Goal: Task Accomplishment & Management: Manage account settings

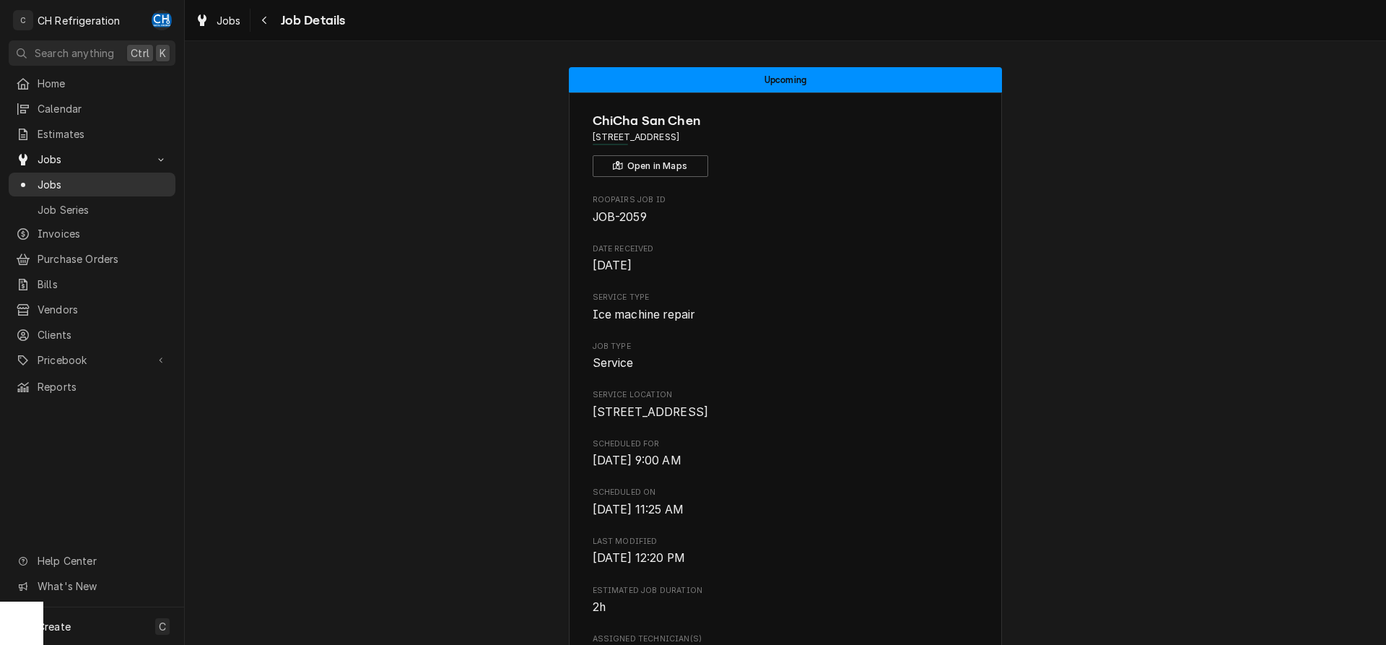
click at [91, 178] on span "Jobs" at bounding box center [103, 184] width 131 height 15
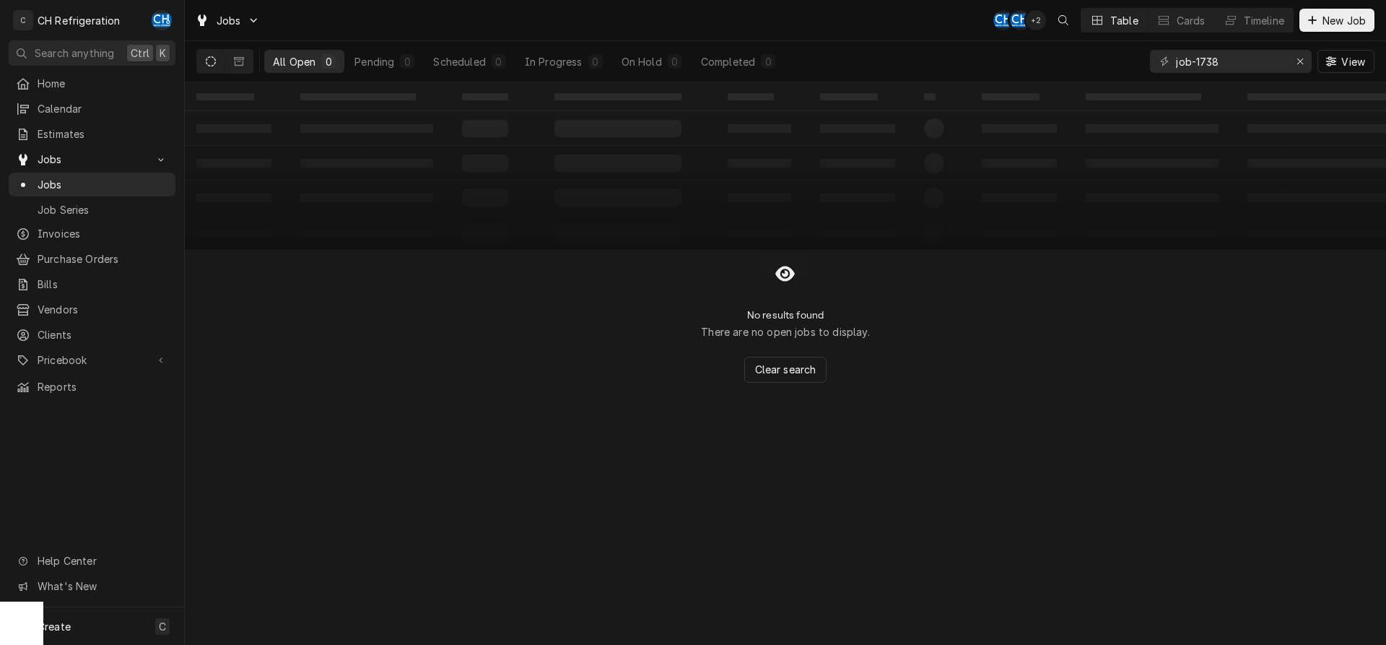
click at [209, 62] on icon "Dynamic Content Wrapper" at bounding box center [211, 61] width 10 height 10
drag, startPoint x: 1266, startPoint y: 63, endPoint x: 1045, endPoint y: 53, distance: 221.1
click at [1176, 53] on input "job-1738" at bounding box center [1230, 61] width 108 height 23
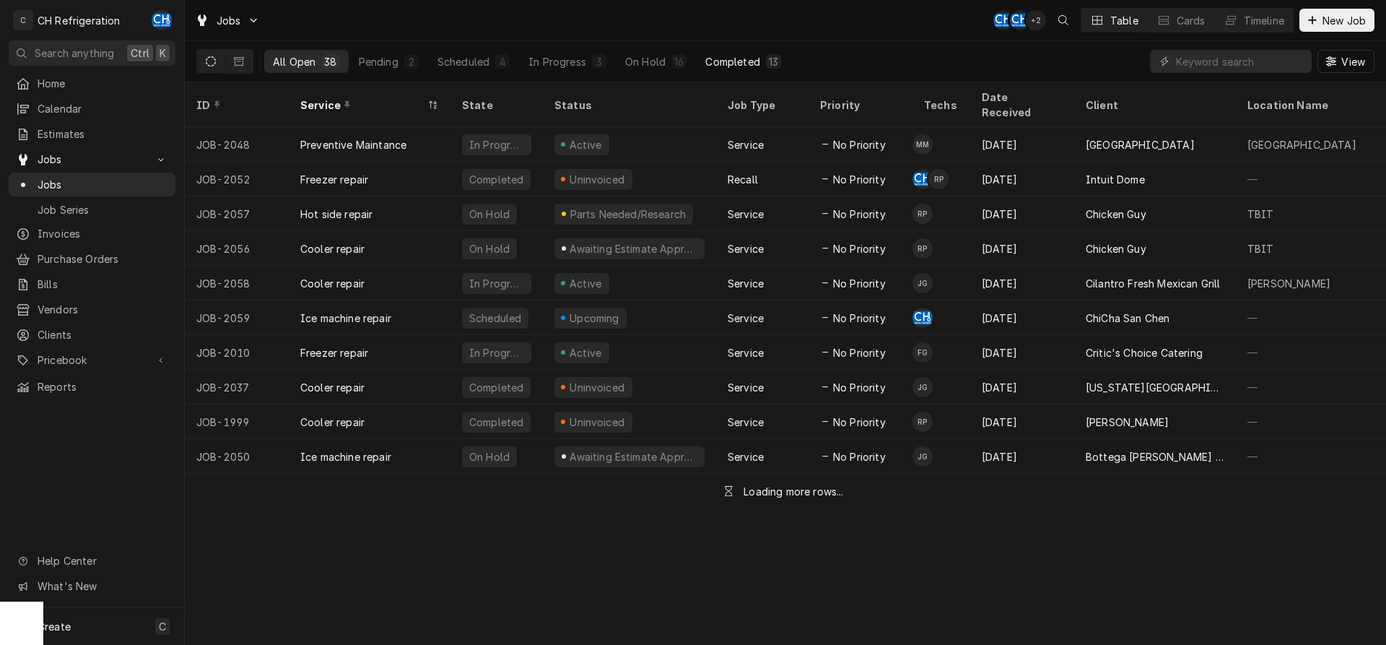
click at [784, 63] on button "Completed 13" at bounding box center [743, 61] width 93 height 23
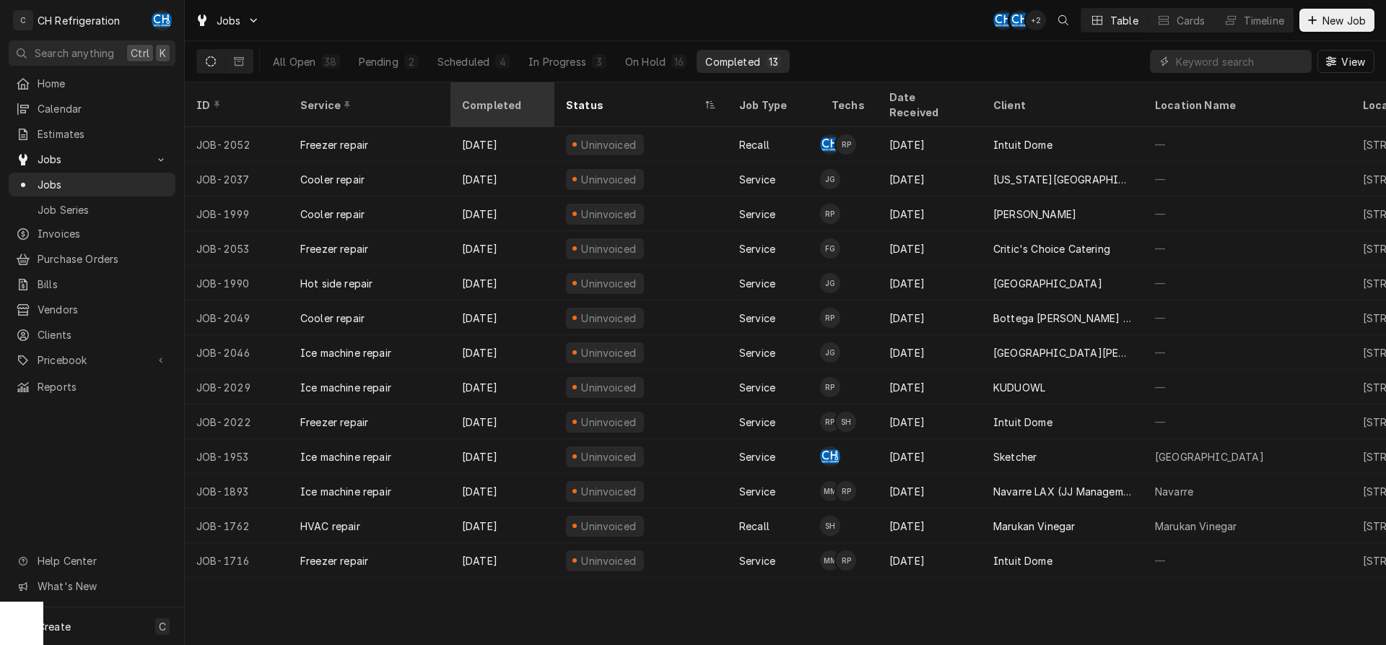
click at [518, 97] on div "Completed" at bounding box center [501, 104] width 78 height 15
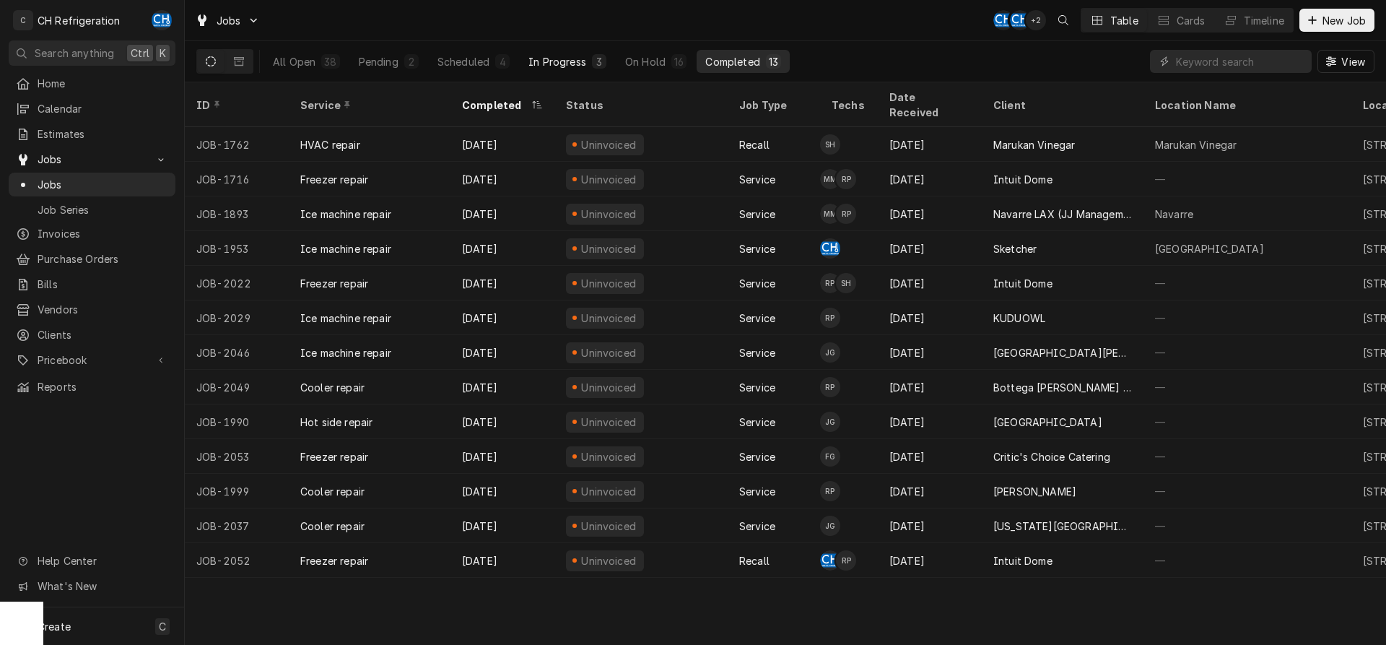
click at [539, 56] on div "In Progress" at bounding box center [557, 61] width 58 height 15
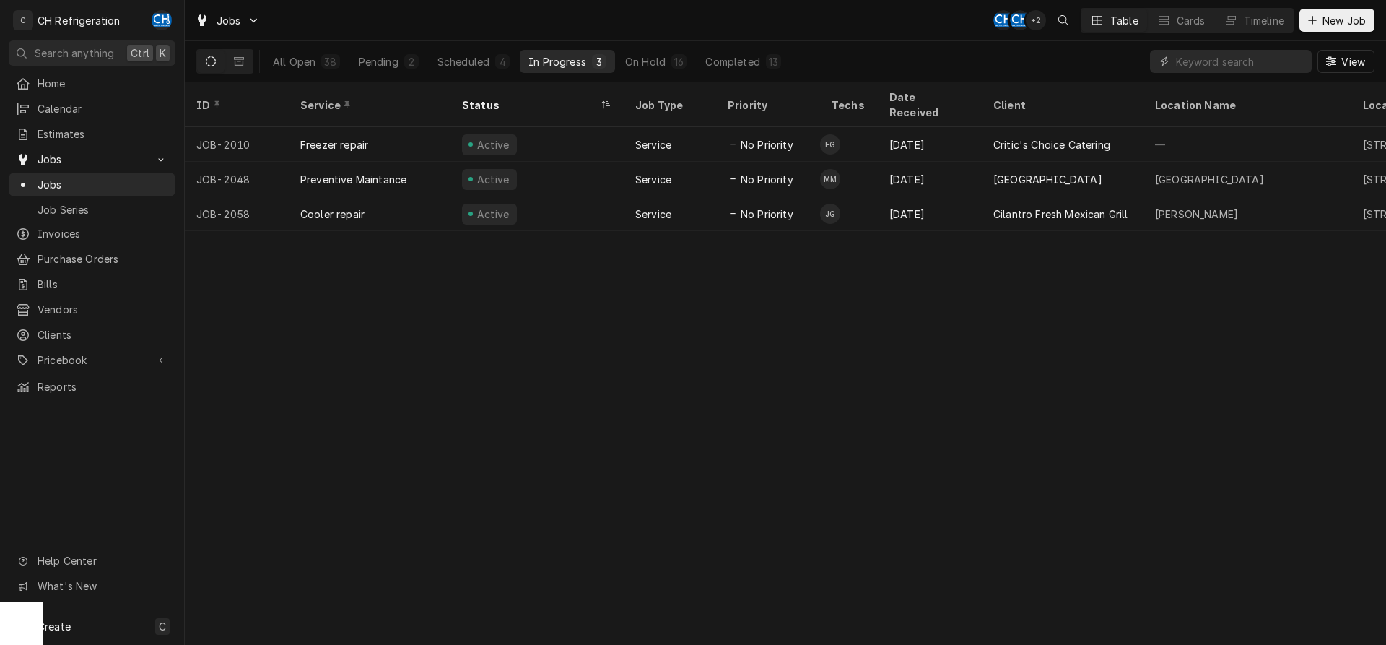
click at [577, 65] on div "In Progress" at bounding box center [557, 61] width 58 height 15
click at [743, 51] on button "Completed 13" at bounding box center [743, 61] width 93 height 23
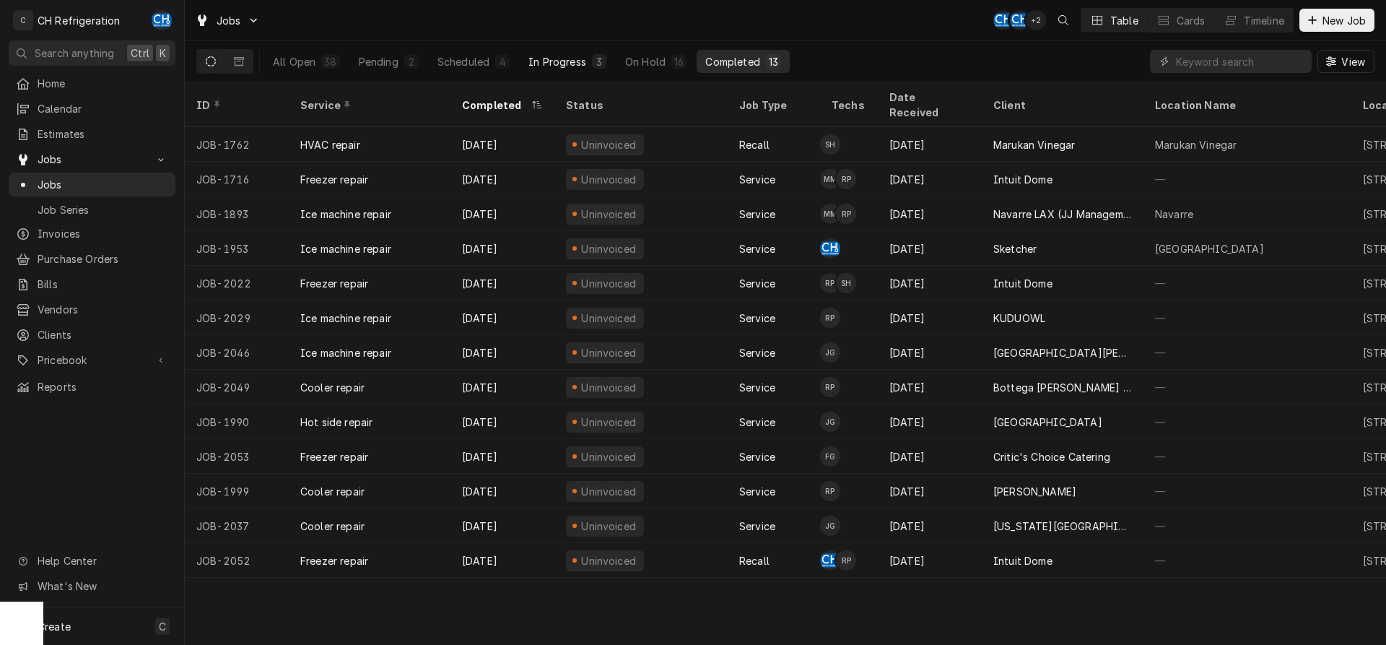
click at [569, 61] on div "In Progress" at bounding box center [557, 61] width 58 height 15
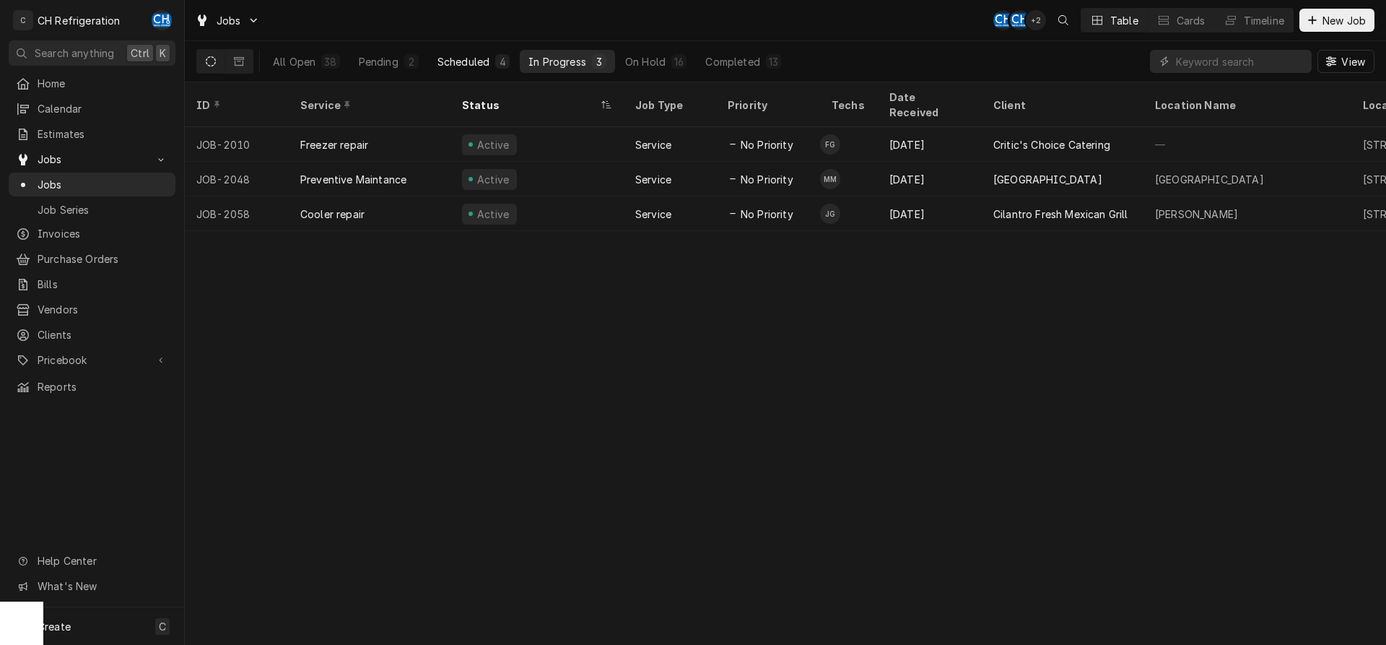
click at [468, 63] on div "Scheduled" at bounding box center [463, 61] width 52 height 15
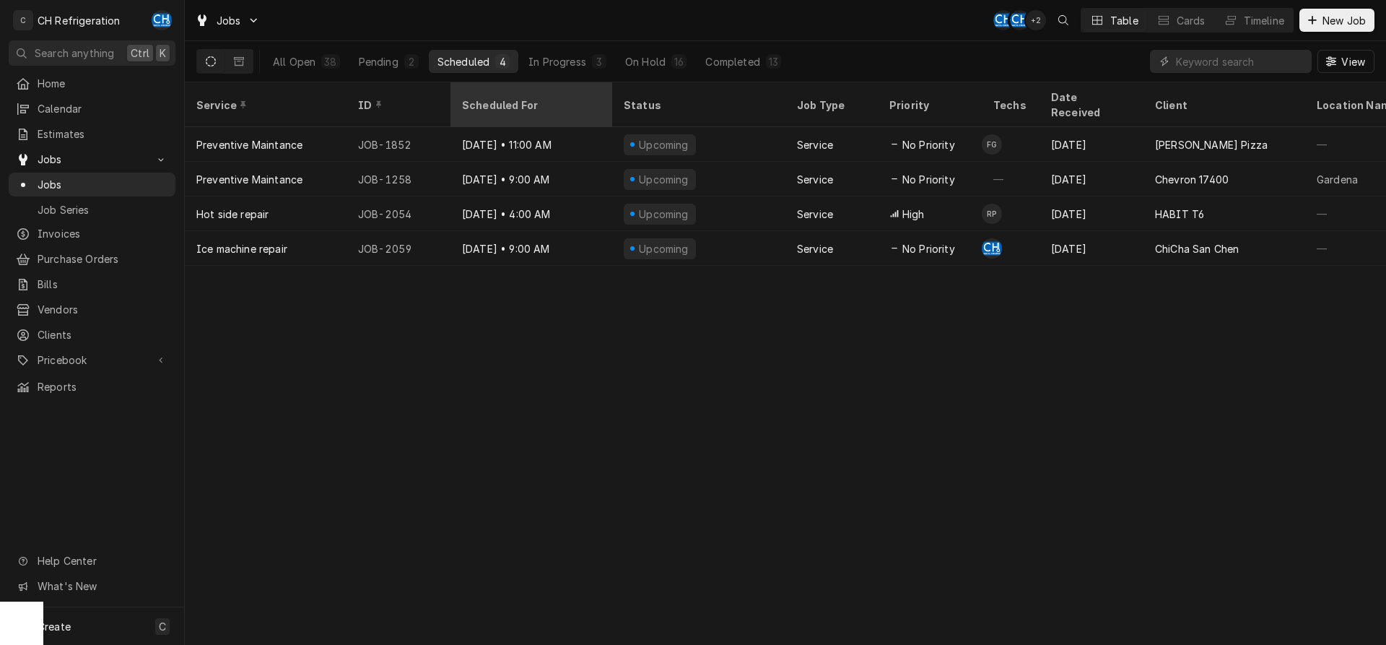
click at [536, 97] on div "Scheduled For" at bounding box center [530, 104] width 136 height 15
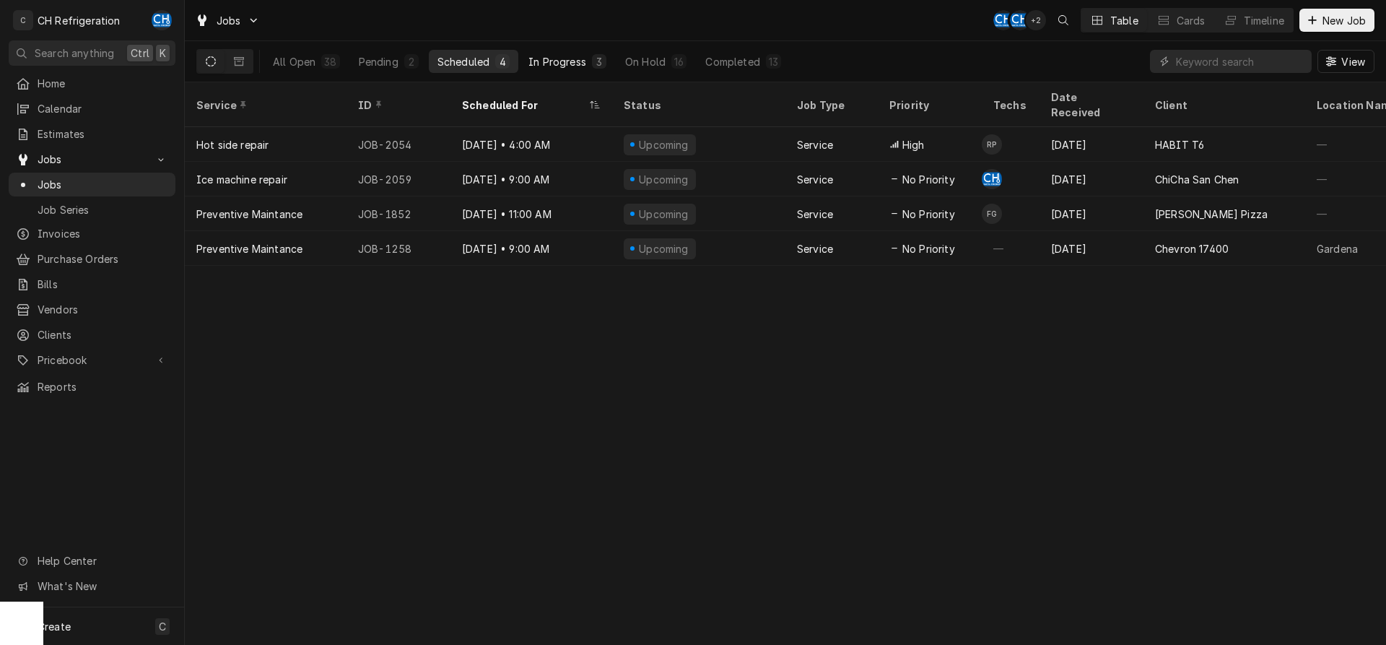
click at [606, 66] on button "In Progress 3" at bounding box center [567, 61] width 95 height 23
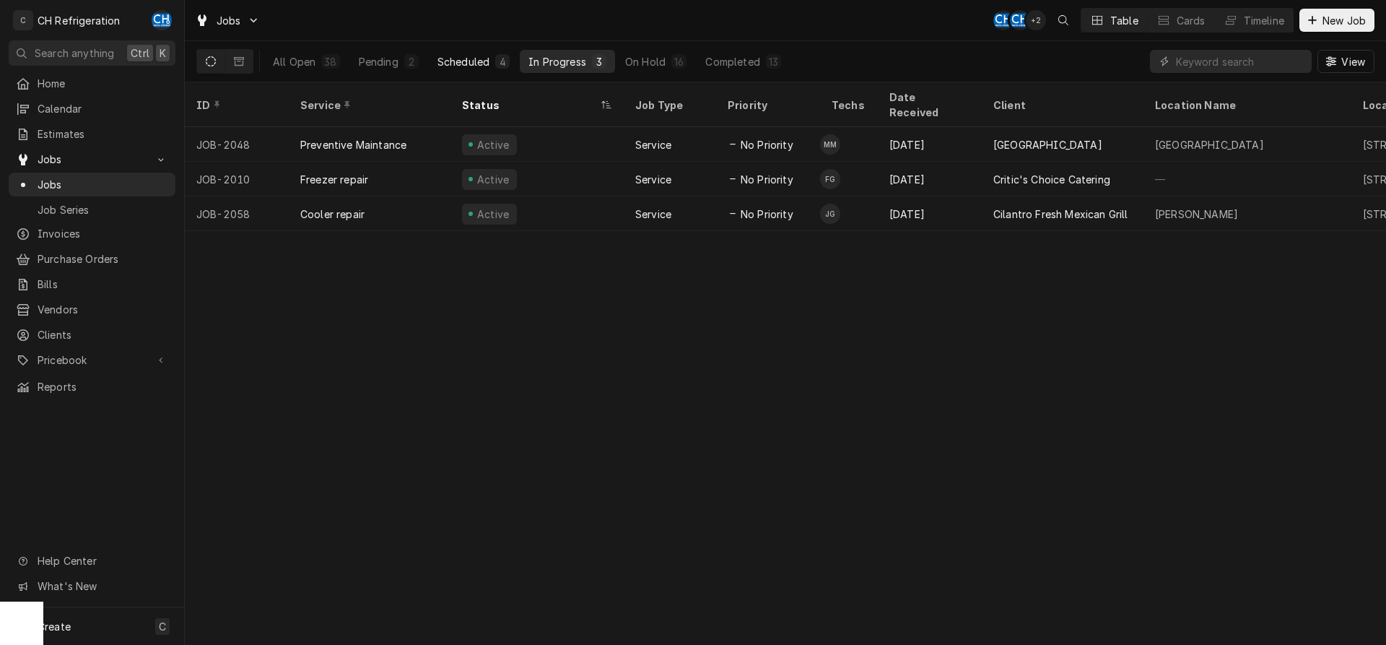
click at [505, 63] on div "4" at bounding box center [502, 61] width 9 height 15
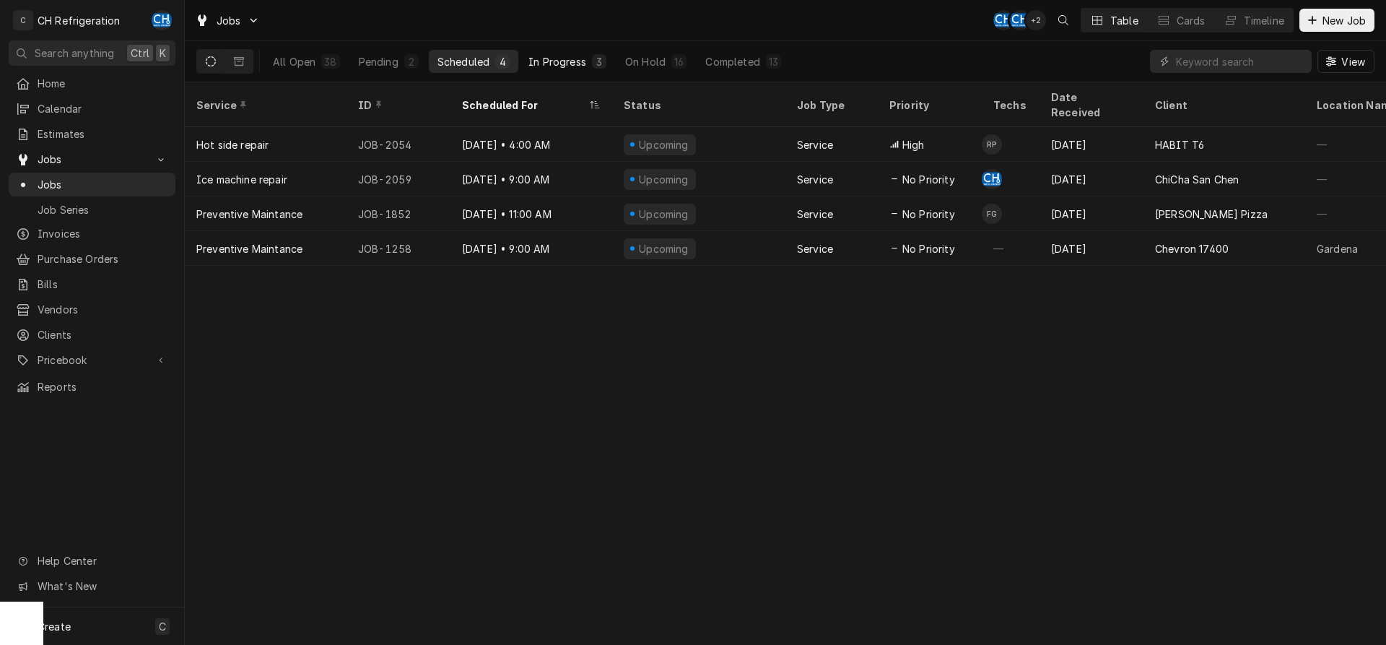
click at [550, 56] on div "In Progress" at bounding box center [557, 61] width 58 height 15
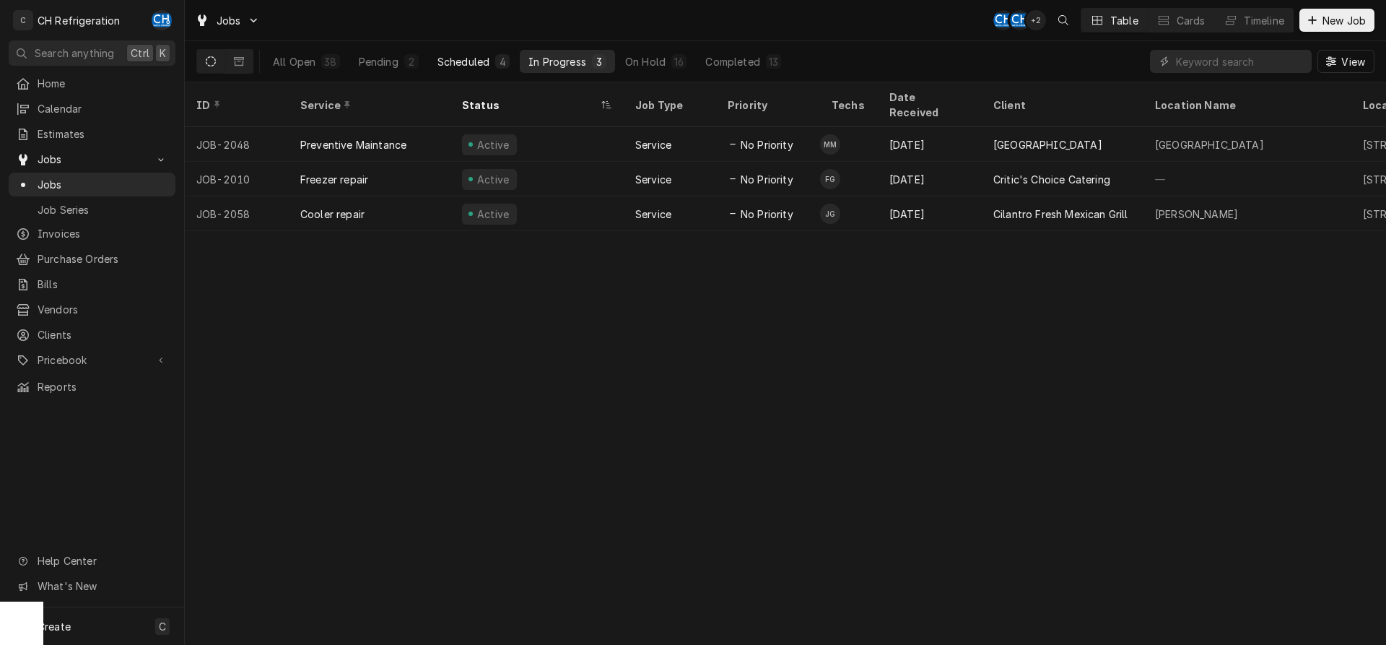
click at [454, 57] on div "Scheduled" at bounding box center [463, 61] width 52 height 15
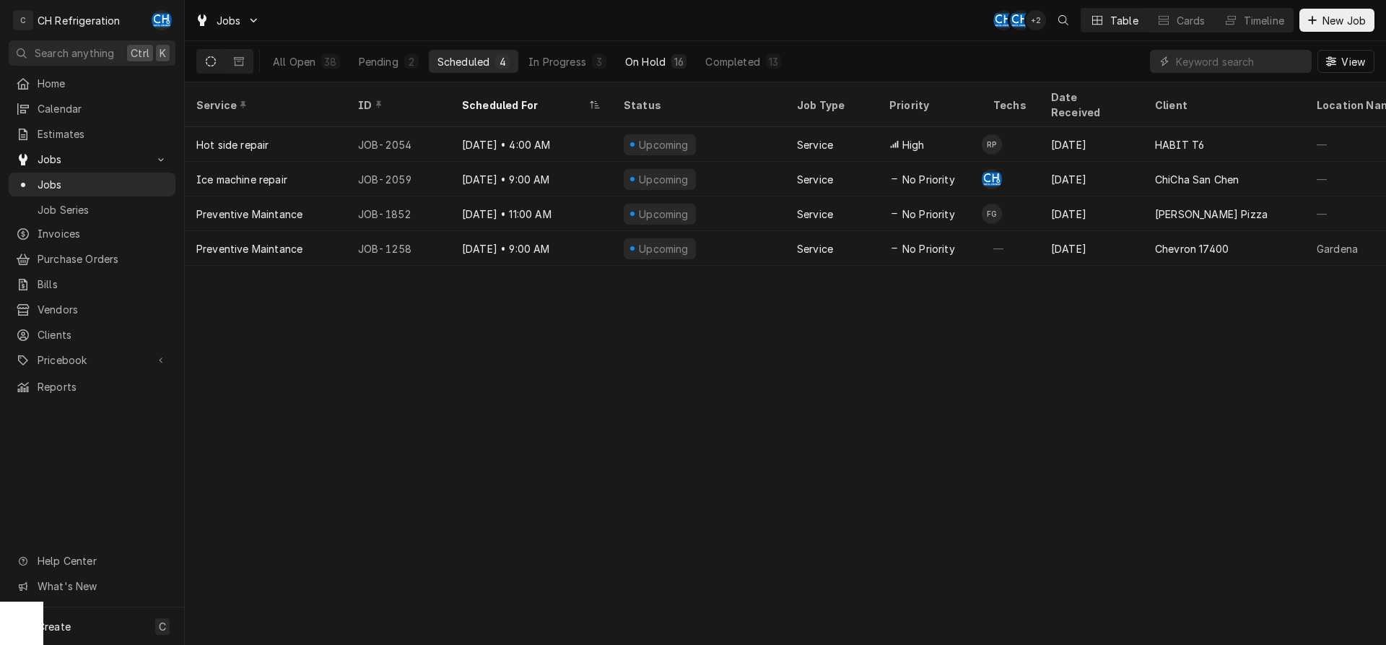
click at [647, 51] on button "On Hold 16" at bounding box center [655, 61] width 79 height 23
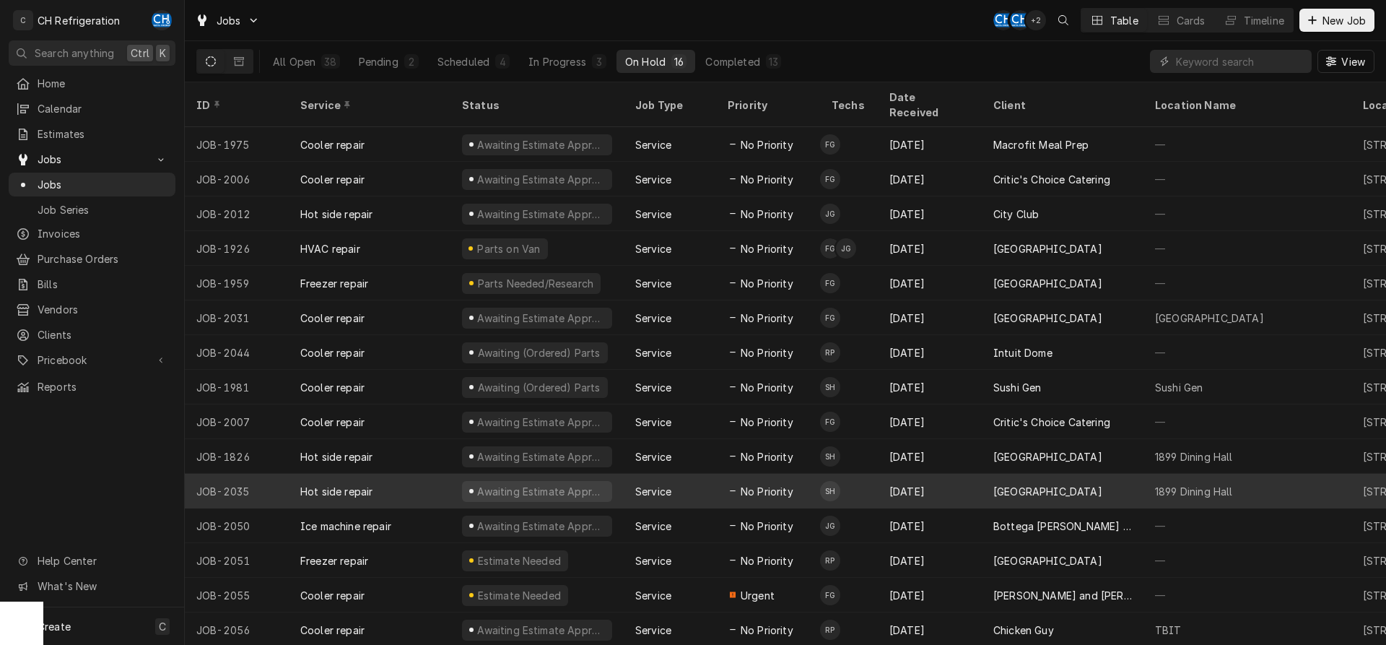
scroll to position [18, 0]
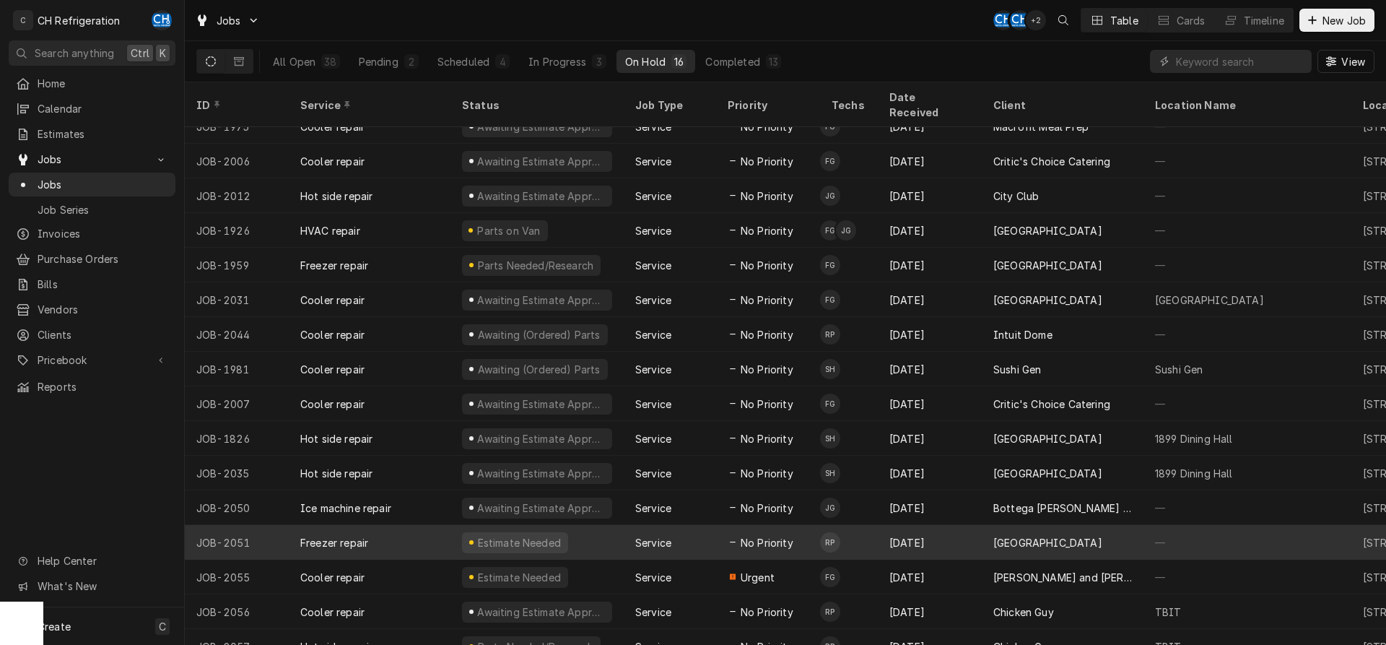
click at [959, 525] on div "Oct 3" at bounding box center [930, 542] width 104 height 35
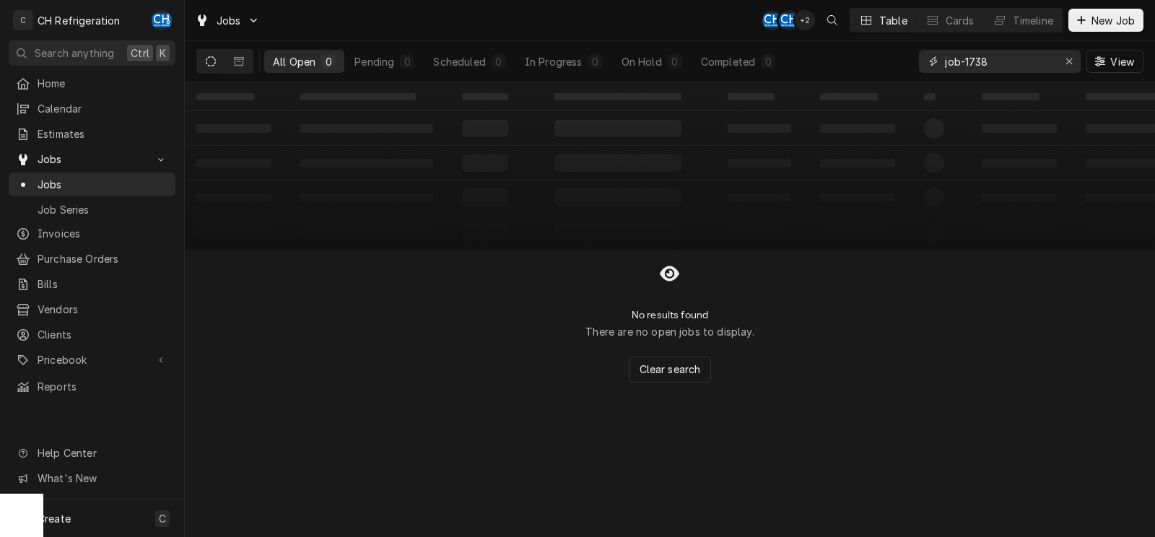
drag, startPoint x: 1011, startPoint y: 56, endPoint x: 908, endPoint y: 51, distance: 103.4
click at [945, 58] on input "job-1738" at bounding box center [999, 61] width 108 height 23
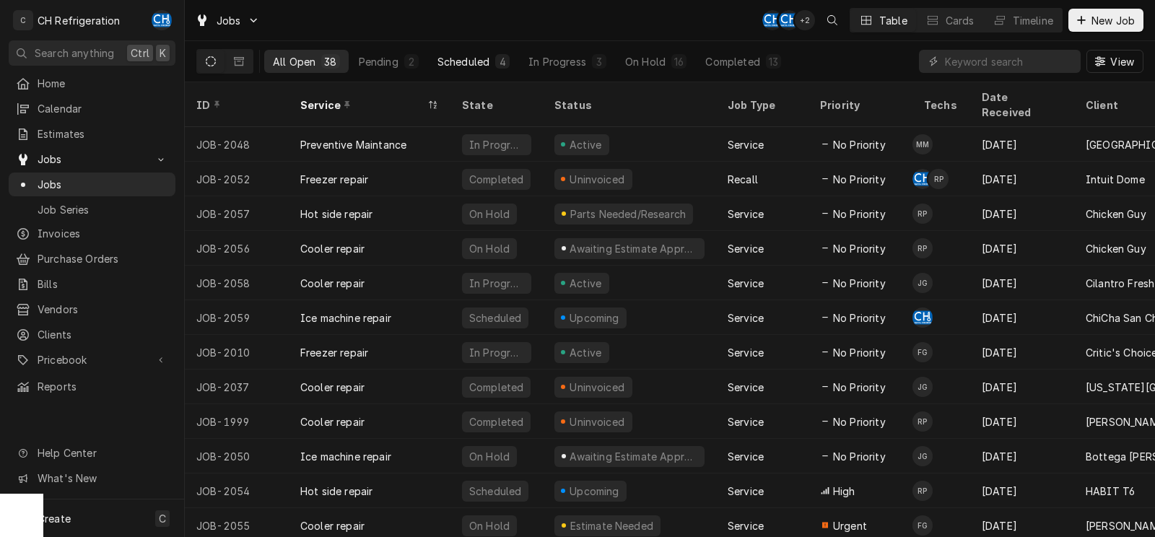
click at [453, 60] on div "Scheduled" at bounding box center [463, 61] width 52 height 15
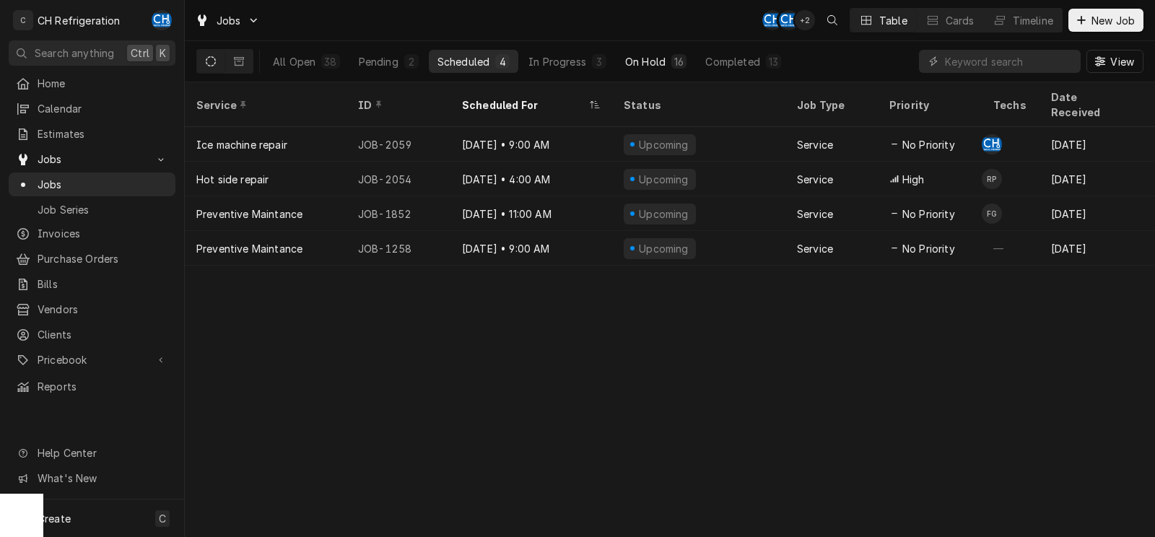
click at [644, 62] on div "On Hold" at bounding box center [645, 61] width 40 height 15
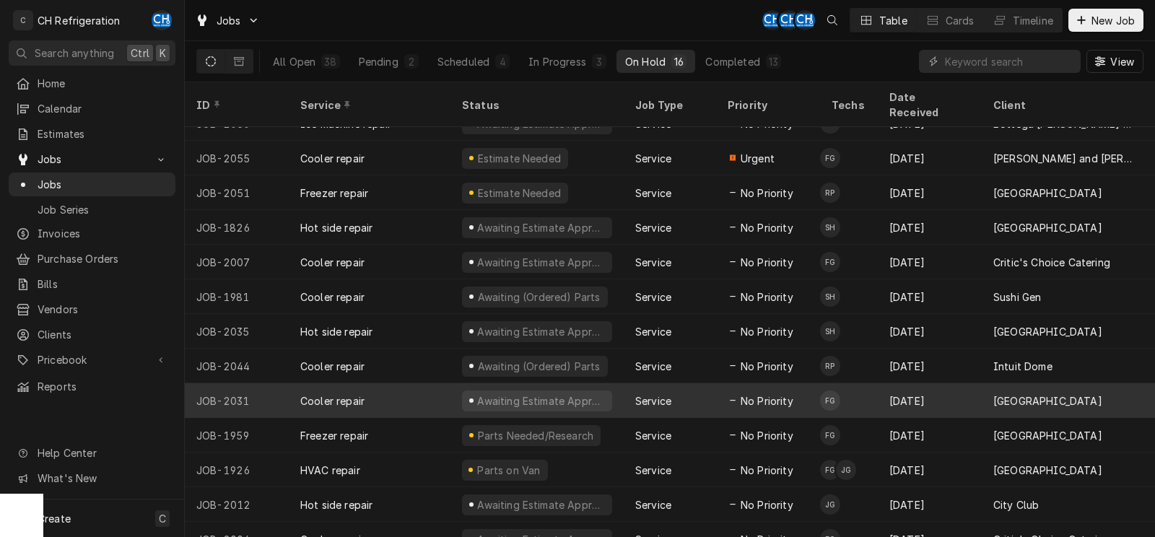
scroll to position [125, 0]
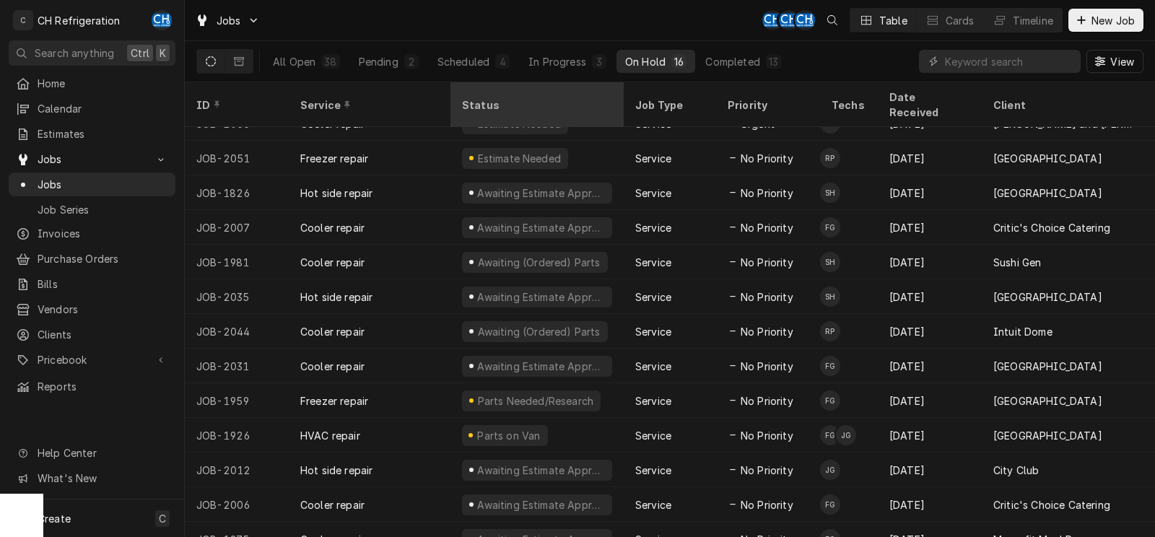
click at [492, 97] on div "Status" at bounding box center [535, 104] width 147 height 15
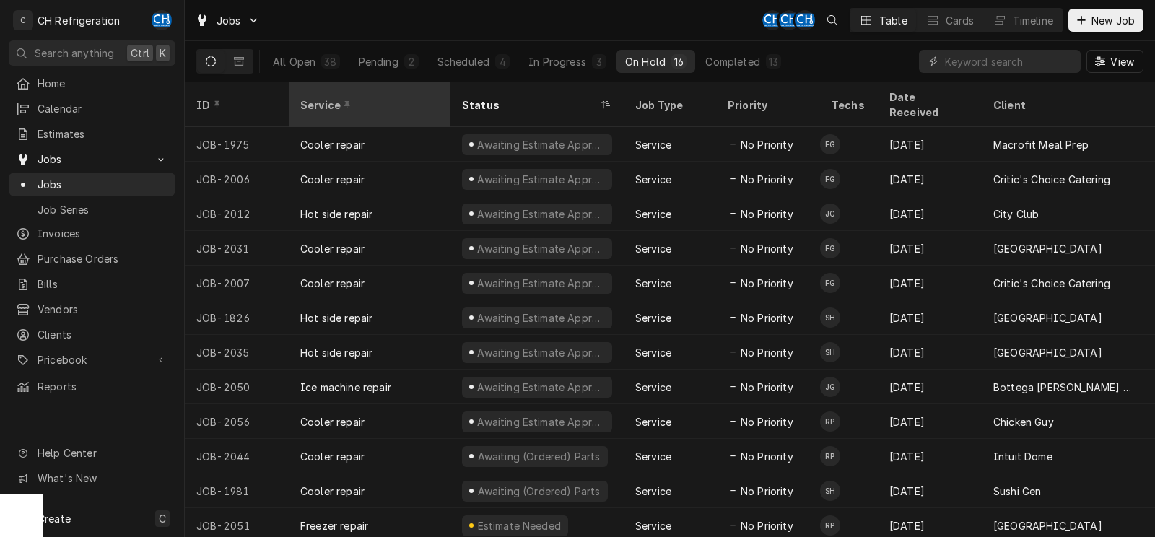
click at [384, 89] on div "Service" at bounding box center [370, 104] width 156 height 39
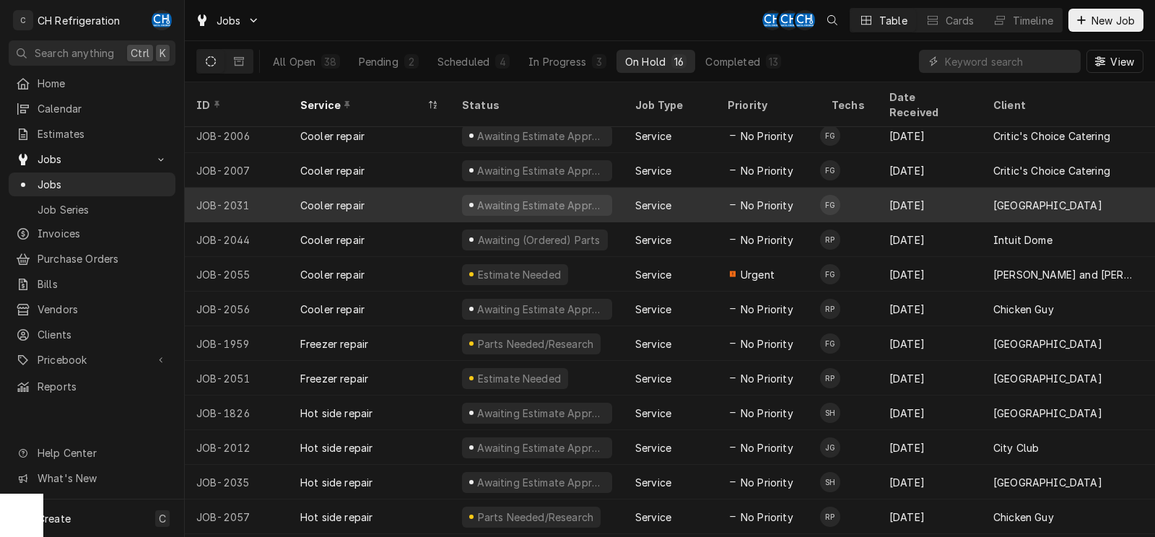
scroll to position [126, 0]
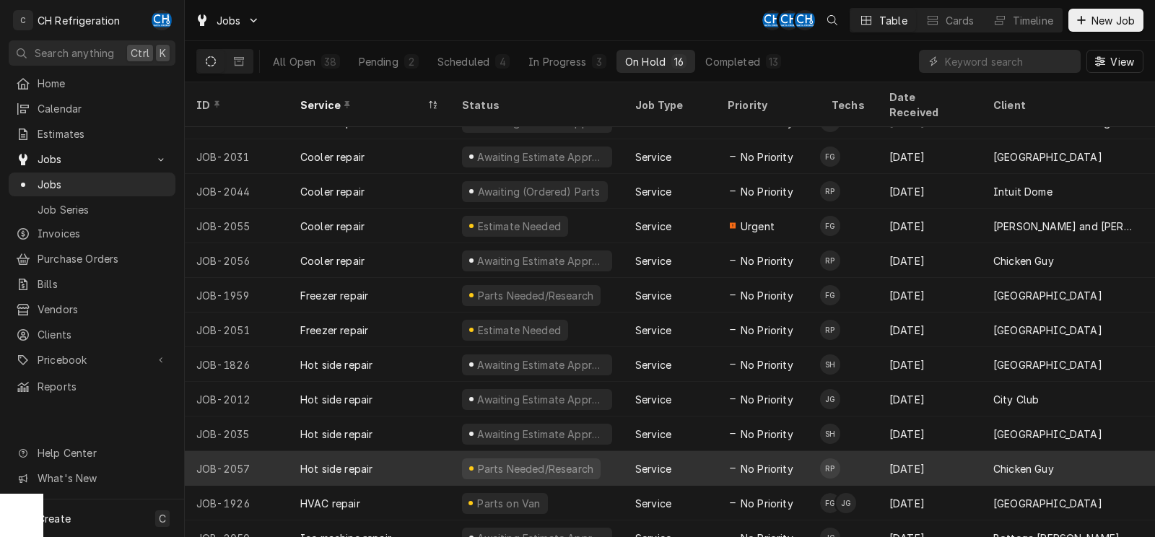
click at [617, 458] on div "Parts Needed/Research" at bounding box center [536, 468] width 173 height 35
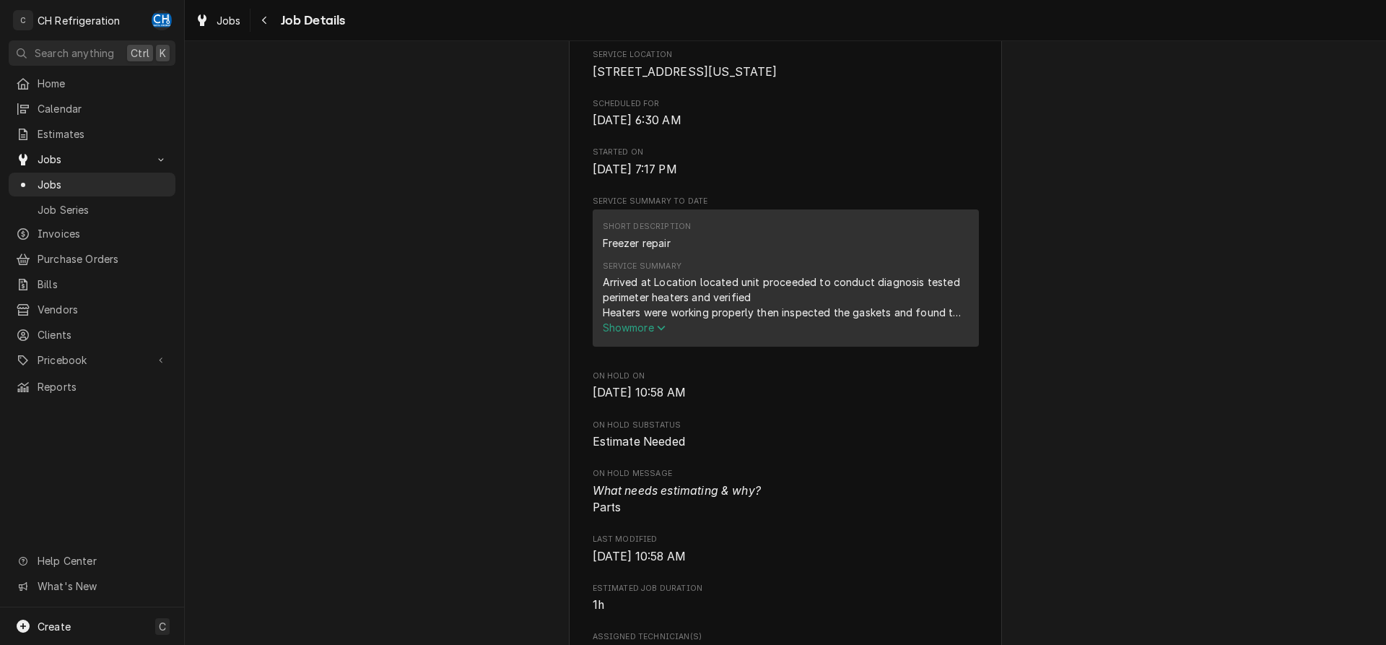
scroll to position [368, 0]
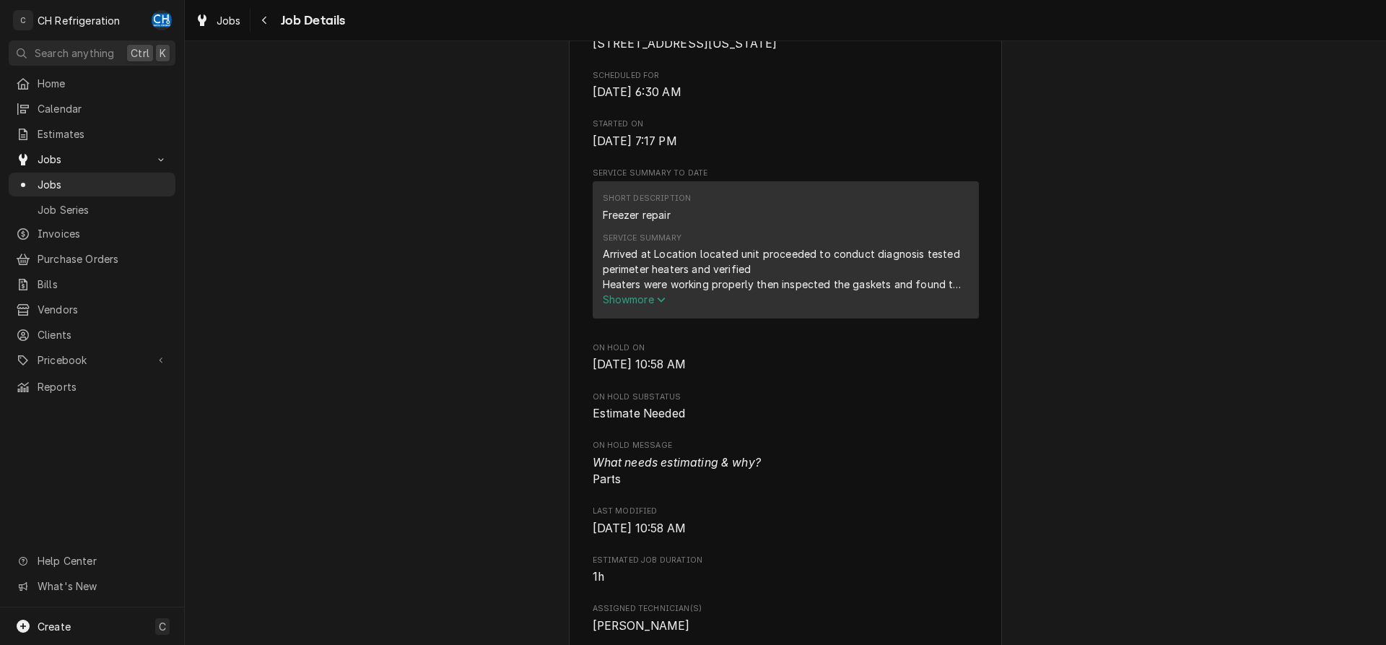
click at [652, 305] on span "Show more" at bounding box center [635, 299] width 64 height 12
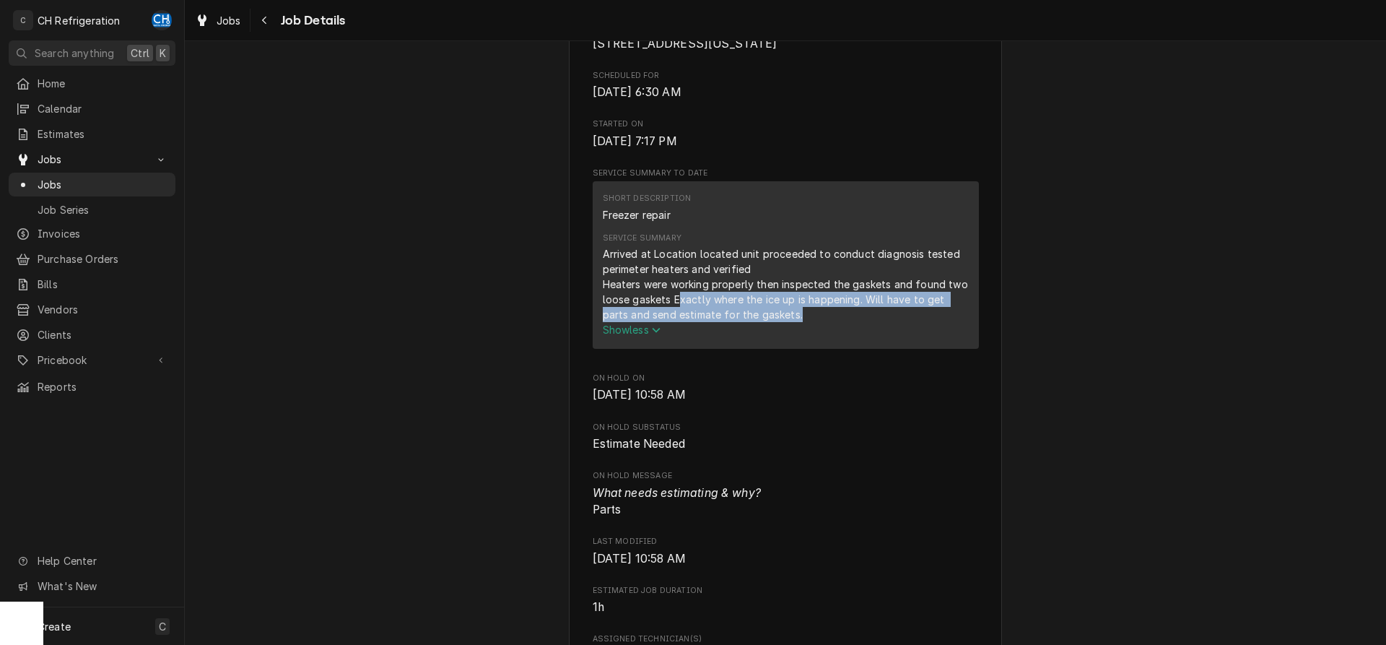
drag, startPoint x: 676, startPoint y: 316, endPoint x: 970, endPoint y: 325, distance: 293.9
click at [970, 325] on div "Short Description Freezer repair Service Summary Arrived at Location located un…" at bounding box center [786, 264] width 386 height 167
click at [852, 322] on div "Arrived at Location located unit proceeded to conduct diagnosis tested perimete…" at bounding box center [786, 284] width 366 height 76
drag, startPoint x: 608, startPoint y: 333, endPoint x: 769, endPoint y: 331, distance: 161.0
click at [769, 322] on div "Arrived at Location located unit proceeded to conduct diagnosis tested perimete…" at bounding box center [786, 284] width 366 height 76
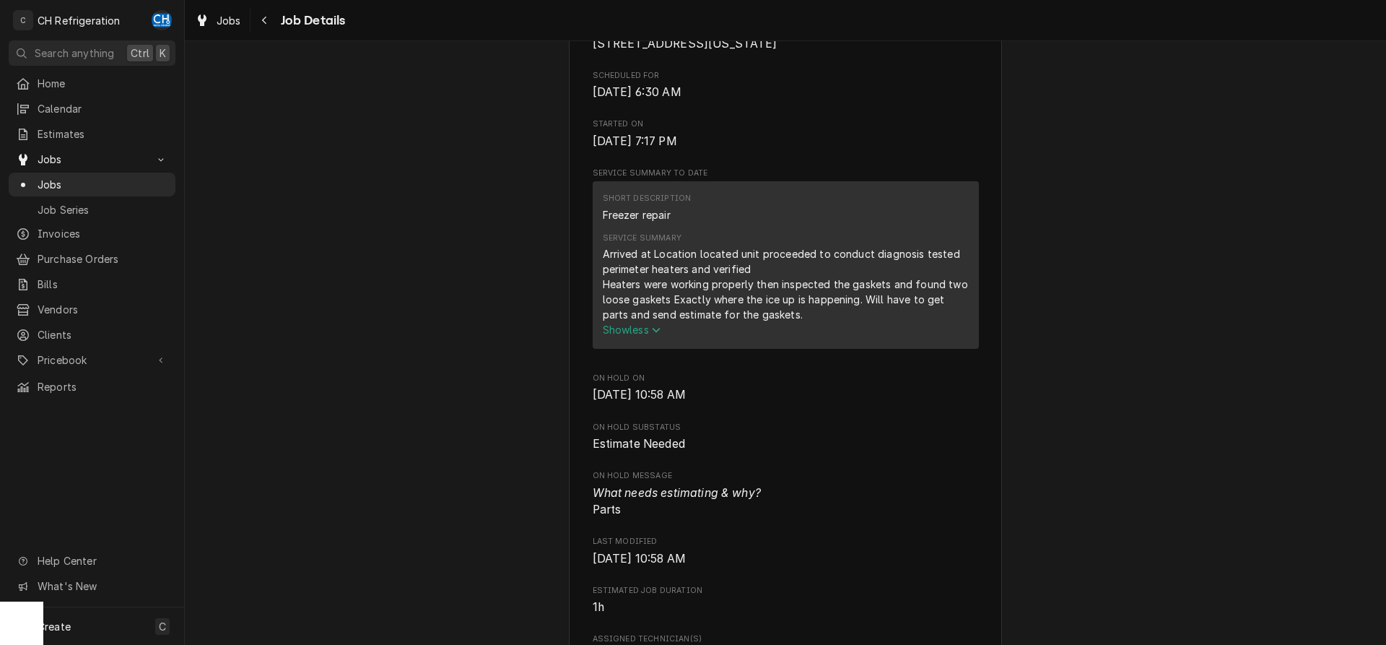
click at [778, 322] on div "Arrived at Location located unit proceeded to conduct diagnosis tested perimete…" at bounding box center [786, 284] width 366 height 76
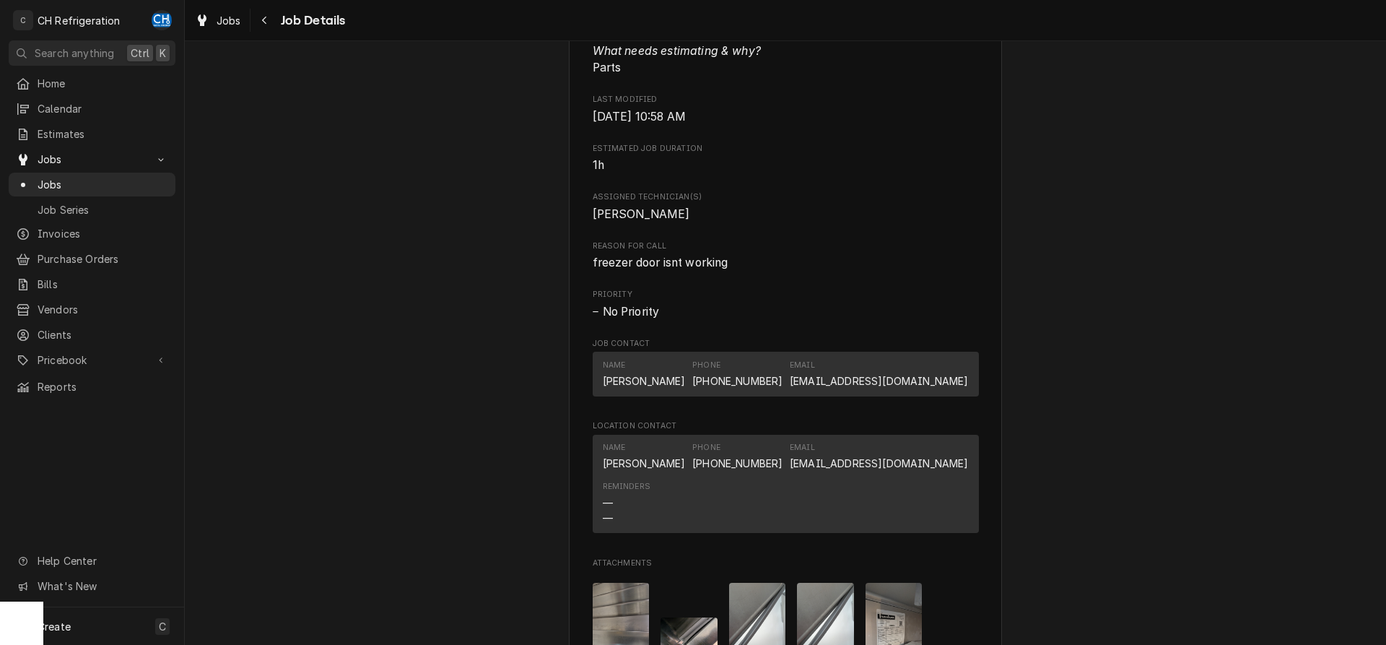
scroll to position [442, 0]
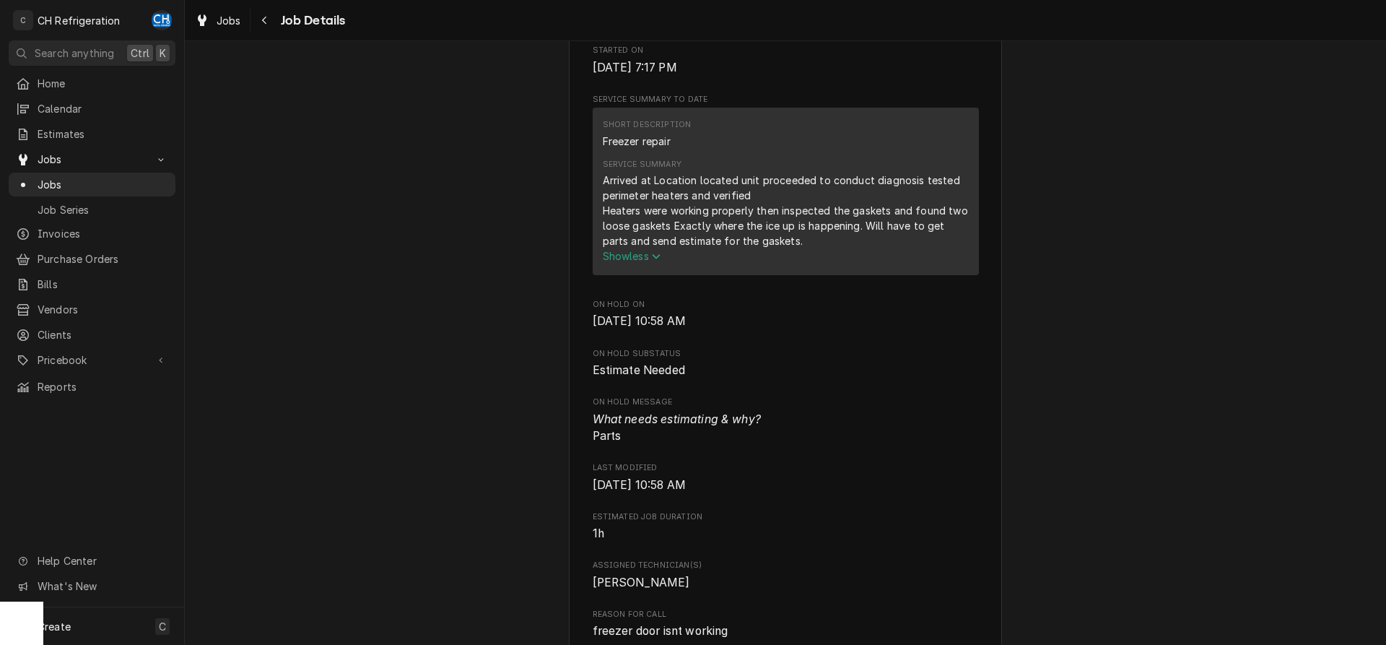
click at [624, 262] on span "Show less" at bounding box center [632, 256] width 58 height 12
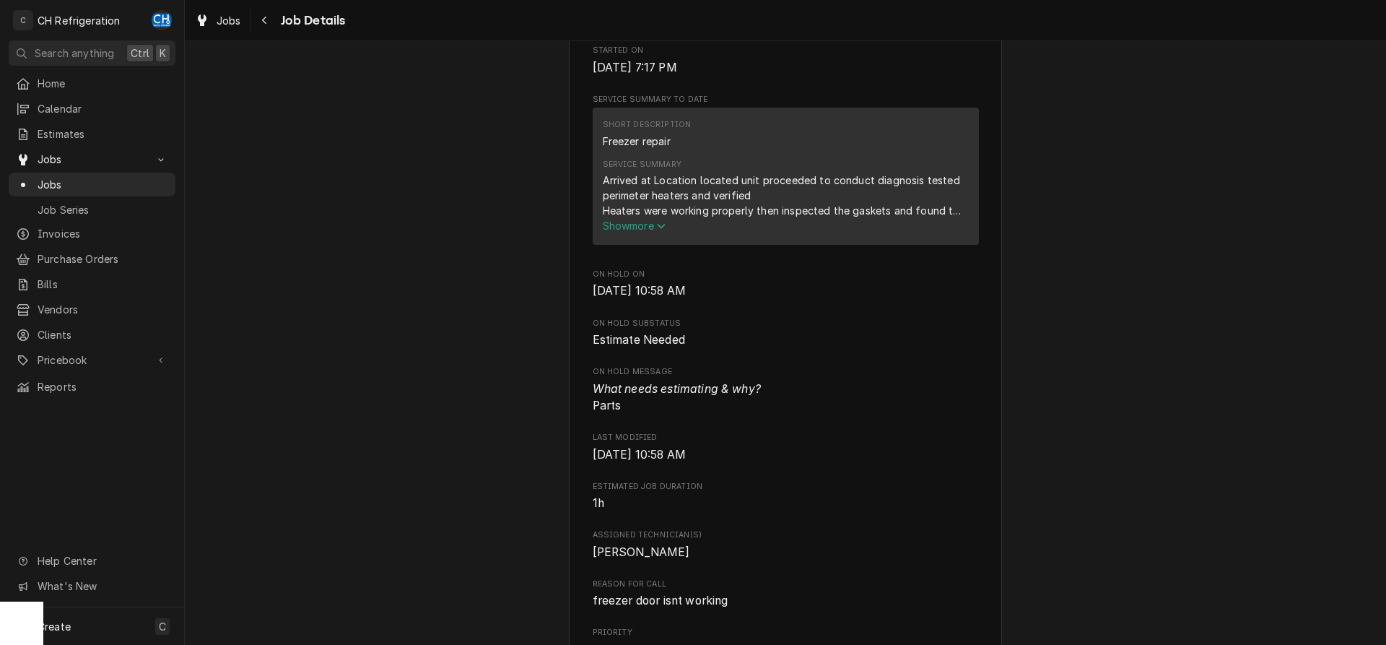
click at [624, 232] on span "Show more" at bounding box center [635, 225] width 64 height 12
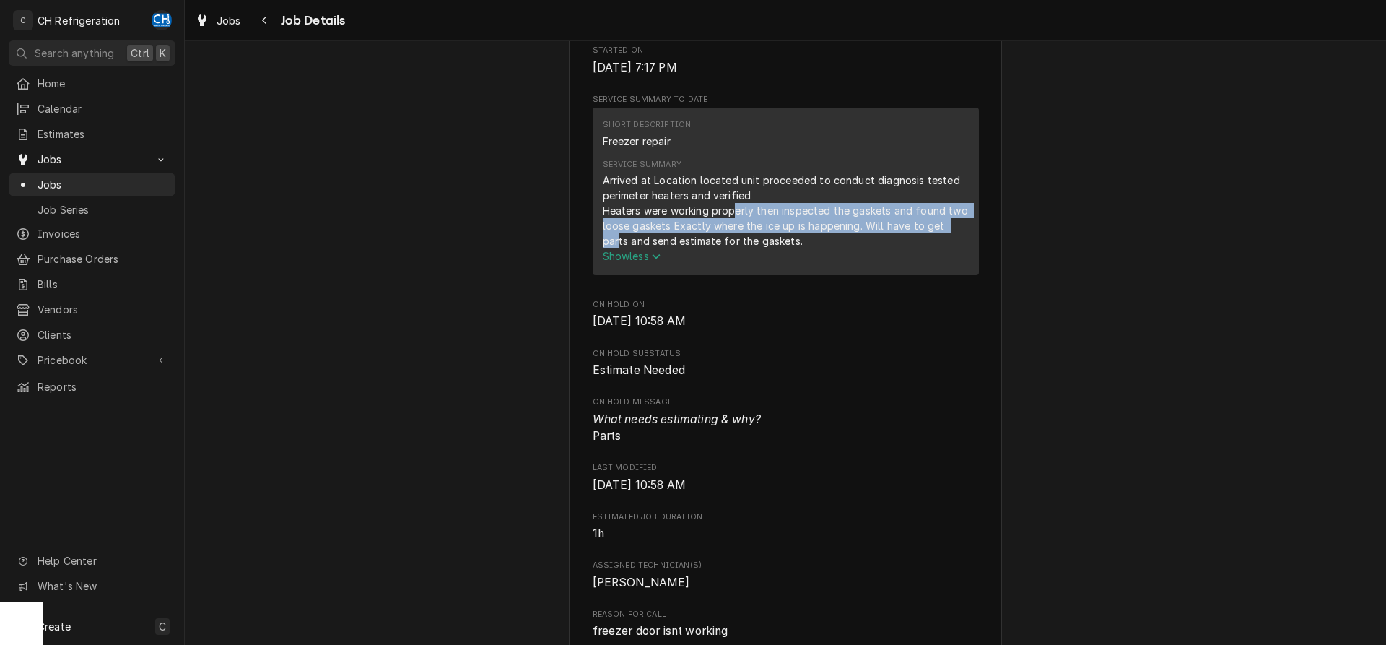
drag, startPoint x: 737, startPoint y: 227, endPoint x: 902, endPoint y: 248, distance: 165.8
click at [959, 245] on div "Arrived at Location located unit proceeded to conduct diagnosis tested perimete…" at bounding box center [786, 211] width 366 height 76
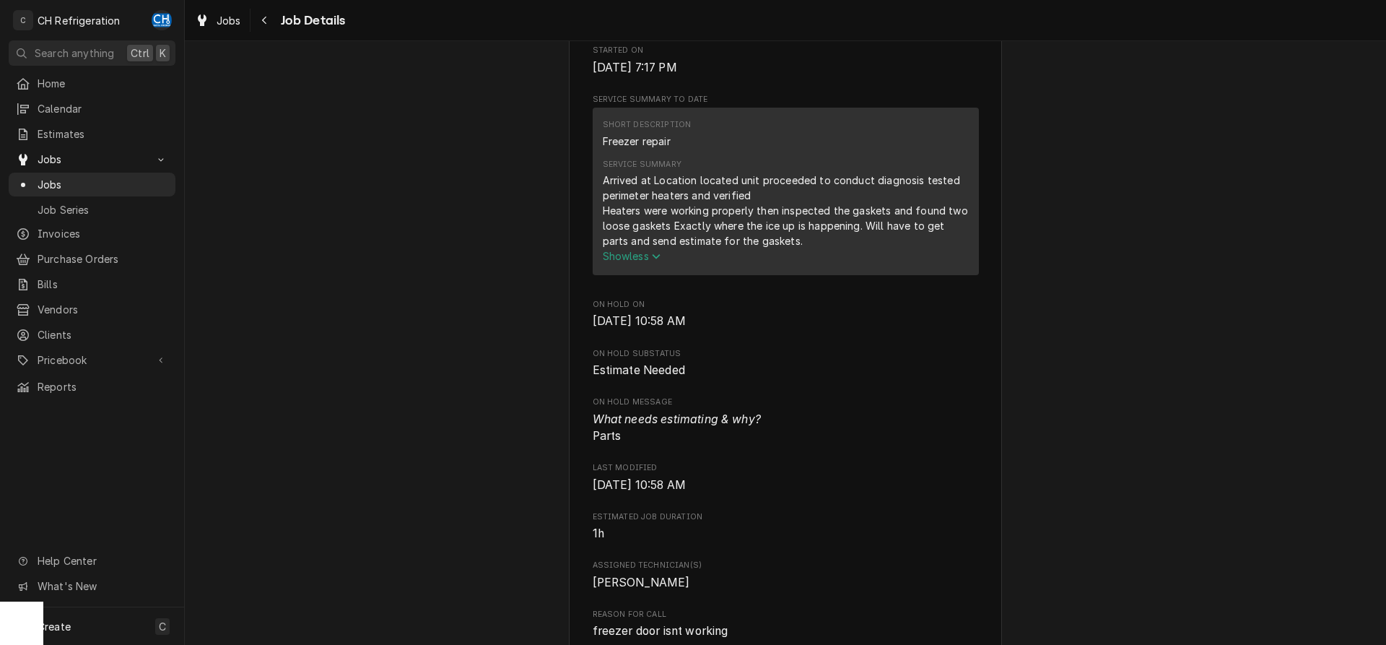
click at [619, 248] on div "Arrived at Location located unit proceeded to conduct diagnosis tested perimete…" at bounding box center [786, 211] width 366 height 76
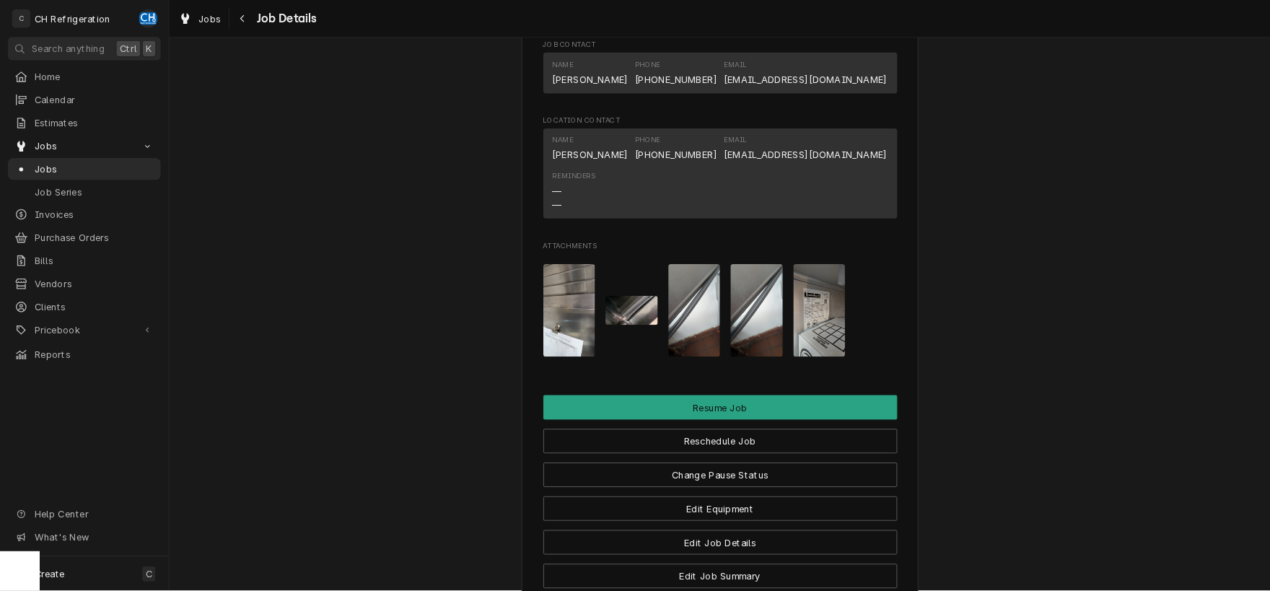
scroll to position [1252, 0]
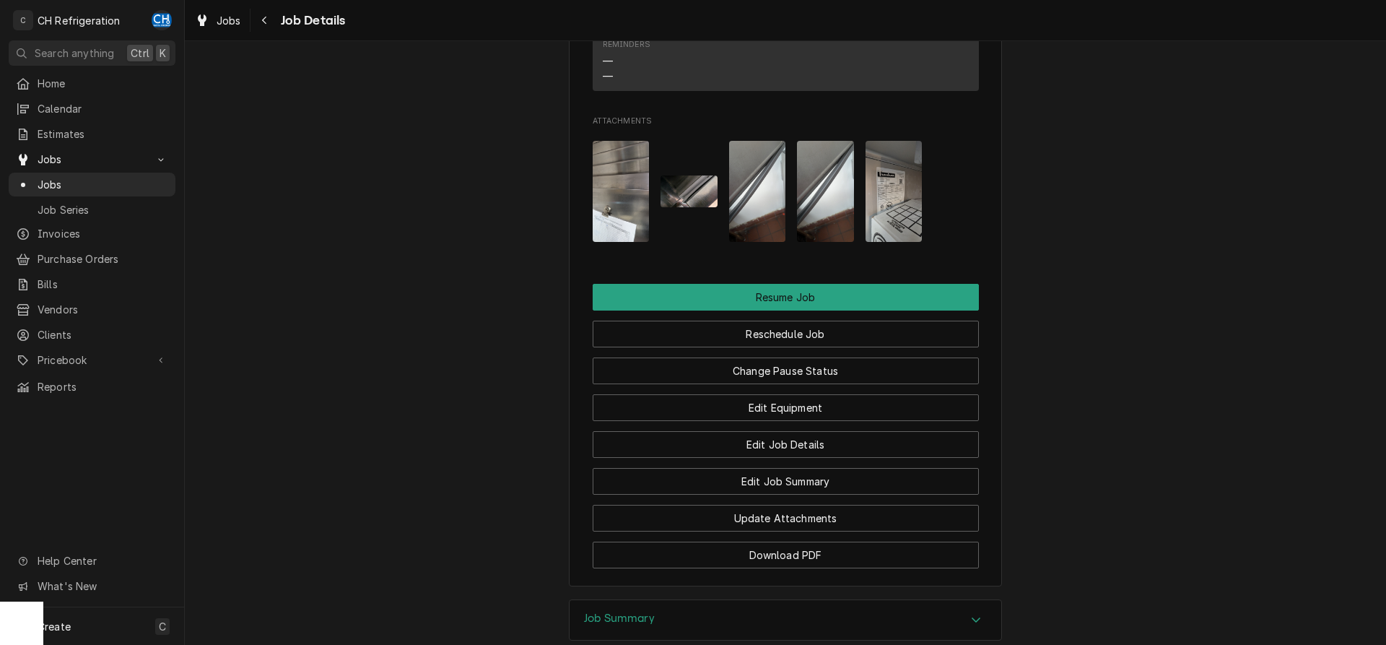
click at [615, 231] on img "Attachments" at bounding box center [621, 191] width 57 height 101
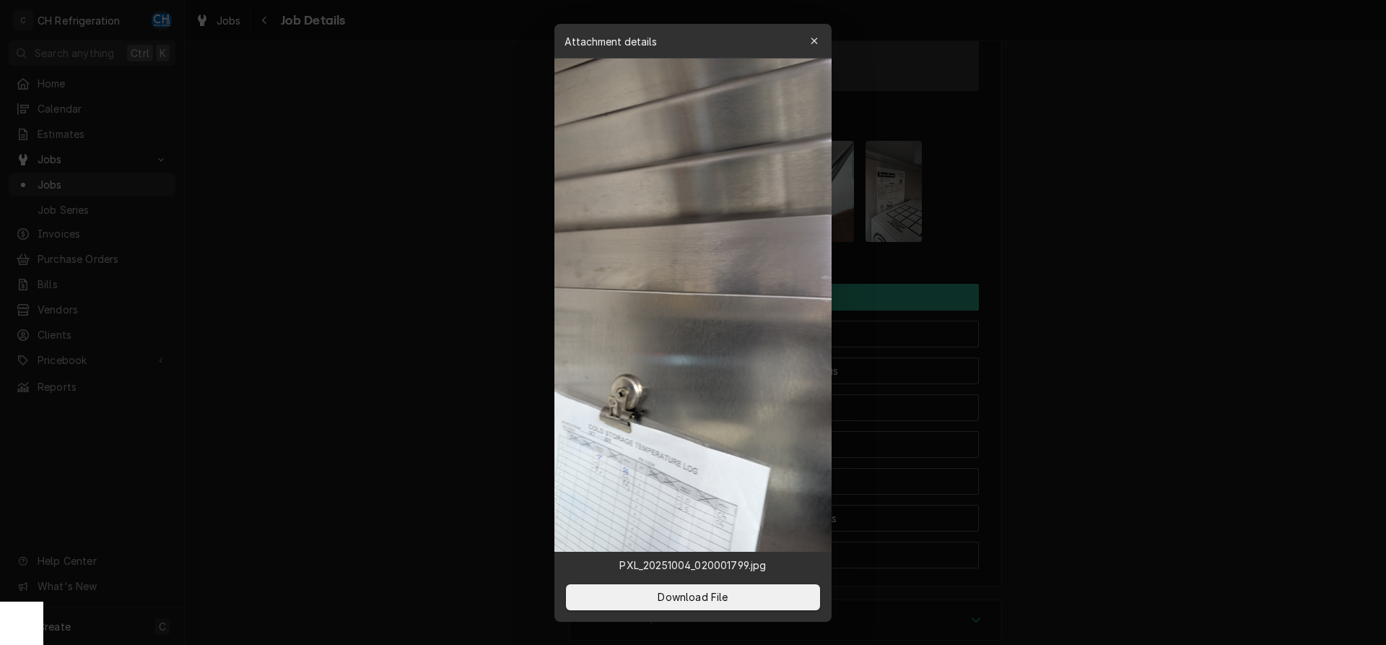
click at [1191, 280] on div at bounding box center [693, 322] width 1386 height 645
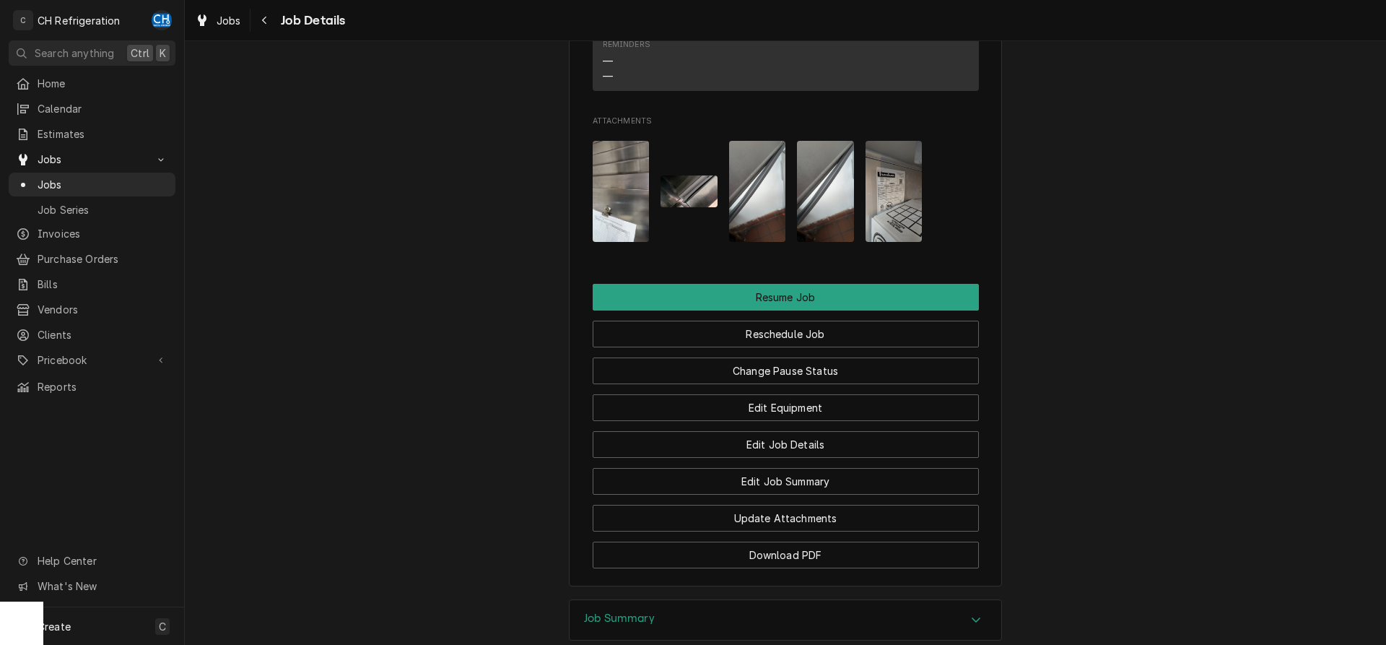
click at [704, 240] on button "Attachments" at bounding box center [688, 191] width 57 height 101
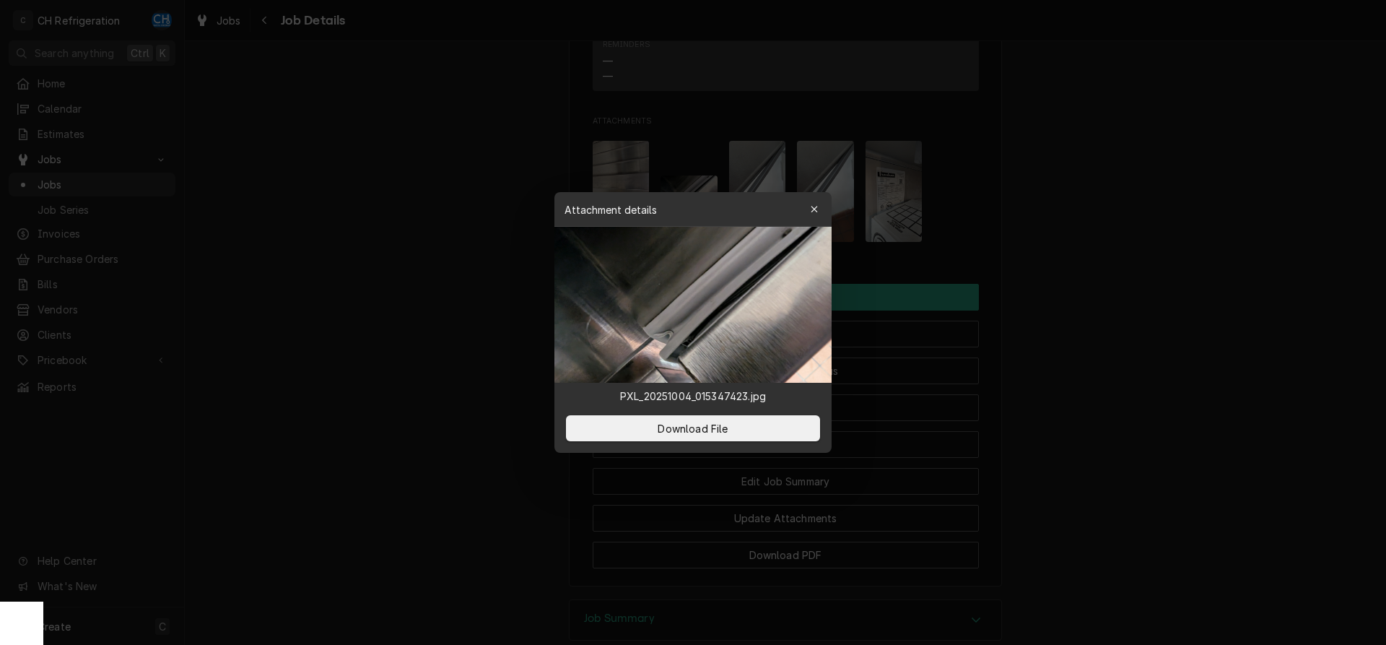
click at [1091, 276] on div at bounding box center [693, 322] width 1386 height 645
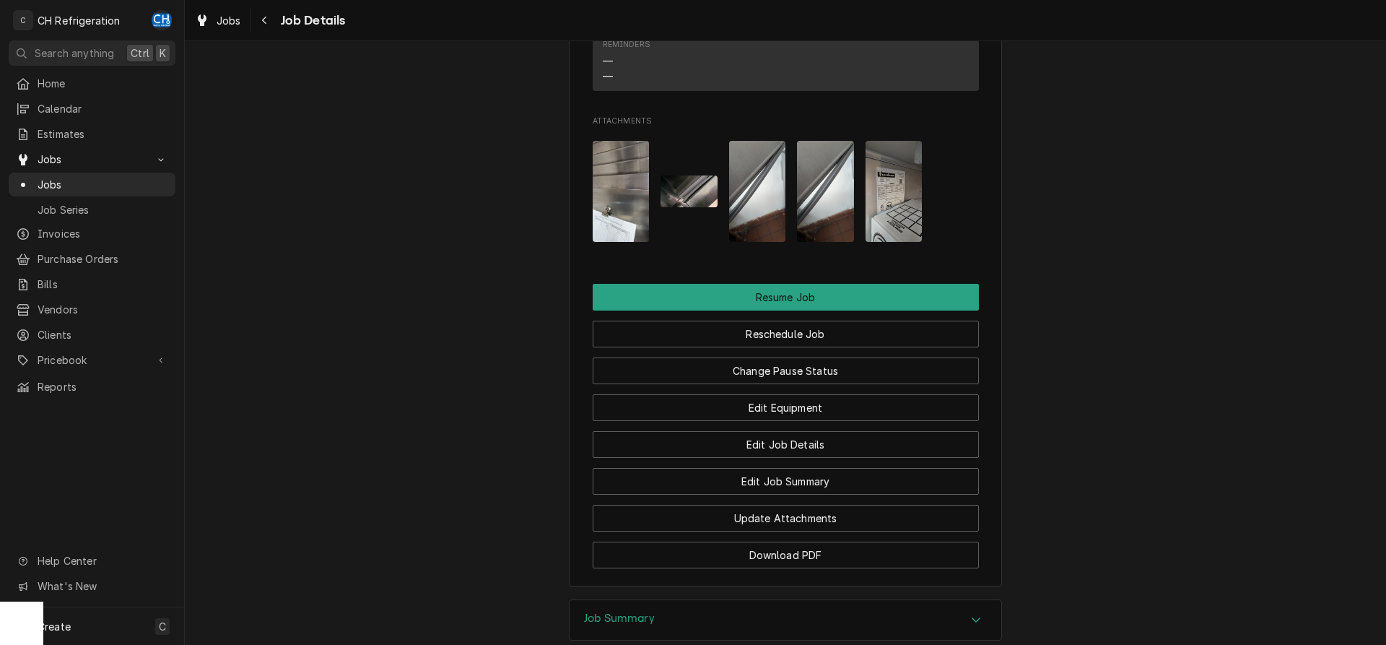
click at [760, 236] on img "Attachments" at bounding box center [757, 191] width 57 height 101
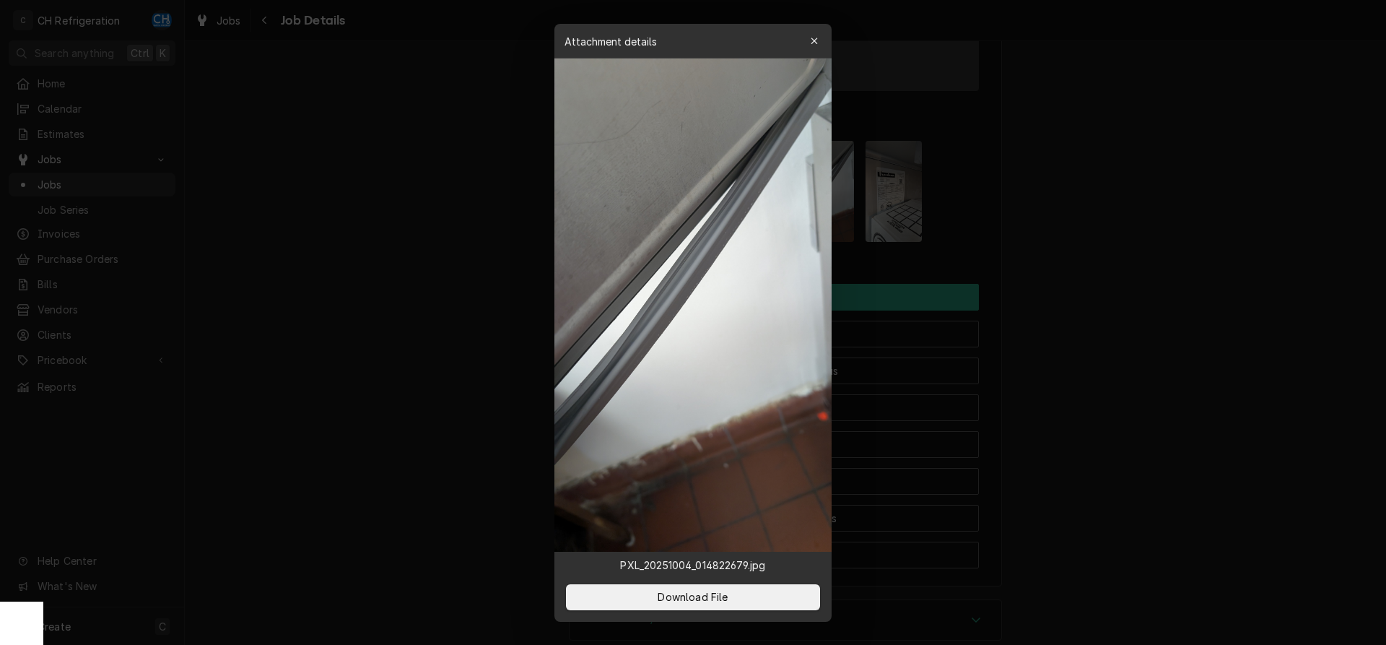
click at [1145, 283] on div at bounding box center [693, 322] width 1386 height 645
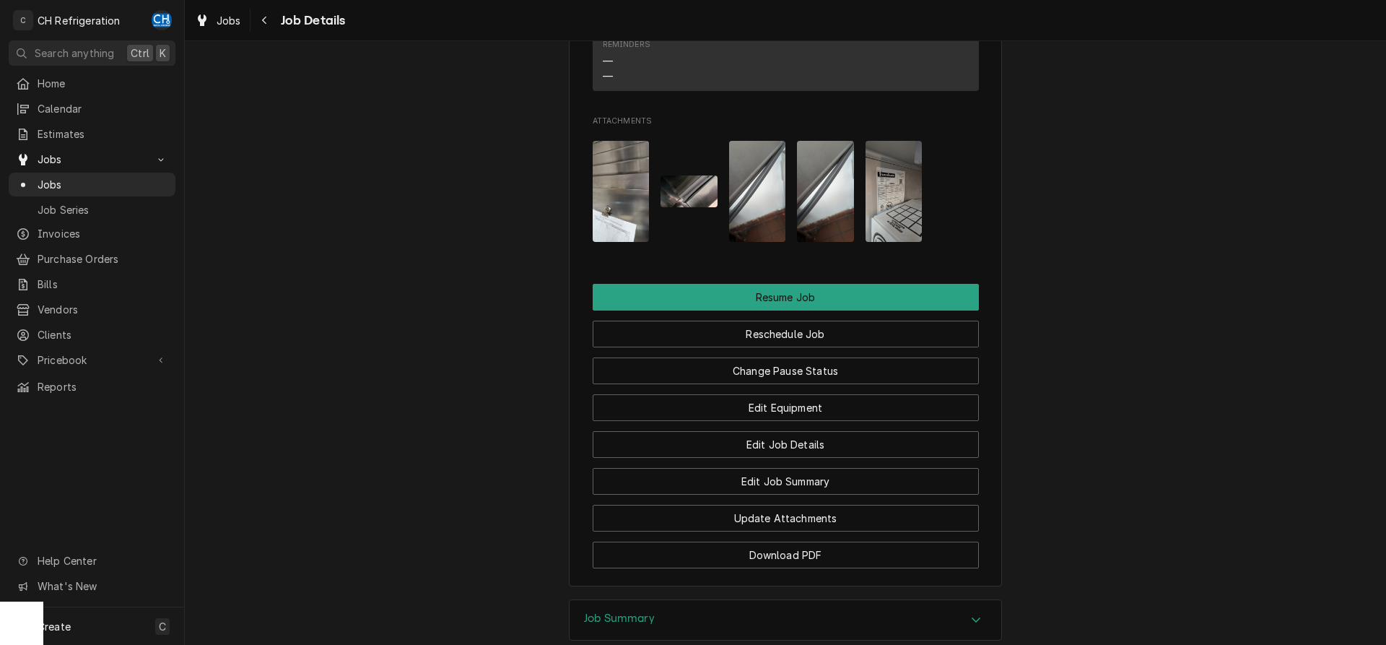
click at [798, 224] on img "Attachments" at bounding box center [825, 191] width 57 height 101
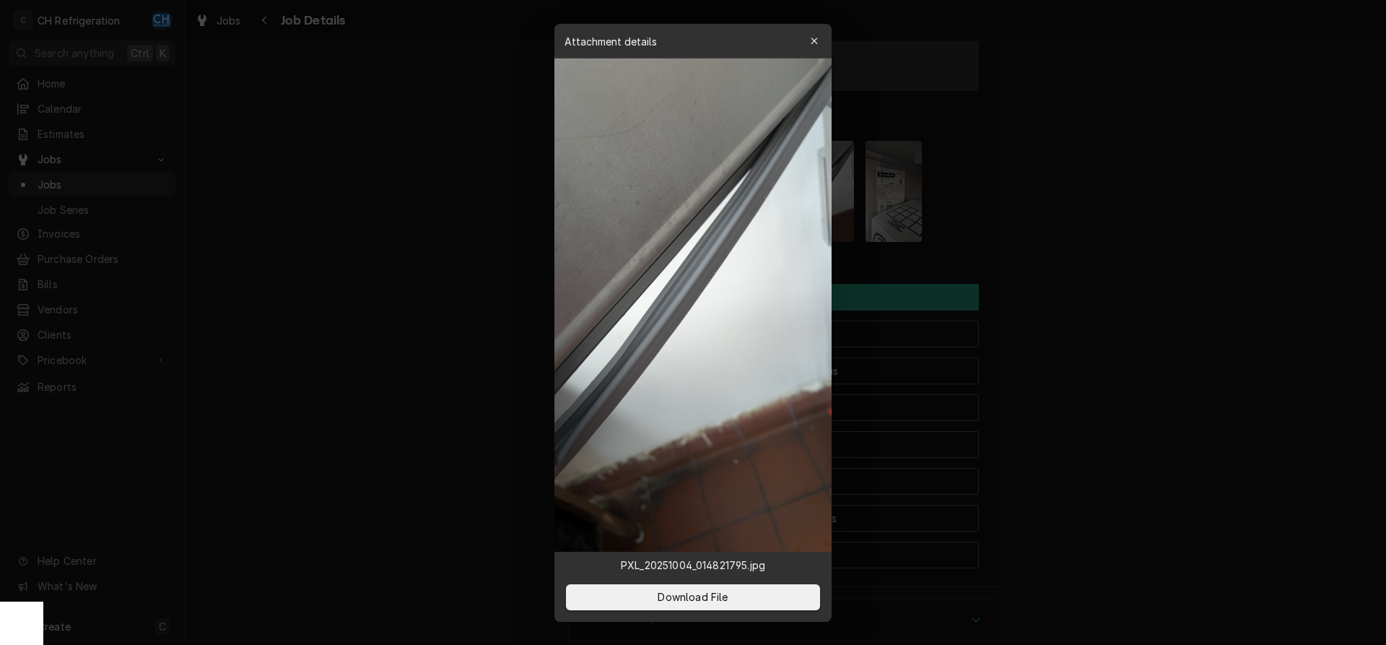
click at [1230, 284] on div at bounding box center [693, 322] width 1386 height 645
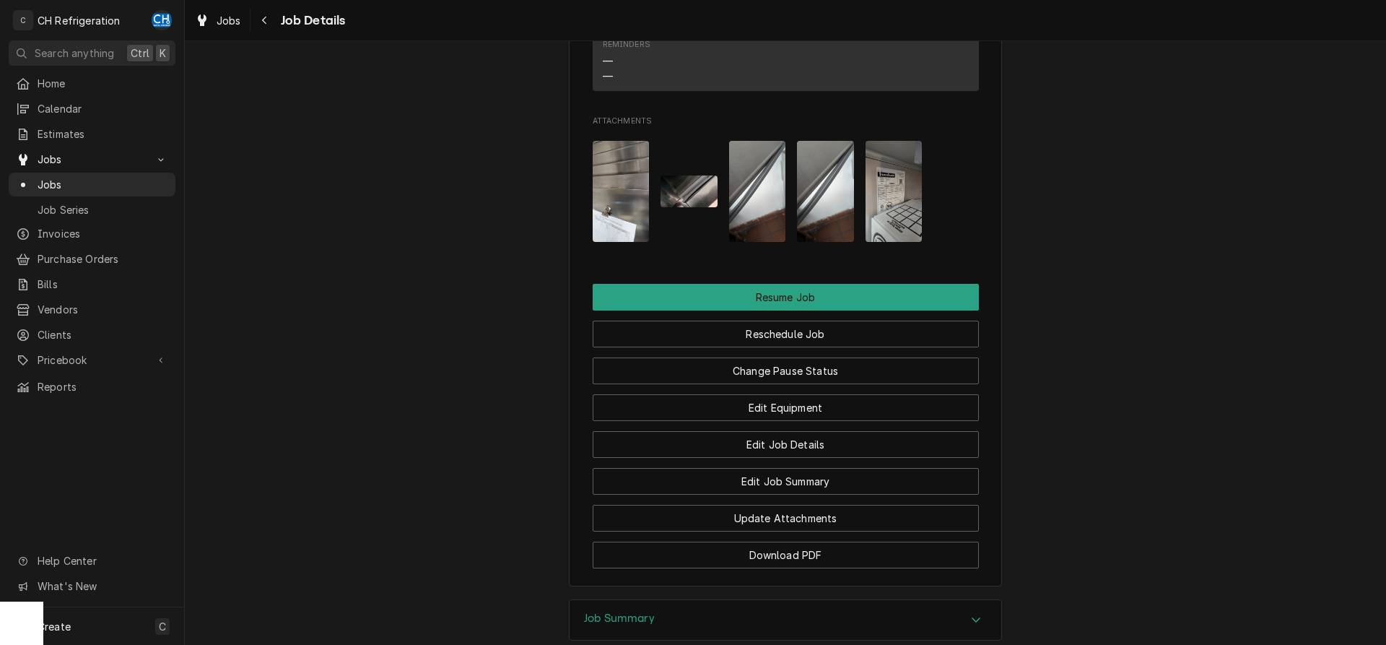
click at [909, 234] on img "Attachments" at bounding box center [893, 191] width 57 height 101
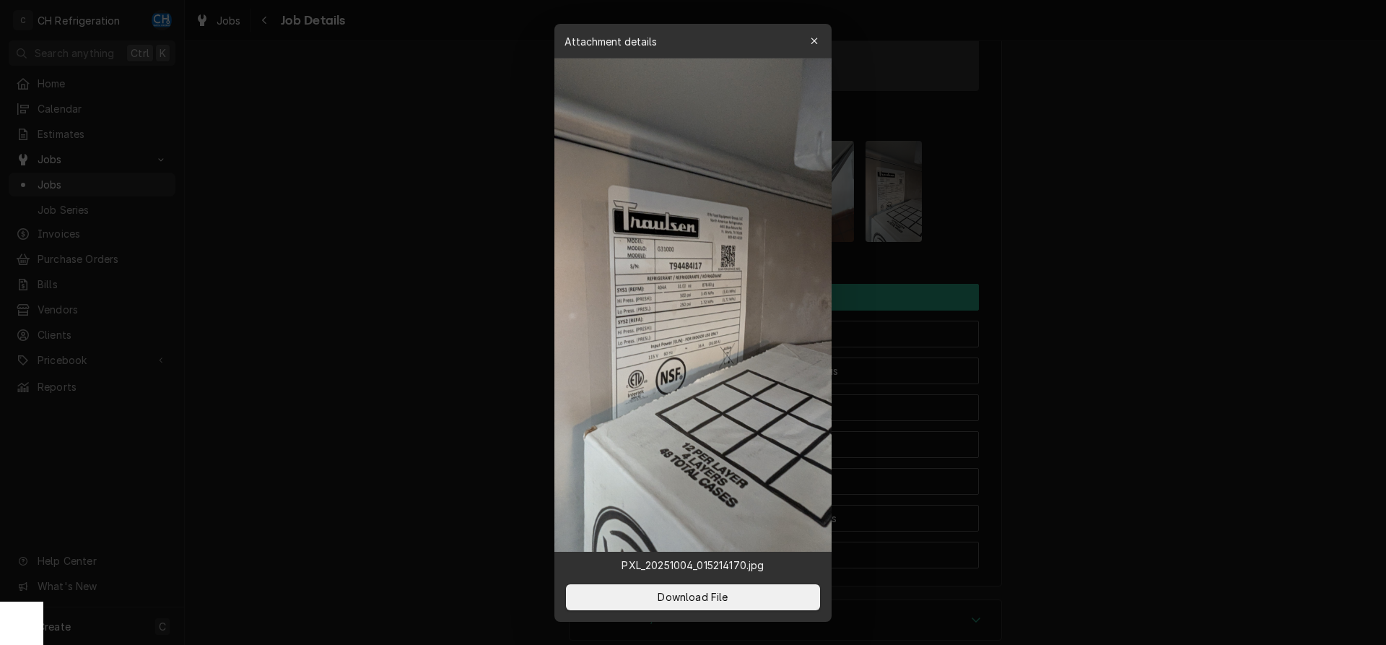
click at [633, 296] on img at bounding box center [692, 304] width 277 height 493
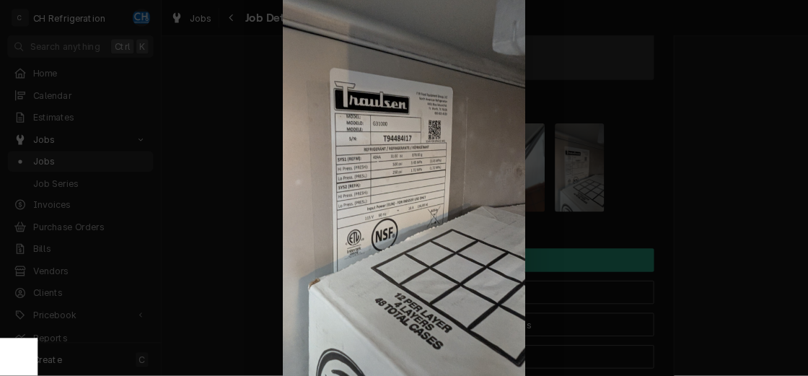
scroll to position [1251, 0]
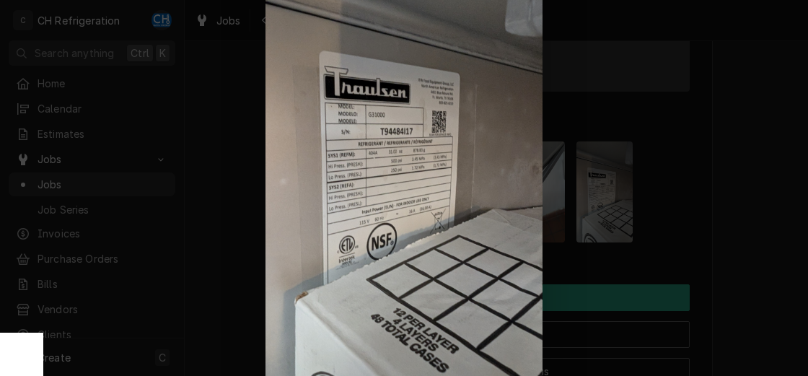
click at [736, 186] on div at bounding box center [404, 188] width 808 height 376
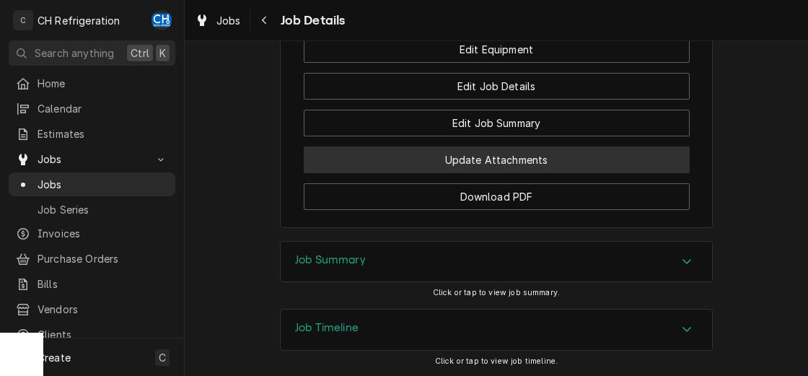
scroll to position [1549, 0]
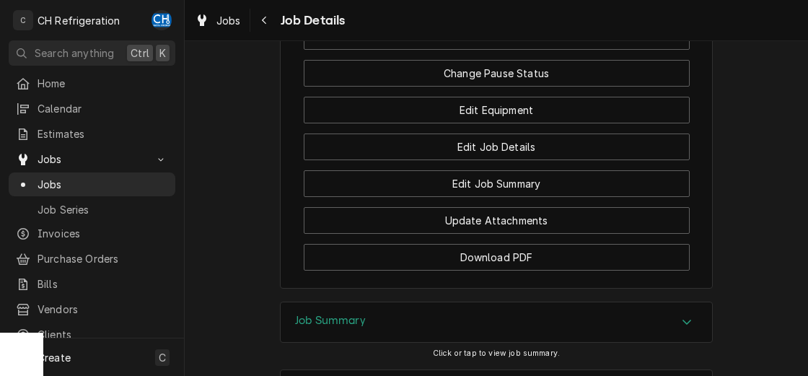
click at [503, 327] on div "Job Summary" at bounding box center [497, 322] width 432 height 40
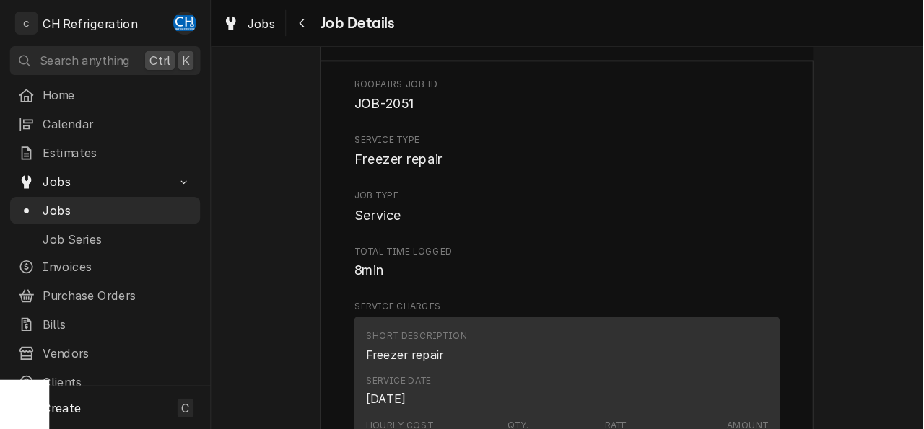
scroll to position [1842, 0]
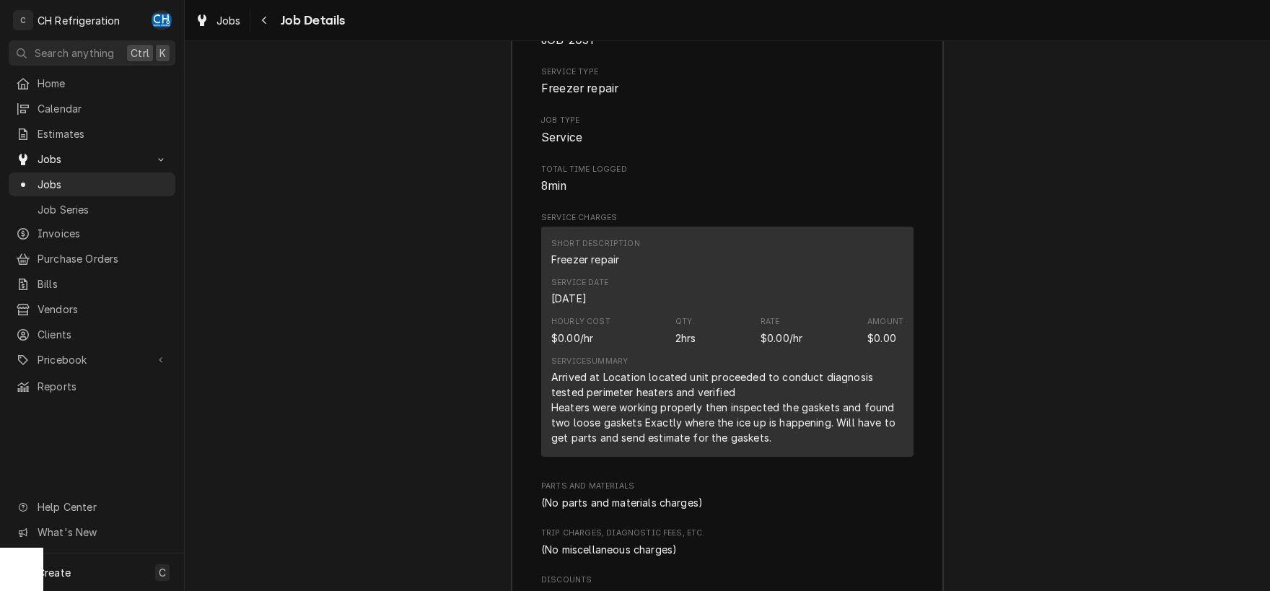
scroll to position [1915, 0]
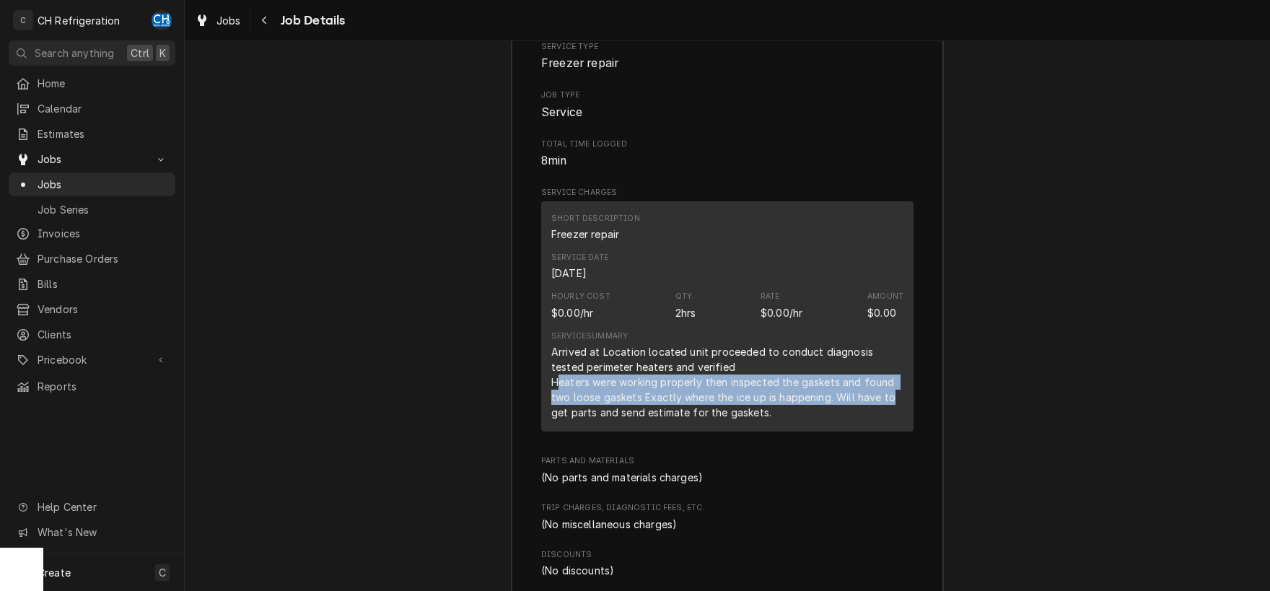
drag, startPoint x: 565, startPoint y: 401, endPoint x: 891, endPoint y: 418, distance: 326.0
click at [891, 418] on div "Arrived at Location located unit proceeded to conduct diagnosis tested perimete…" at bounding box center [727, 382] width 352 height 76
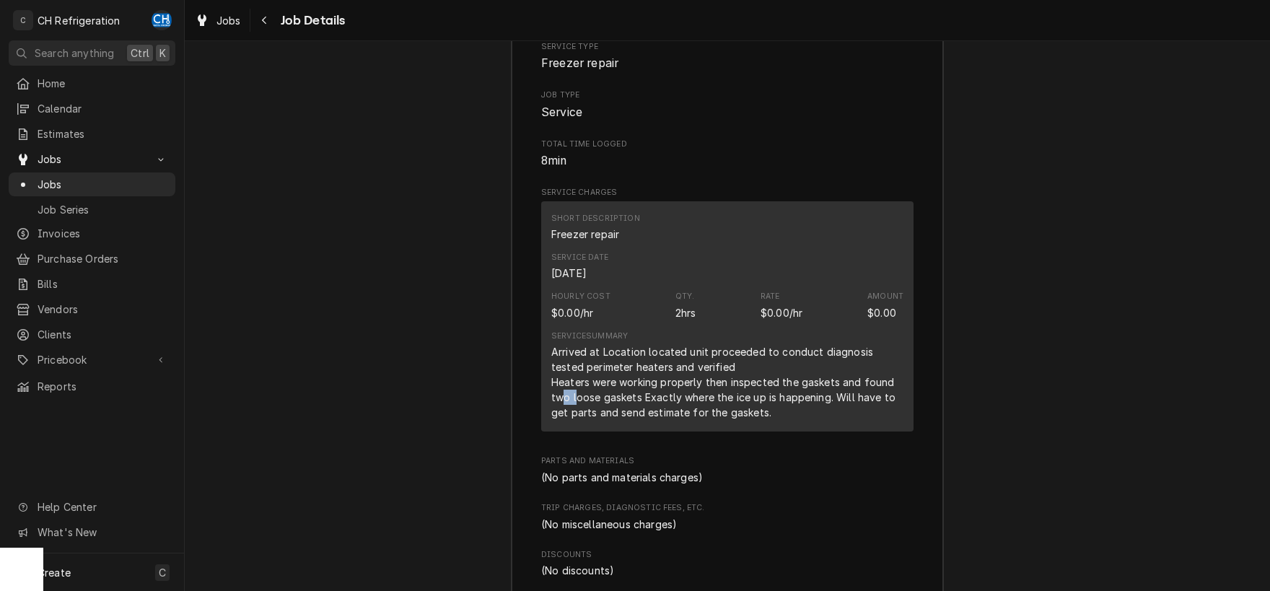
drag, startPoint x: 560, startPoint y: 420, endPoint x: 575, endPoint y: 420, distance: 14.4
click at [575, 420] on div "Arrived at Location located unit proceeded to conduct diagnosis tested perimete…" at bounding box center [727, 382] width 352 height 76
click at [693, 420] on div "Arrived at Location located unit proceeded to conduct diagnosis tested perimete…" at bounding box center [727, 382] width 352 height 76
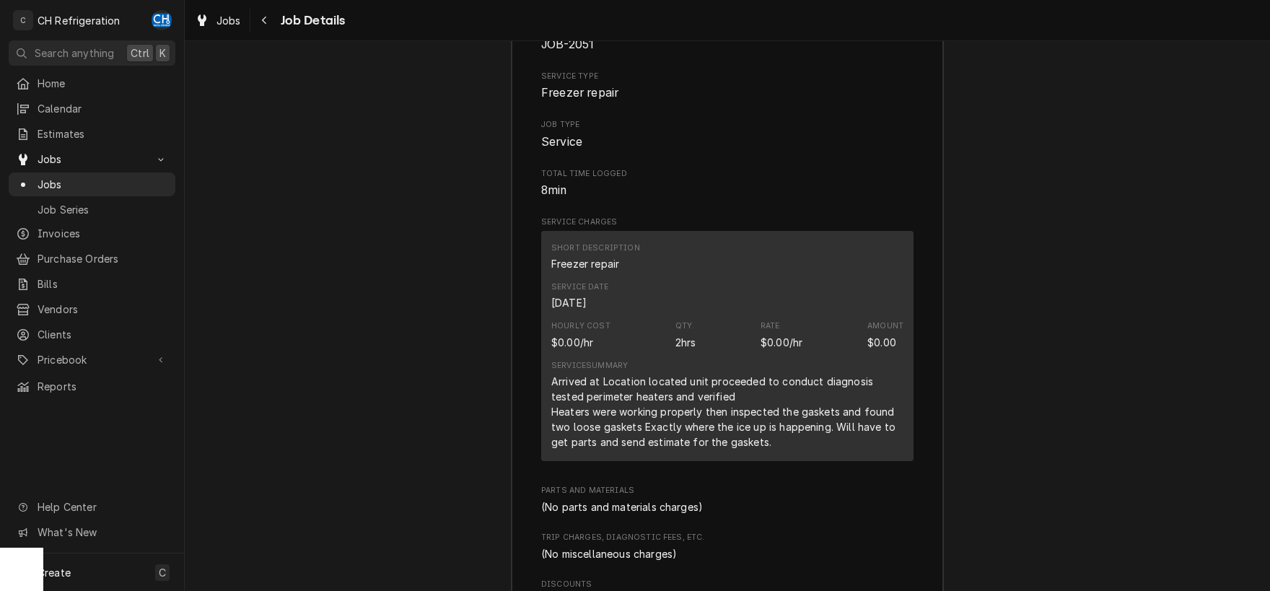
scroll to position [2299, 0]
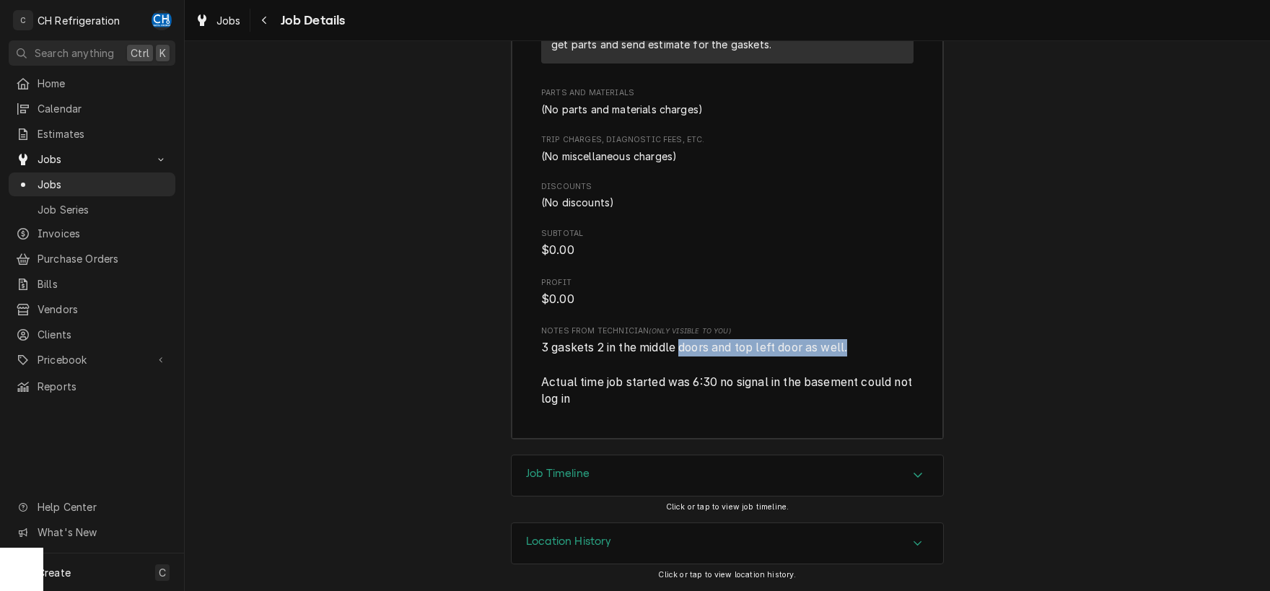
drag, startPoint x: 684, startPoint y: 346, endPoint x: 854, endPoint y: 351, distance: 170.4
click at [854, 351] on span "3 gaskets 2 in the middle doors and top left door as well. Actual time job star…" at bounding box center [728, 373] width 374 height 65
drag, startPoint x: 544, startPoint y: 349, endPoint x: 597, endPoint y: 347, distance: 52.7
click at [597, 347] on span "3 gaskets 2 in the middle doors and top left door as well. Actual time job star…" at bounding box center [728, 373] width 374 height 65
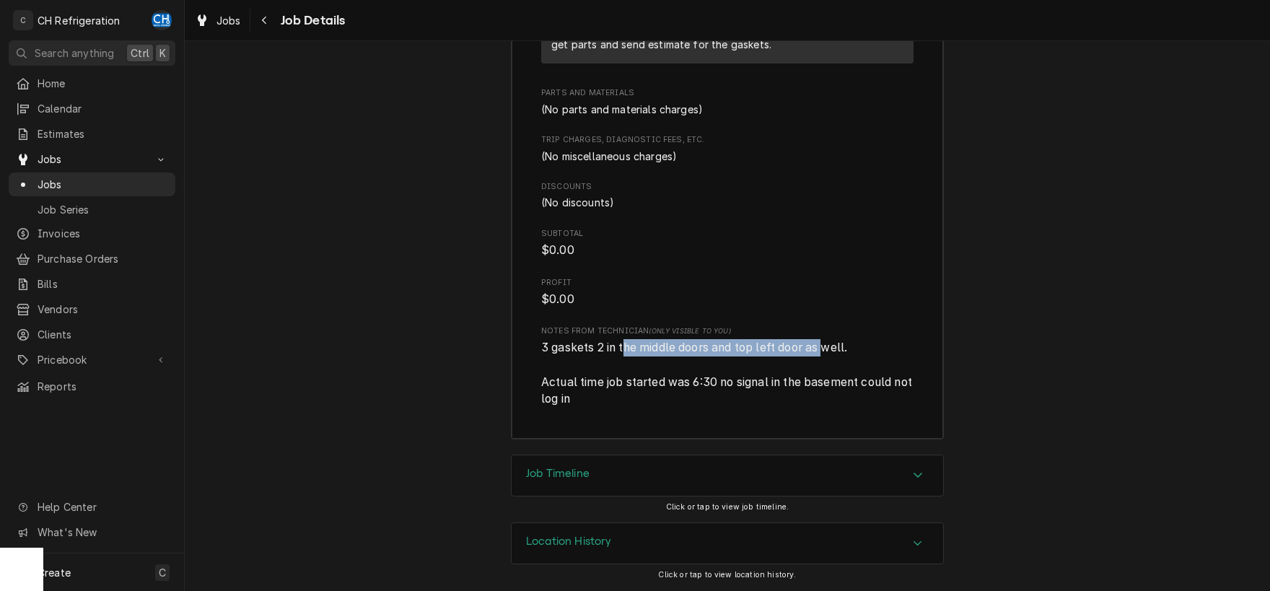
drag, startPoint x: 658, startPoint y: 352, endPoint x: 832, endPoint y: 350, distance: 174.7
click at [832, 350] on span "3 gaskets 2 in the middle doors and top left door as well. Actual time job star…" at bounding box center [728, 373] width 374 height 65
click at [839, 350] on span "3 gaskets 2 in the middle doors and top left door as well. Actual time job star…" at bounding box center [728, 373] width 374 height 65
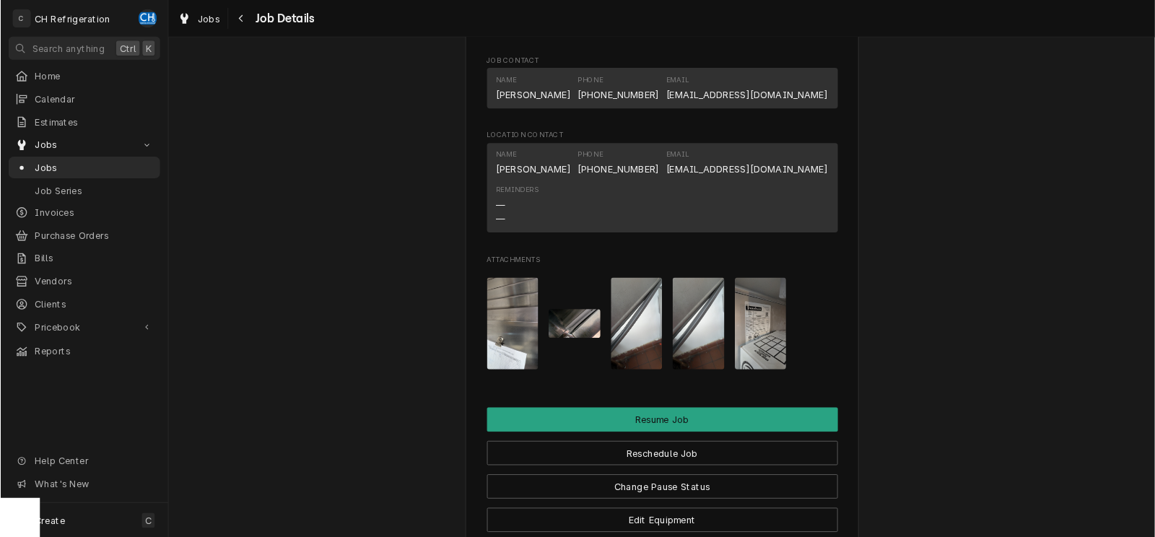
scroll to position [1131, 0]
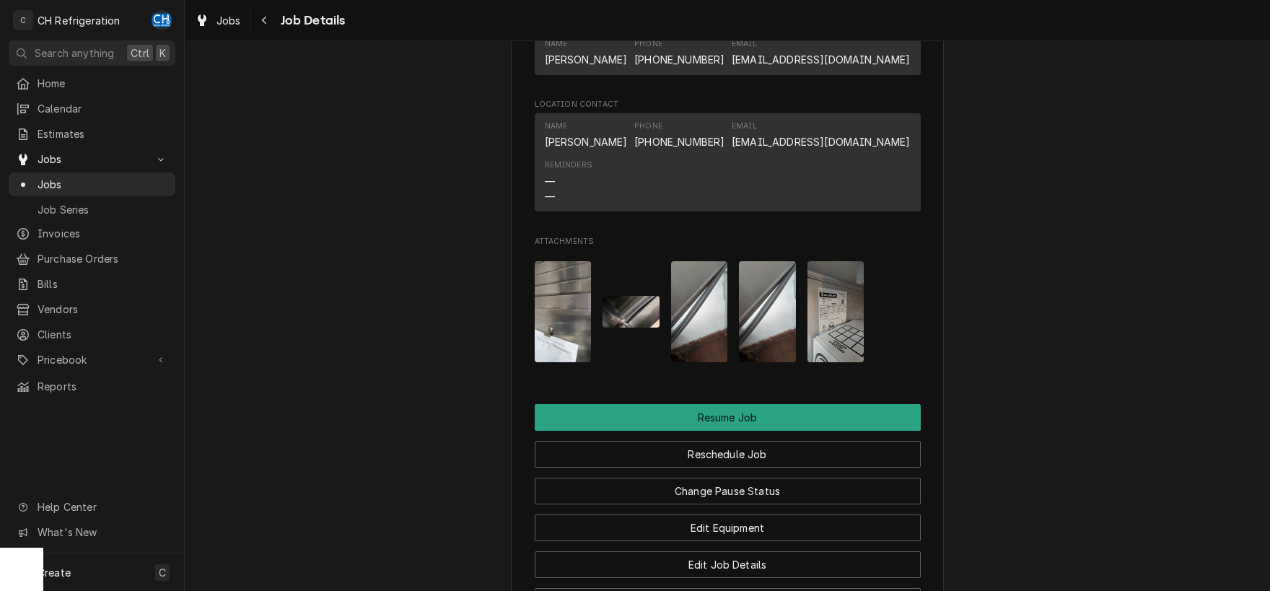
click at [824, 329] on img "Attachments" at bounding box center [836, 311] width 57 height 101
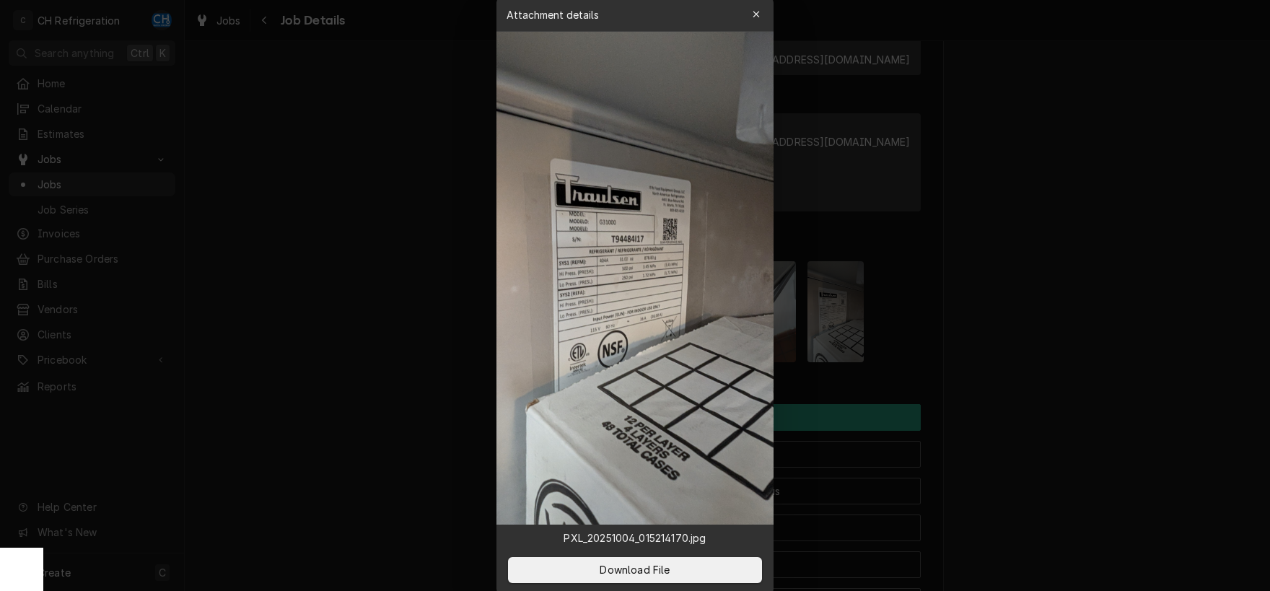
click at [637, 251] on img at bounding box center [635, 278] width 277 height 493
click at [703, 303] on img at bounding box center [635, 278] width 277 height 493
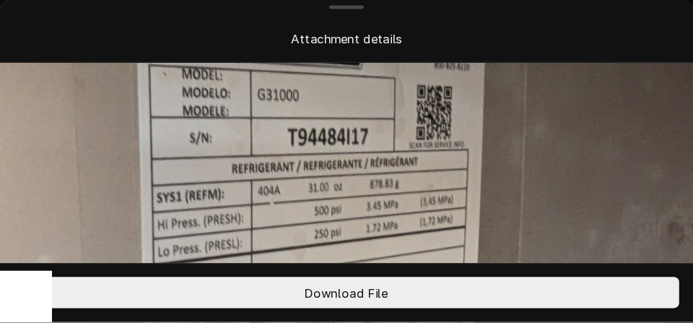
scroll to position [444, 0]
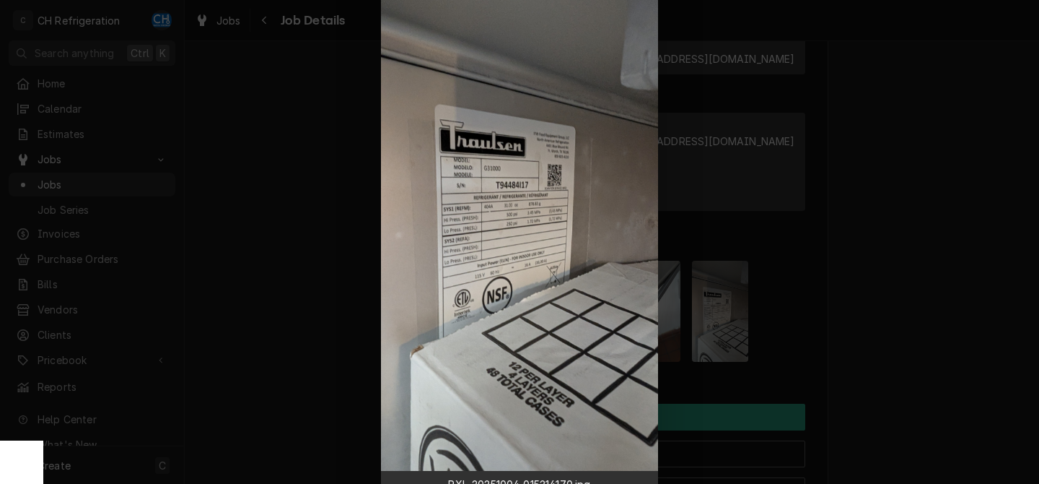
click at [933, 112] on div at bounding box center [519, 242] width 1039 height 484
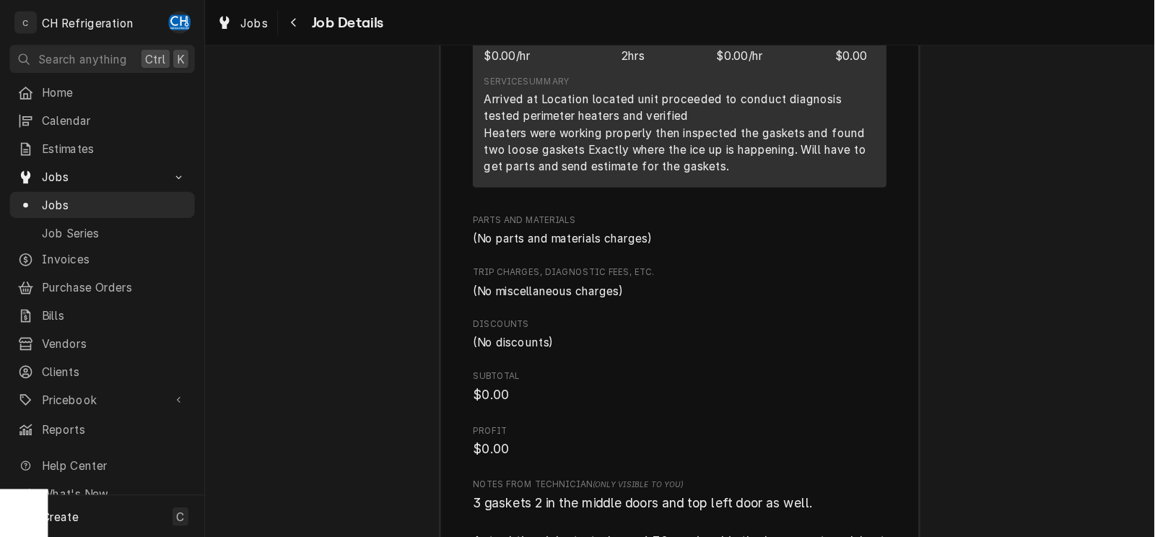
scroll to position [2327, 0]
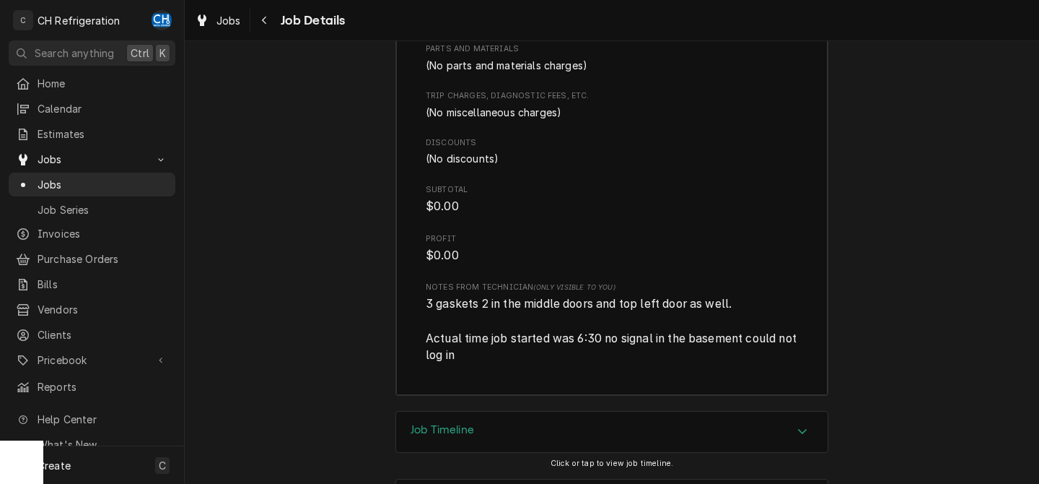
click at [651, 215] on span "$0.00" at bounding box center [612, 206] width 372 height 17
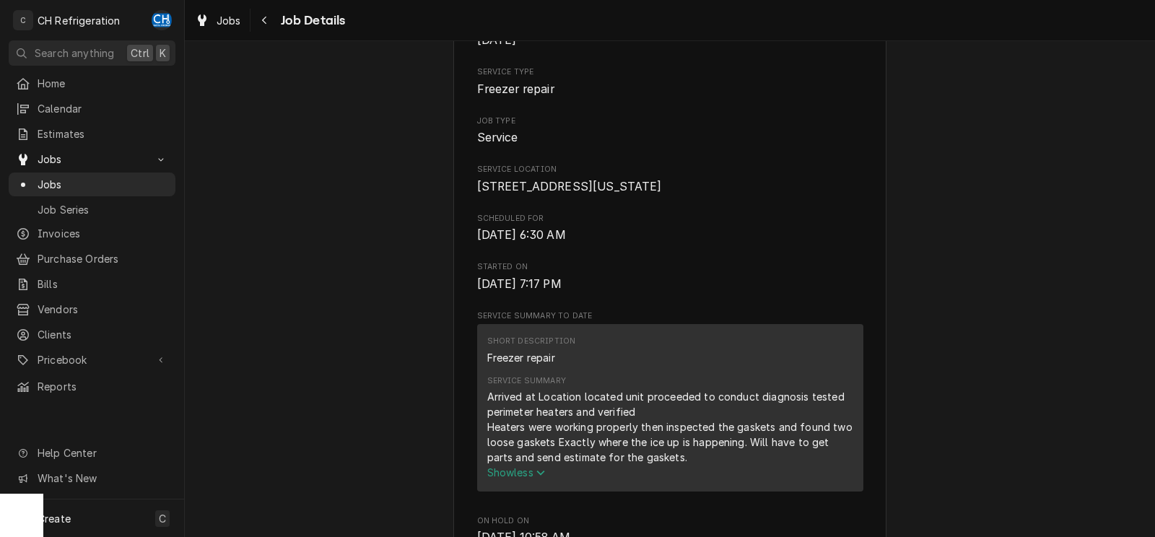
scroll to position [0, 0]
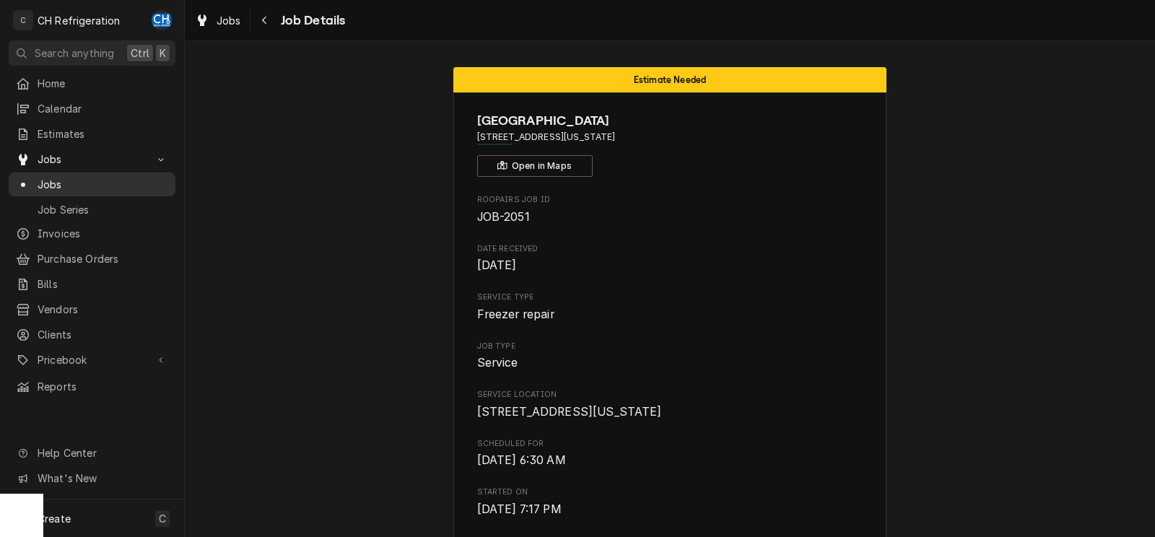
click at [61, 179] on span "Jobs" at bounding box center [103, 184] width 131 height 15
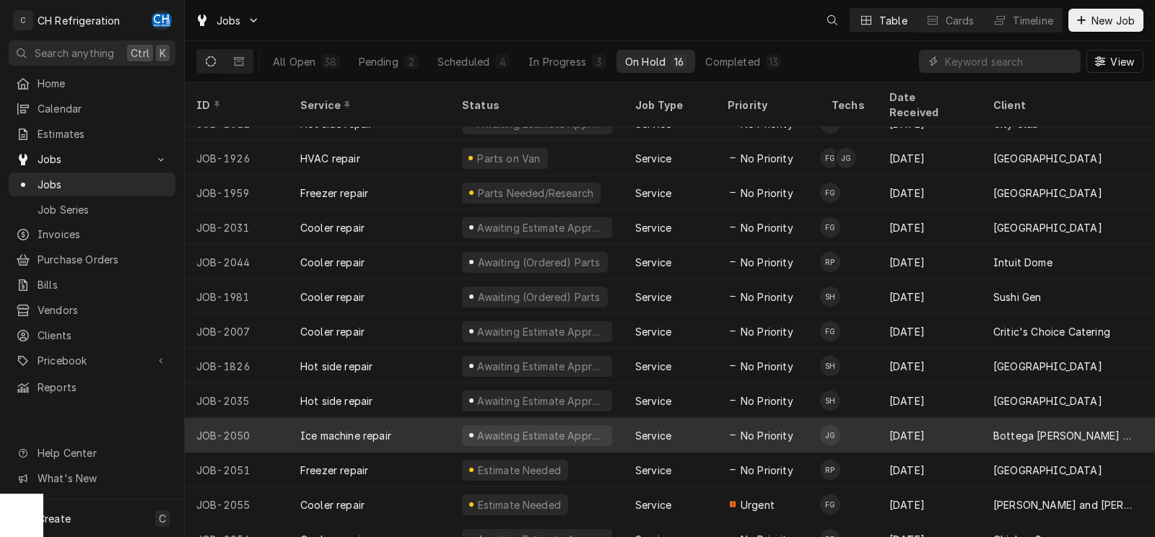
scroll to position [125, 0]
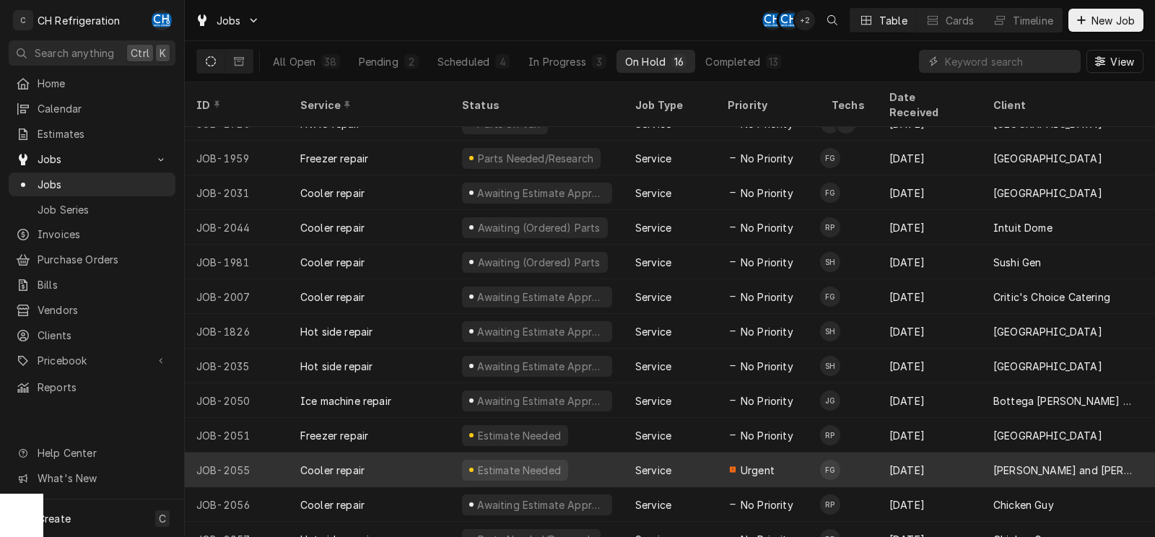
click at [616, 453] on div "Estimate Needed" at bounding box center [536, 470] width 173 height 35
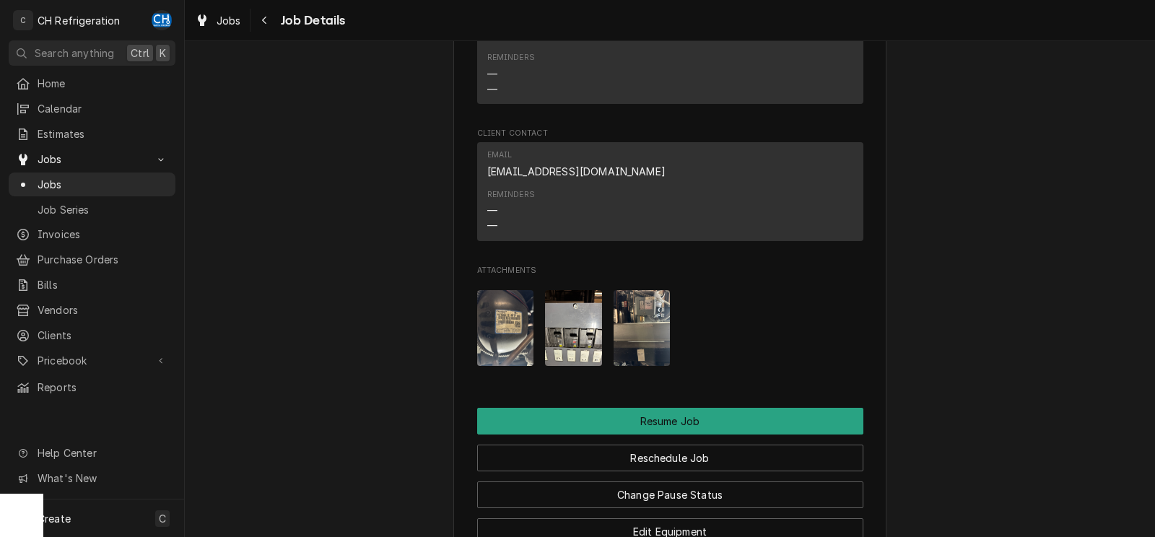
scroll to position [1299, 0]
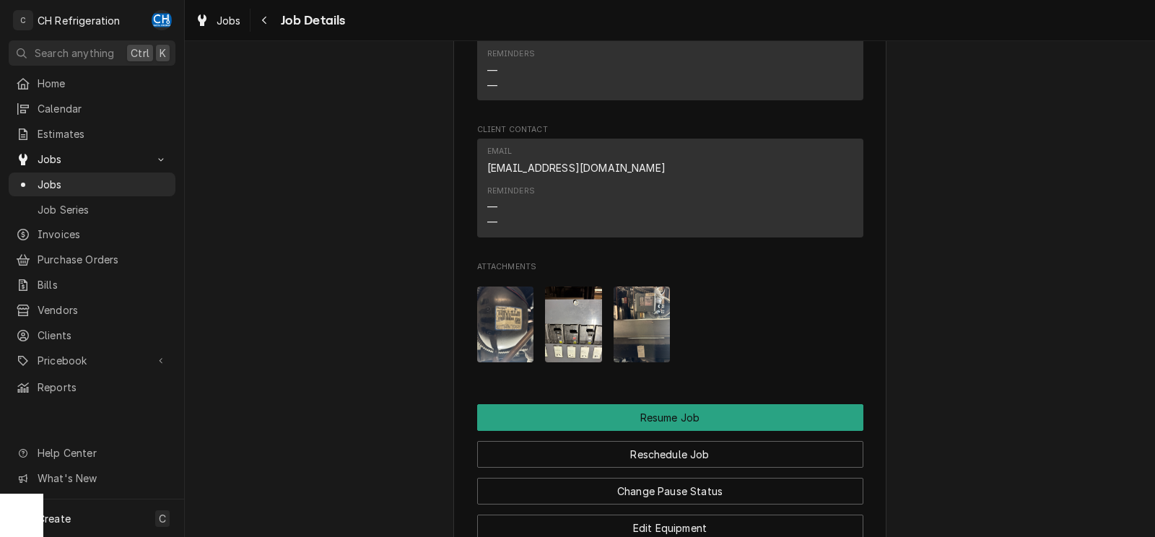
click at [499, 354] on img "Attachments" at bounding box center [505, 325] width 57 height 76
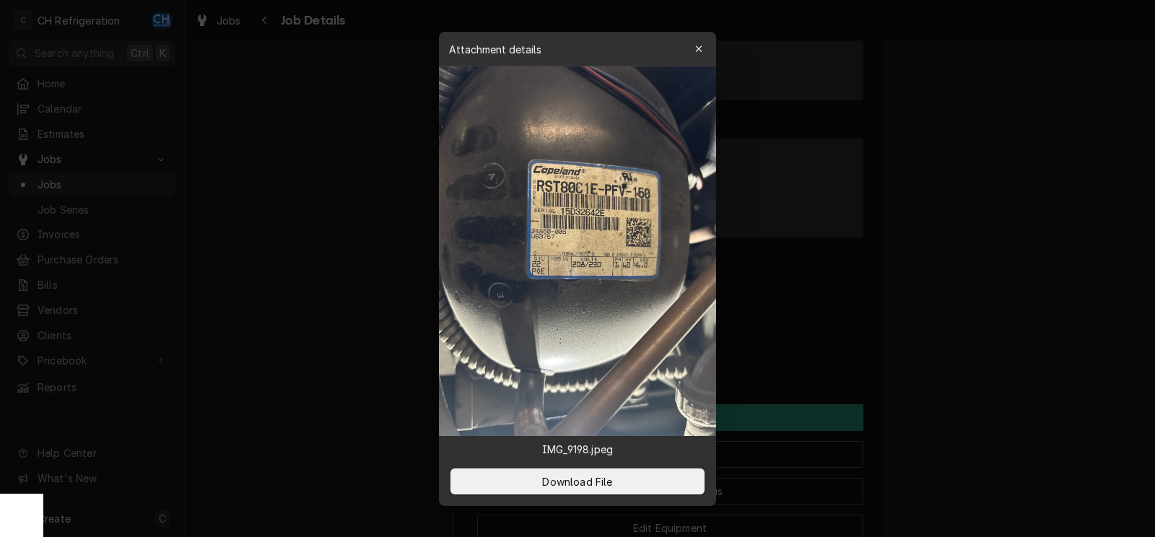
click at [957, 235] on div at bounding box center [577, 268] width 1155 height 537
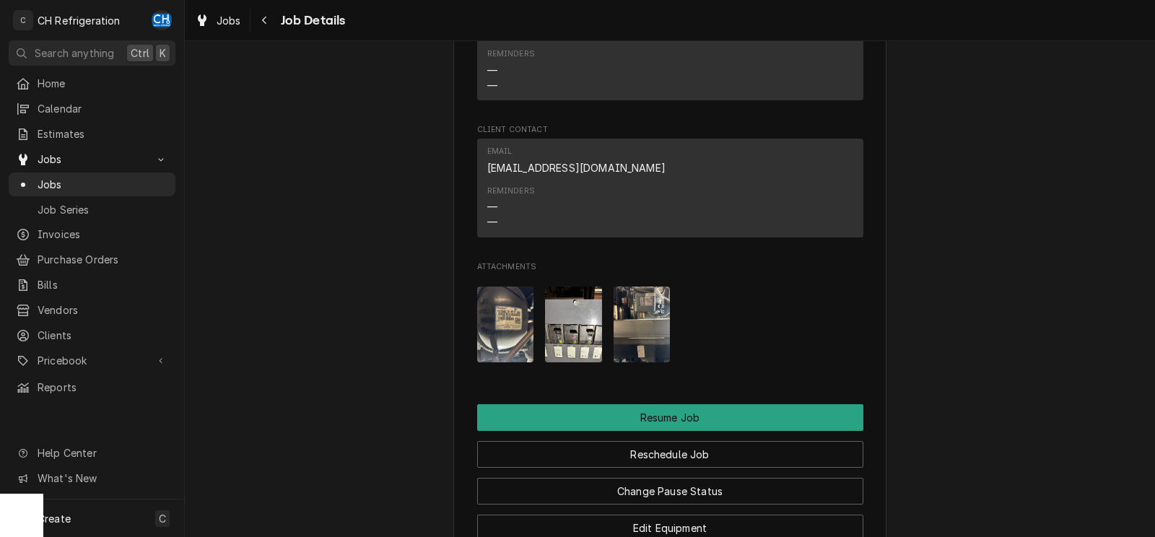
click at [544, 356] on div "Attachments" at bounding box center [670, 324] width 386 height 99
click at [579, 343] on img "Attachments" at bounding box center [573, 325] width 57 height 76
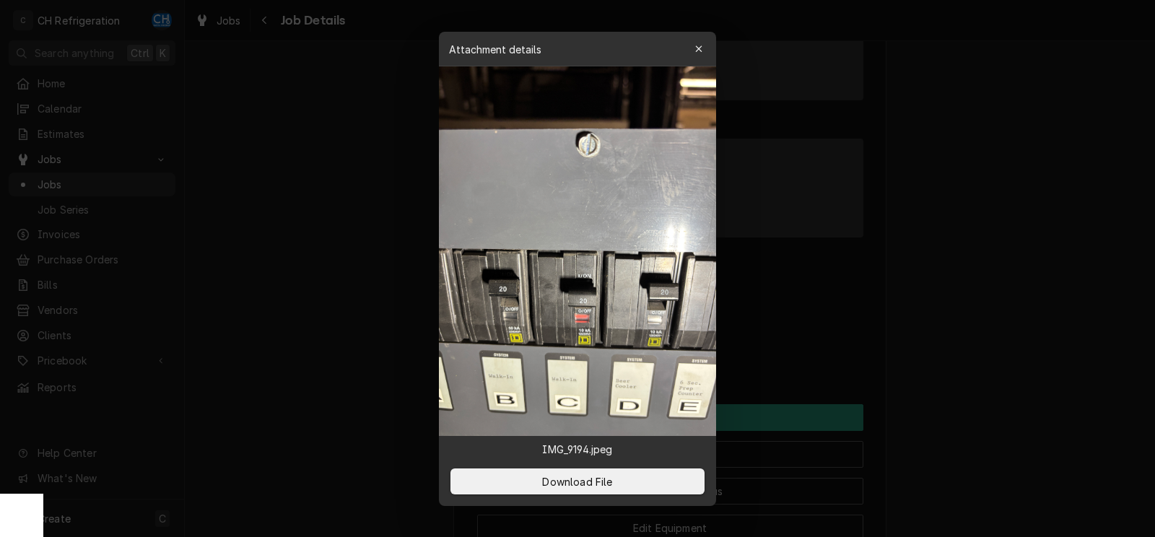
click at [1002, 302] on div at bounding box center [577, 268] width 1155 height 537
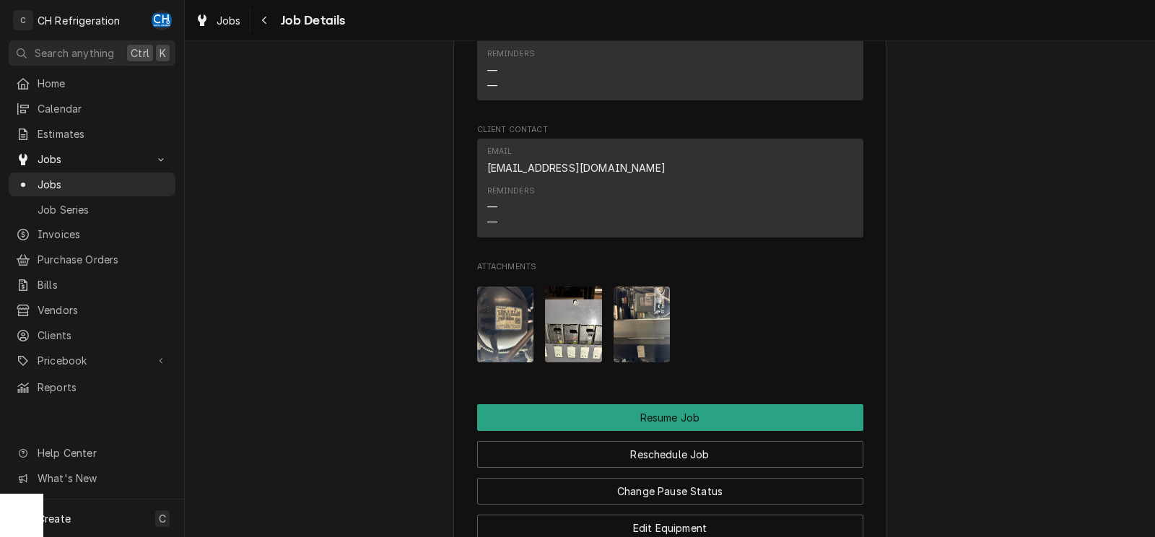
click at [662, 355] on img "Attachments" at bounding box center [642, 325] width 57 height 76
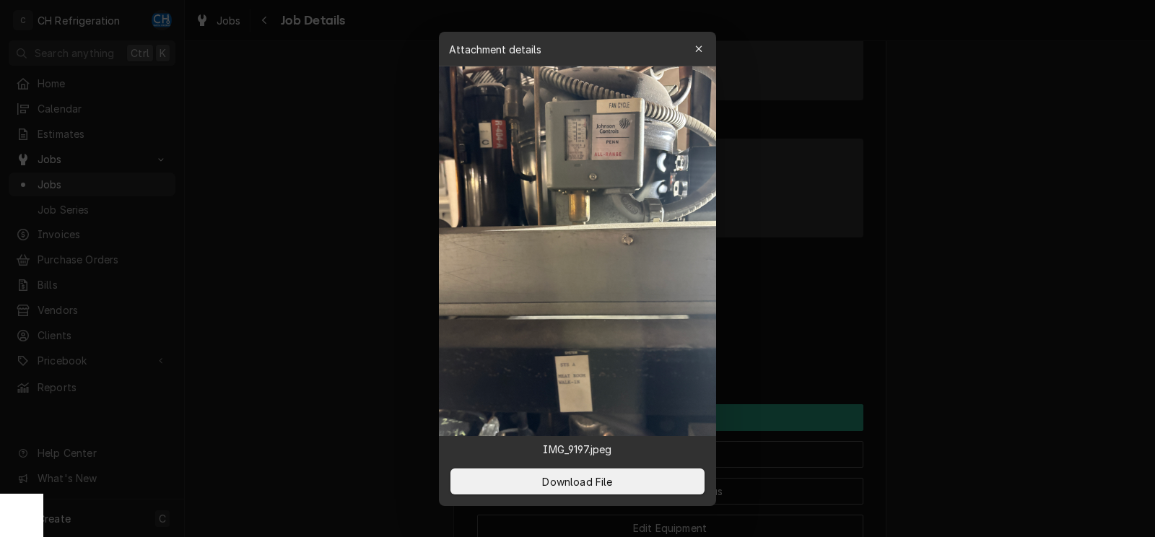
click at [987, 349] on div at bounding box center [577, 268] width 1155 height 537
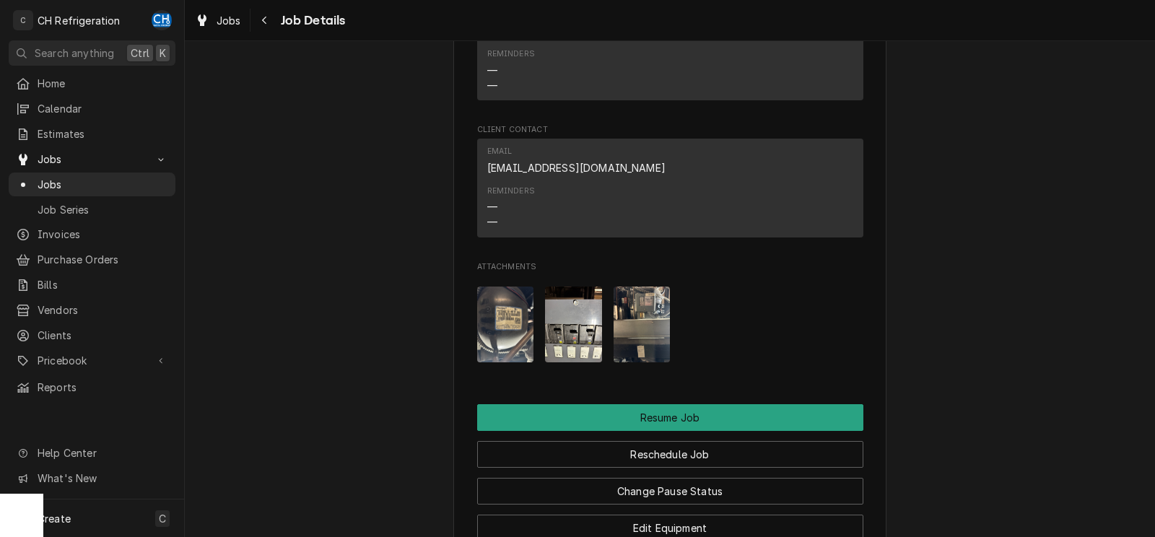
click at [519, 354] on img "Attachments" at bounding box center [505, 325] width 57 height 76
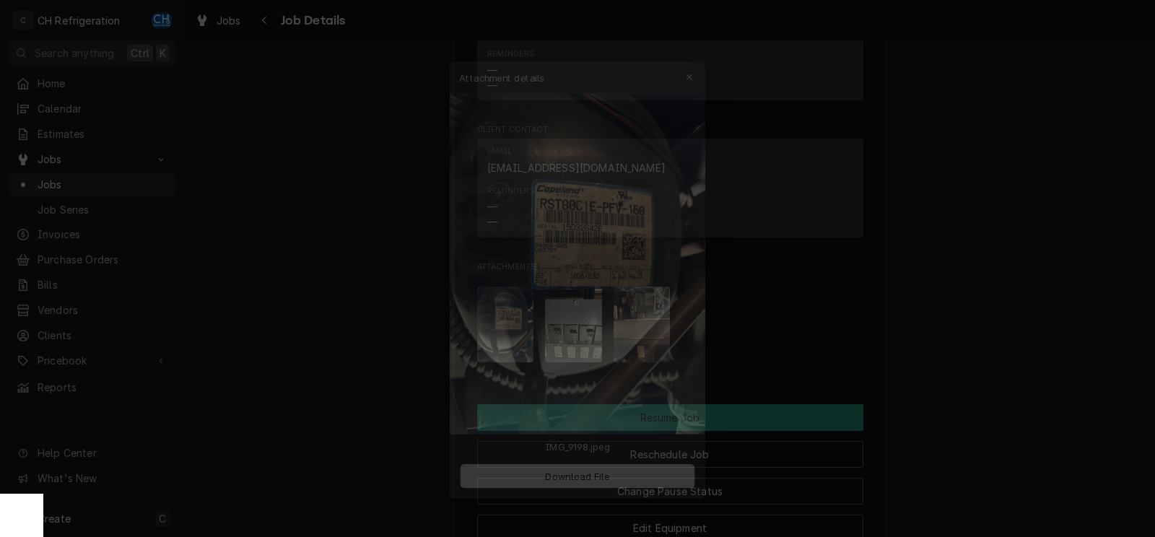
click at [997, 340] on div at bounding box center [577, 268] width 1155 height 537
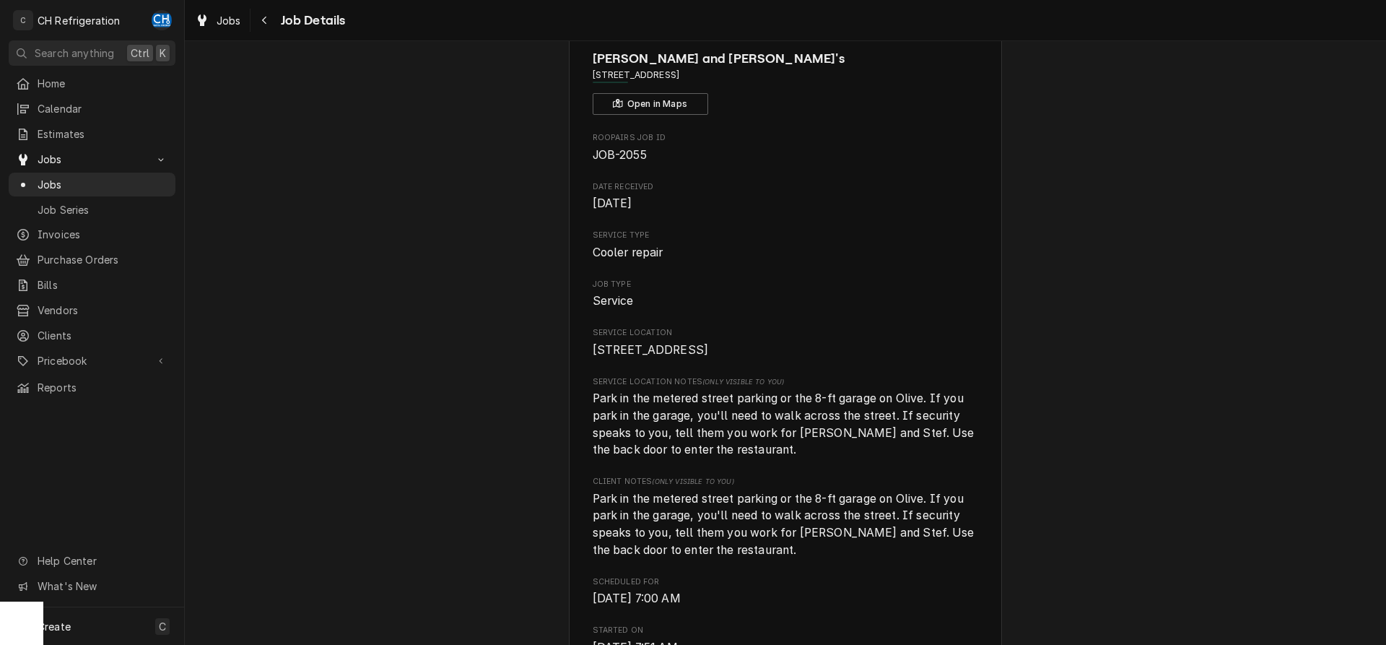
scroll to position [0, 0]
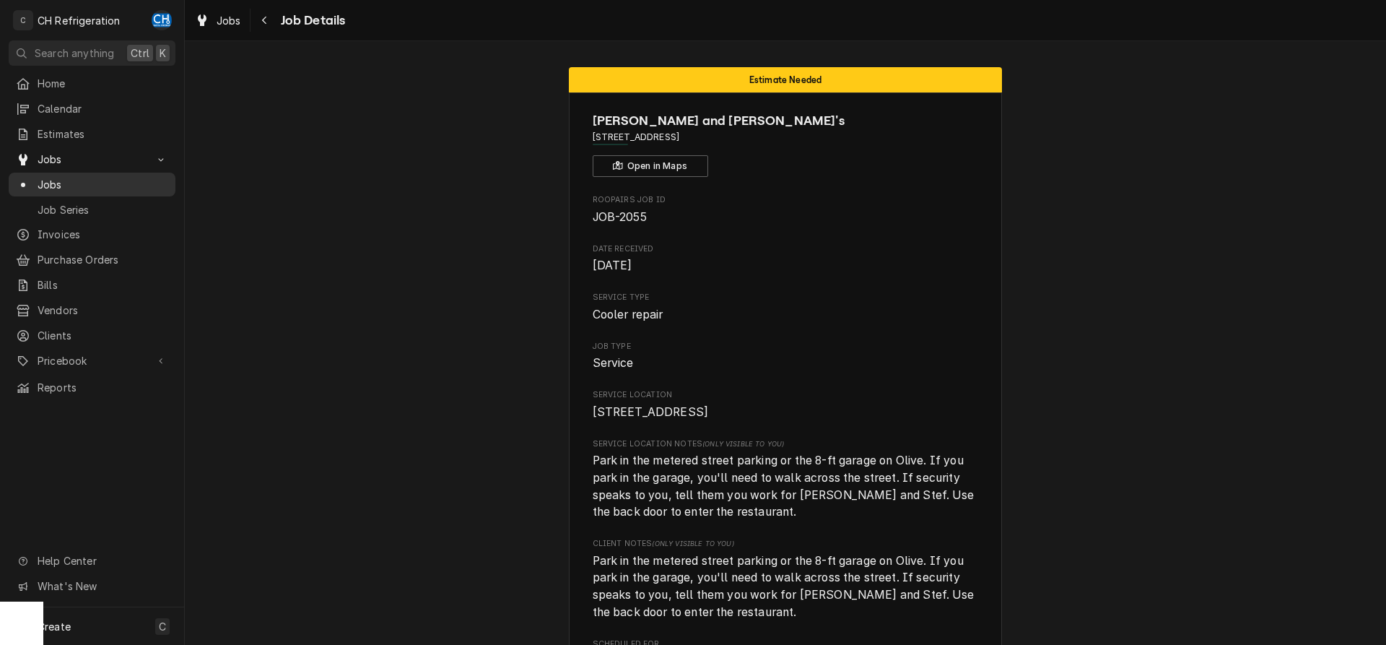
click at [64, 178] on span "Jobs" at bounding box center [103, 184] width 131 height 15
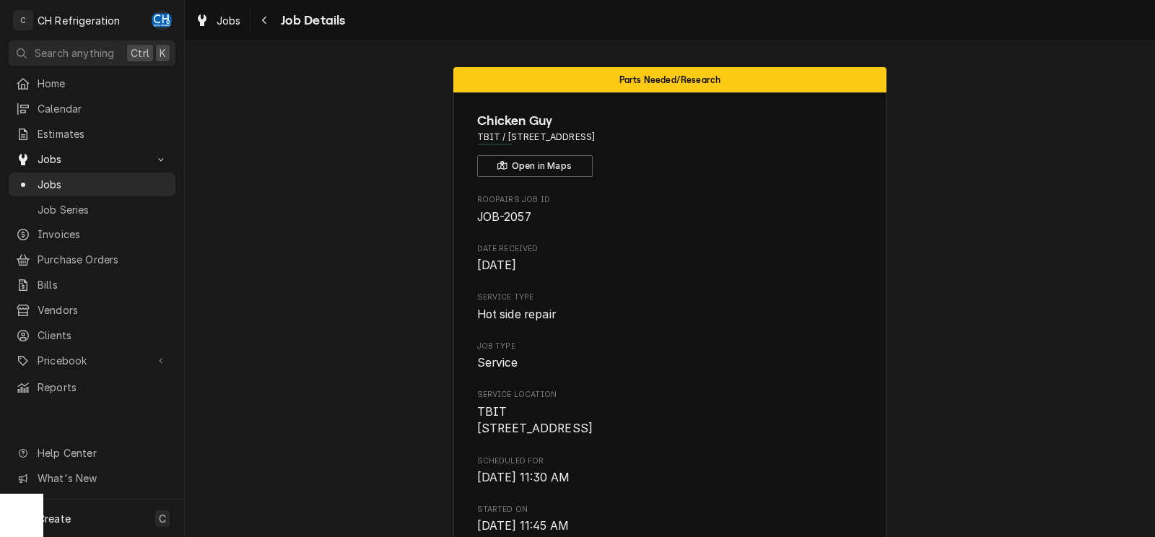
scroll to position [433, 0]
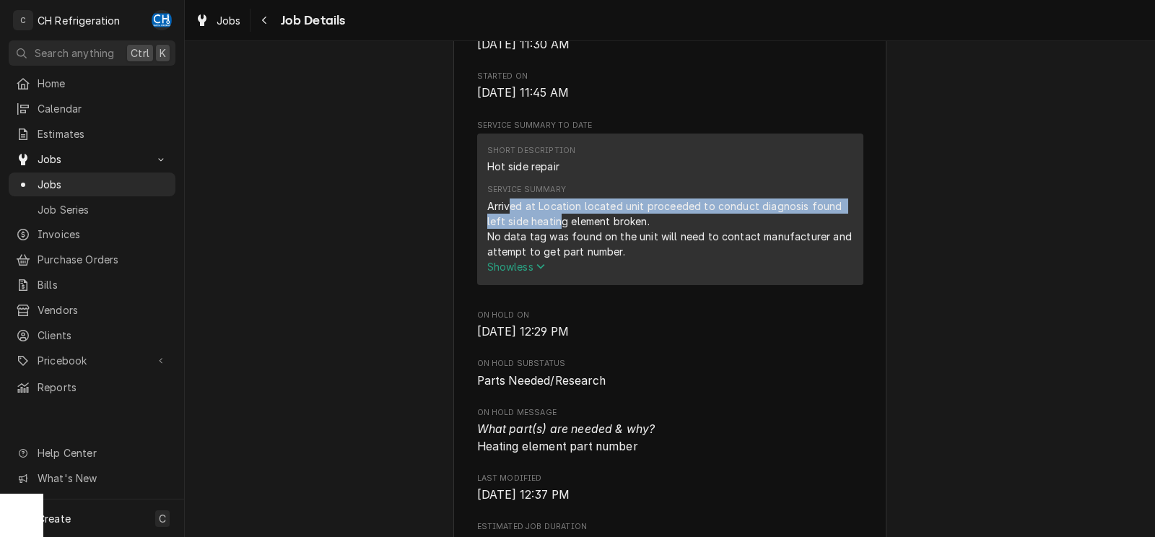
drag, startPoint x: 507, startPoint y: 220, endPoint x: 542, endPoint y: 240, distance: 40.1
click at [542, 240] on div "Arrived at Location located unit proceeded to conduct diagnosis found left side…" at bounding box center [670, 228] width 366 height 61
click at [533, 240] on div "Arrived at Location located unit proceeded to conduct diagnosis found left side…" at bounding box center [670, 228] width 366 height 61
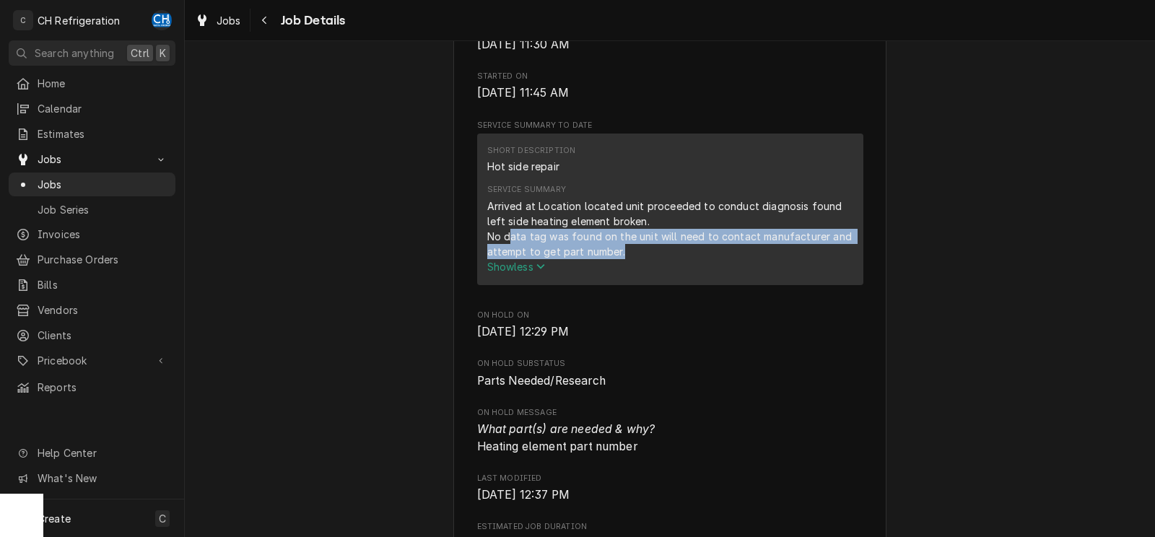
drag, startPoint x: 509, startPoint y: 258, endPoint x: 627, endPoint y: 274, distance: 118.7
click at [626, 259] on div "Arrived at Location located unit proceeded to conduct diagnosis found left side…" at bounding box center [670, 228] width 366 height 61
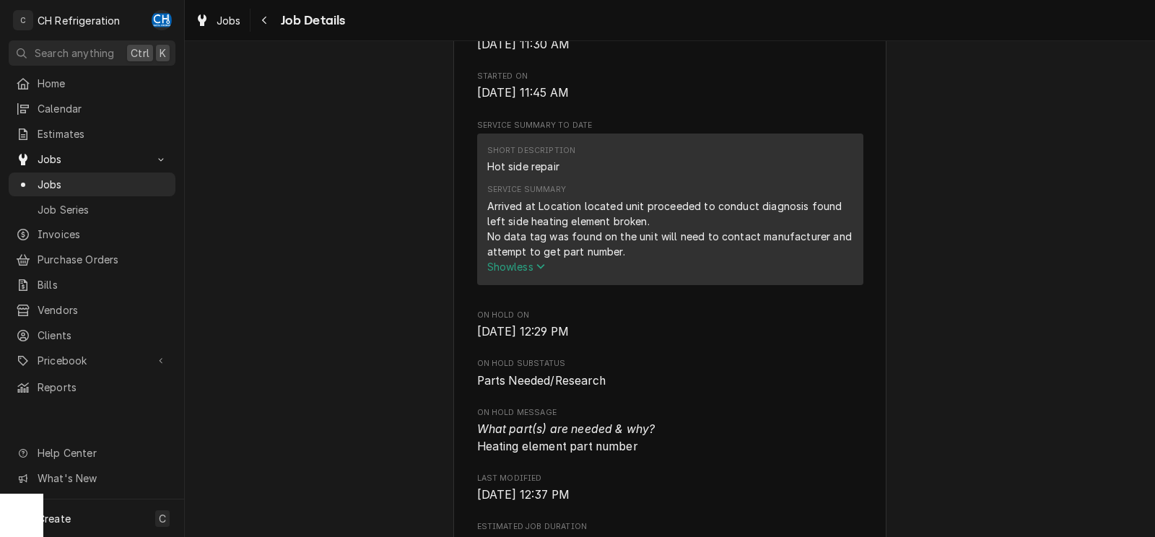
click at [628, 259] on div "Arrived at Location located unit proceeded to conduct diagnosis found left side…" at bounding box center [670, 228] width 366 height 61
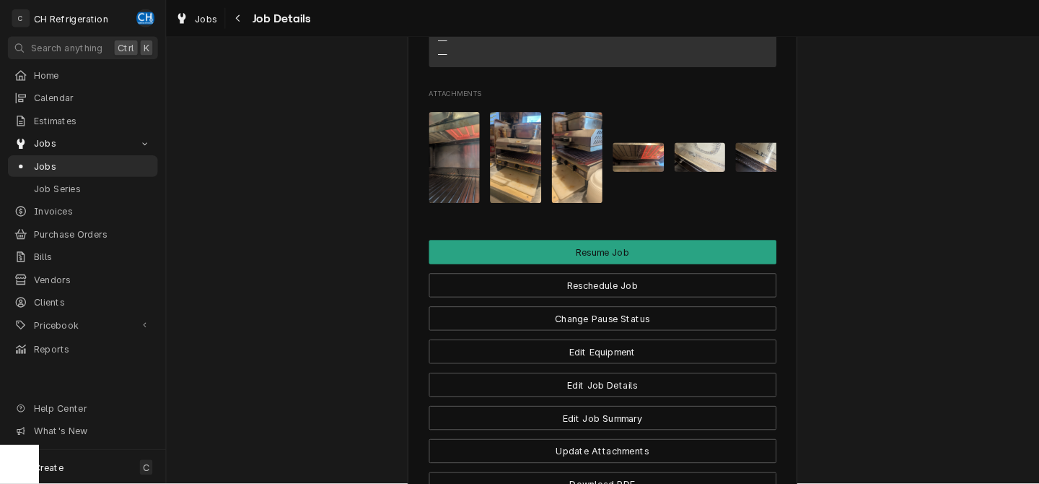
scroll to position [1255, 0]
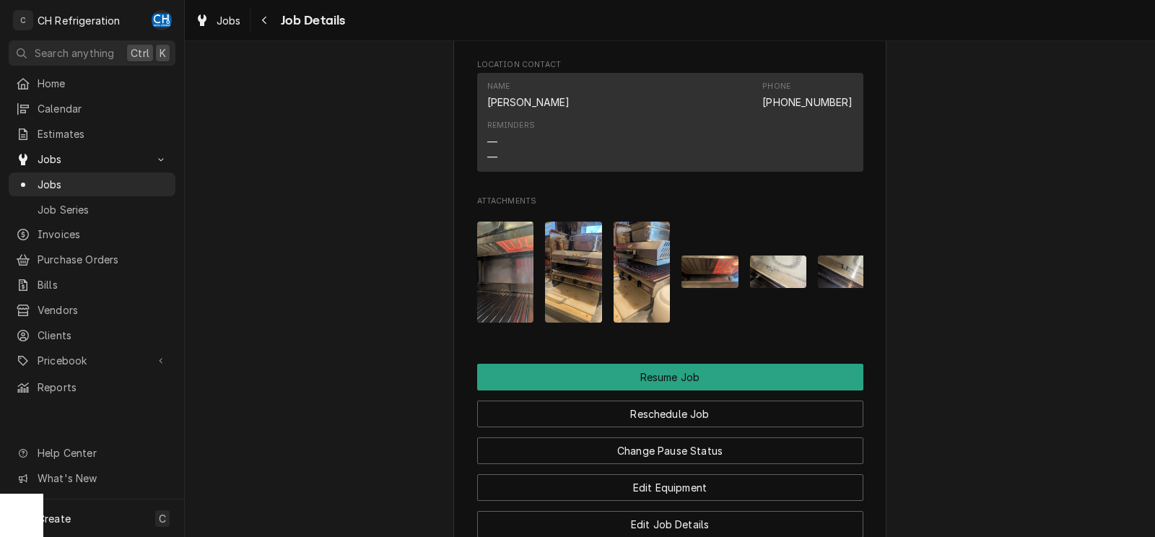
click at [494, 284] on img "Attachments" at bounding box center [505, 272] width 57 height 101
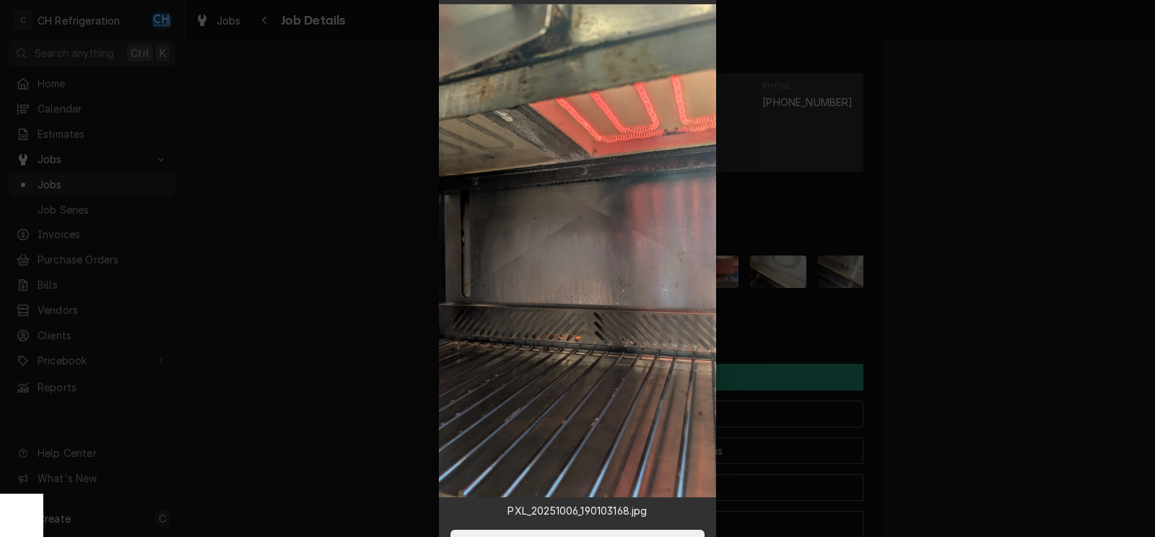
click at [968, 324] on div at bounding box center [577, 268] width 1155 height 537
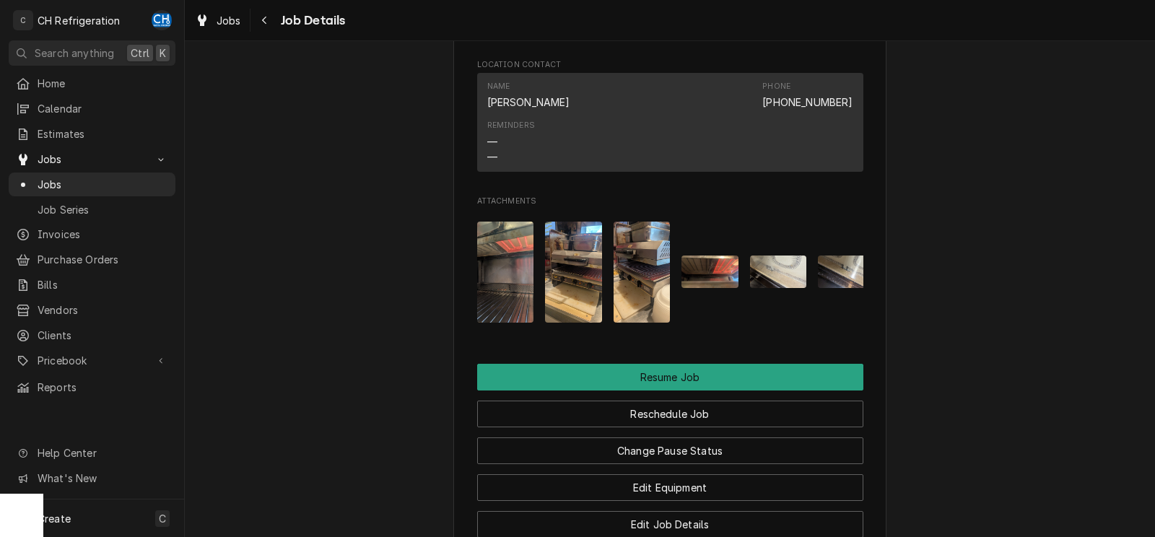
click at [576, 297] on img "Attachments" at bounding box center [573, 272] width 57 height 101
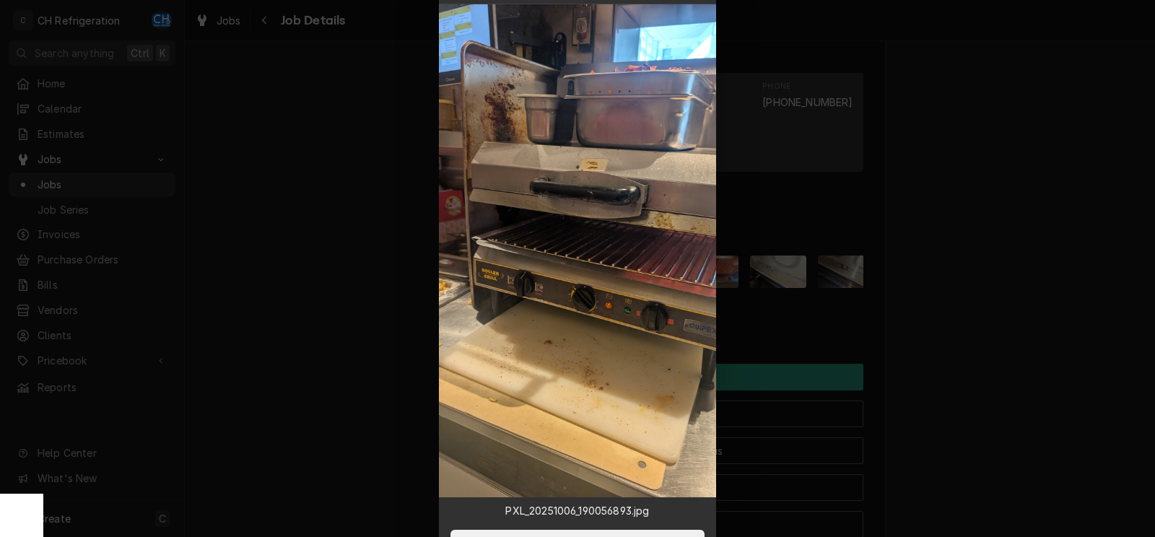
click at [497, 289] on img at bounding box center [577, 250] width 277 height 493
click at [992, 315] on div at bounding box center [577, 268] width 1155 height 537
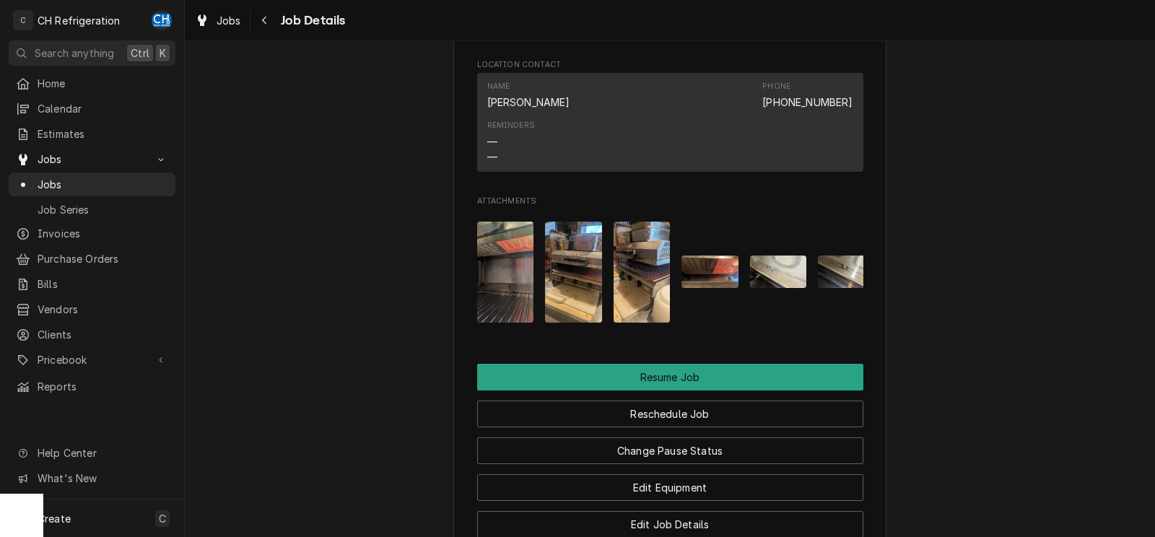
click at [654, 302] on img "Attachments" at bounding box center [642, 272] width 57 height 101
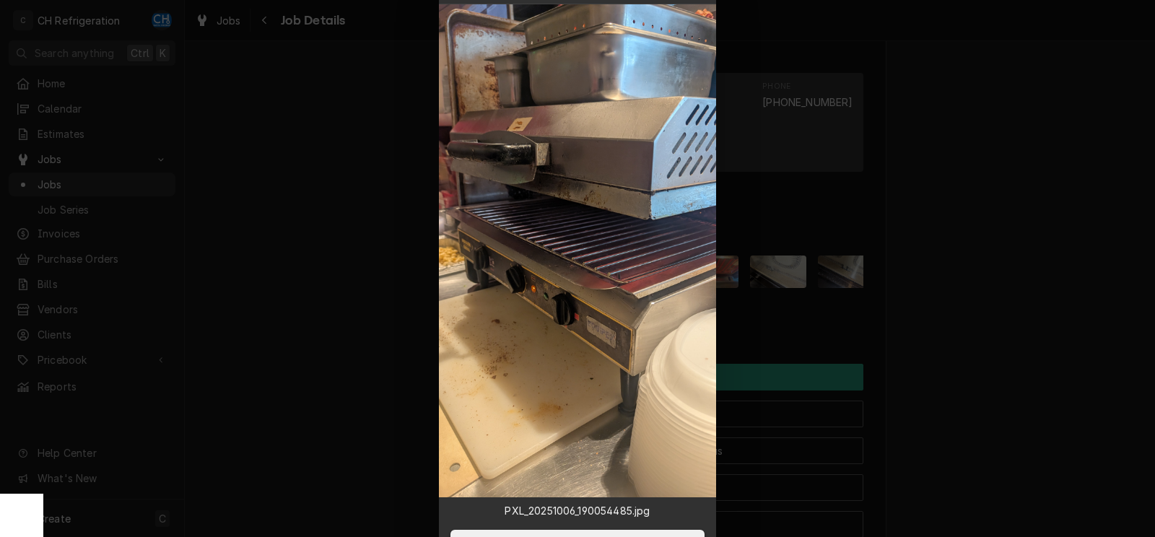
click at [946, 307] on div at bounding box center [577, 268] width 1155 height 537
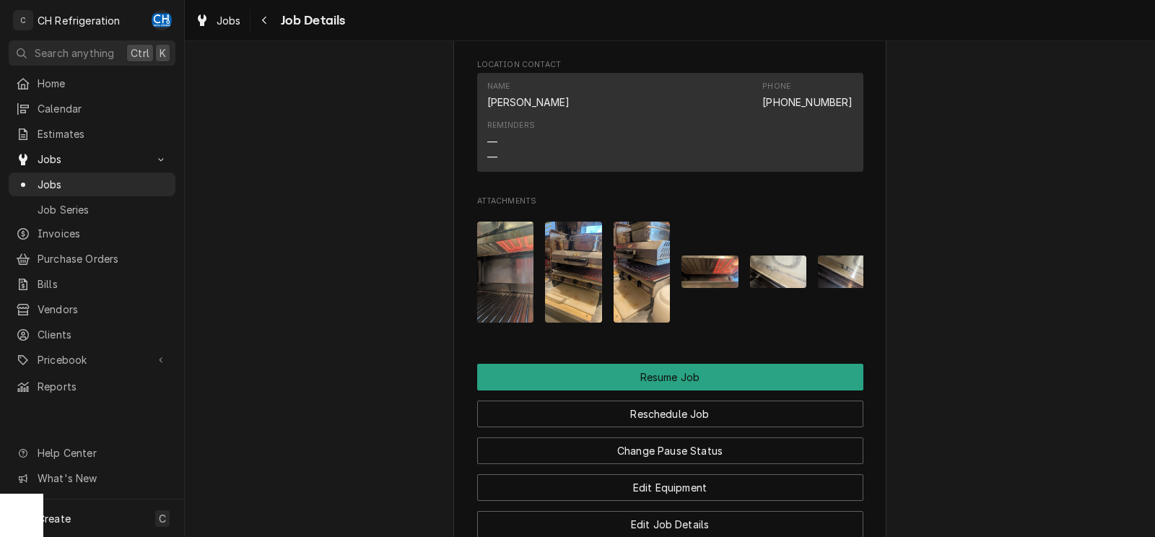
click at [717, 287] on img "Attachments" at bounding box center [709, 272] width 57 height 32
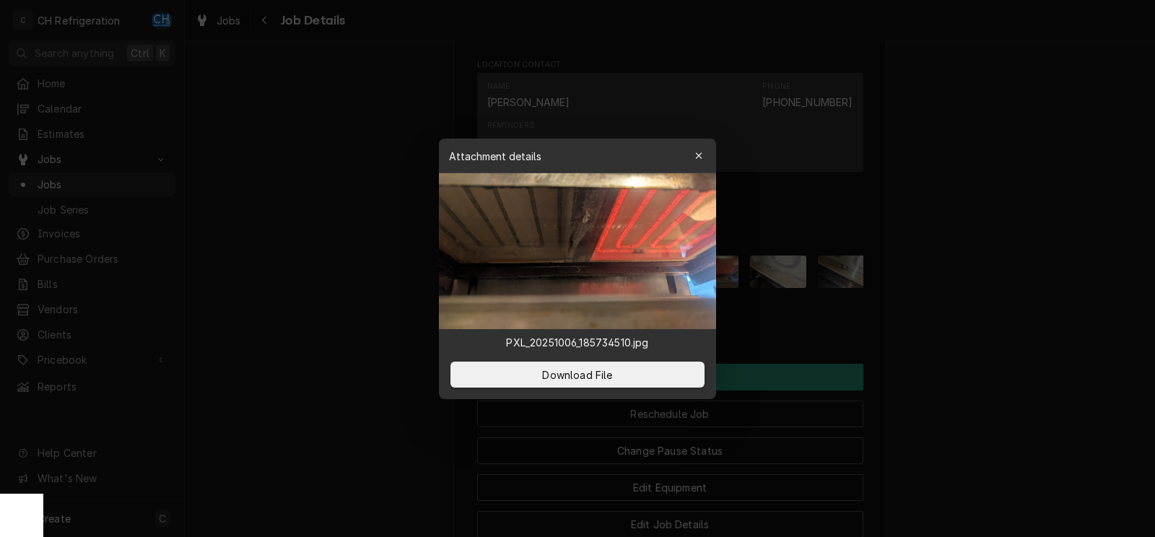
click at [935, 317] on div at bounding box center [577, 268] width 1155 height 537
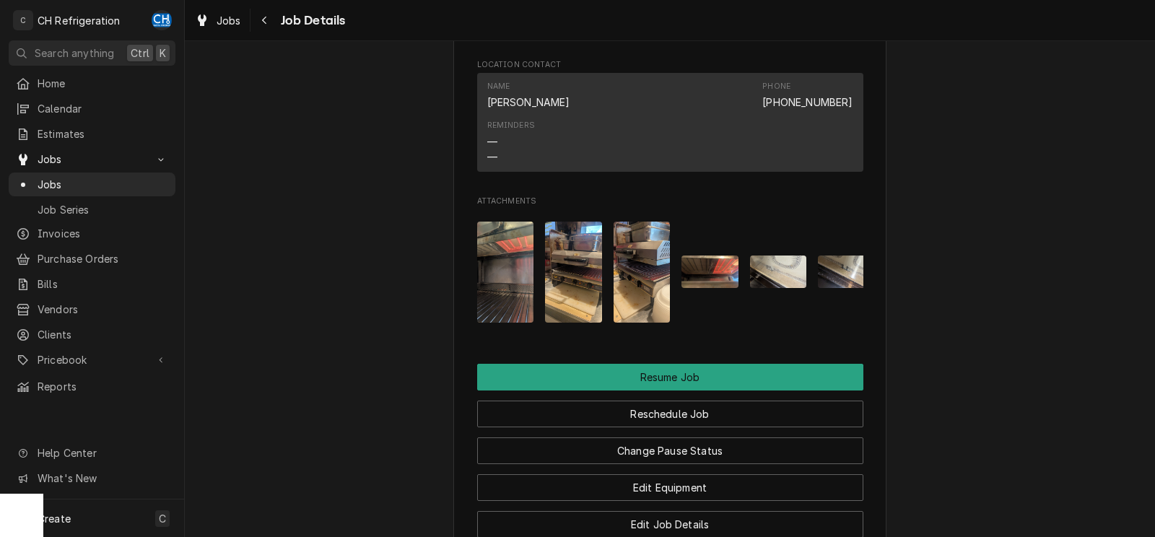
click at [784, 287] on img "Attachments" at bounding box center [778, 272] width 57 height 32
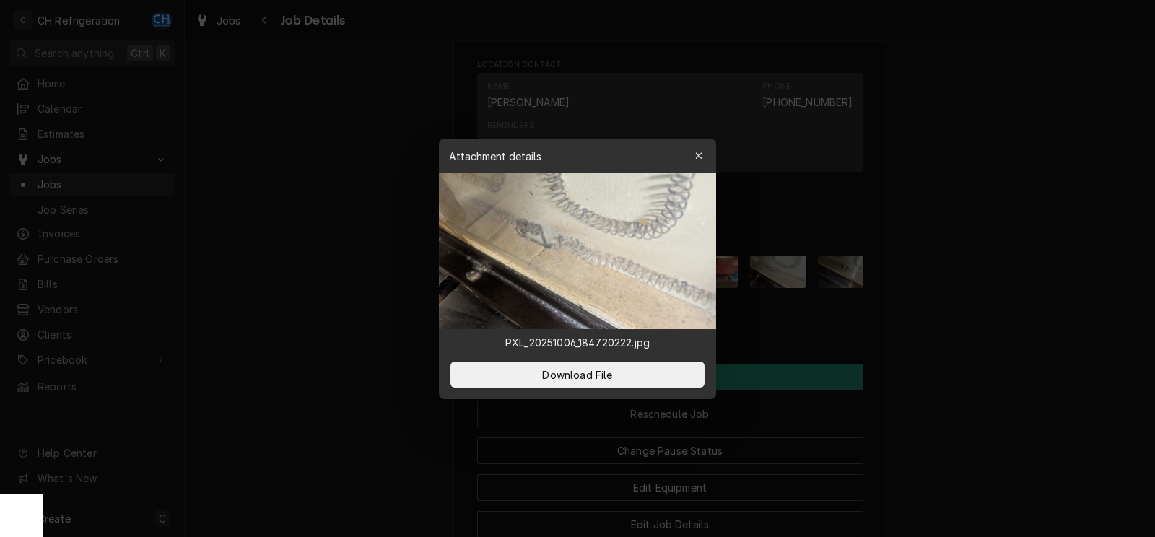
click at [948, 317] on div at bounding box center [577, 268] width 1155 height 537
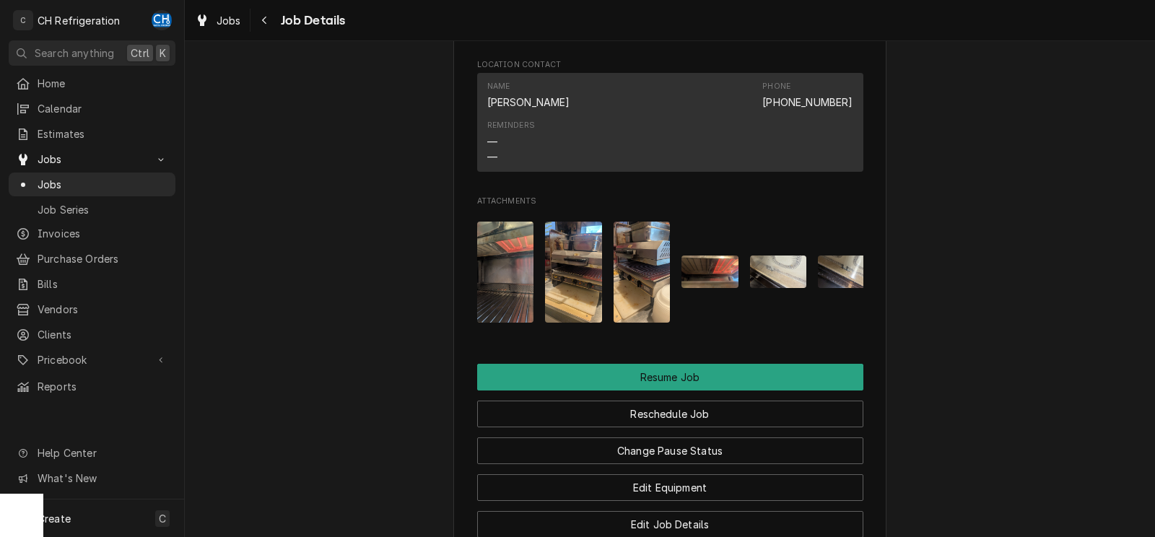
click at [850, 287] on img "Attachments" at bounding box center [846, 272] width 57 height 32
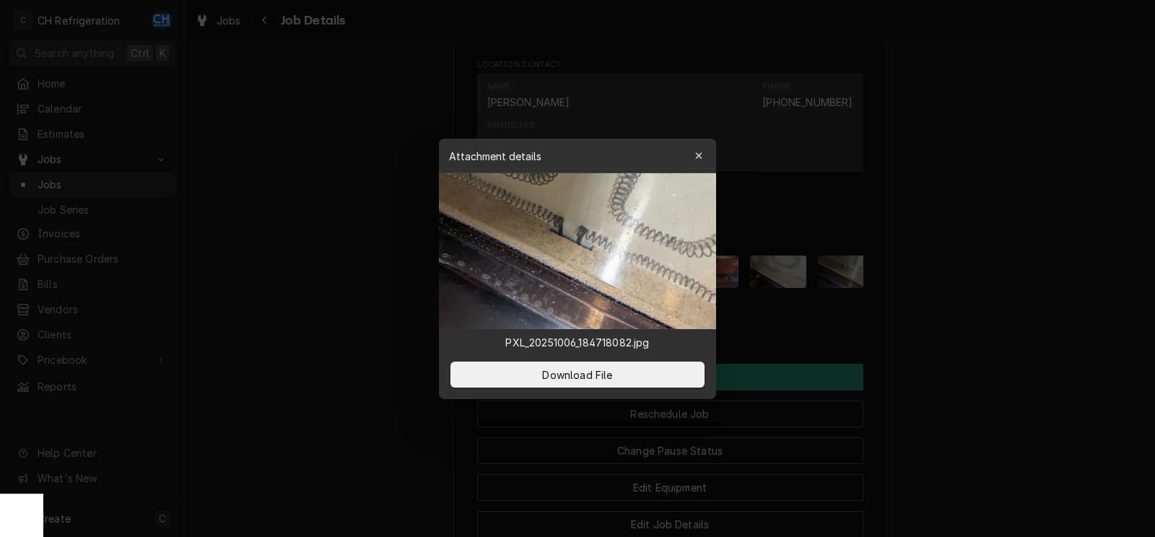
click at [979, 326] on div at bounding box center [577, 268] width 1155 height 537
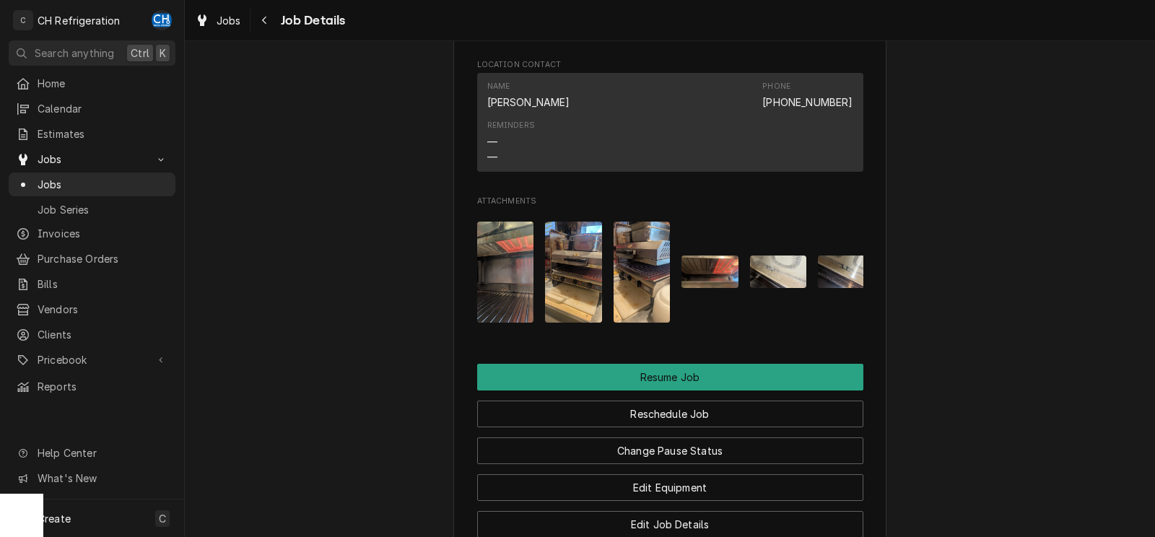
scroll to position [0, 90]
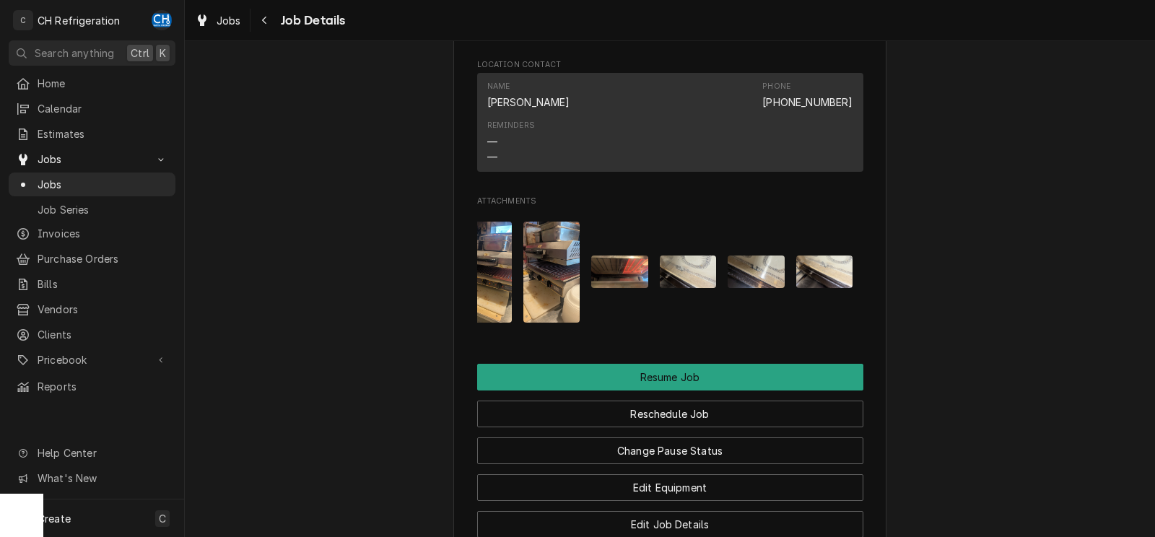
click at [818, 286] on img "Attachments" at bounding box center [824, 272] width 57 height 32
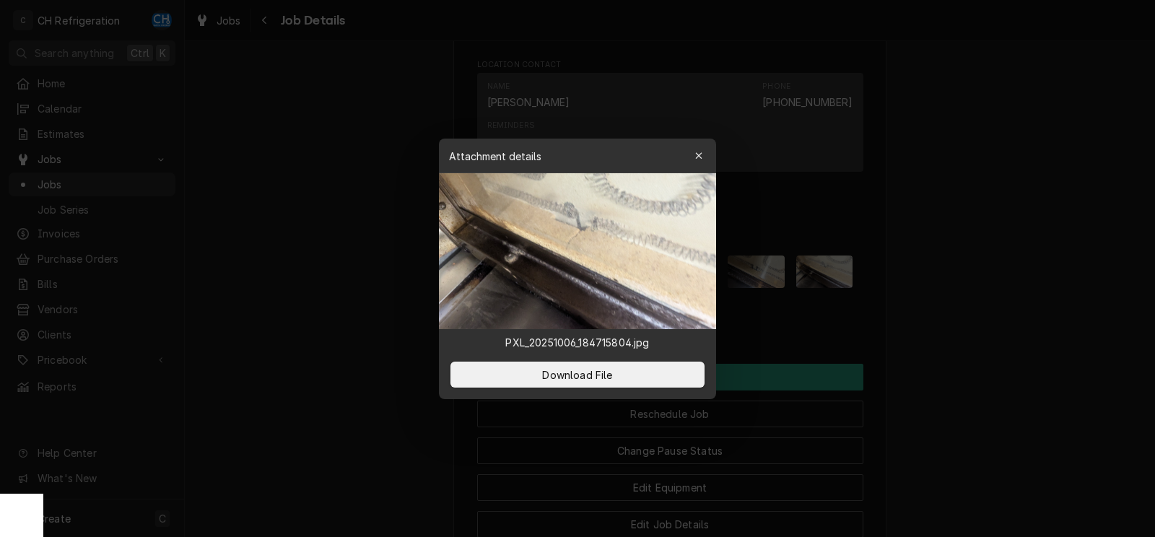
click at [951, 317] on div at bounding box center [577, 268] width 1155 height 537
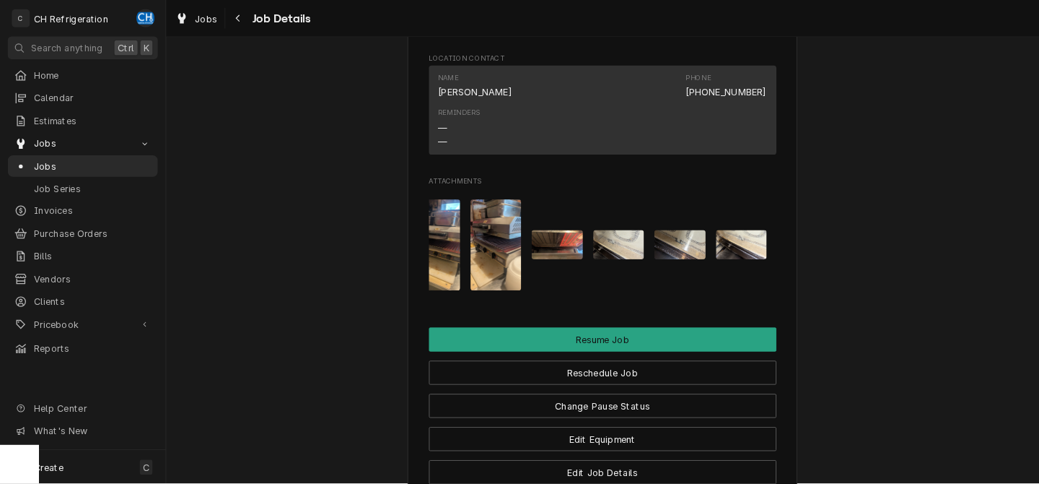
scroll to position [0, 0]
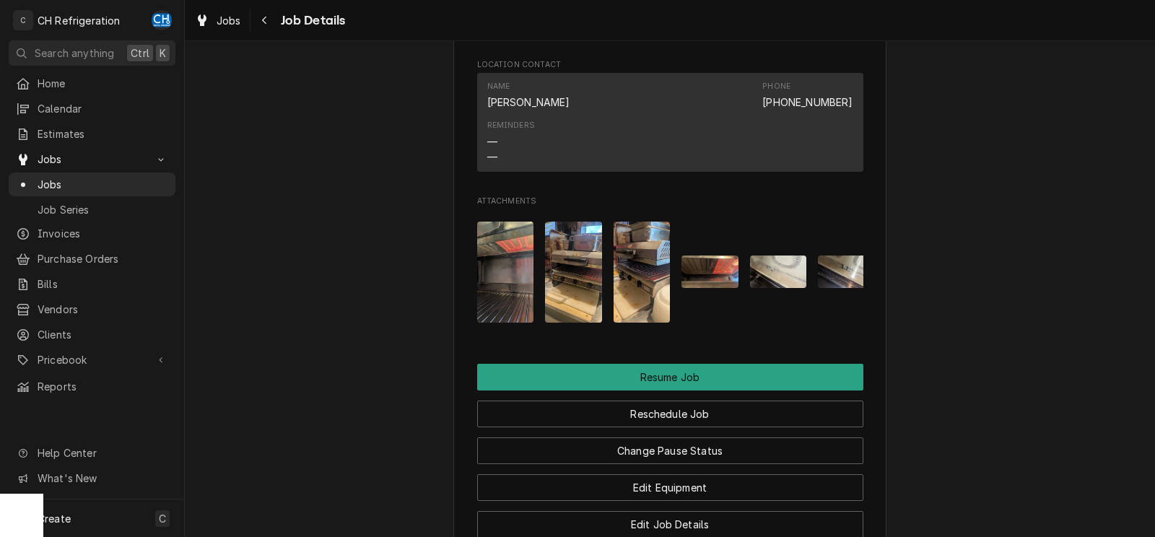
click at [645, 320] on img "Attachments" at bounding box center [642, 272] width 57 height 101
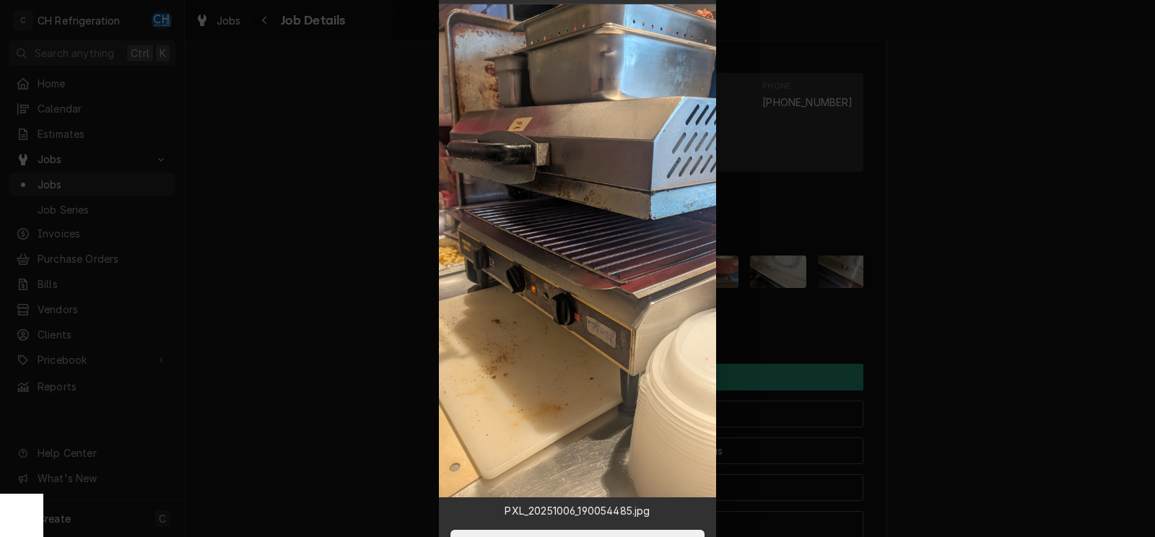
click at [609, 329] on img at bounding box center [577, 250] width 277 height 493
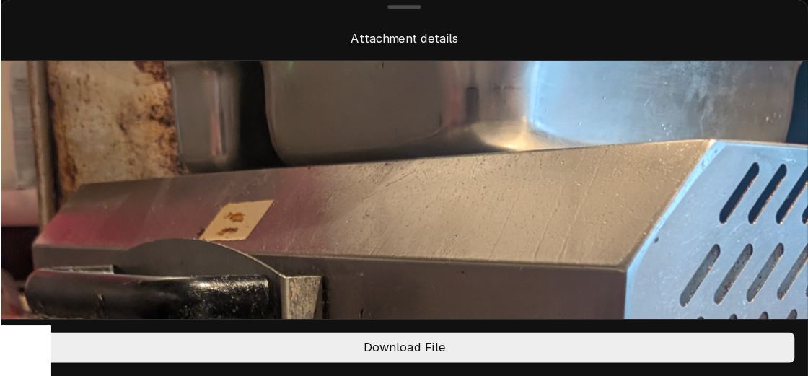
scroll to position [147, 0]
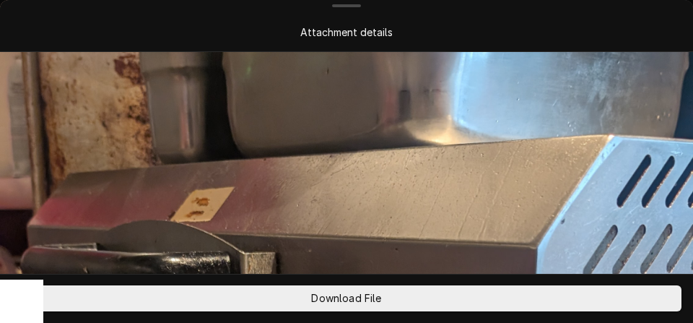
click at [593, 32] on div "Attachment details" at bounding box center [346, 32] width 635 height 15
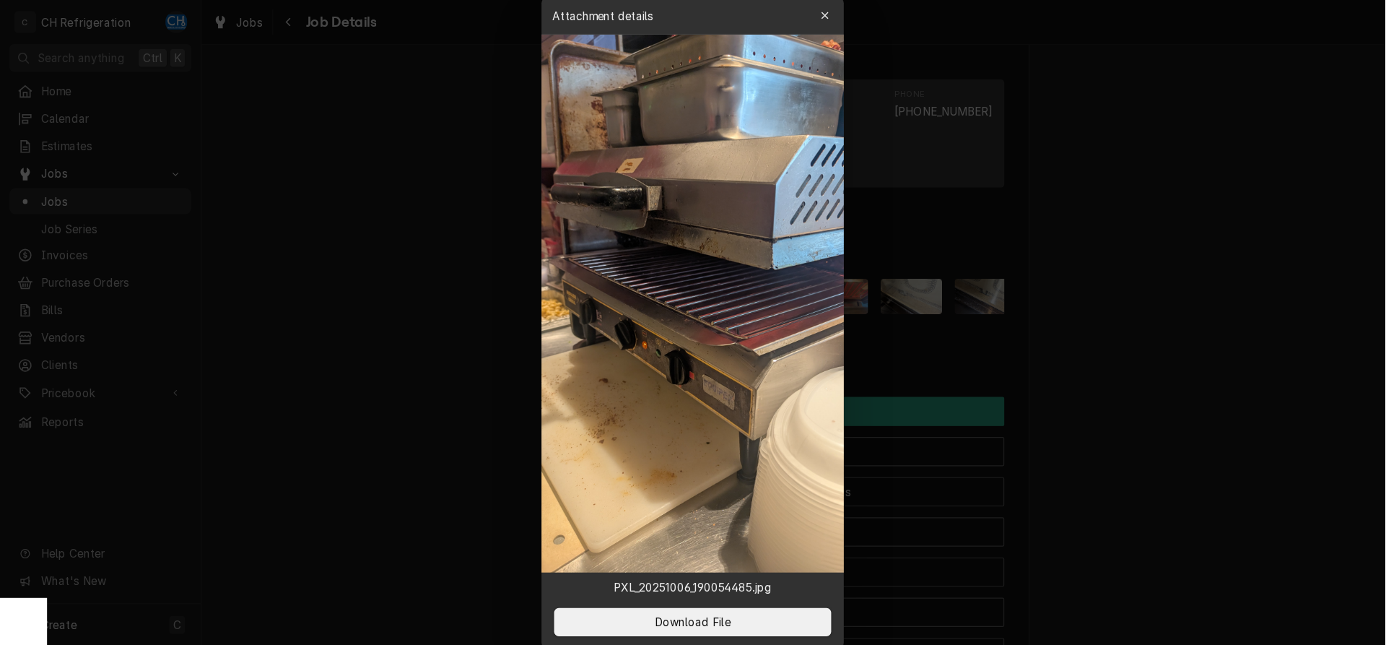
scroll to position [1255, 0]
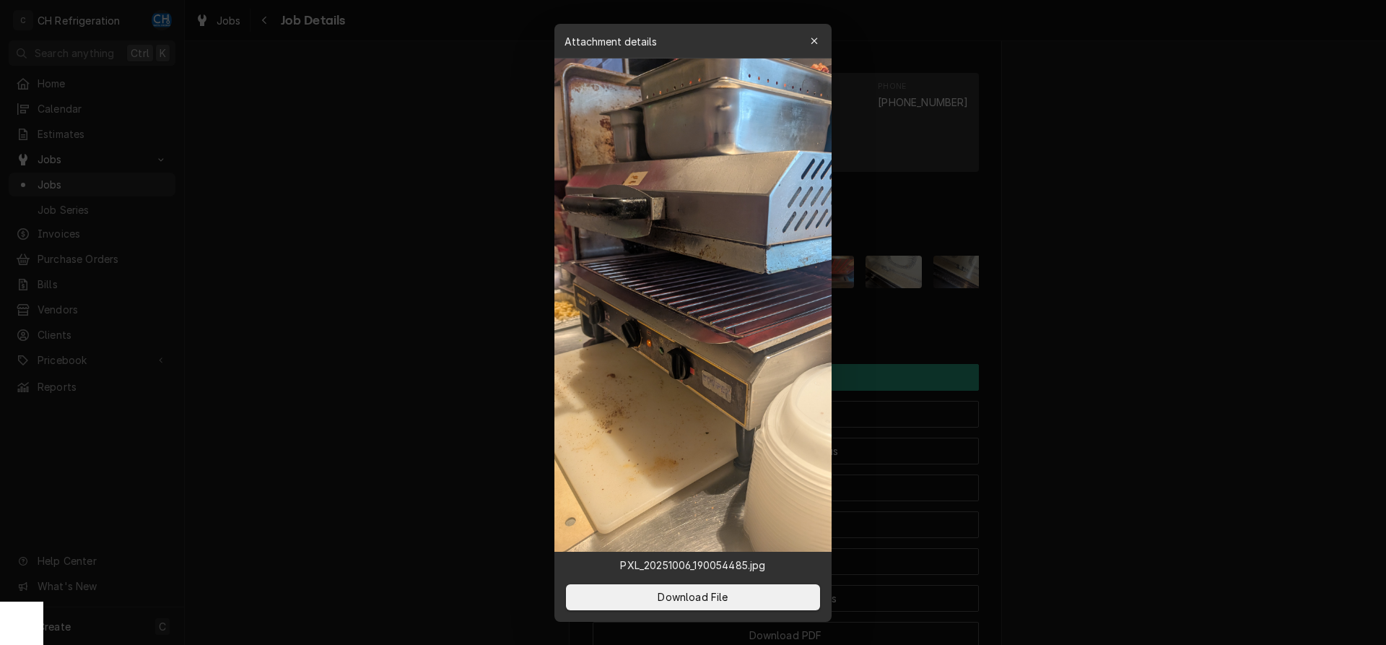
click at [1154, 401] on div at bounding box center [693, 322] width 1386 height 645
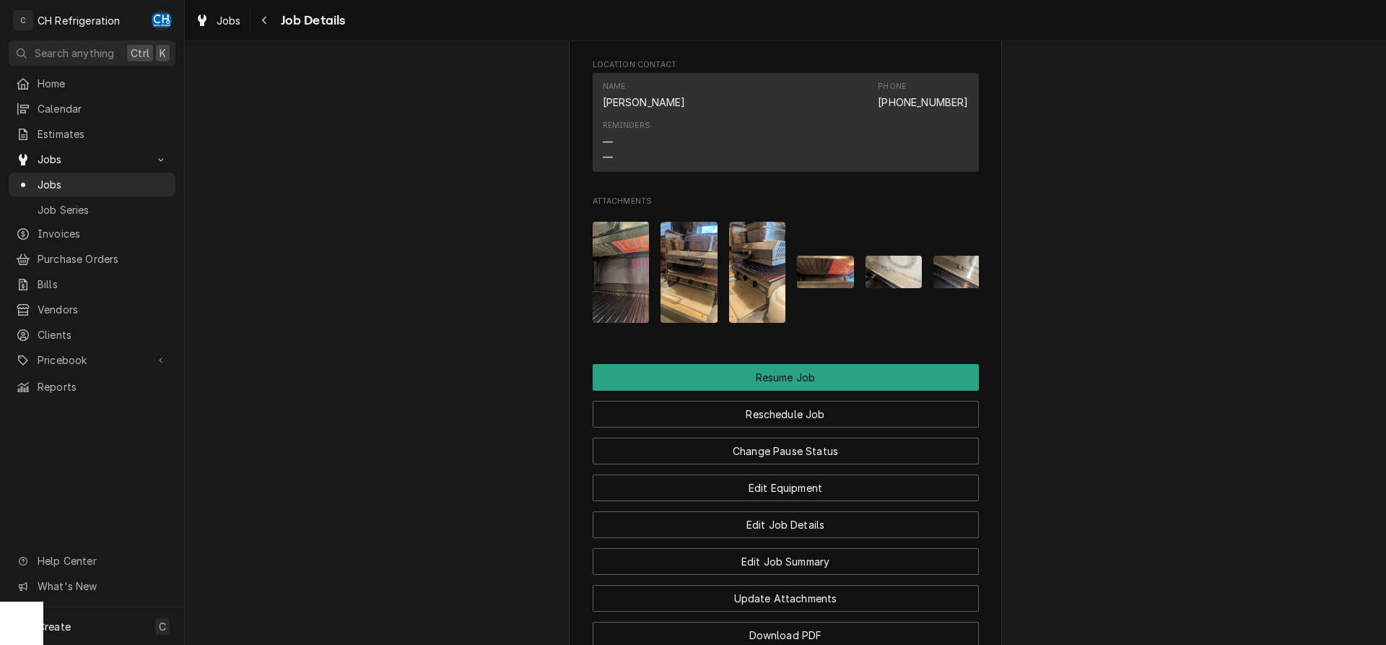
click at [687, 311] on img "Attachments" at bounding box center [688, 272] width 57 height 101
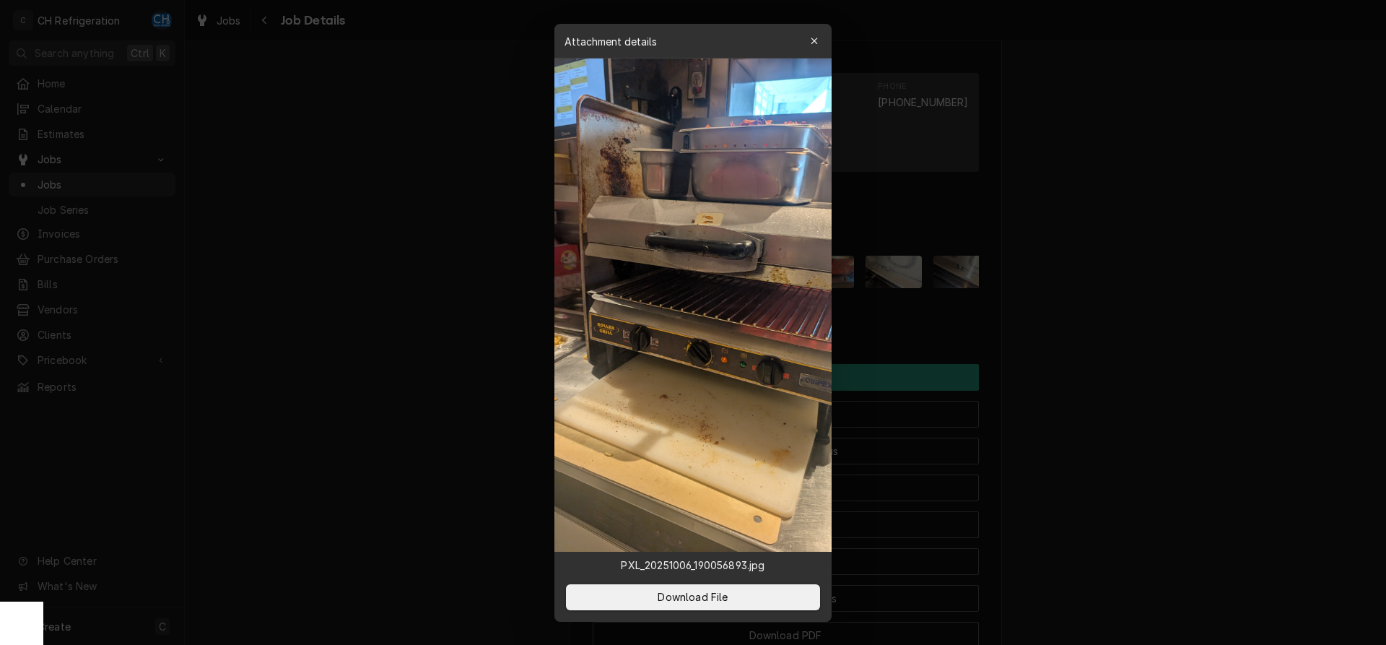
click at [1143, 321] on div at bounding box center [693, 322] width 1386 height 645
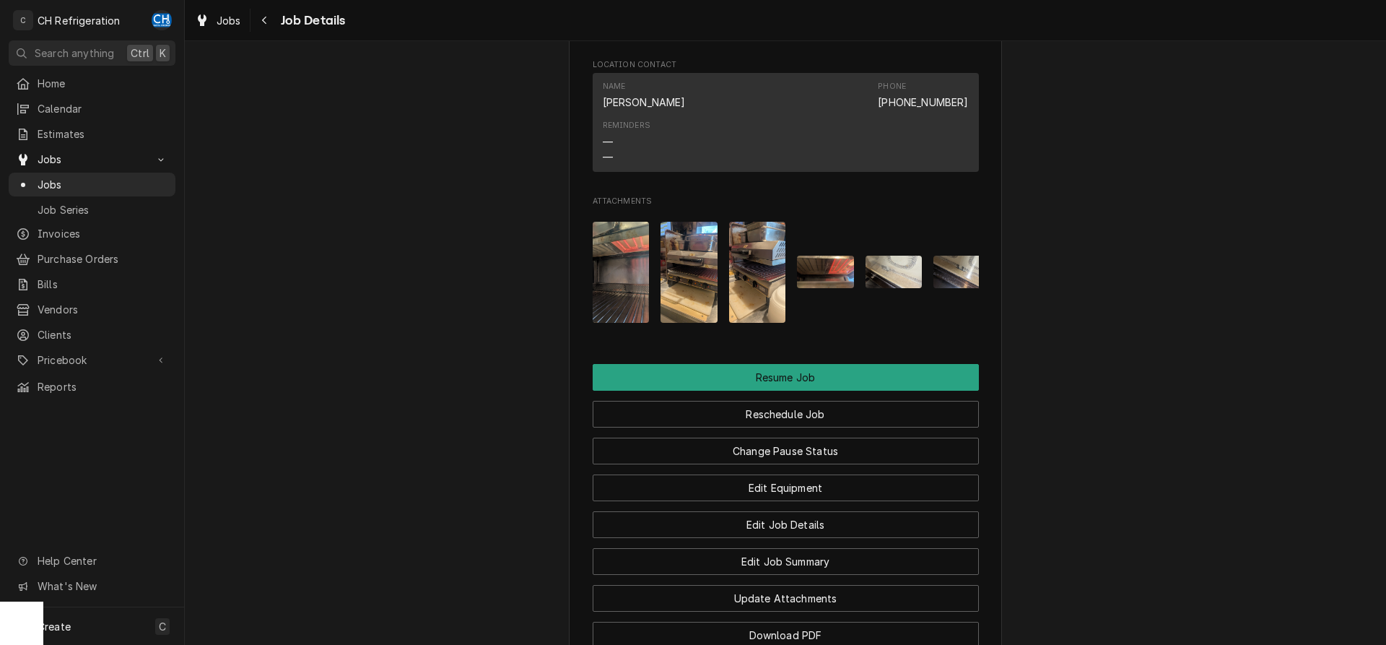
click at [738, 305] on img "Attachments" at bounding box center [757, 272] width 57 height 101
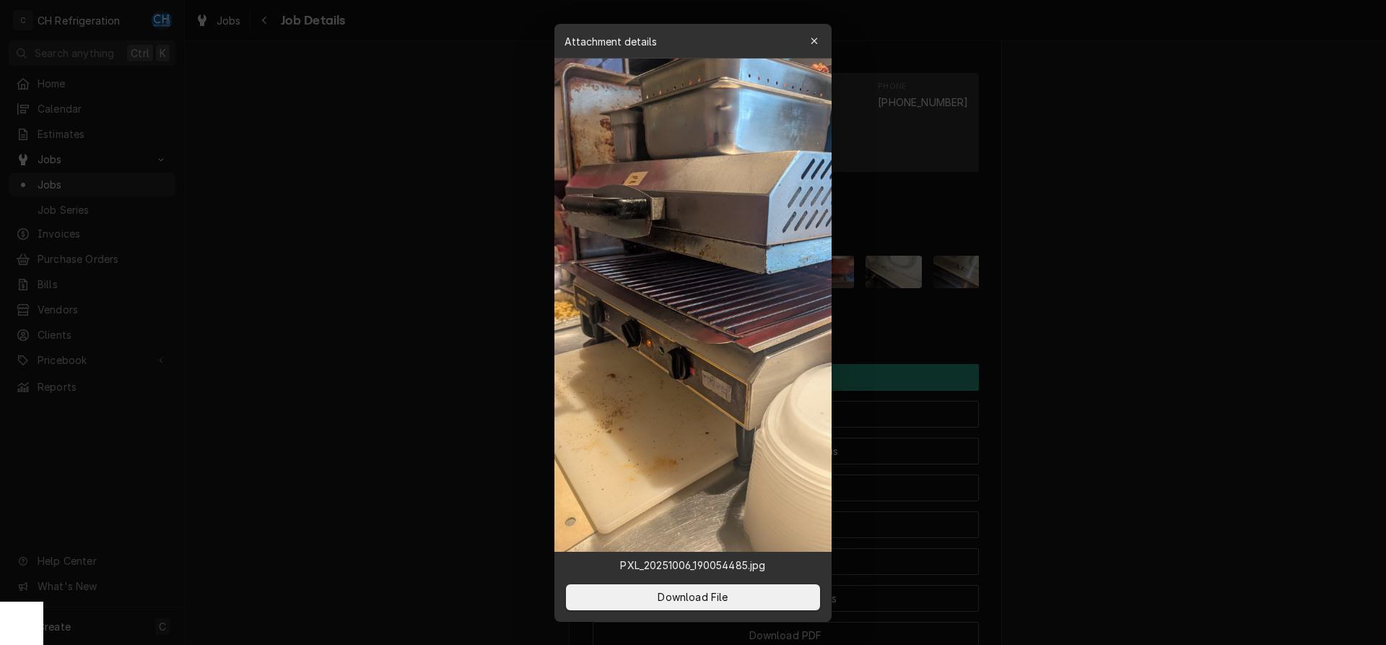
click at [1097, 313] on div at bounding box center [693, 322] width 1386 height 645
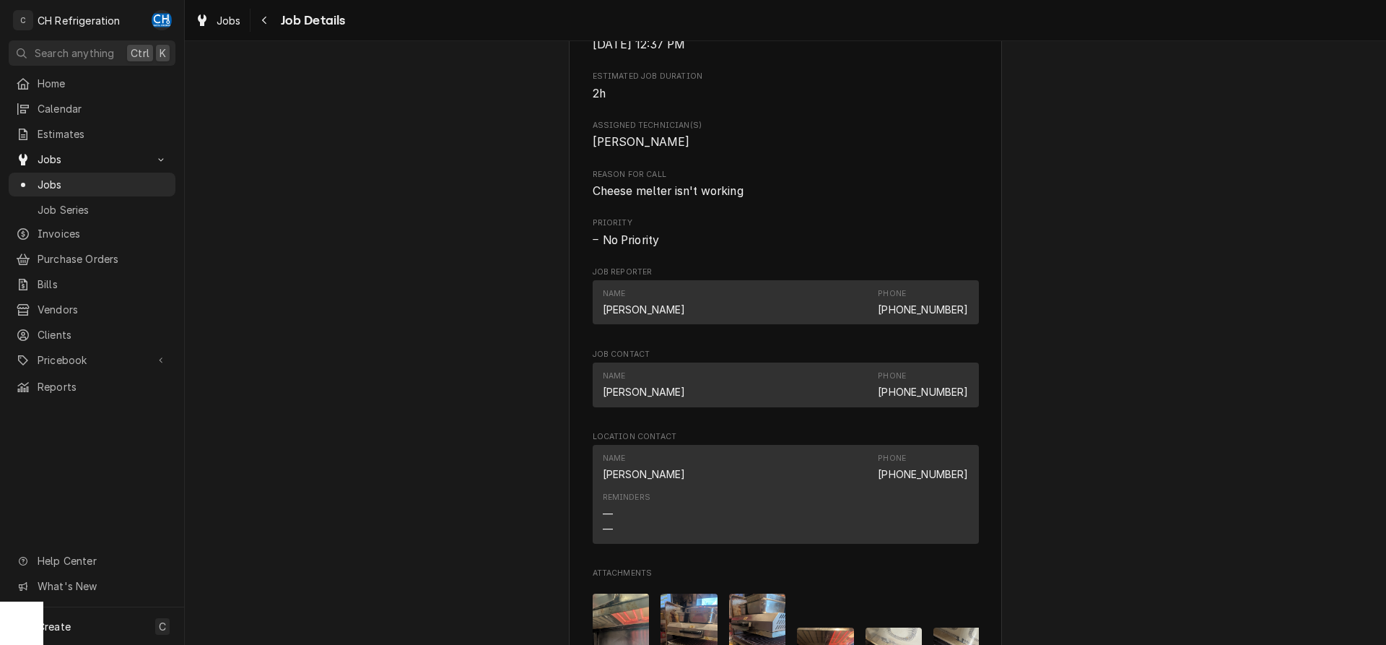
scroll to position [1325, 0]
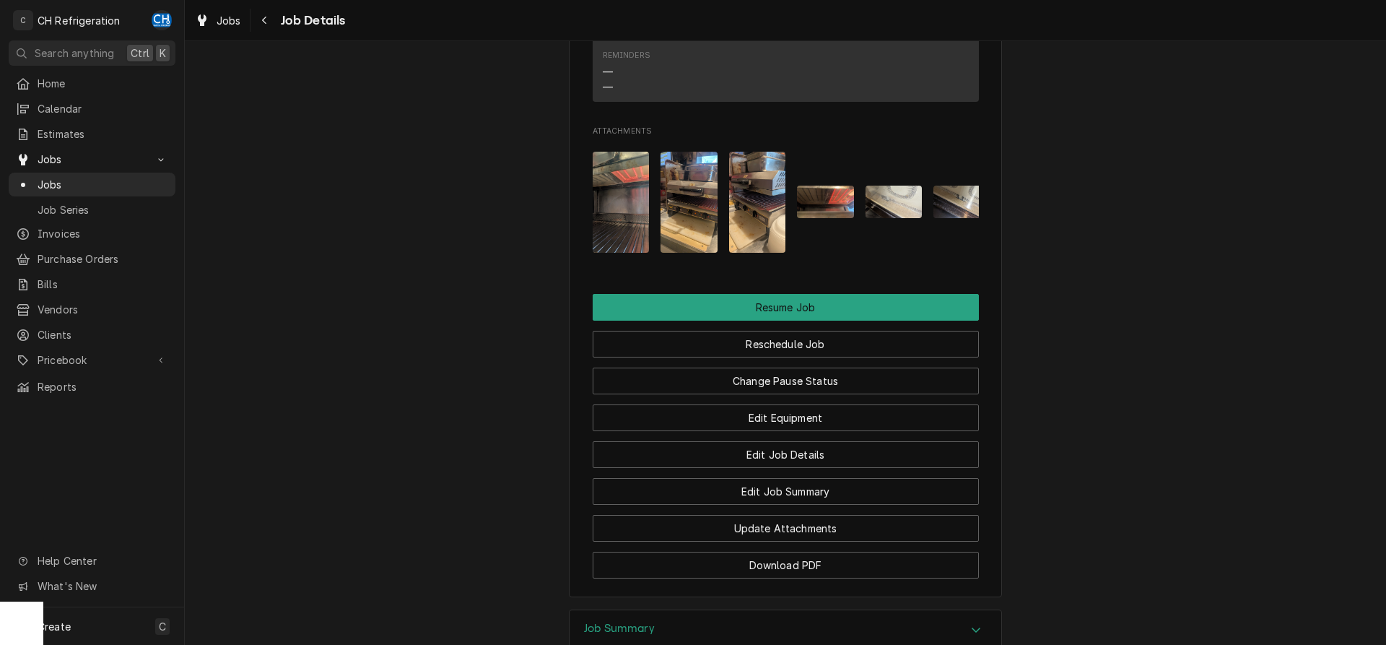
click at [685, 243] on img "Attachments" at bounding box center [688, 202] width 57 height 101
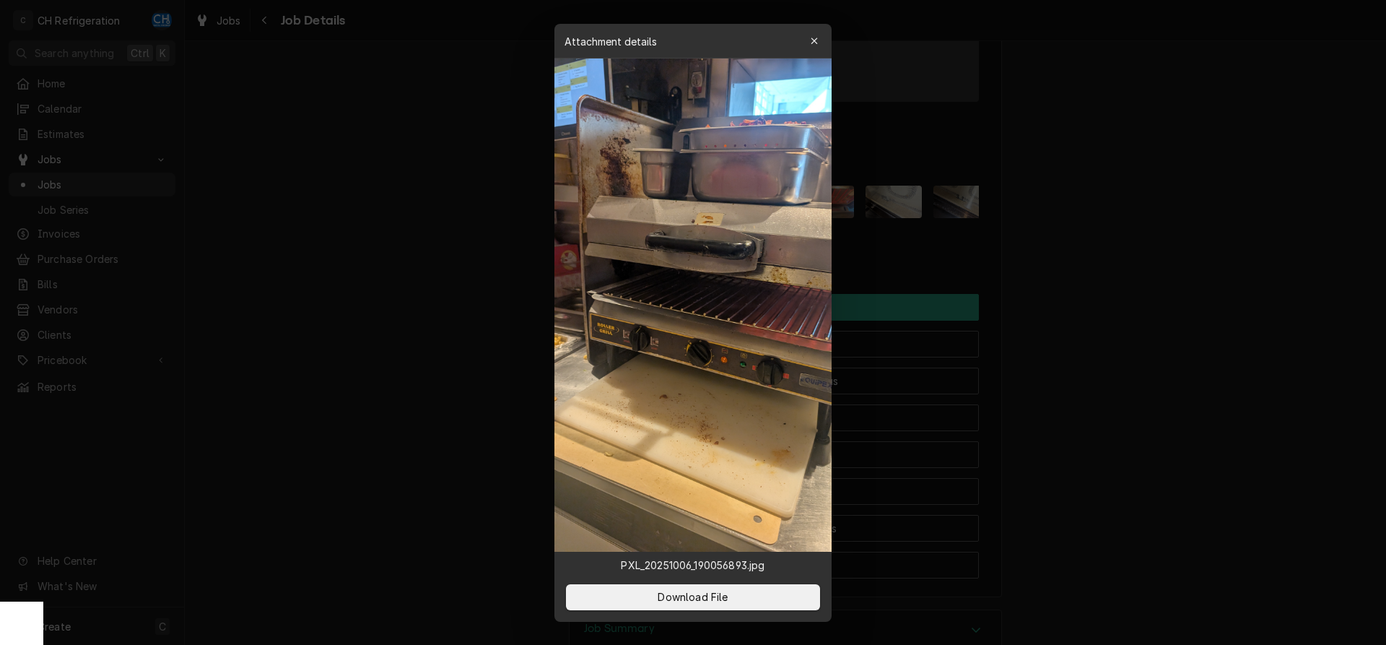
click at [1104, 331] on div at bounding box center [693, 322] width 1386 height 645
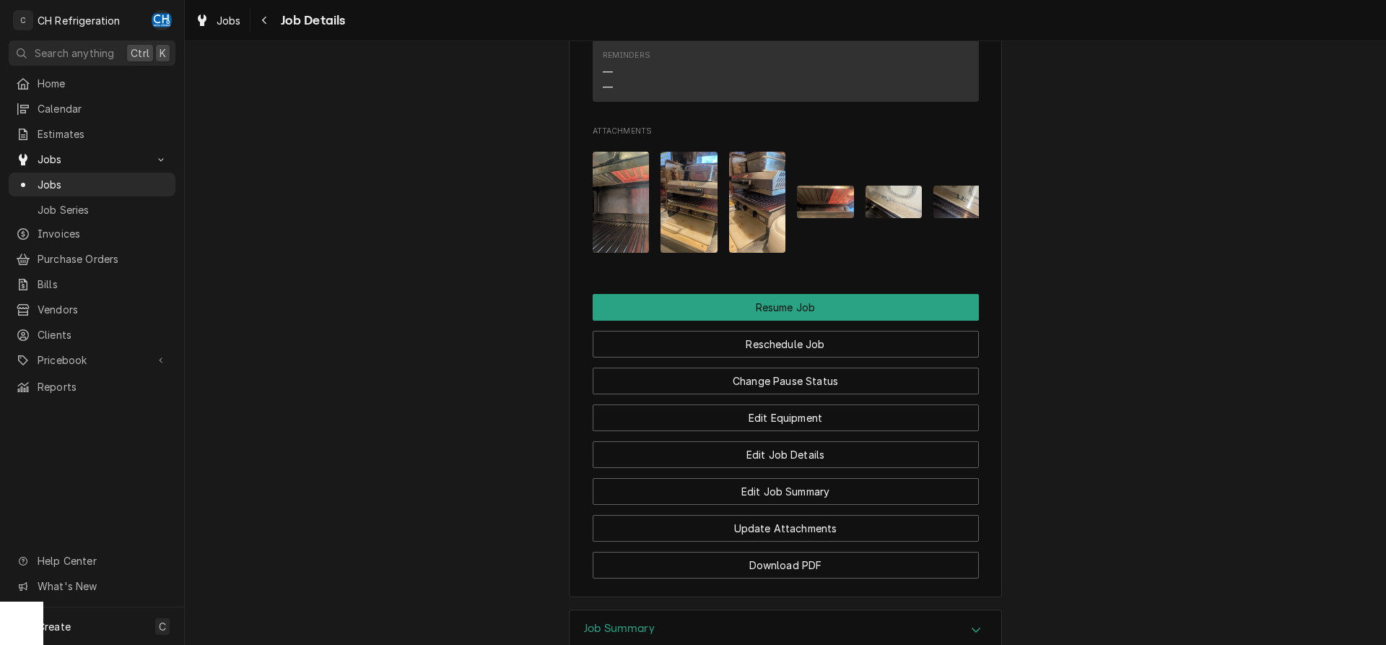
click at [734, 230] on img "Attachments" at bounding box center [757, 202] width 57 height 101
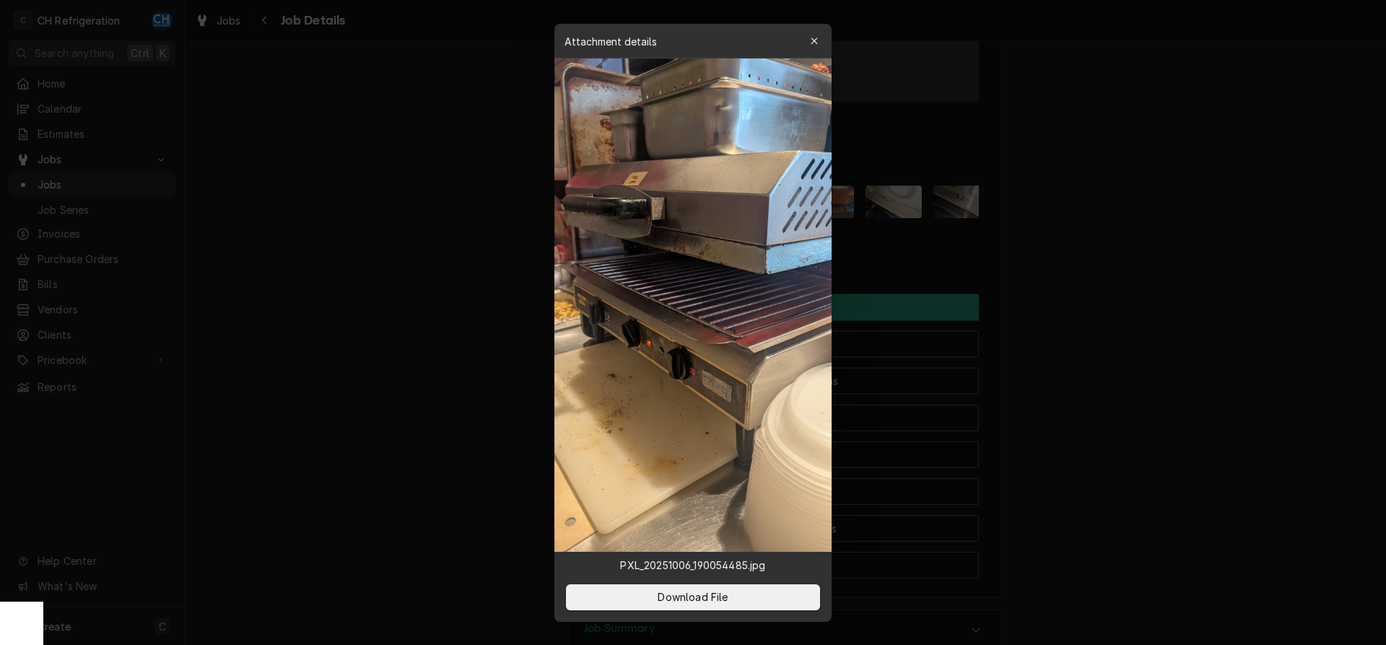
click at [1144, 291] on div at bounding box center [693, 322] width 1386 height 645
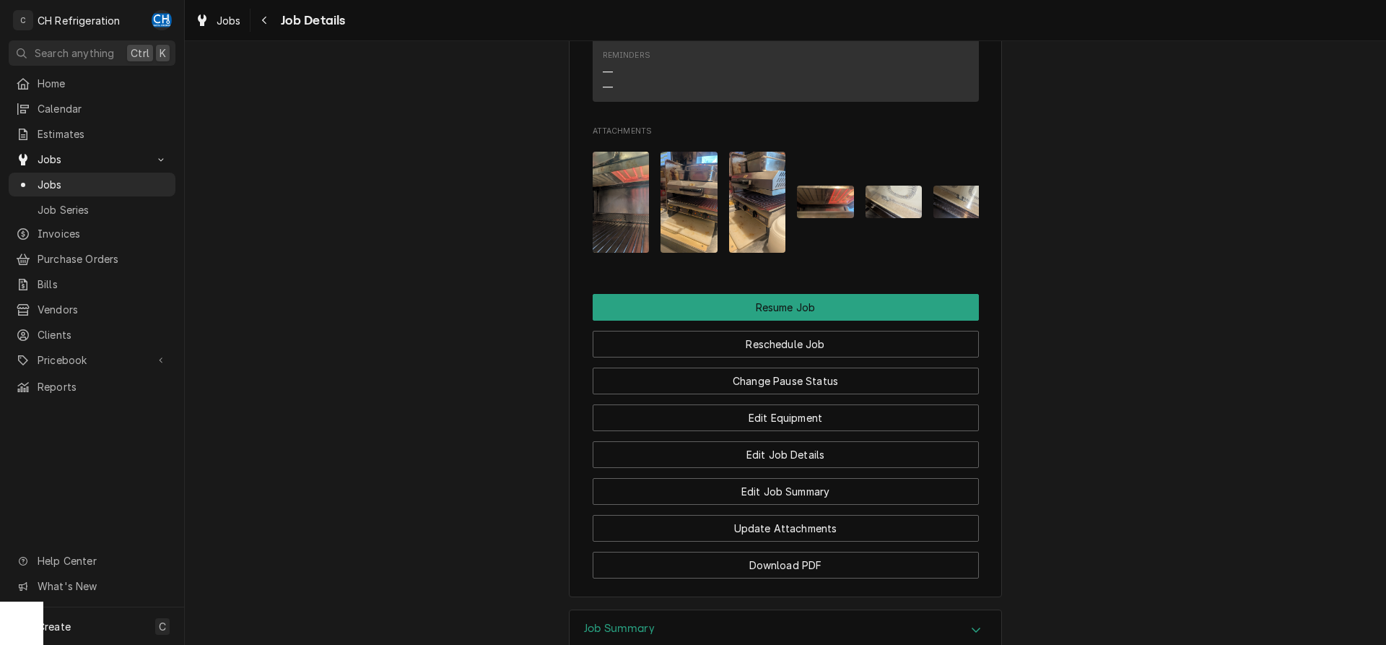
click at [865, 225] on div "Attachments" at bounding box center [786, 202] width 386 height 124
click at [873, 217] on img "Attachments" at bounding box center [893, 202] width 57 height 32
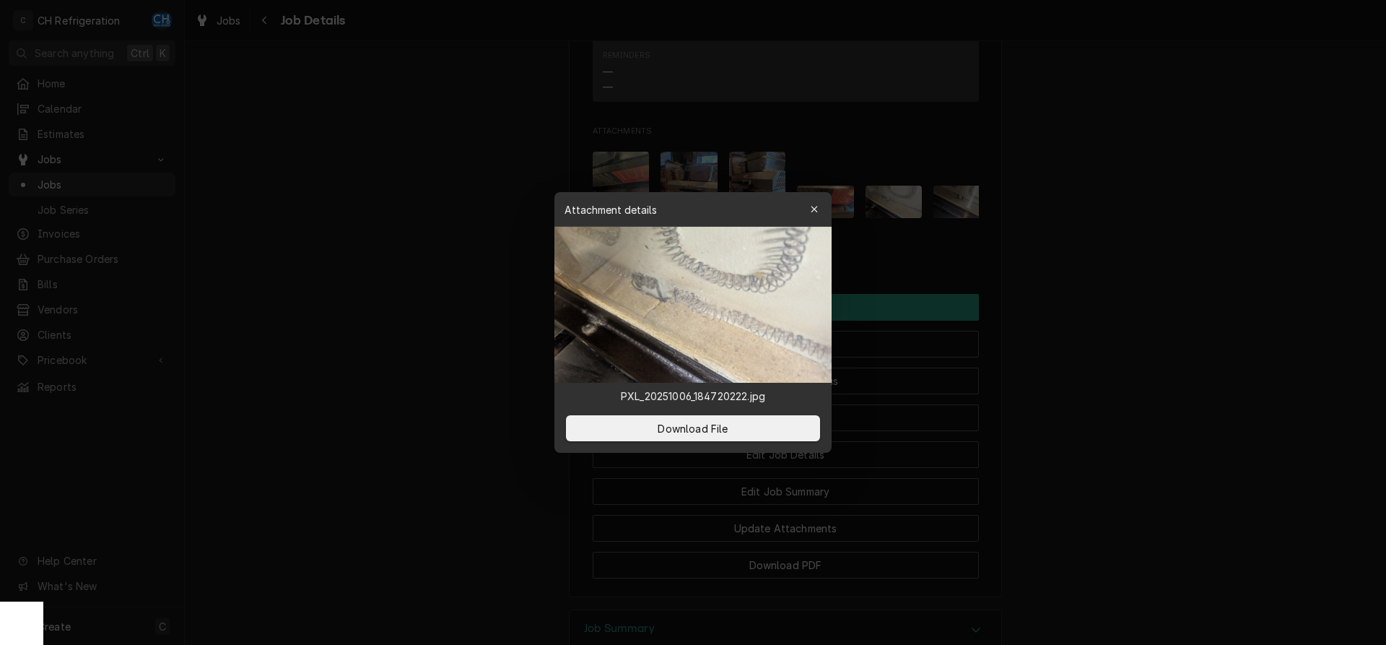
click at [1074, 276] on div at bounding box center [693, 322] width 1386 height 645
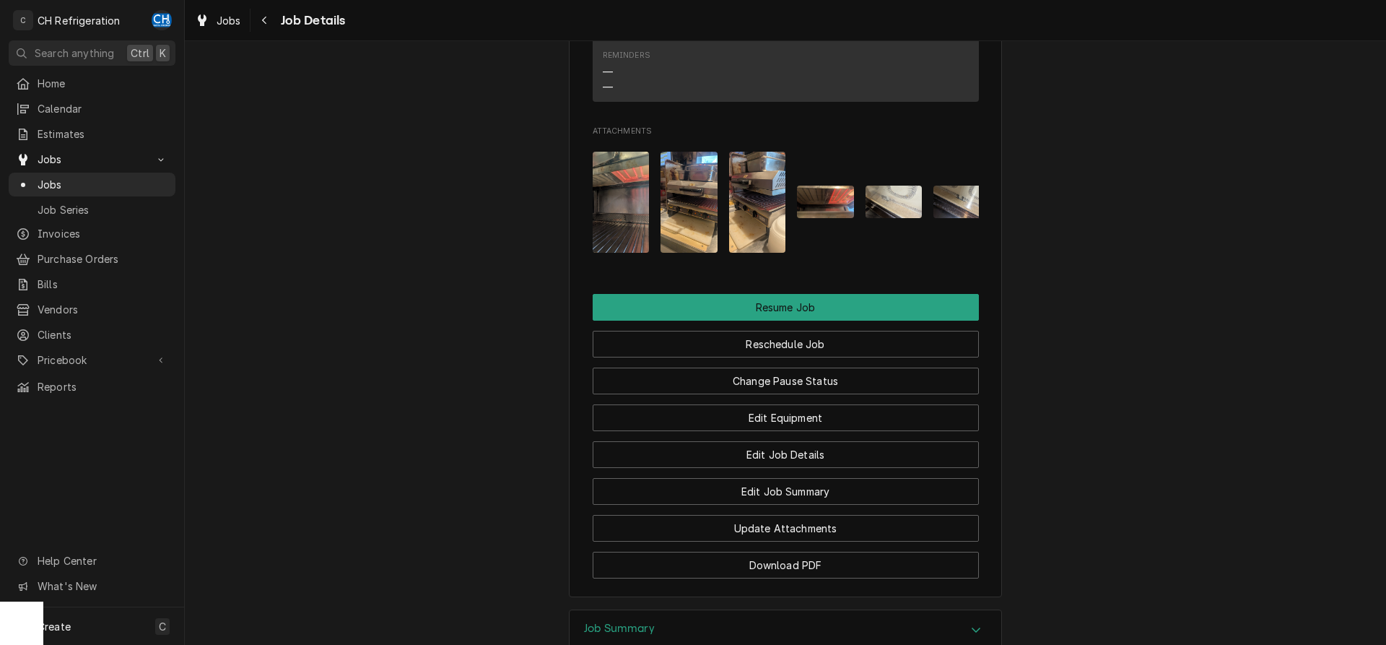
click at [690, 227] on img "Attachments" at bounding box center [688, 202] width 57 height 101
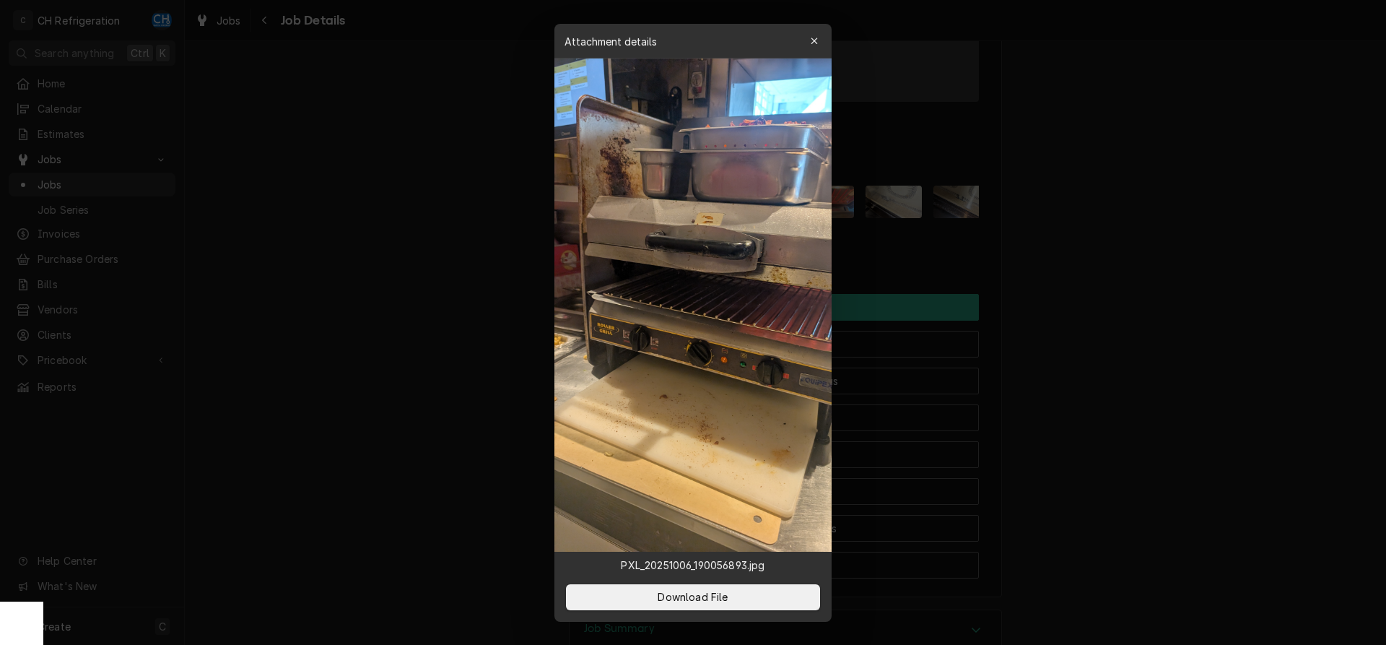
click at [1154, 284] on div at bounding box center [693, 322] width 1386 height 645
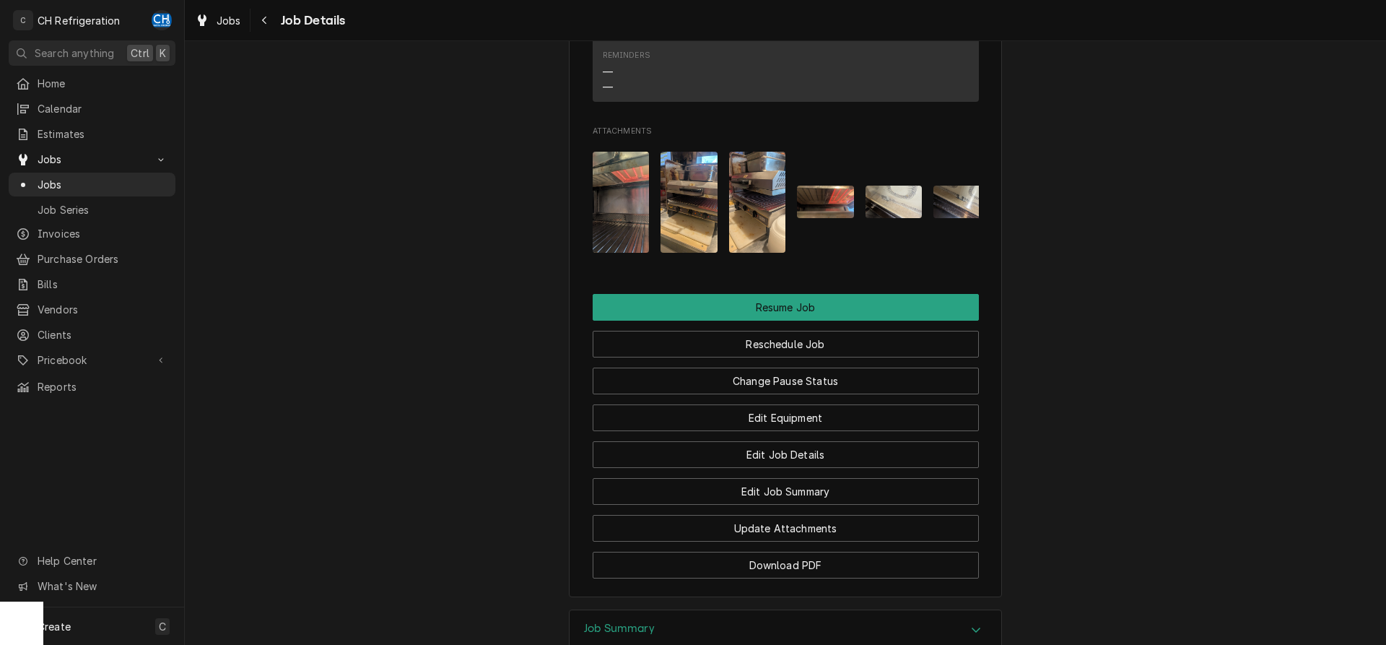
click at [606, 215] on img "Attachments" at bounding box center [621, 202] width 57 height 101
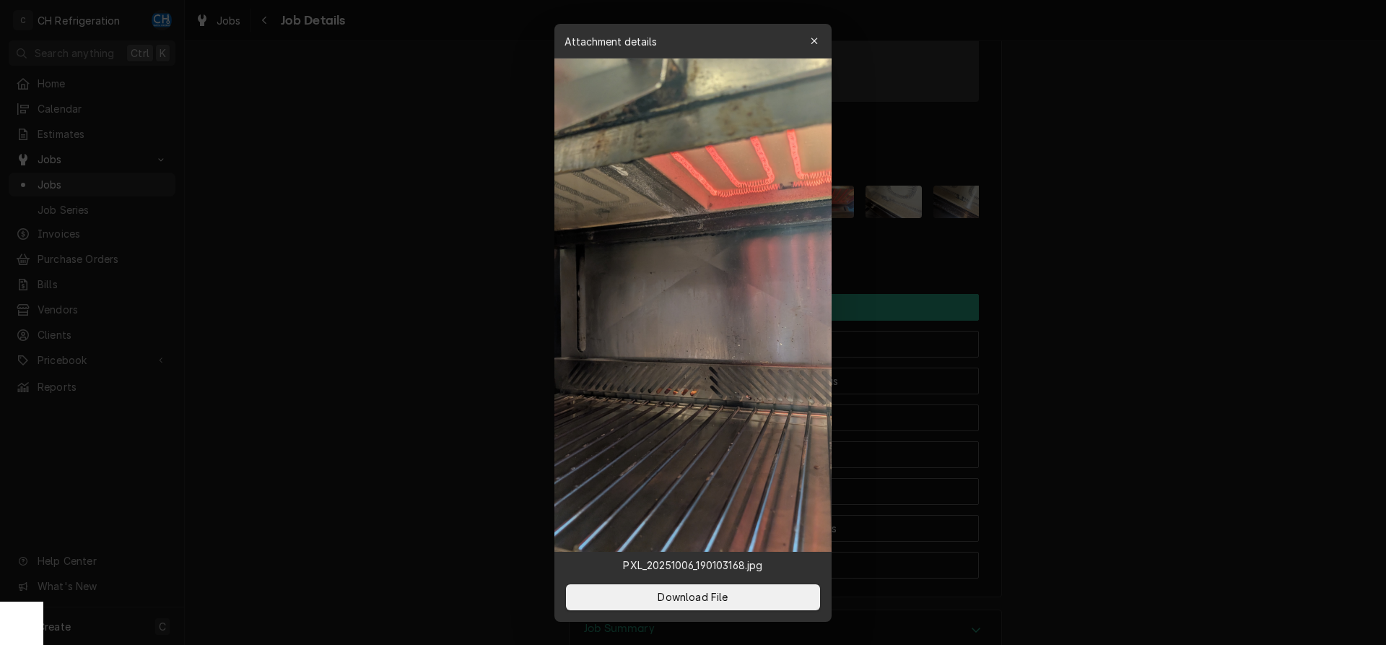
click at [1154, 296] on div at bounding box center [693, 322] width 1386 height 645
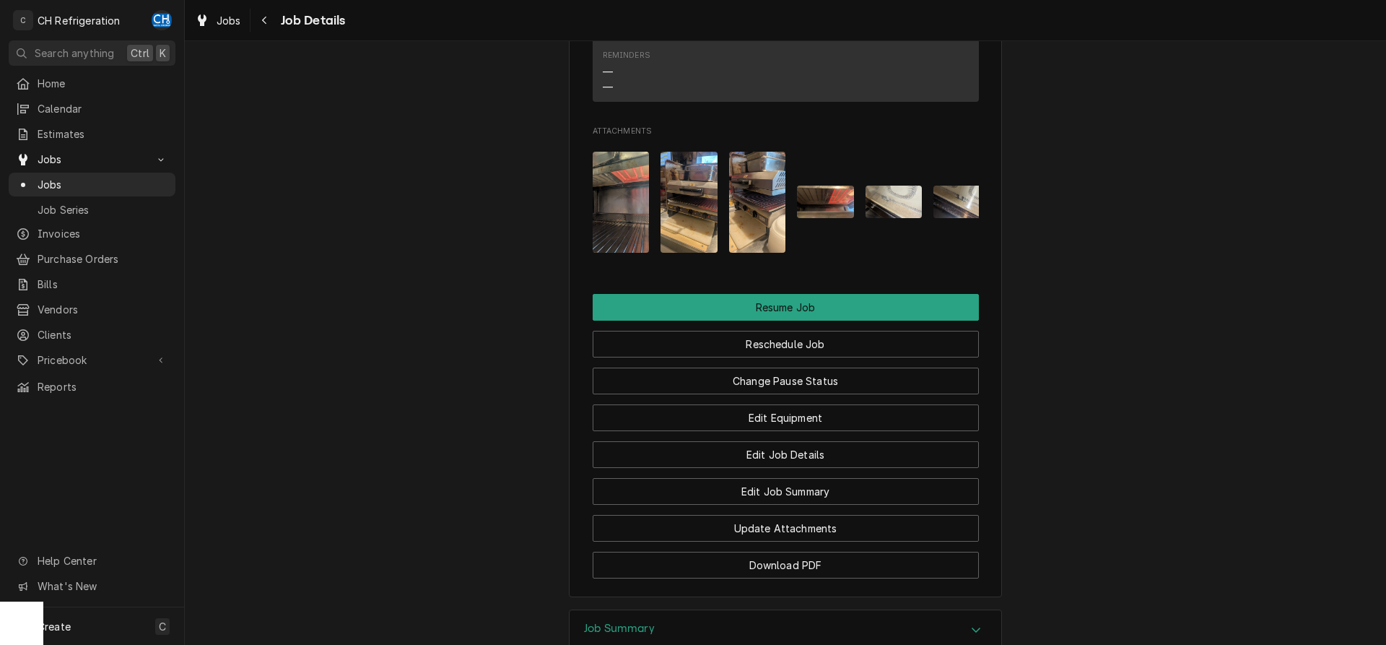
click at [703, 205] on img "Attachments" at bounding box center [688, 202] width 57 height 101
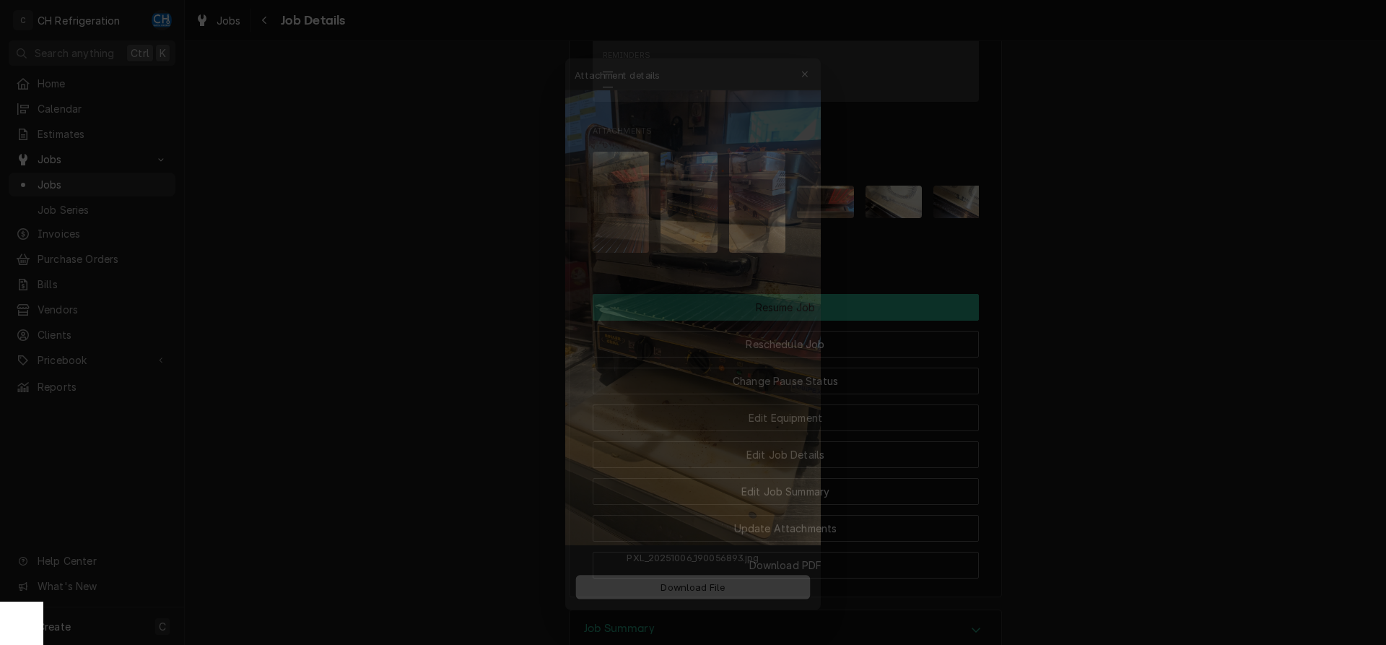
click at [1154, 351] on div at bounding box center [693, 322] width 1386 height 645
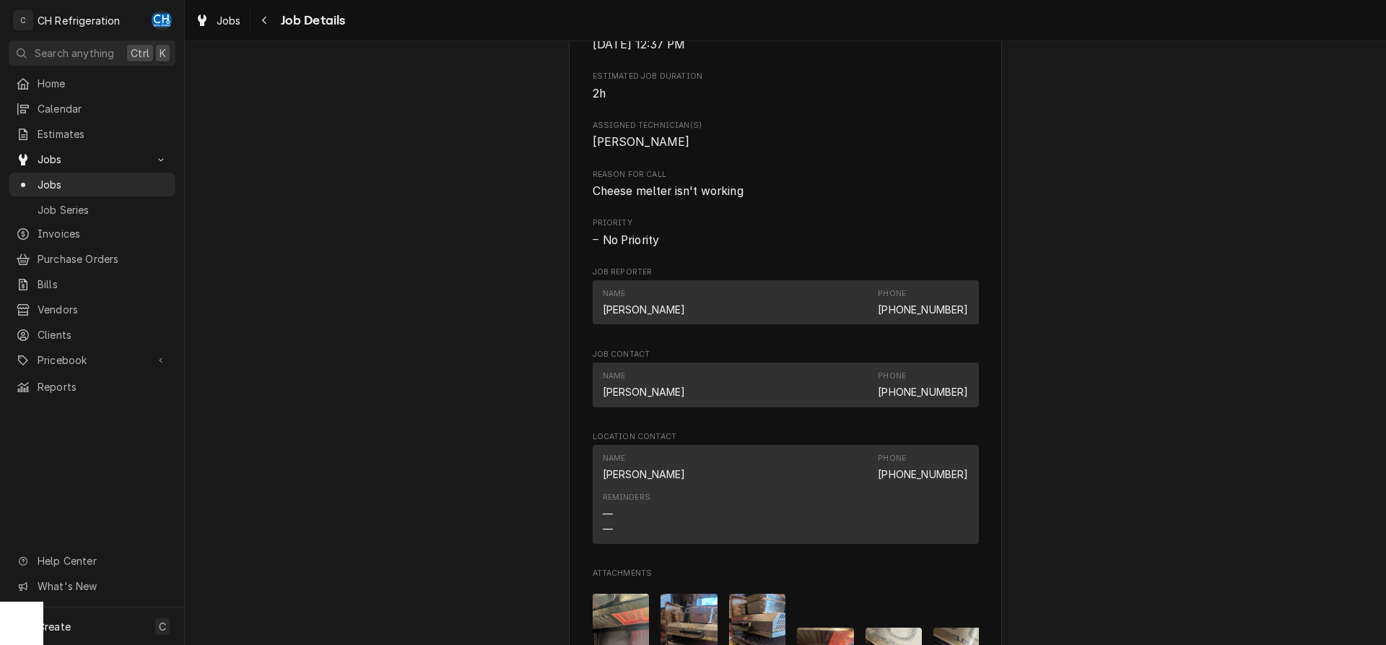
scroll to position [589, 0]
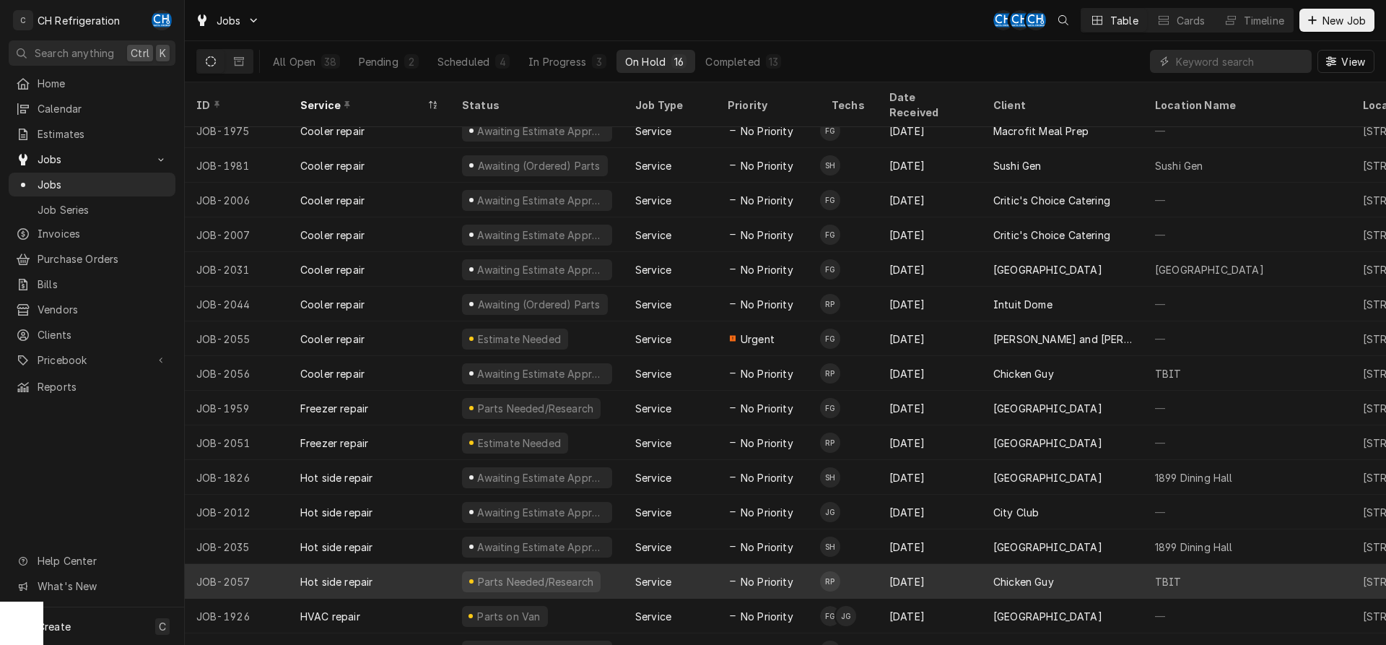
scroll to position [19, 0]
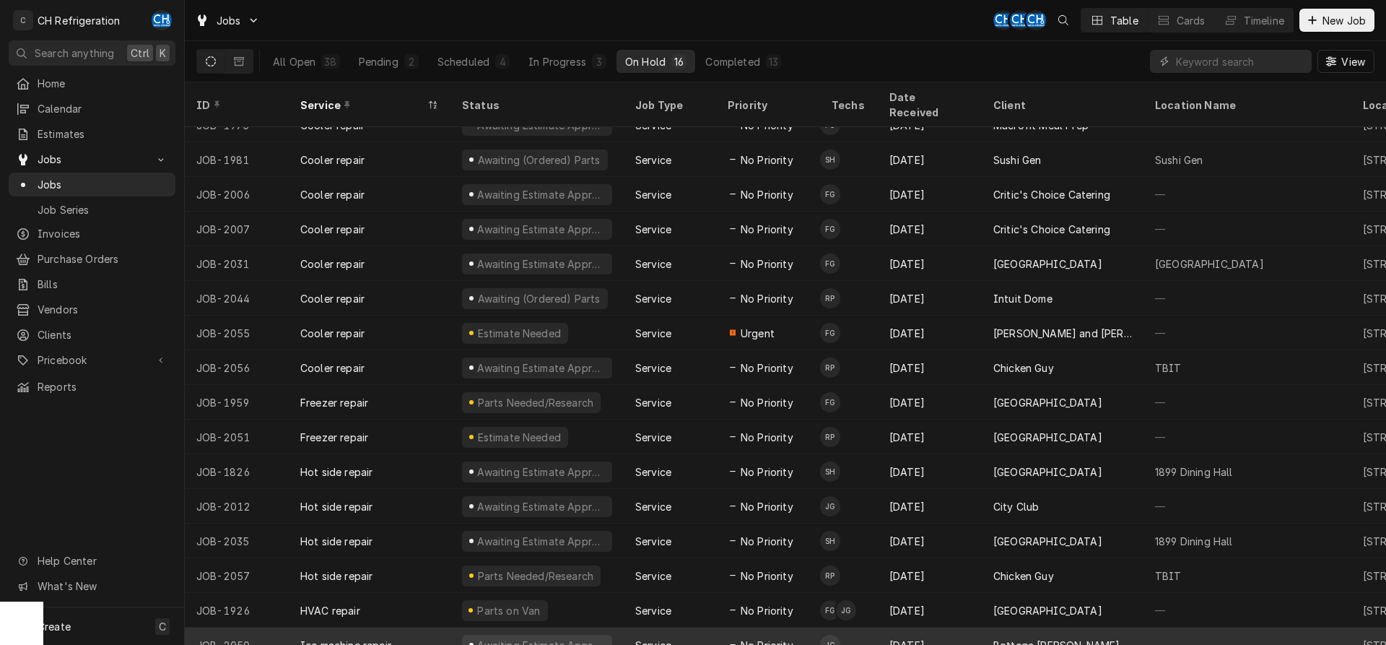
click at [1082, 637] on div "Bottega [PERSON_NAME] WEHO" at bounding box center [1062, 644] width 139 height 15
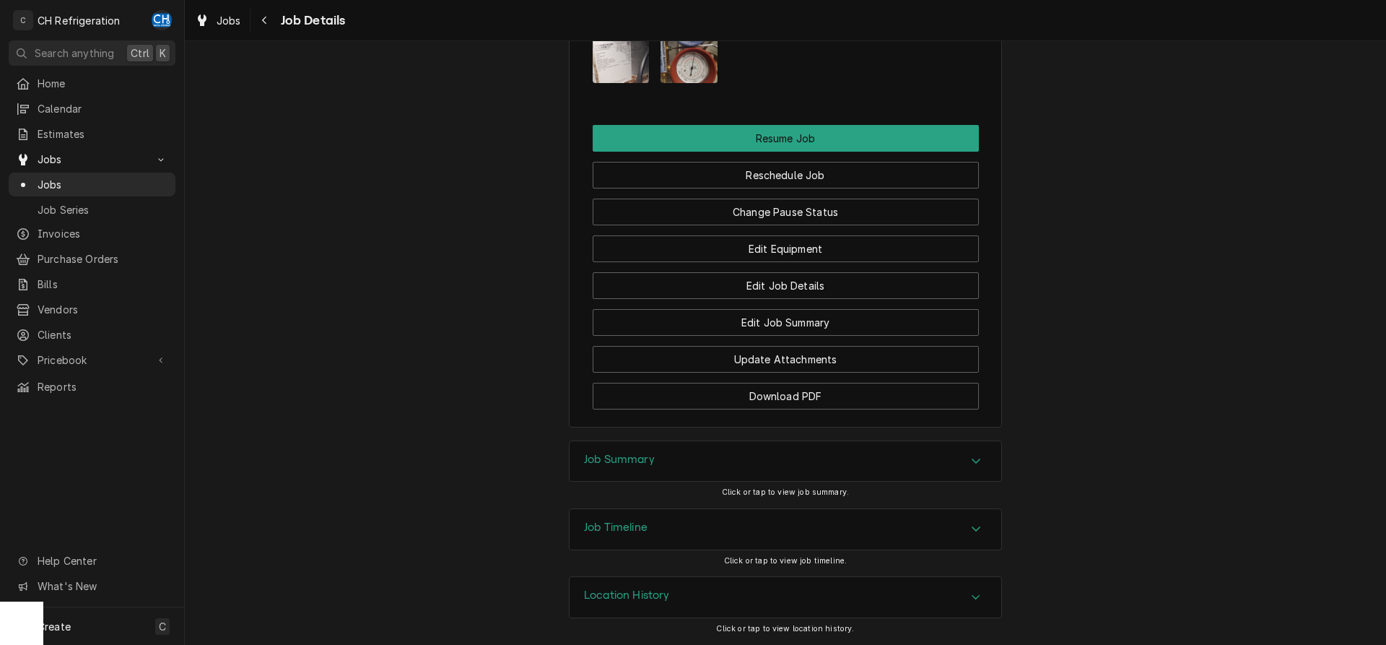
click at [649, 447] on div "Job Summary" at bounding box center [785, 461] width 432 height 40
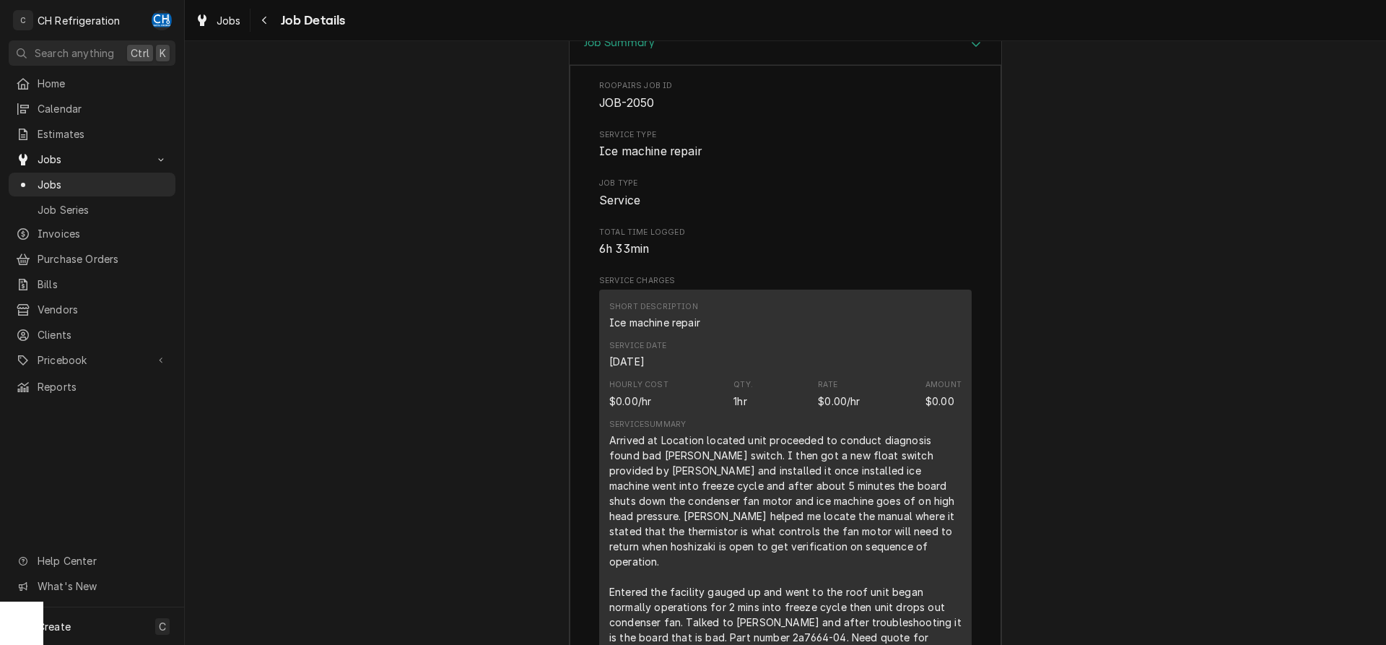
scroll to position [1403, 0]
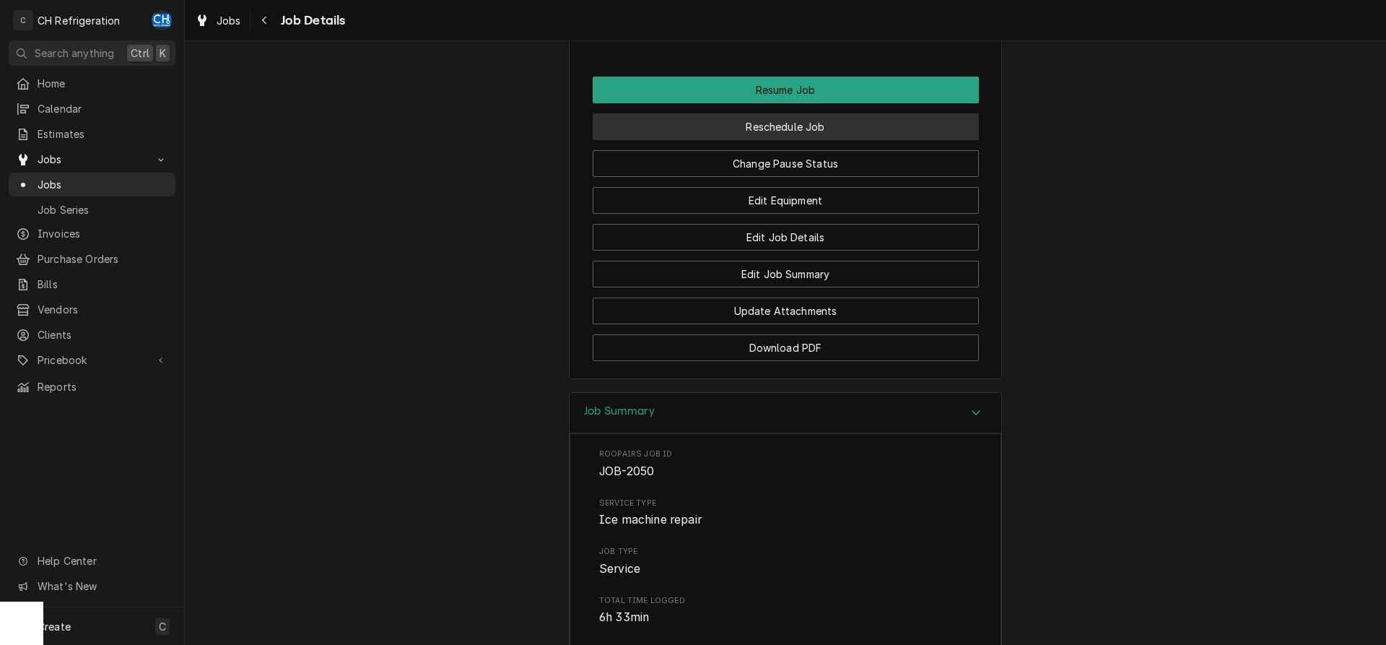
click at [806, 140] on button "Reschedule Job" at bounding box center [786, 126] width 386 height 27
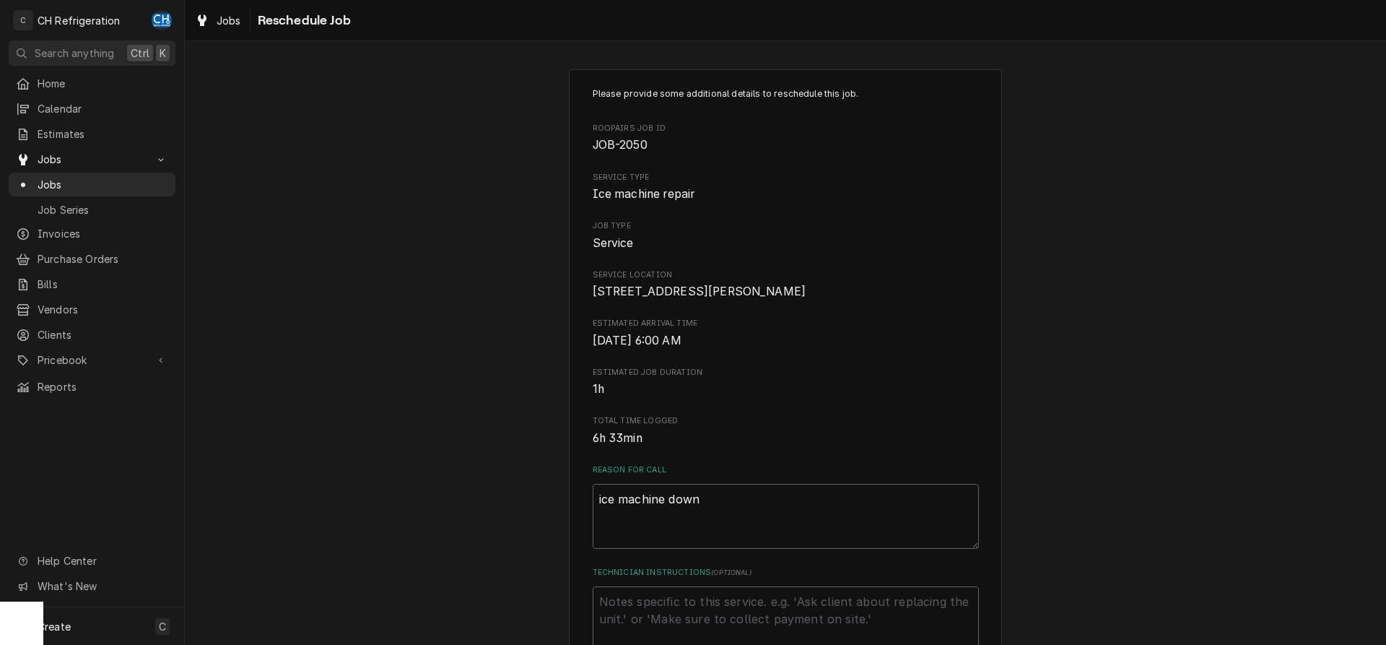
scroll to position [368, 0]
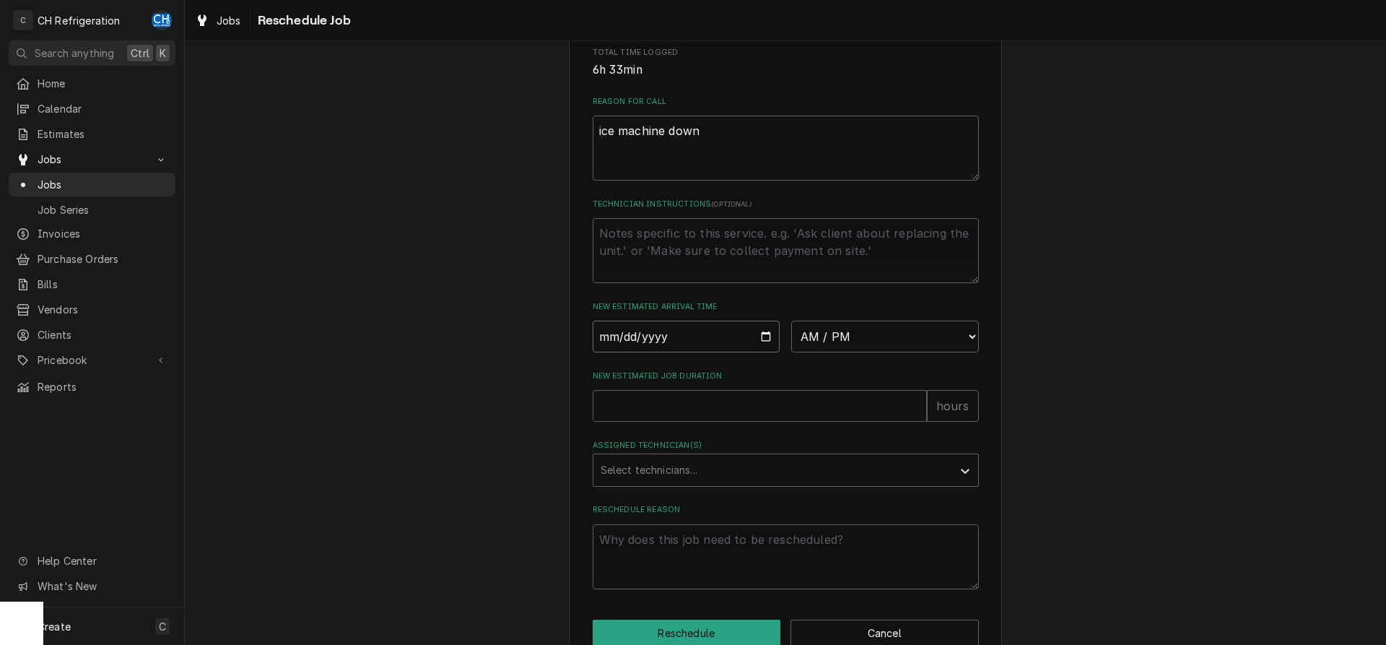
click at [767, 352] on input "Date" at bounding box center [687, 336] width 188 height 32
type input "[DATE]"
type textarea "x"
click at [759, 348] on input "[DATE]" at bounding box center [687, 336] width 188 height 32
click at [764, 352] on input "[DATE]" at bounding box center [687, 336] width 188 height 32
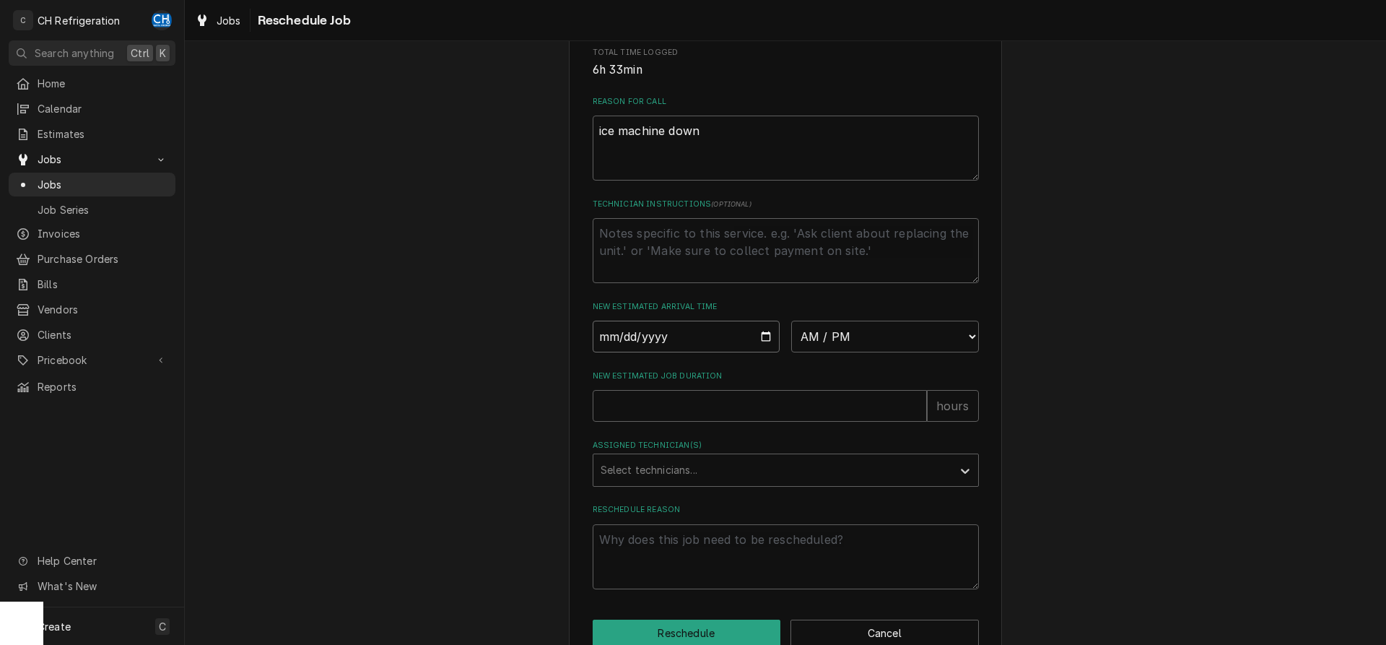
type input "[DATE]"
type textarea "x"
click at [791, 320] on select "AM / PM 6:00 AM 6:15 AM 6:30 AM 6:45 AM 7:00 AM 7:15 AM 7:30 AM 7:45 AM 8:00 AM…" at bounding box center [885, 336] width 188 height 32
select select "07:00:00"
click option "7:00 AM" at bounding box center [0, 0] width 0 height 0
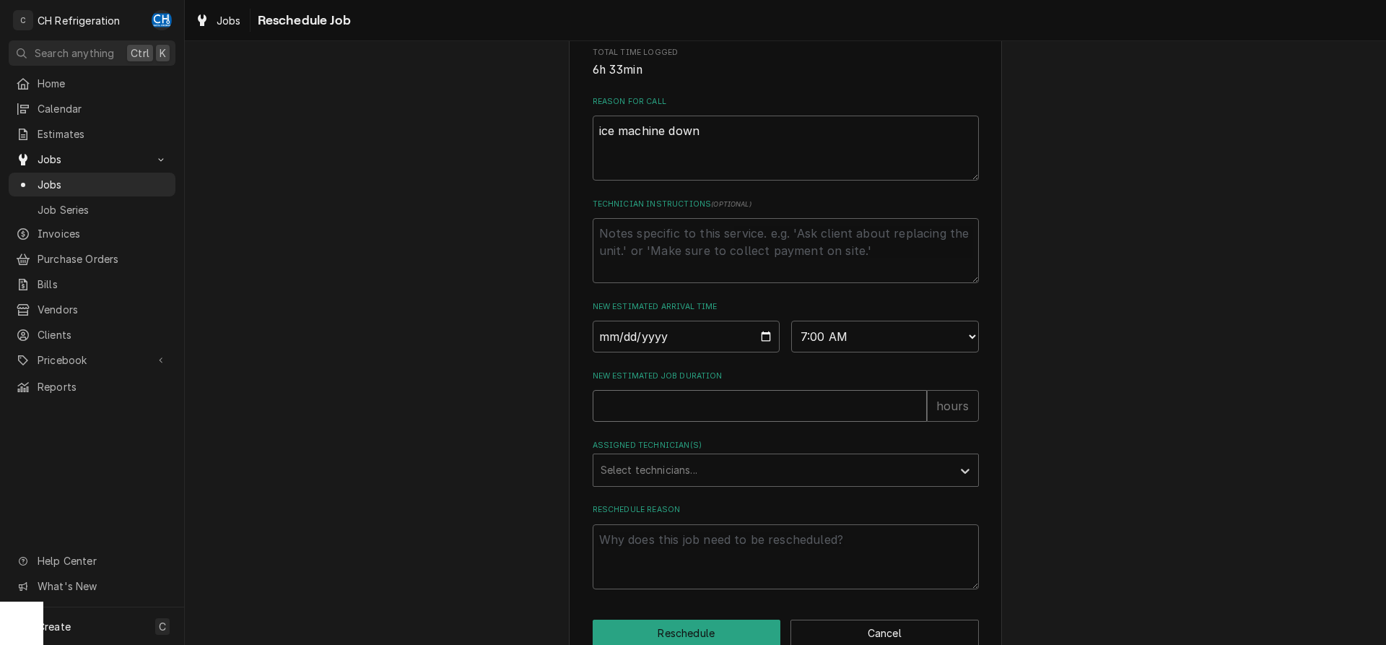
click at [744, 417] on input "New Estimated Job Duration" at bounding box center [760, 406] width 334 height 32
type textarea "x"
type input "2"
click at [755, 483] on div "Assigned Technician(s)" at bounding box center [773, 470] width 344 height 26
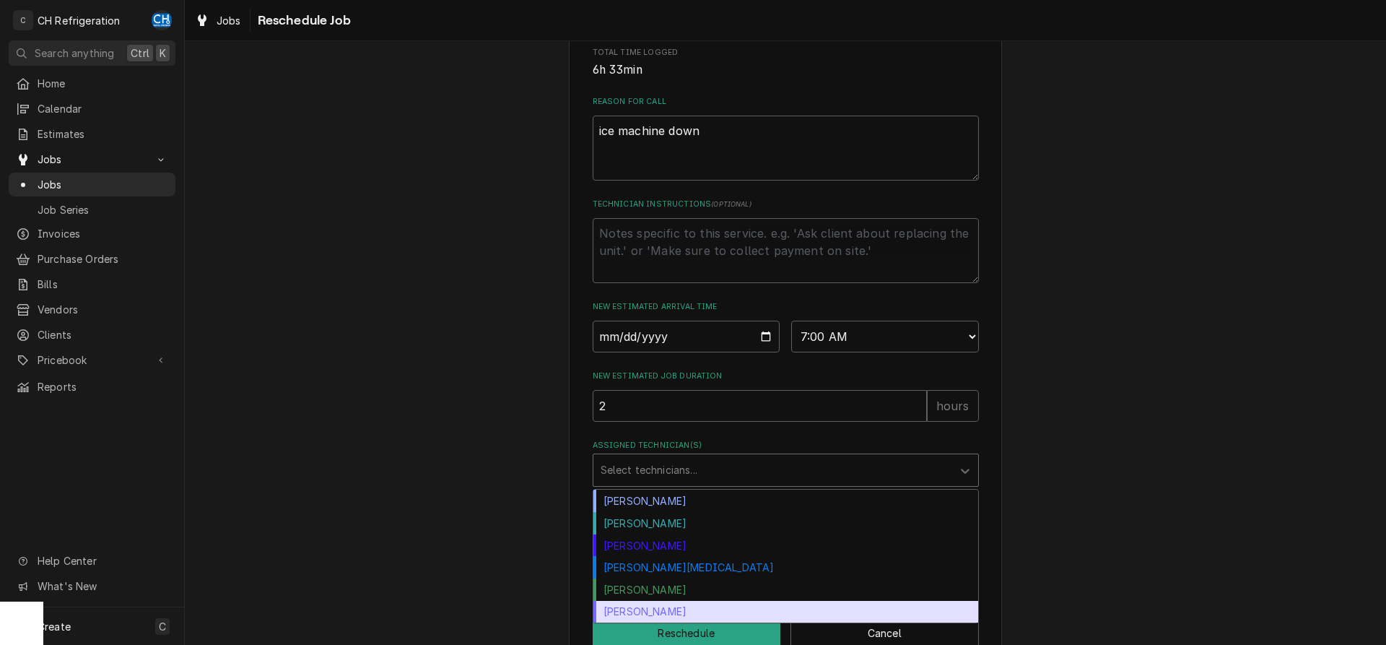
click at [707, 623] on div "[PERSON_NAME]" at bounding box center [785, 612] width 385 height 22
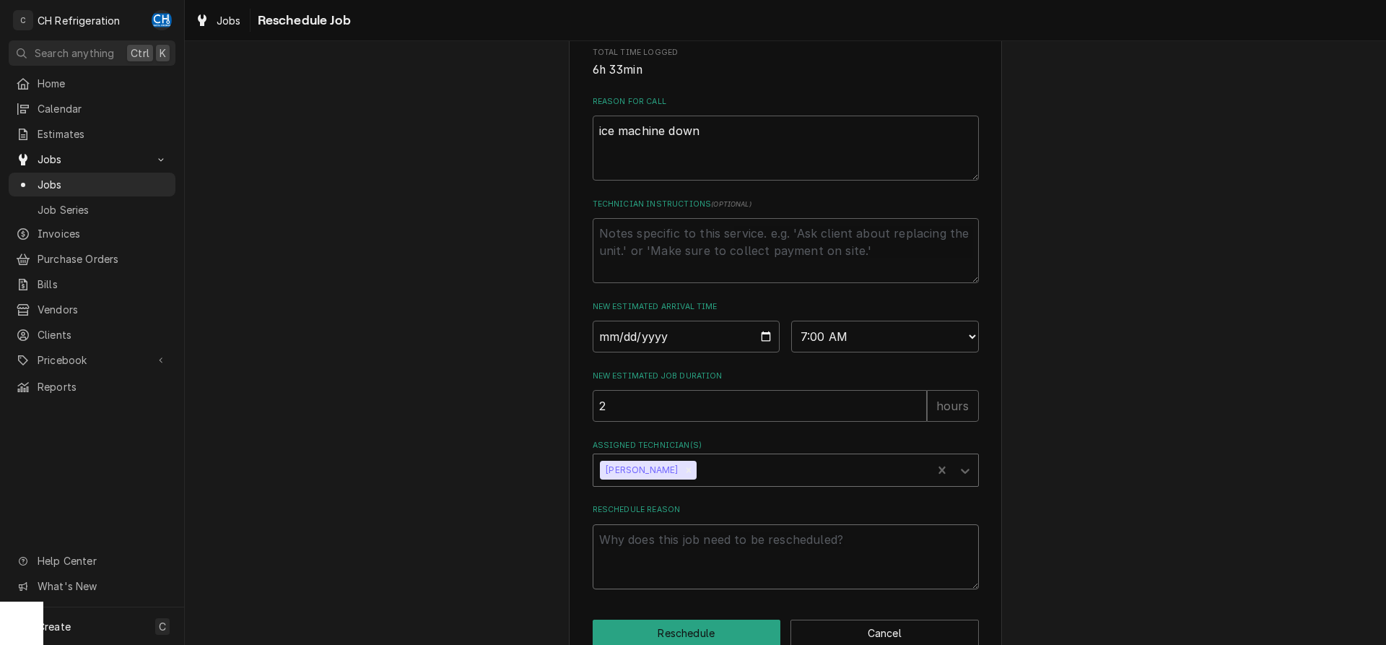
click at [701, 582] on textarea "Reschedule Reason" at bounding box center [786, 556] width 386 height 65
type textarea "x"
type textarea "p"
type textarea "x"
type textarea "pa"
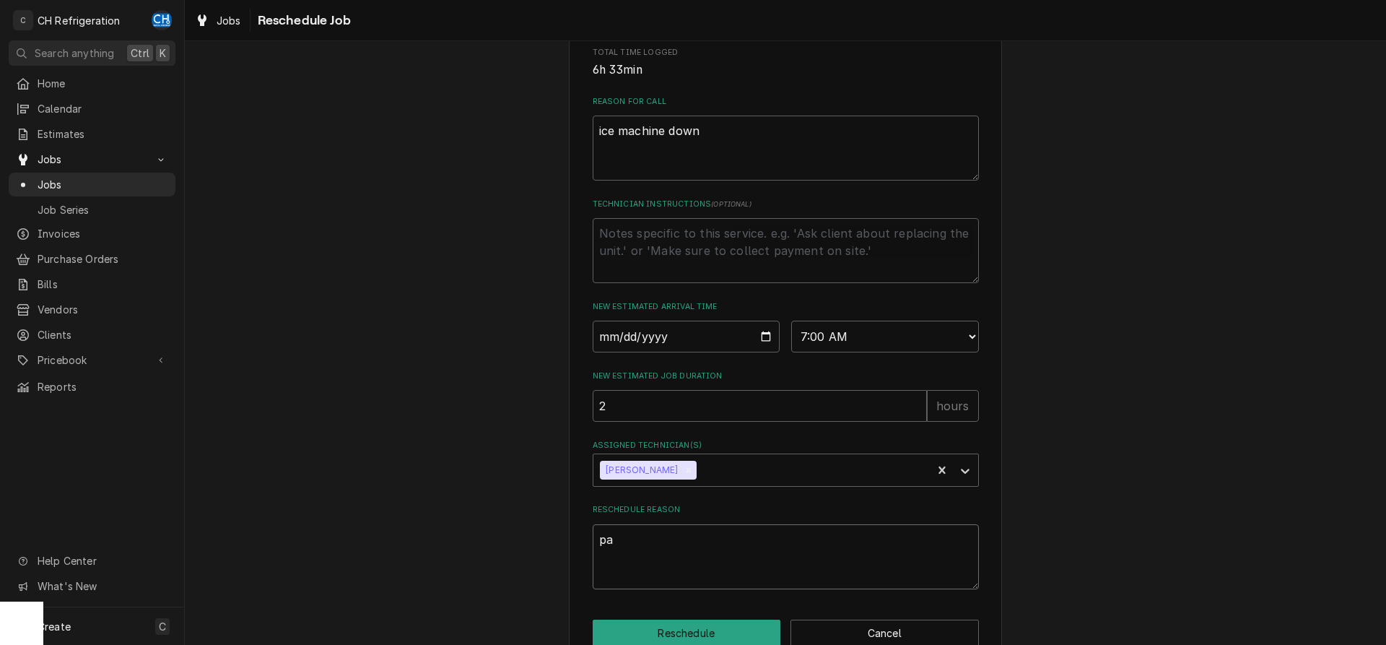
type textarea "x"
type textarea "par"
type textarea "x"
type textarea "part"
type textarea "x"
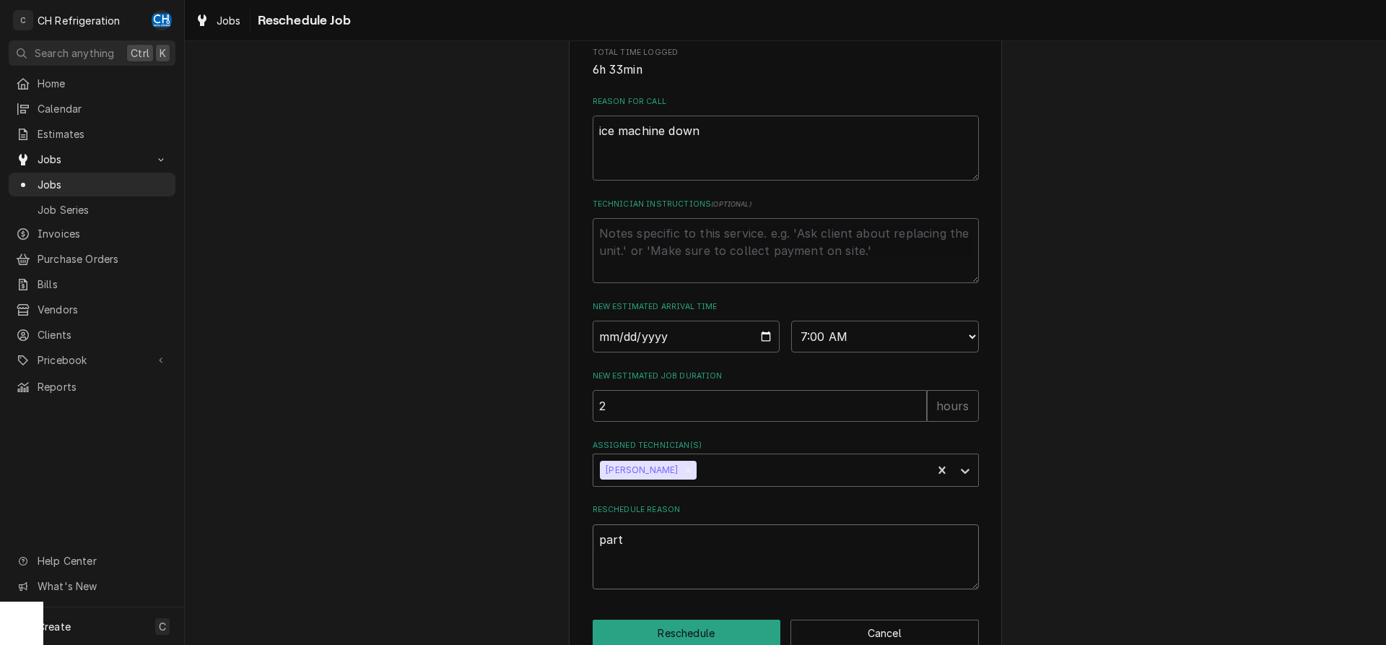
type textarea "parts"
type textarea "x"
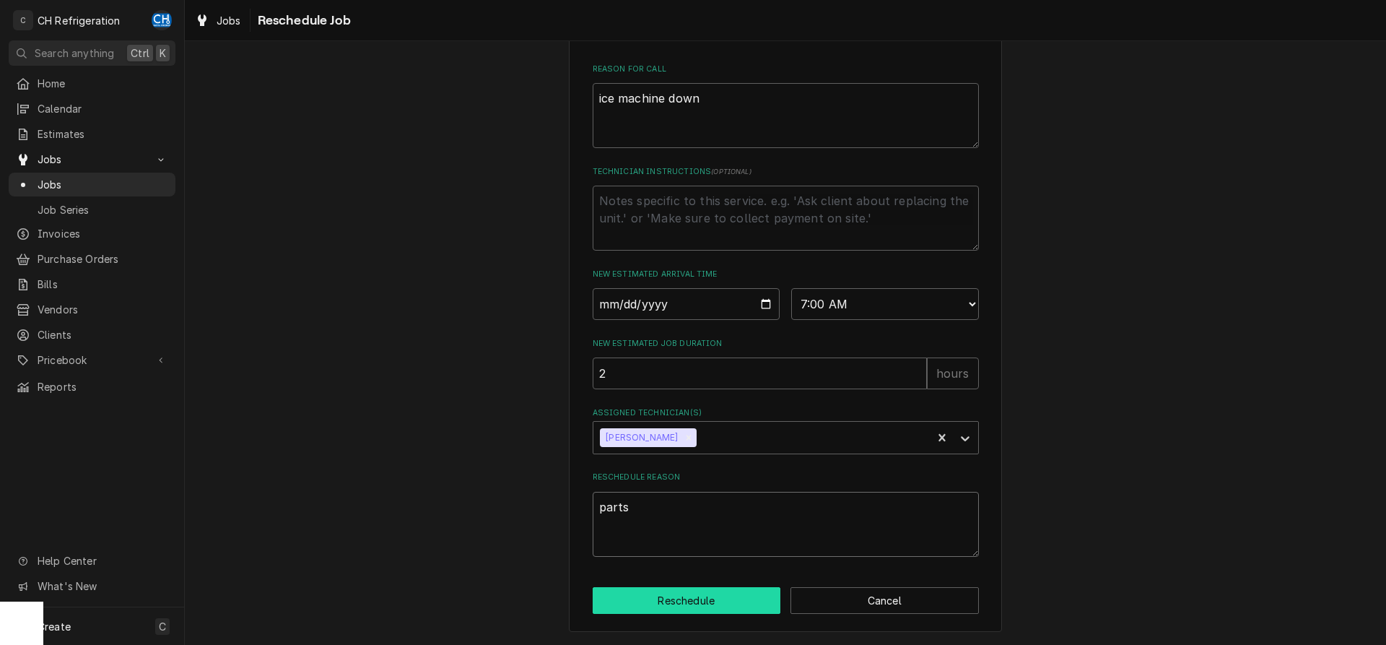
type textarea "parts"
click at [693, 592] on button "Reschedule" at bounding box center [687, 600] width 188 height 27
type textarea "x"
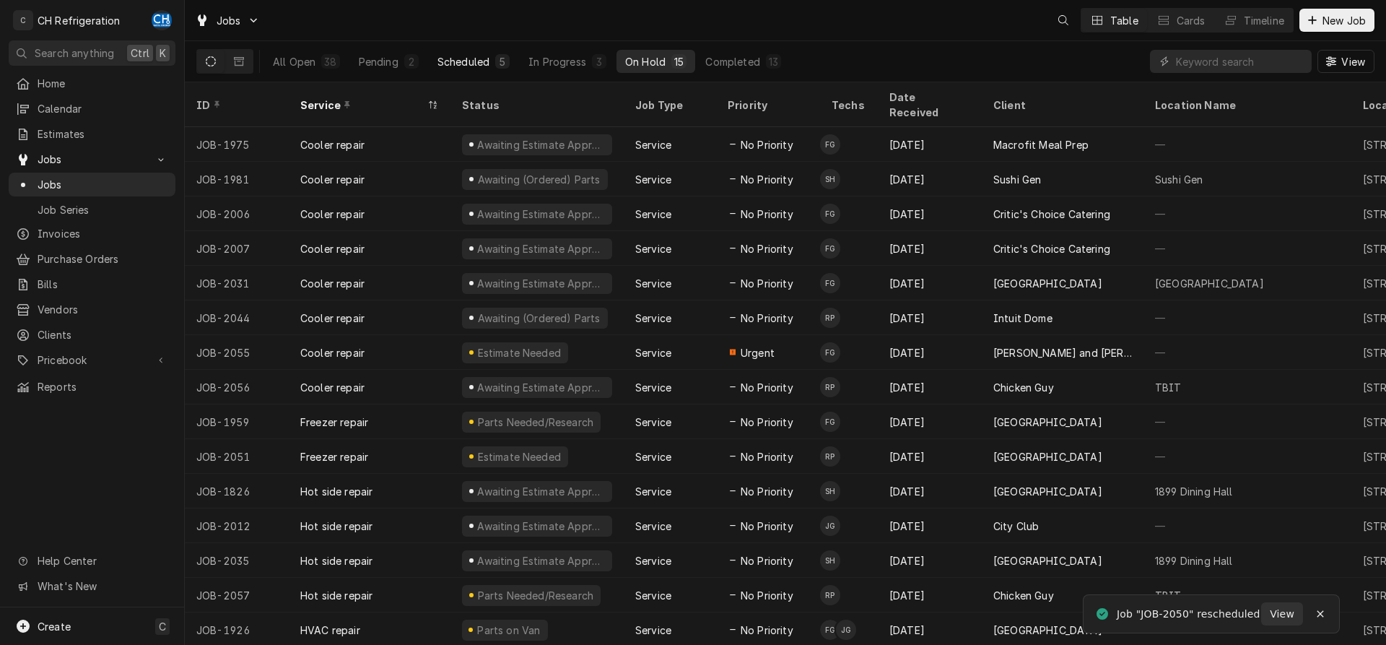
click at [485, 66] on div "Scheduled" at bounding box center [463, 61] width 52 height 15
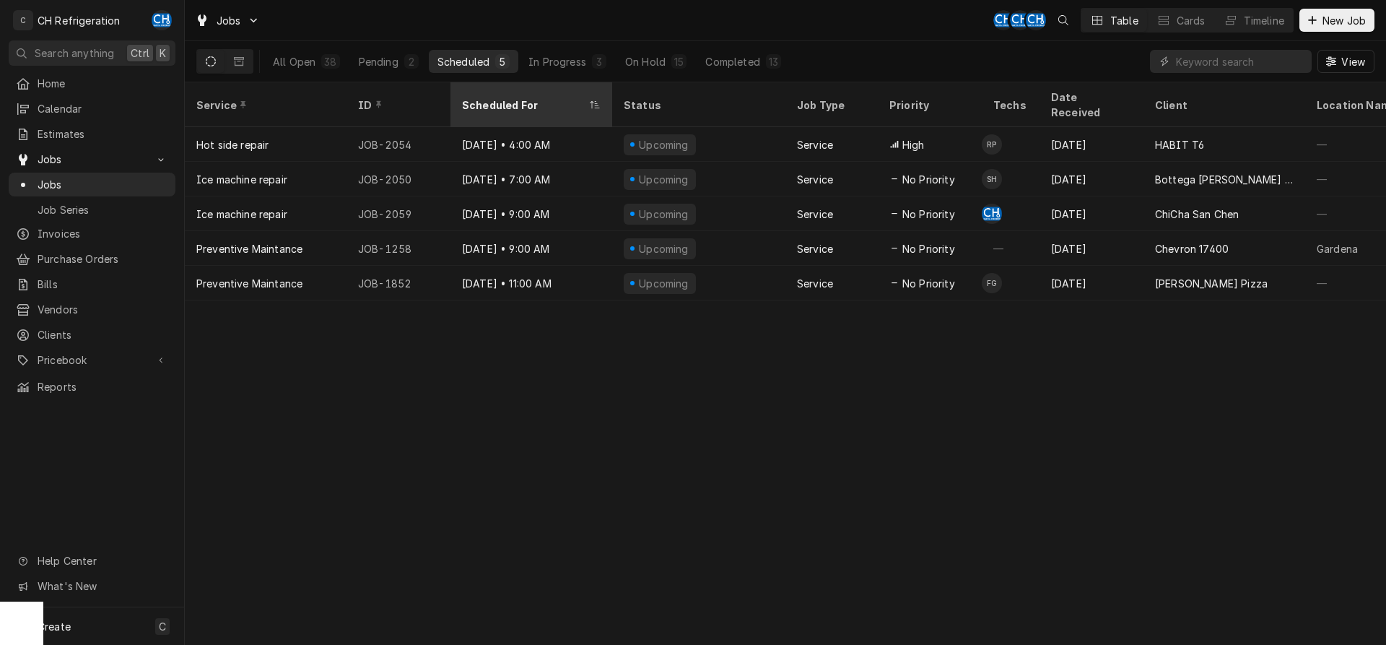
click at [510, 97] on div "Scheduled For" at bounding box center [524, 104] width 124 height 15
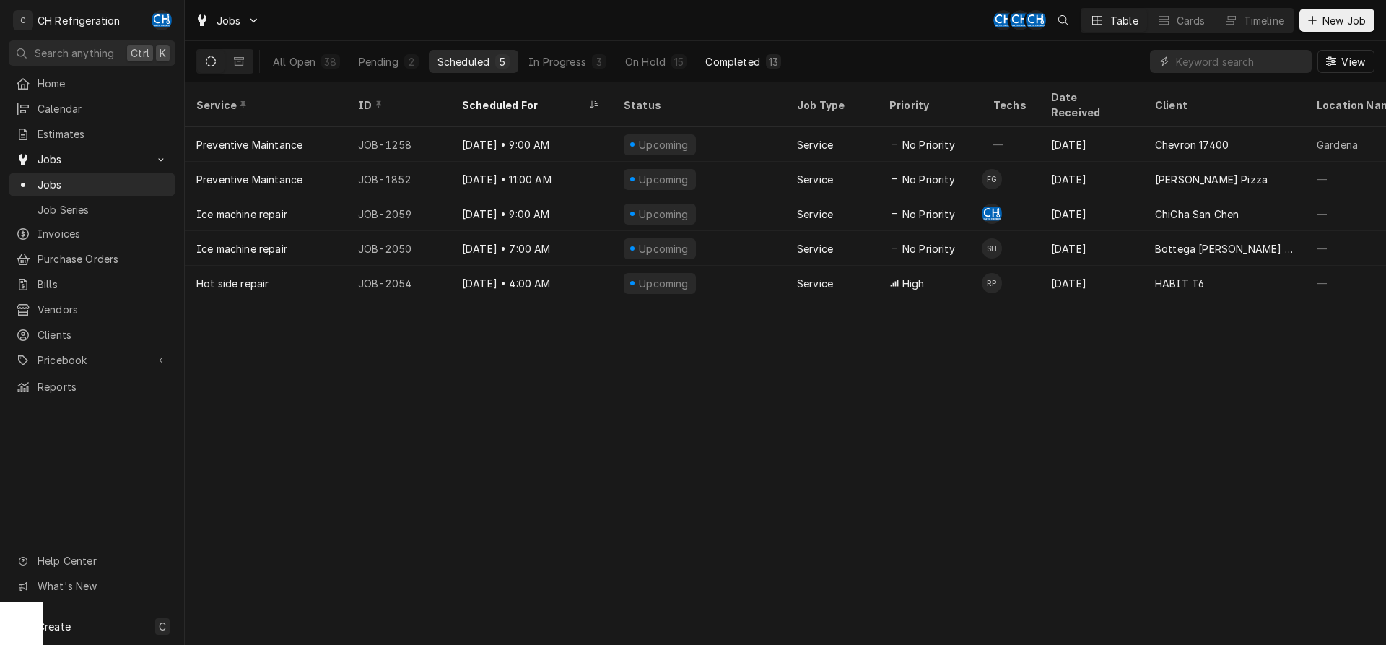
click at [732, 58] on div "Completed" at bounding box center [732, 61] width 54 height 15
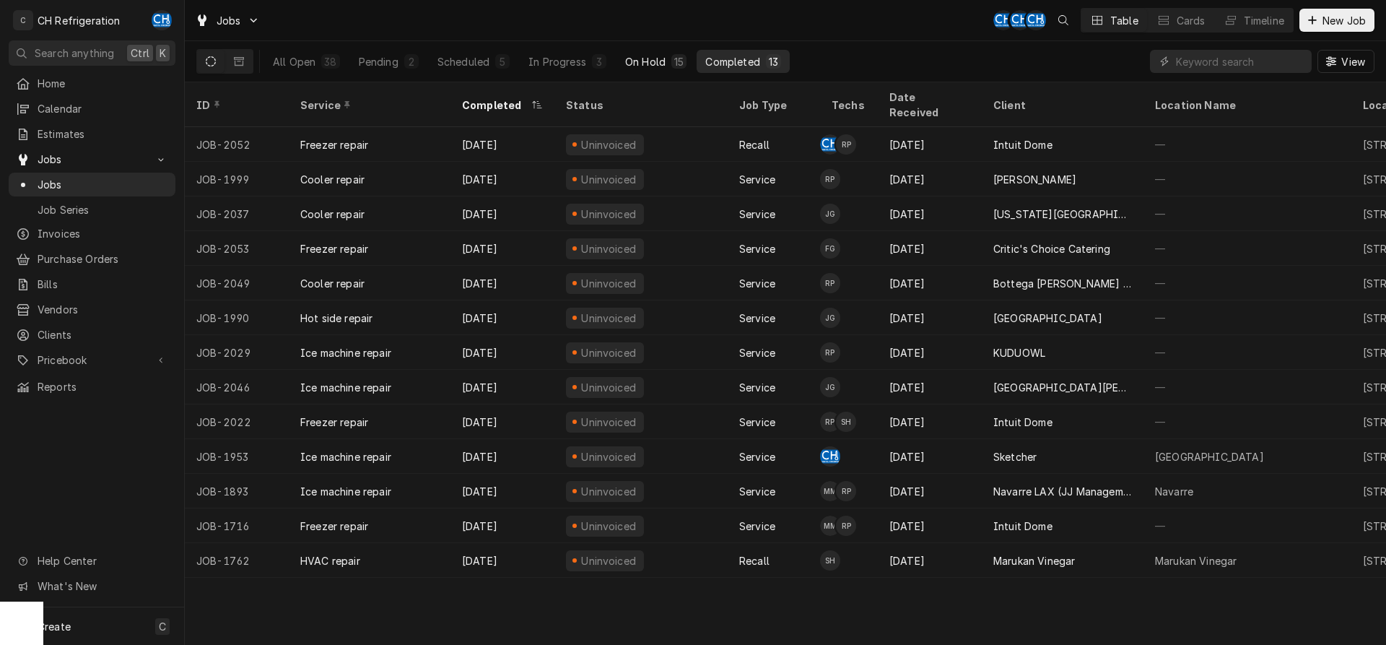
click at [640, 64] on div "On Hold" at bounding box center [645, 61] width 40 height 15
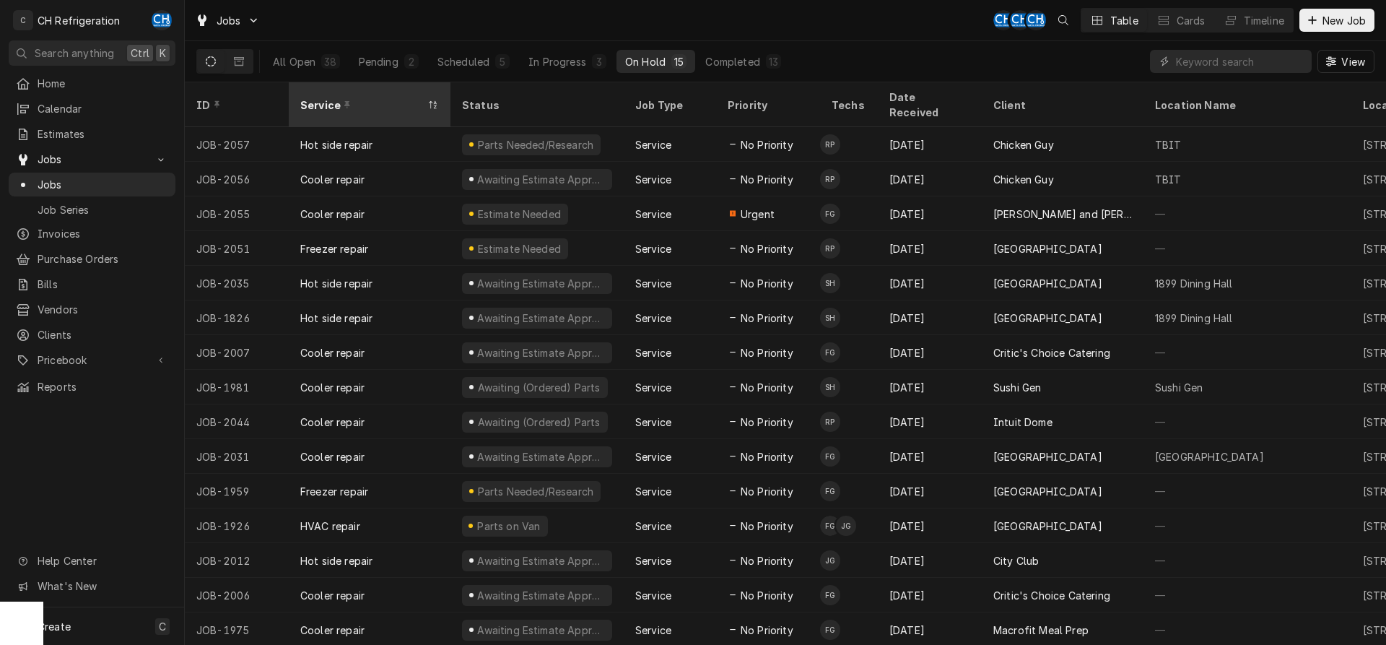
click at [319, 97] on div "Service" at bounding box center [362, 104] width 124 height 15
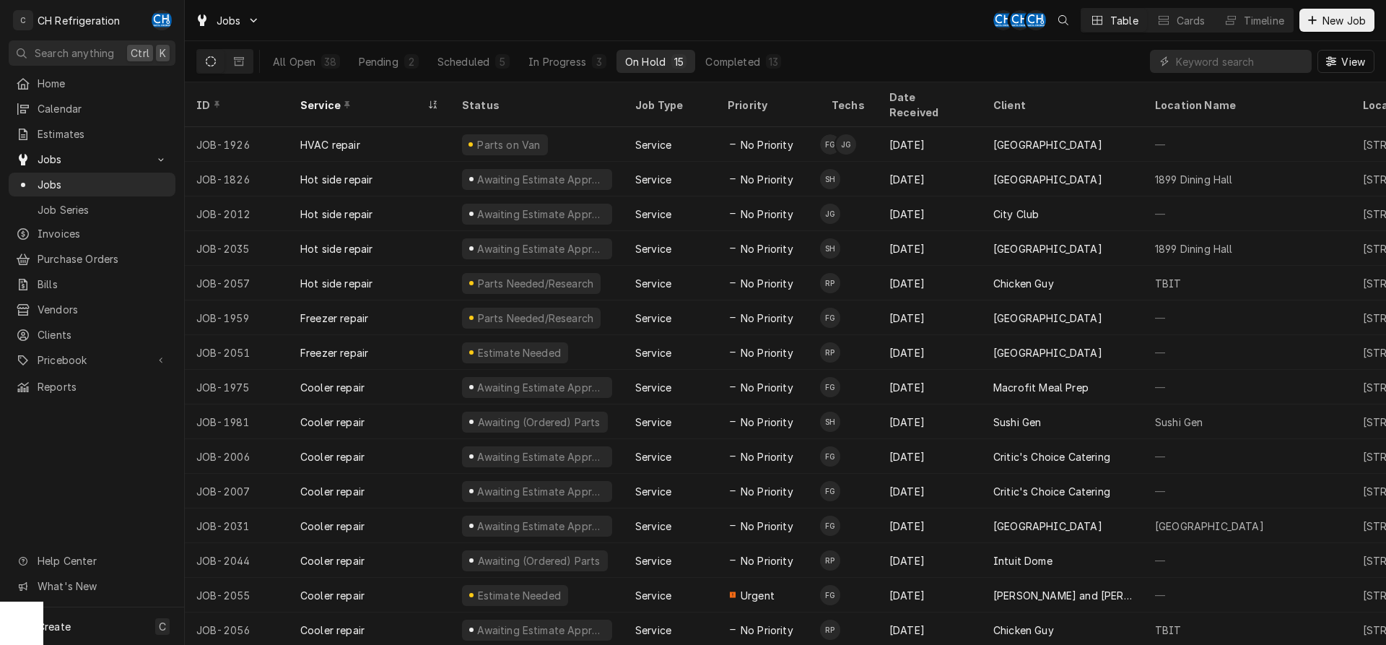
click at [319, 97] on div "Service" at bounding box center [362, 104] width 124 height 15
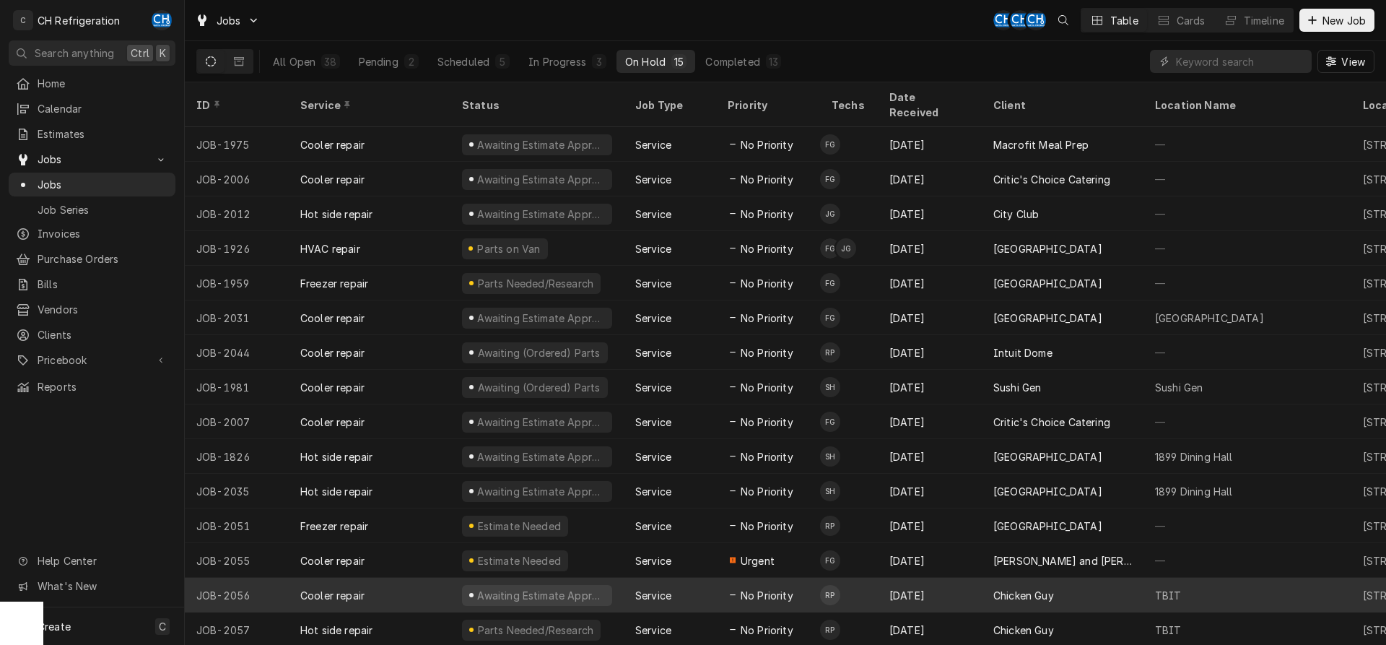
click at [734, 591] on icon "Dynamic Content Wrapper" at bounding box center [733, 594] width 6 height 7
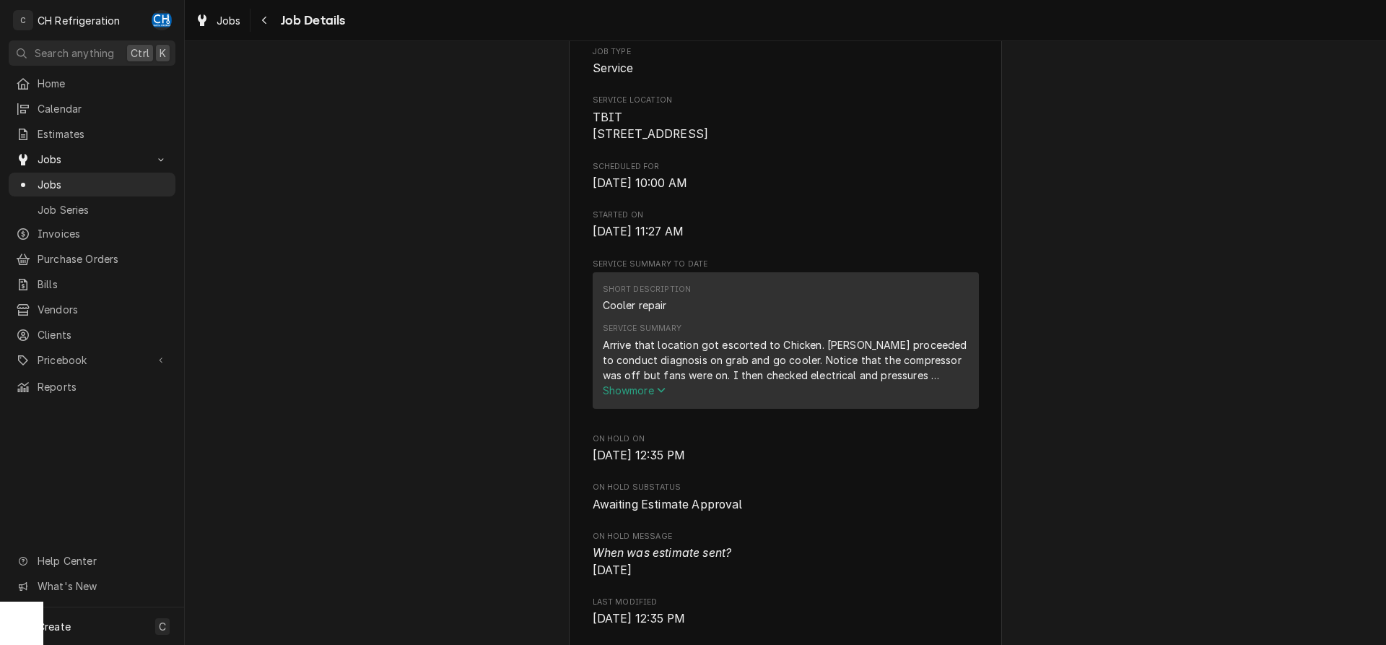
scroll to position [368, 0]
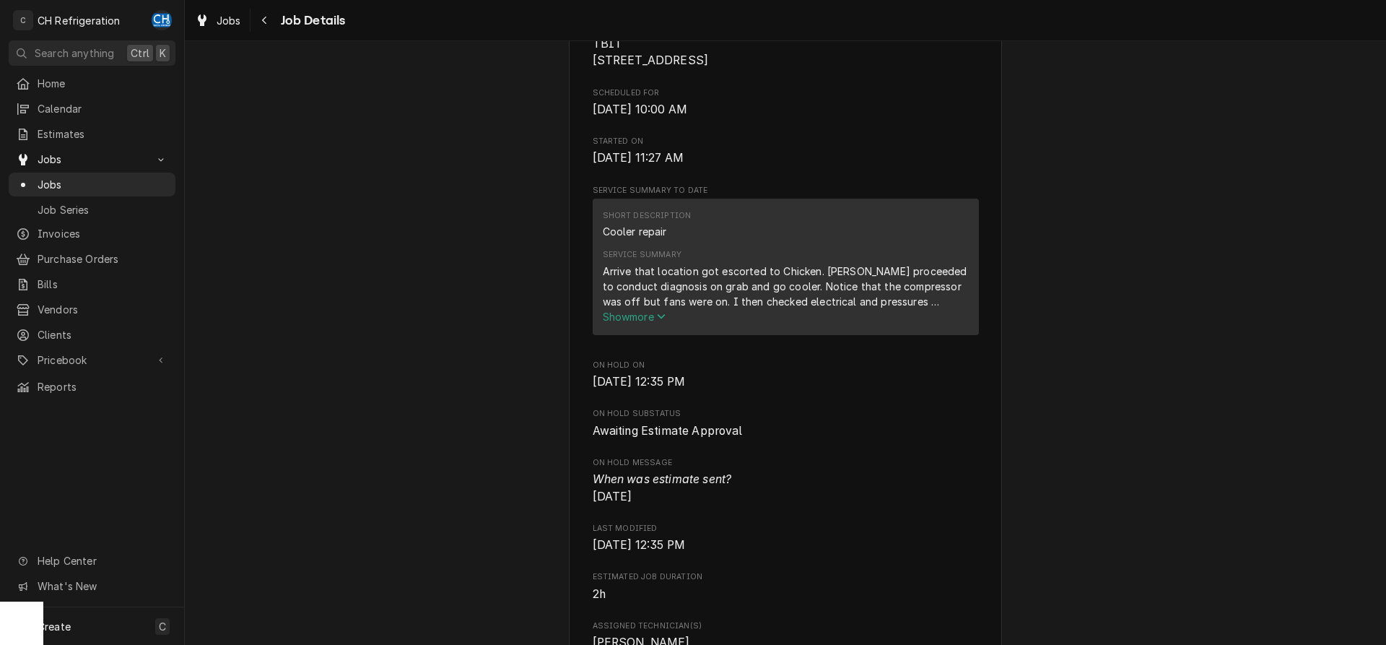
click at [638, 323] on span "Show more" at bounding box center [635, 316] width 64 height 12
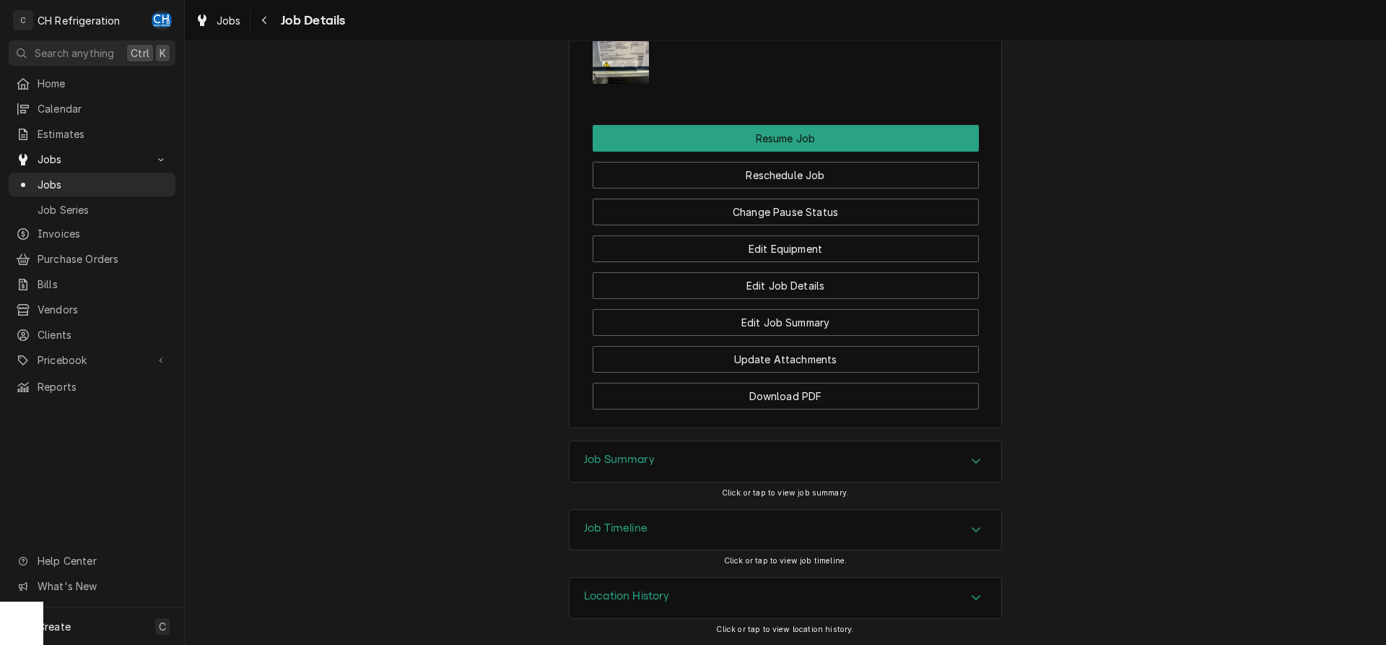
click at [645, 470] on div "Job Summary" at bounding box center [785, 461] width 432 height 40
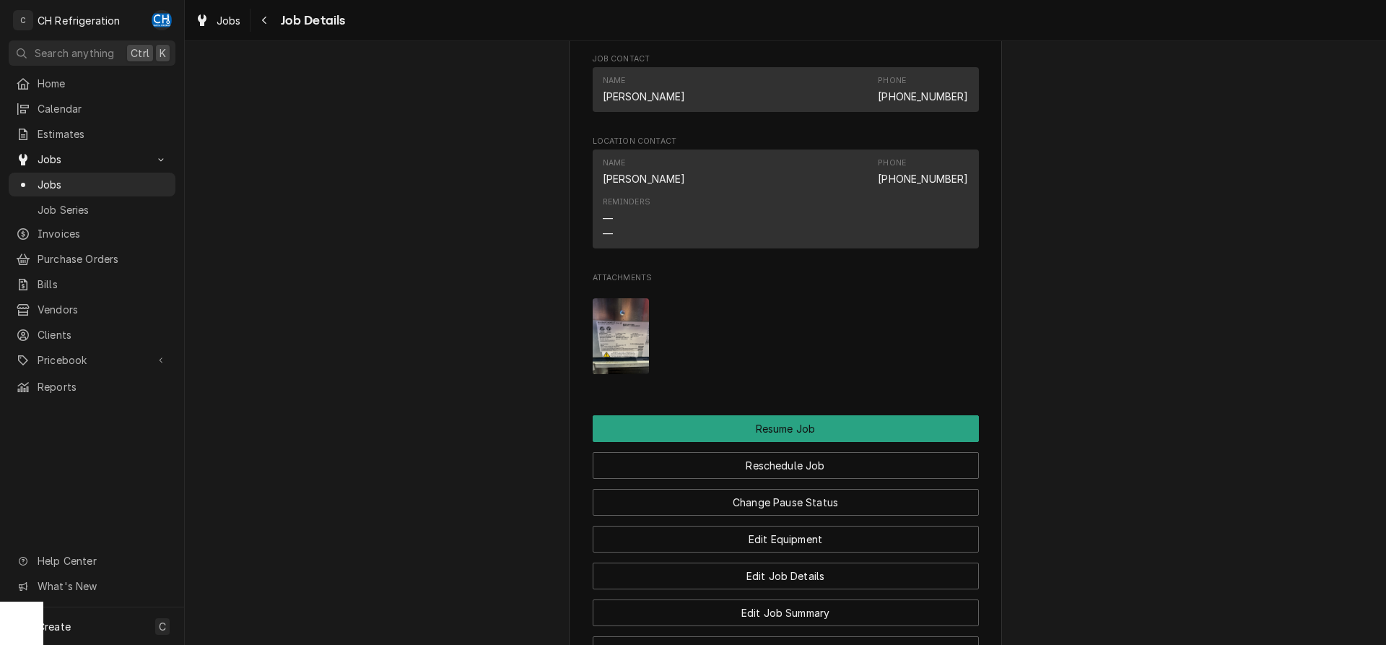
scroll to position [1162, 0]
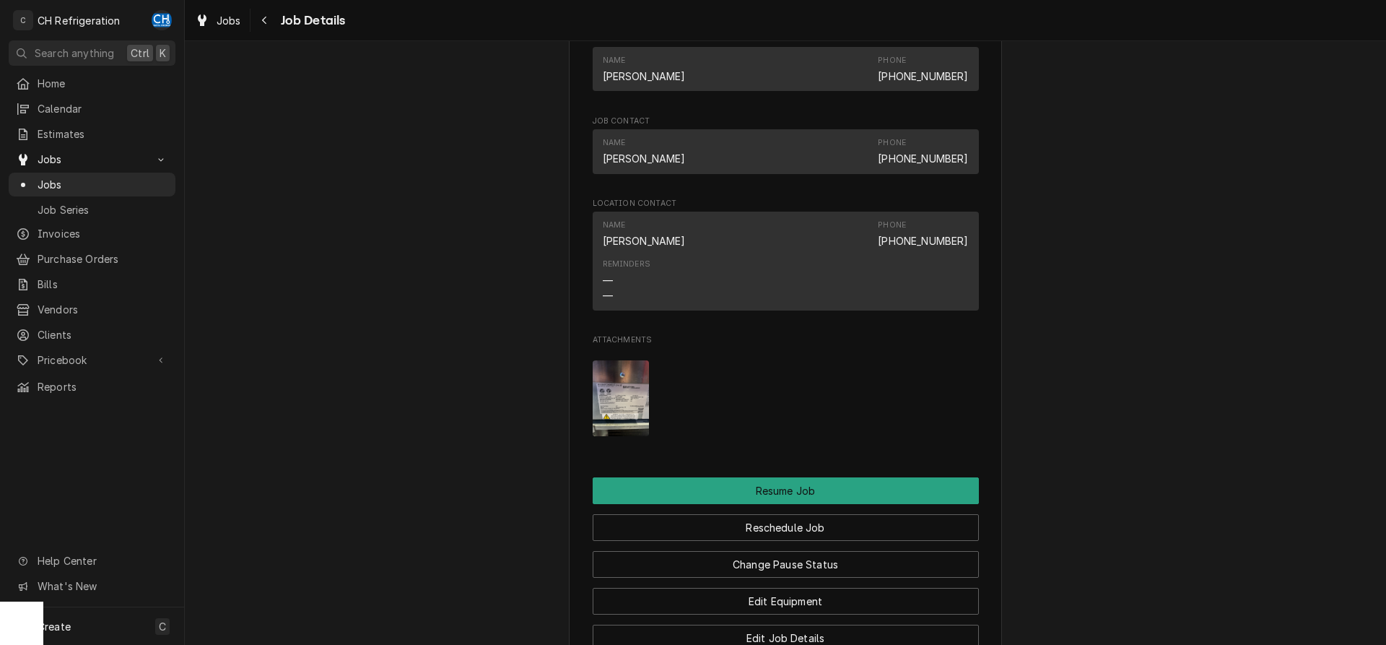
click at [612, 436] on img "Attachments" at bounding box center [621, 398] width 57 height 76
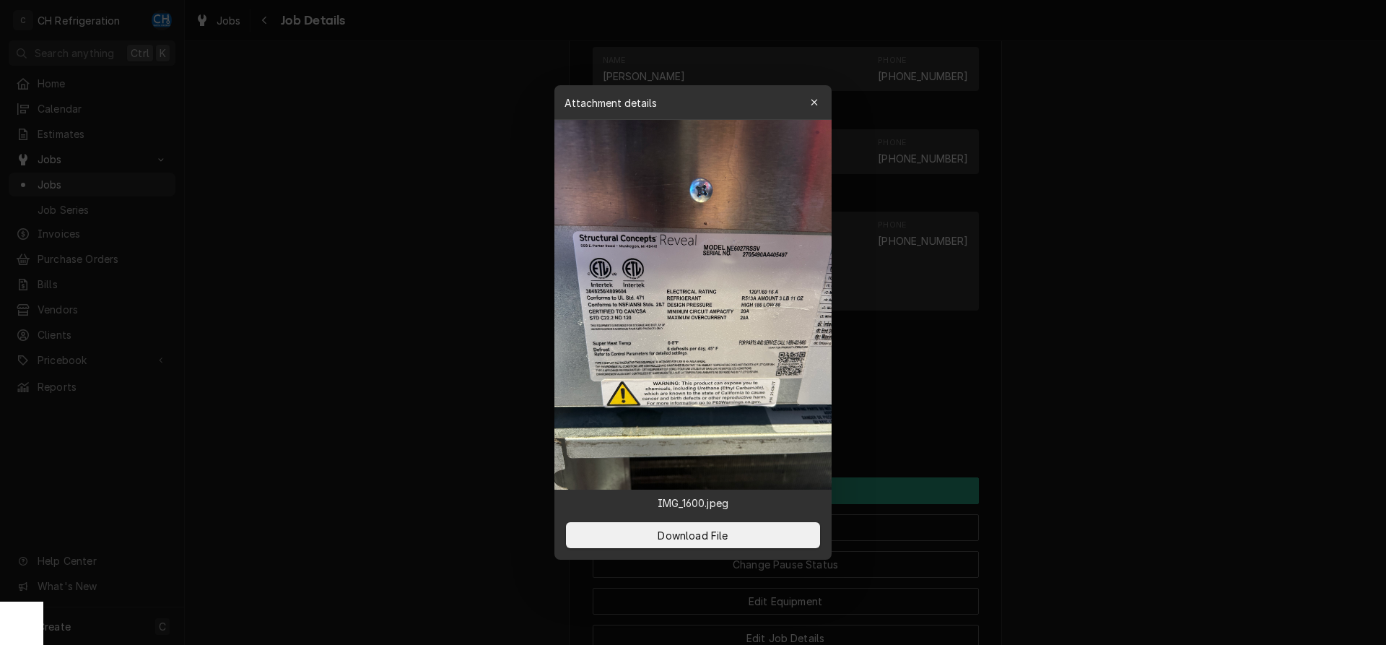
click at [616, 414] on img at bounding box center [692, 305] width 277 height 370
click at [529, 409] on div at bounding box center [693, 322] width 1386 height 645
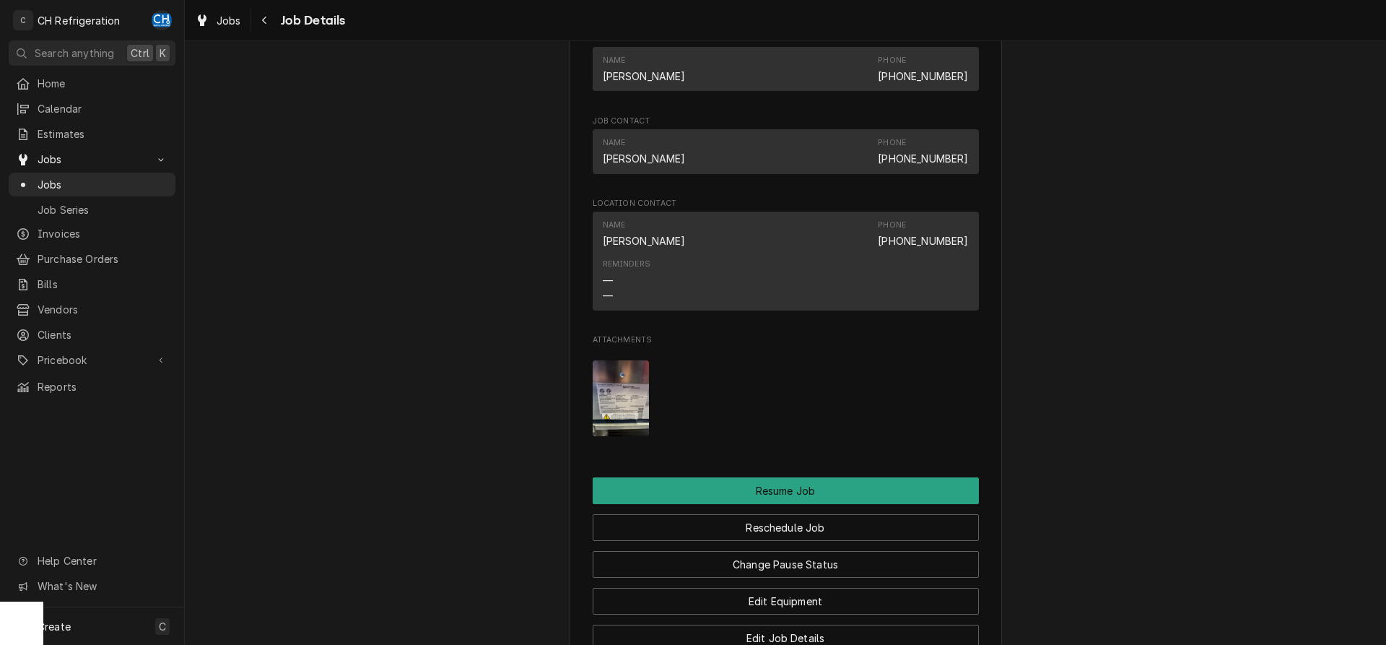
click at [621, 390] on img "Attachments" at bounding box center [621, 398] width 57 height 76
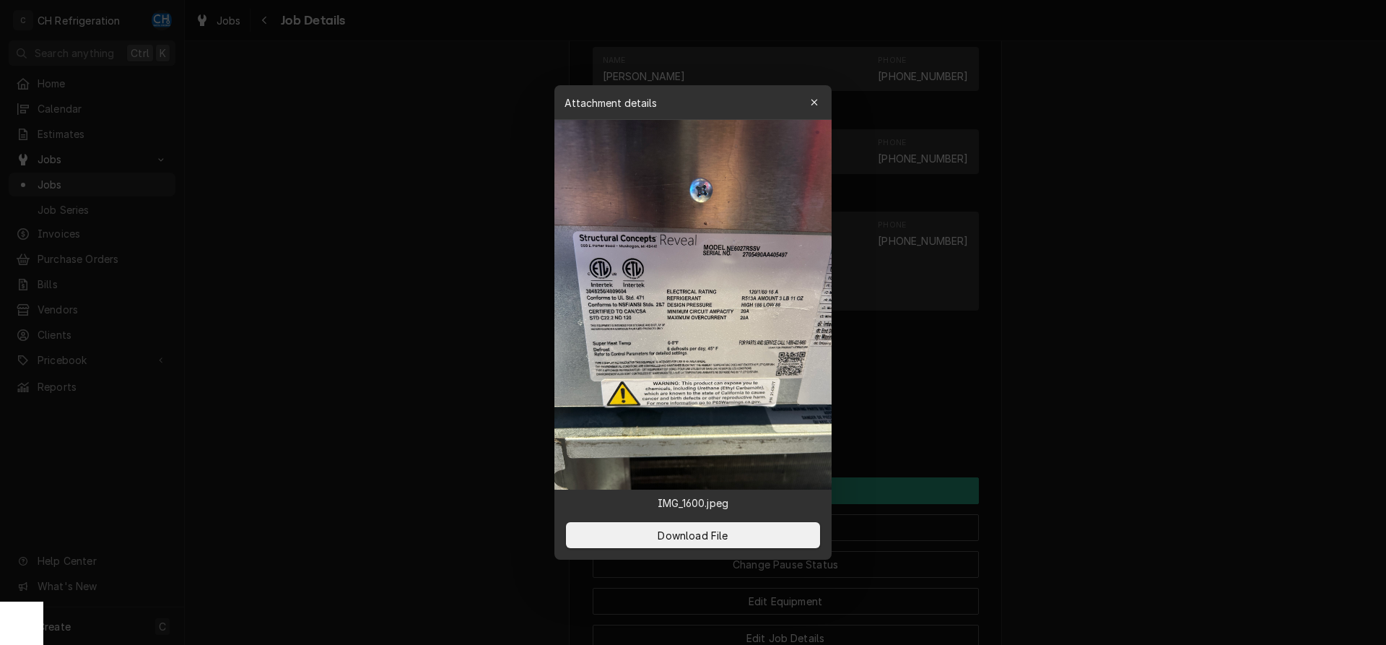
click at [726, 302] on img at bounding box center [692, 305] width 277 height 370
click at [740, 296] on img at bounding box center [692, 305] width 277 height 370
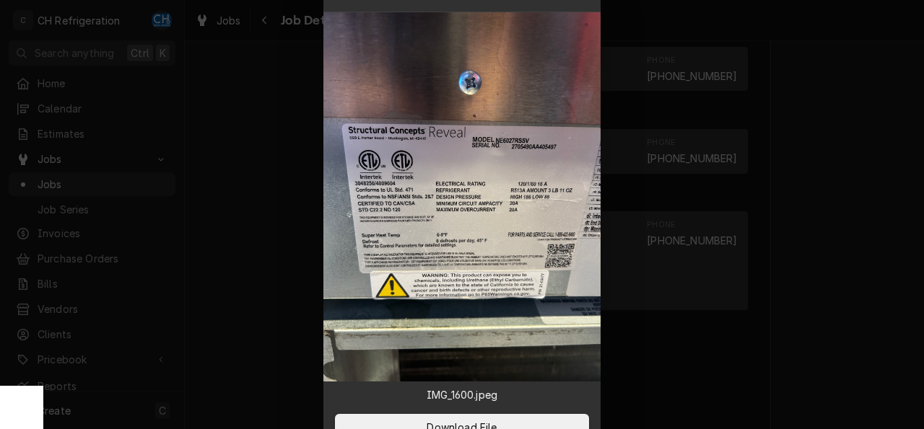
click at [859, 177] on div at bounding box center [462, 214] width 924 height 429
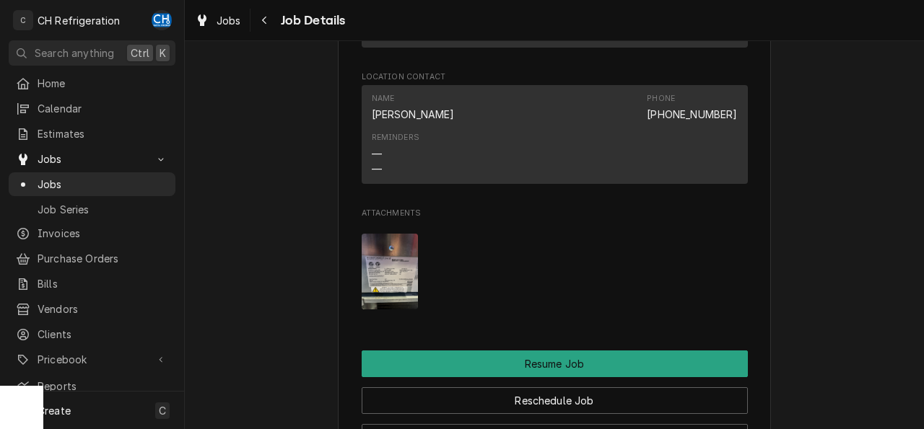
scroll to position [1306, 0]
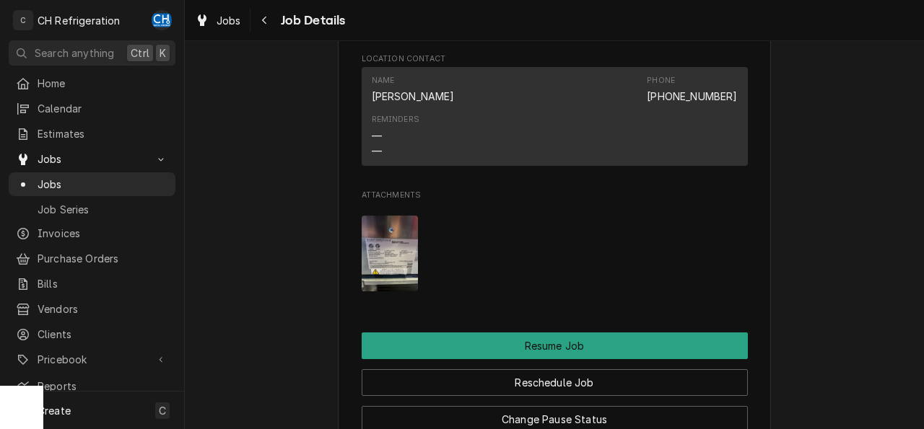
click at [396, 265] on img "Attachments" at bounding box center [390, 254] width 57 height 76
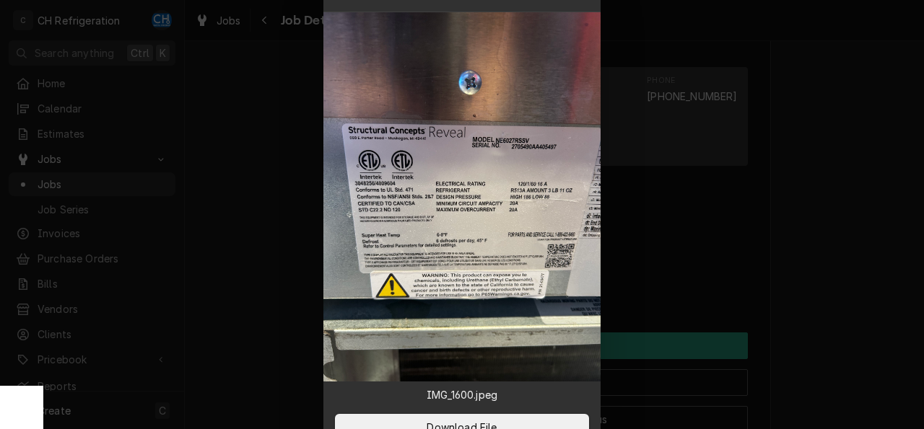
click at [839, 231] on div at bounding box center [462, 214] width 924 height 429
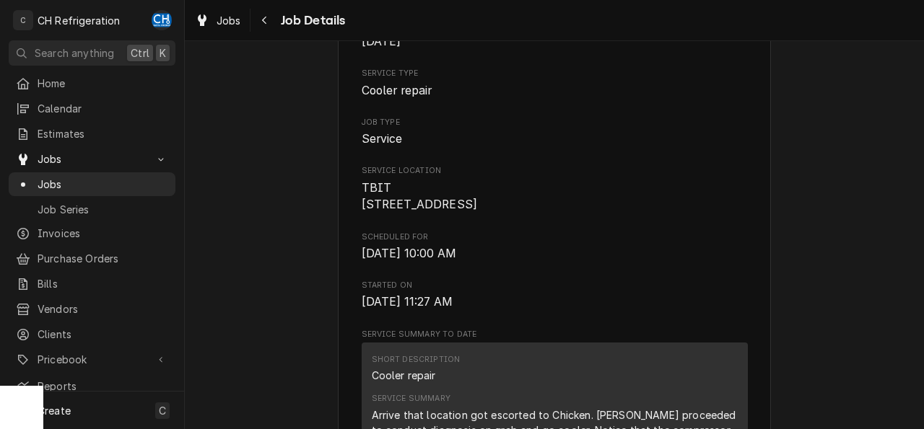
scroll to position [0, 0]
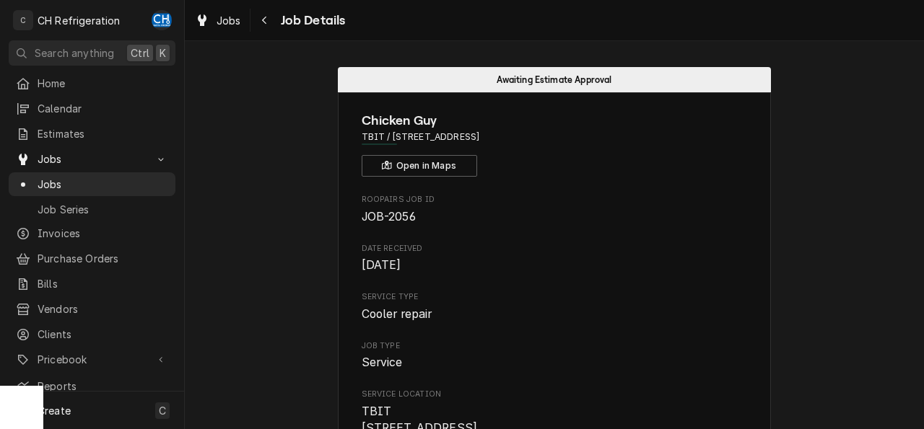
drag, startPoint x: 553, startPoint y: 141, endPoint x: 393, endPoint y: 138, distance: 160.3
click at [393, 138] on span "TBIT / 1 World Way, Los Angeles, CA 90045" at bounding box center [555, 137] width 386 height 13
copy span "[STREET_ADDRESS]"
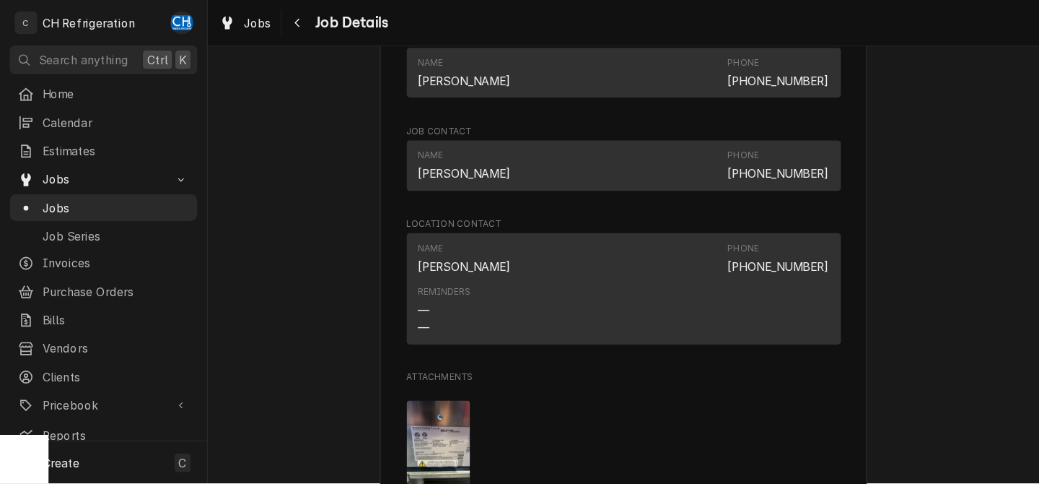
scroll to position [1371, 0]
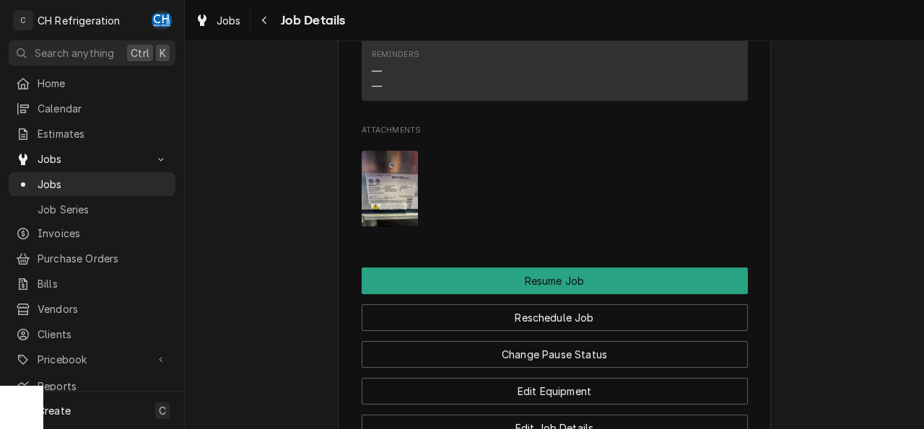
click at [660, 227] on div "Attachments" at bounding box center [555, 188] width 386 height 99
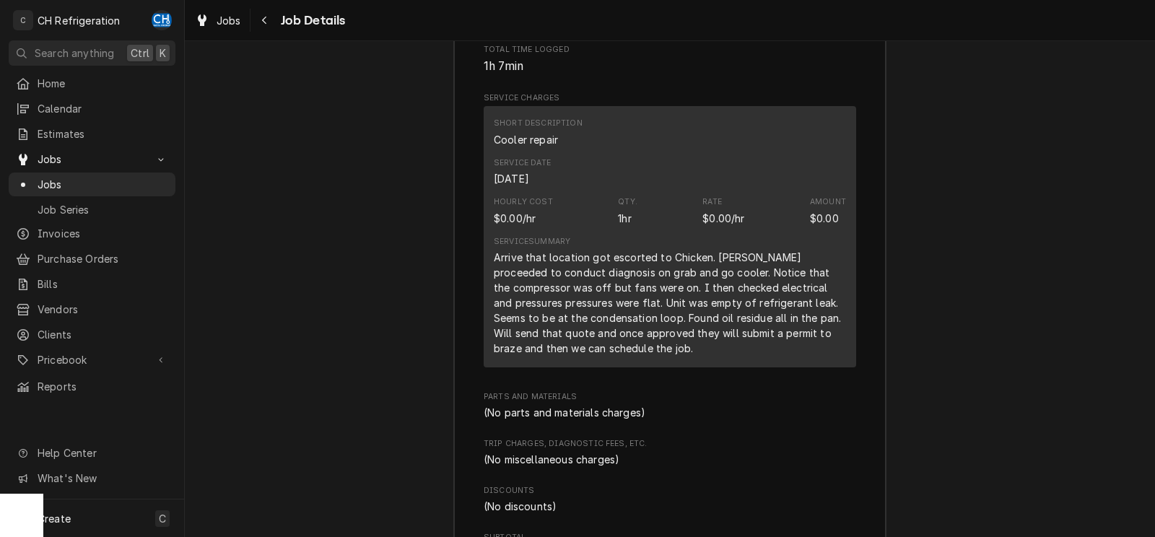
scroll to position [2154, 0]
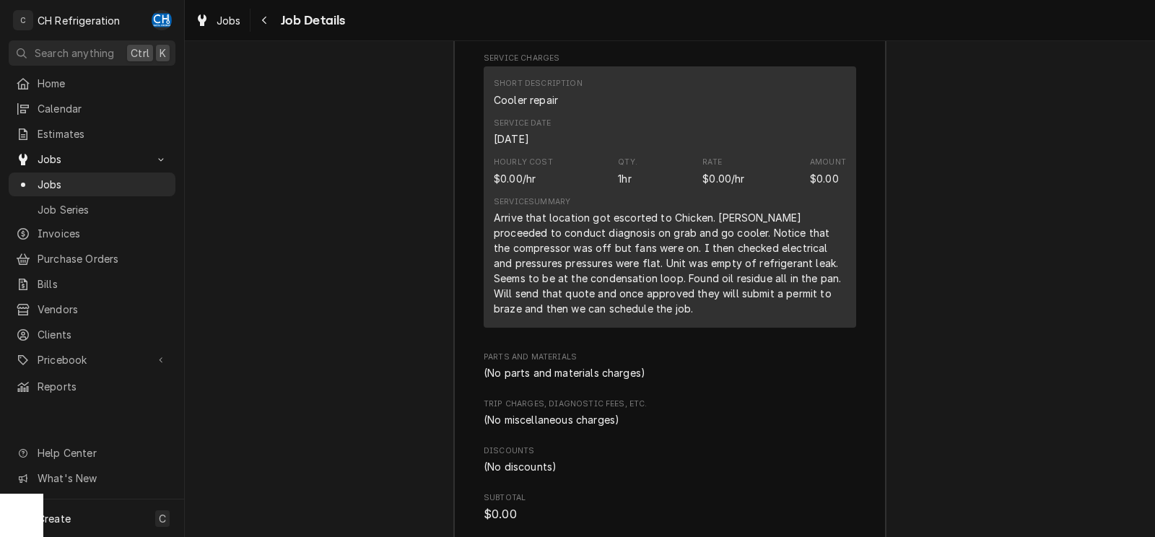
click at [715, 316] on div "Service Summary Arrive that location got escorted to Chicken. Guy proceeded to …" at bounding box center [670, 256] width 352 height 130
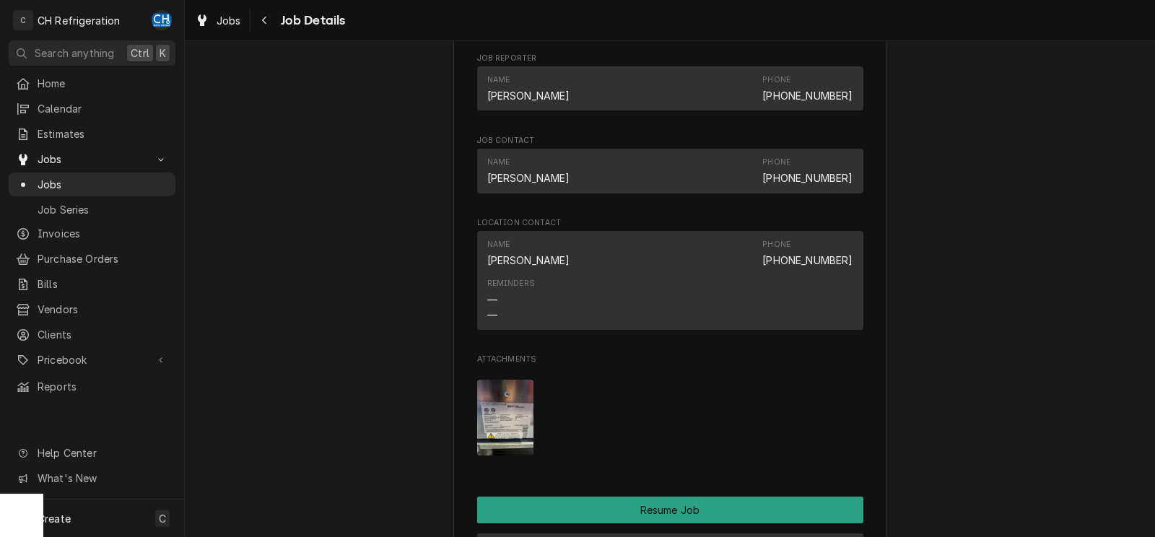
scroll to position [1288, 0]
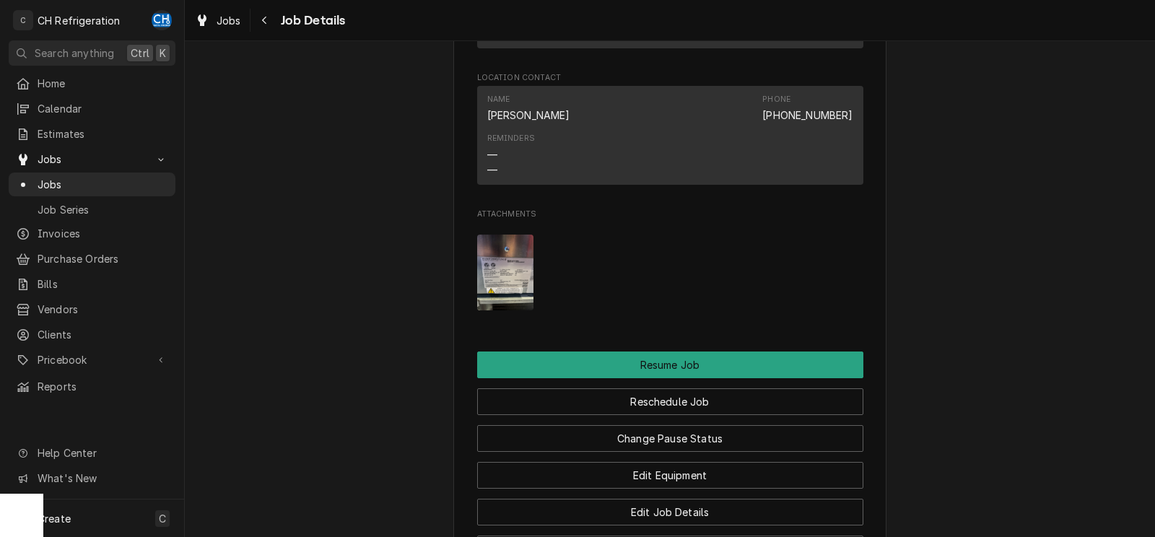
click at [502, 296] on img "Attachments" at bounding box center [505, 273] width 57 height 76
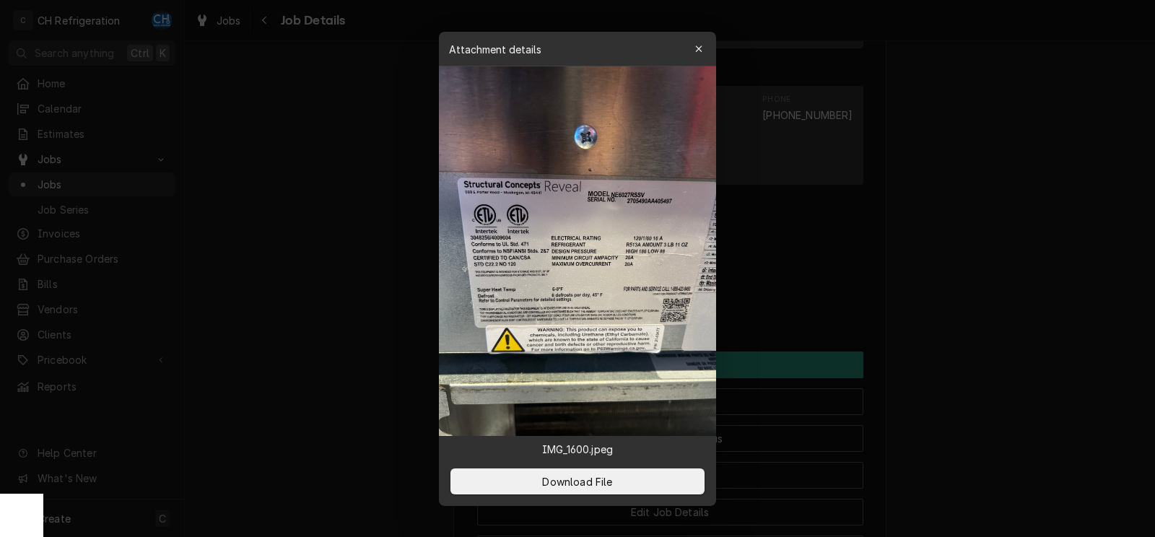
click at [981, 272] on div at bounding box center [577, 268] width 1155 height 537
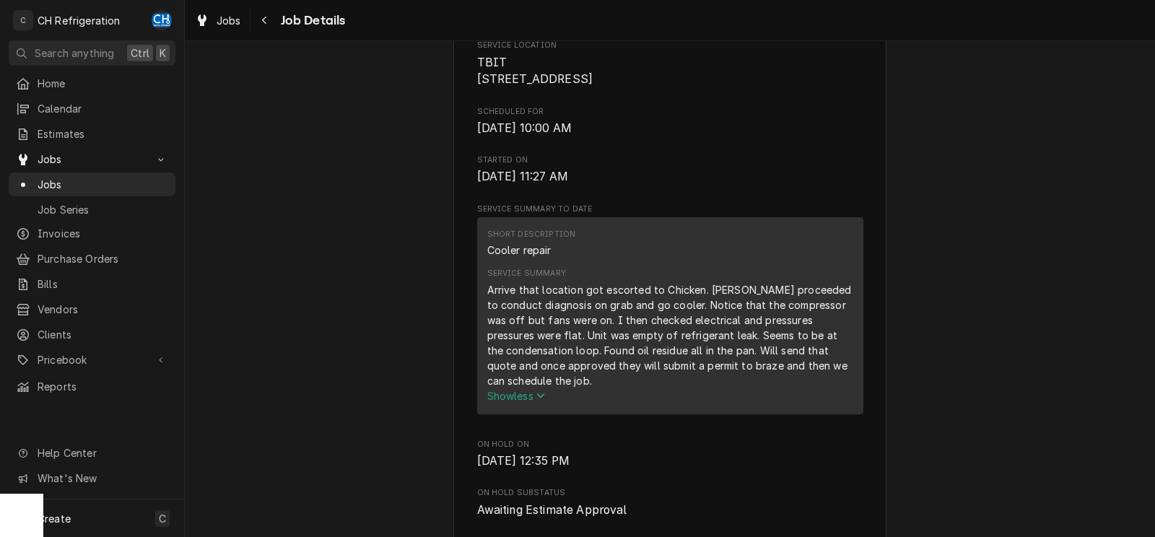
scroll to position [0, 0]
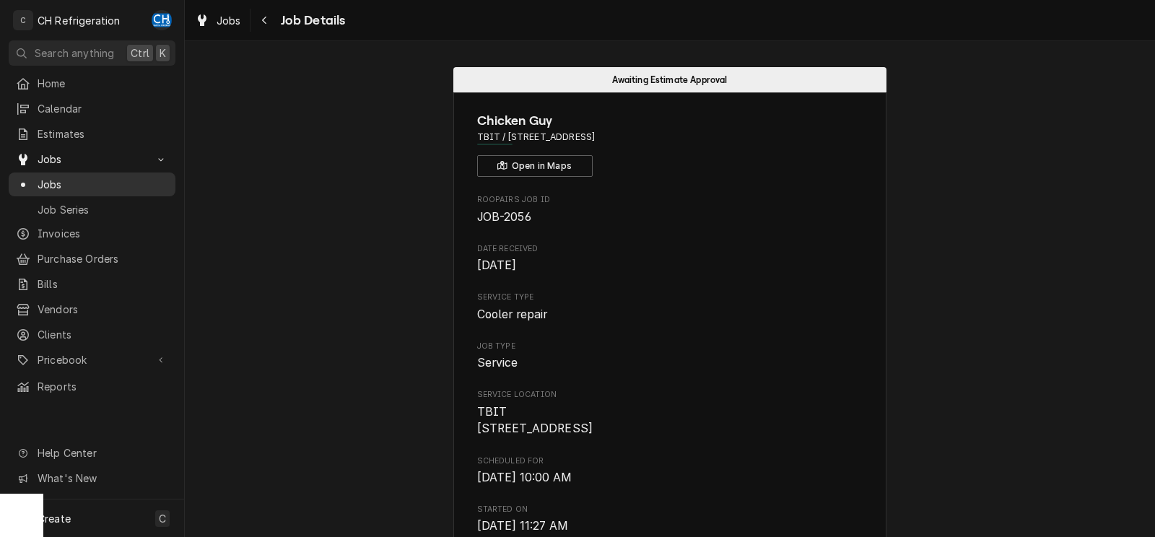
click at [82, 183] on span "Jobs" at bounding box center [103, 184] width 131 height 15
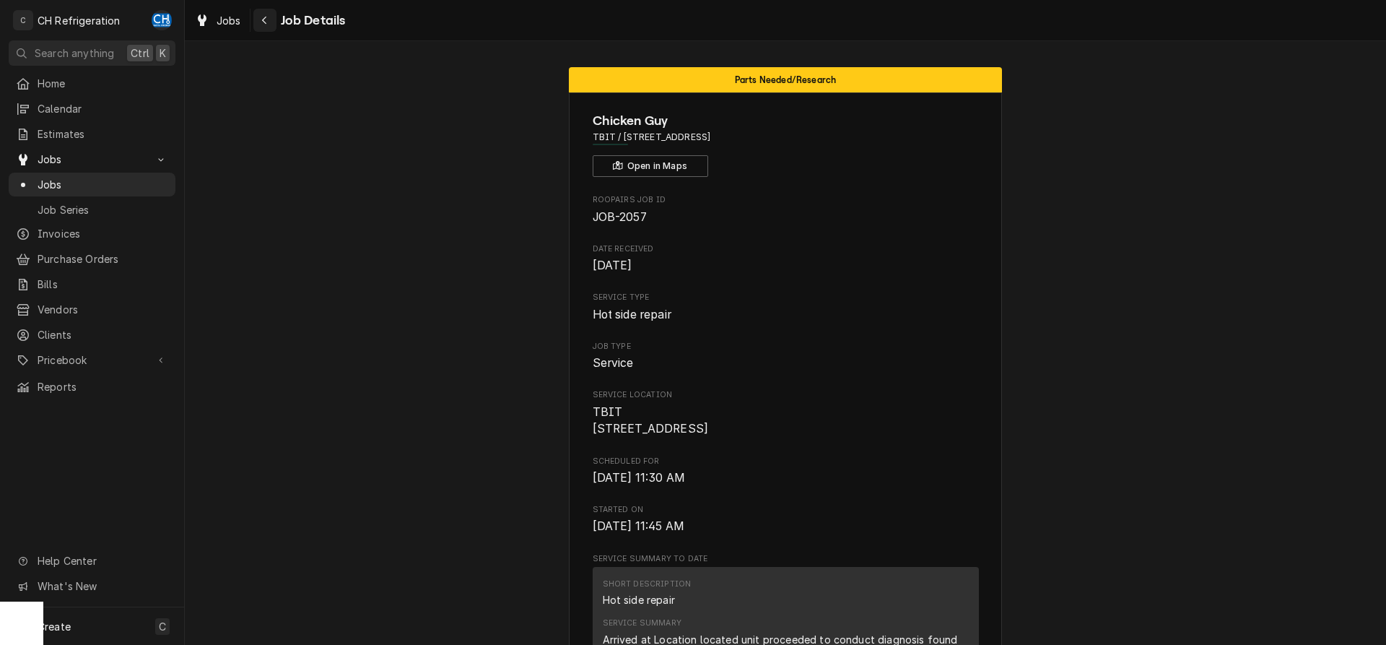
click at [267, 14] on div "Navigate back" at bounding box center [265, 20] width 14 height 14
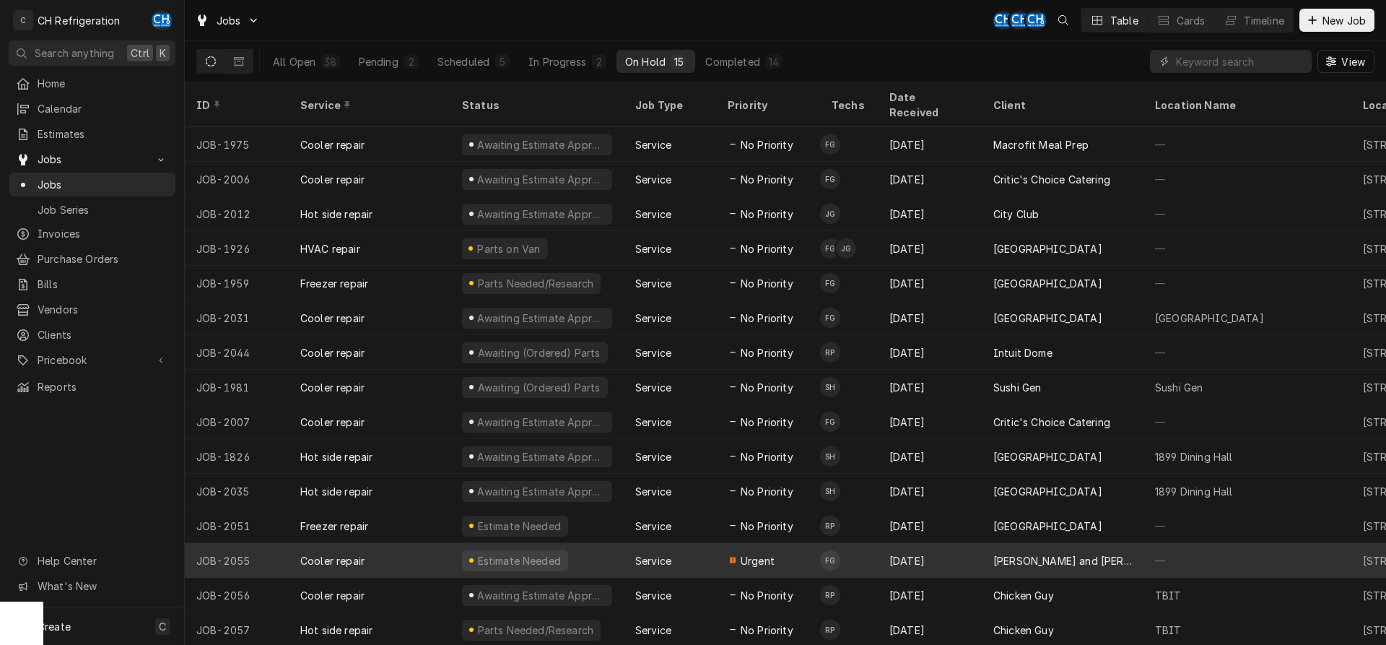
click at [928, 543] on div "[DATE]" at bounding box center [930, 560] width 104 height 35
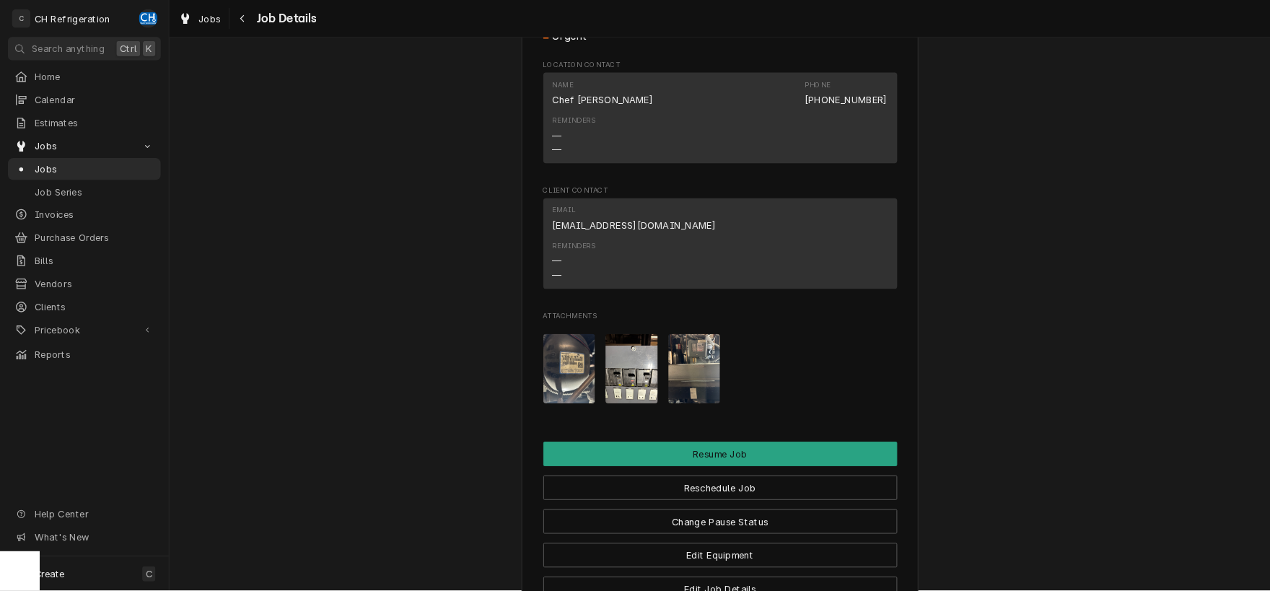
scroll to position [1154, 0]
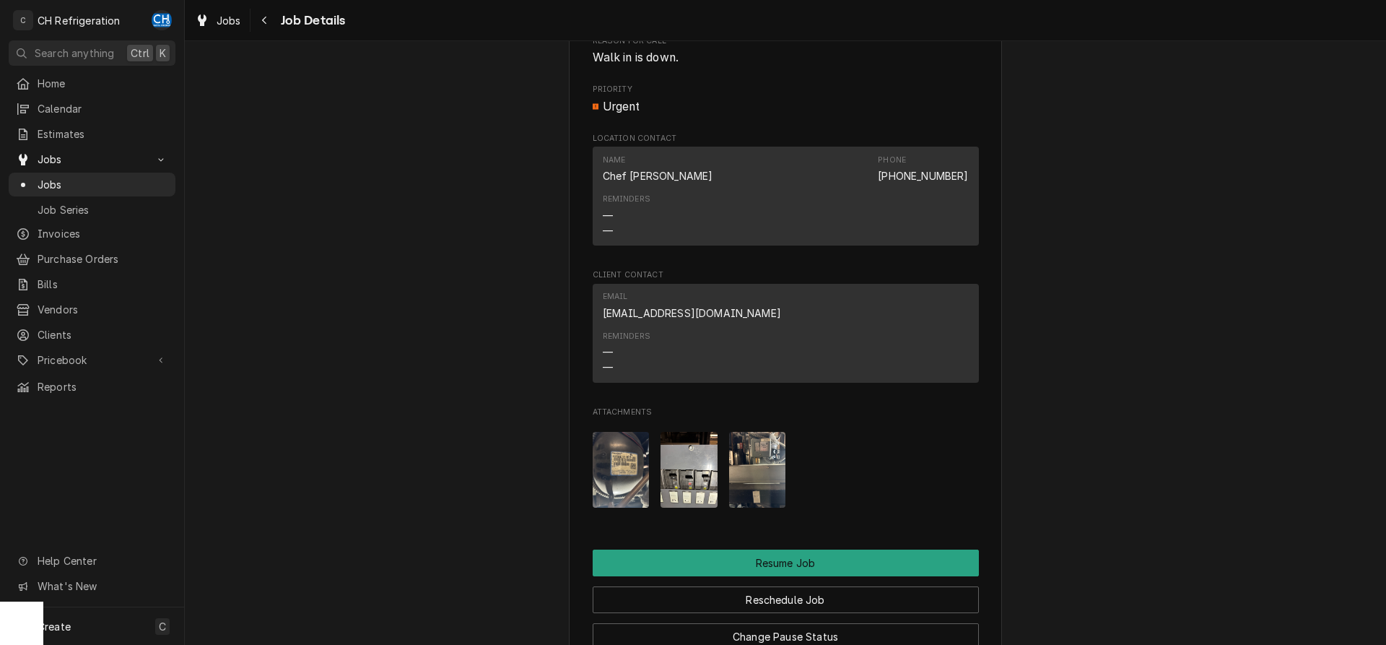
click at [622, 489] on img "Attachments" at bounding box center [621, 470] width 57 height 76
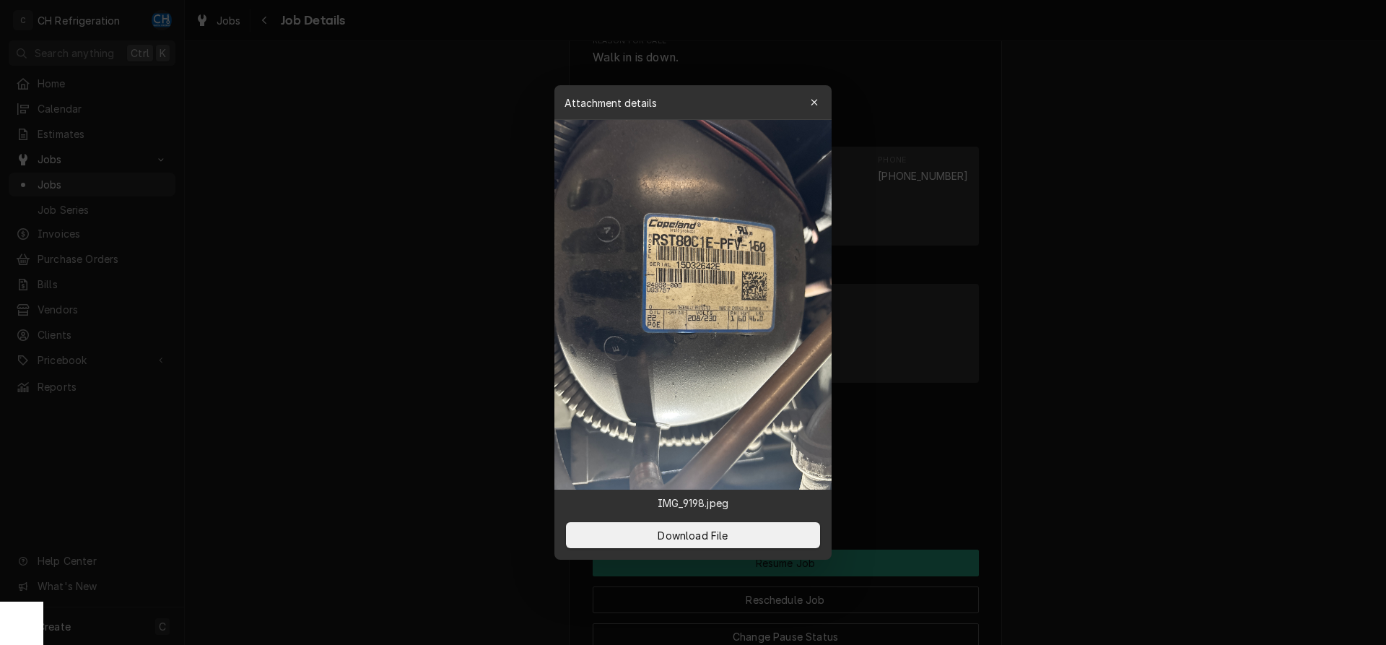
click at [704, 248] on img at bounding box center [692, 305] width 277 height 370
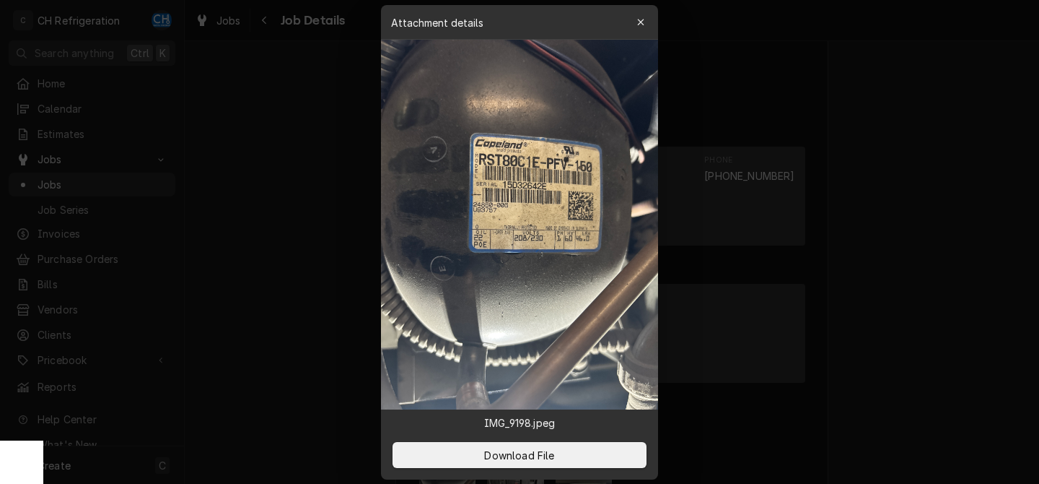
click at [852, 188] on div at bounding box center [519, 242] width 1039 height 484
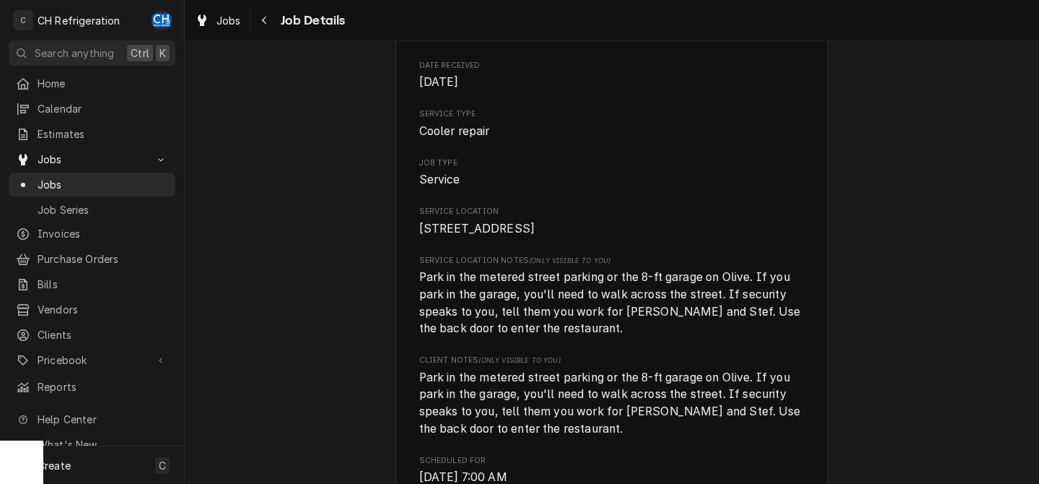
scroll to position [0, 0]
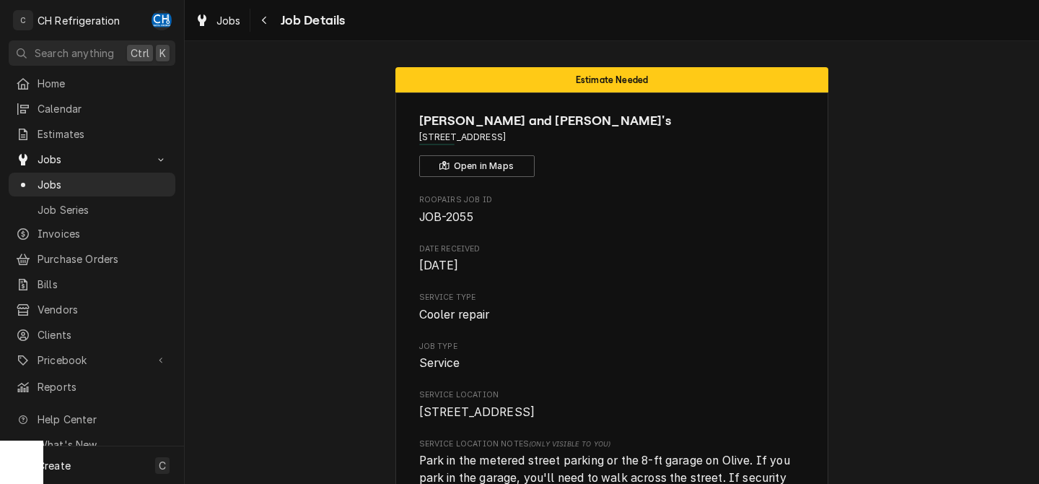
drag, startPoint x: 566, startPoint y: 134, endPoint x: 435, endPoint y: 137, distance: 131.4
copy span "[STREET_ADDRESS]"
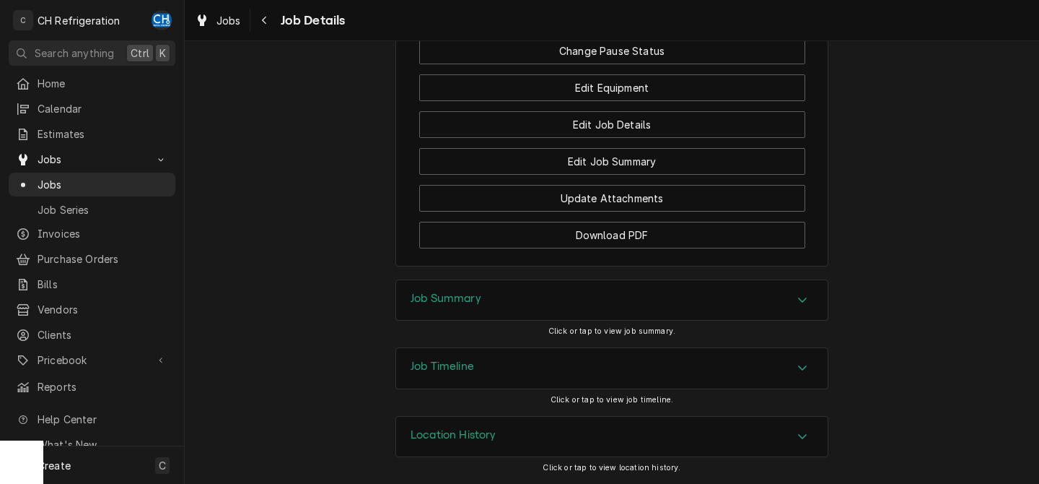
click at [538, 304] on div "Job Summary" at bounding box center [612, 300] width 432 height 40
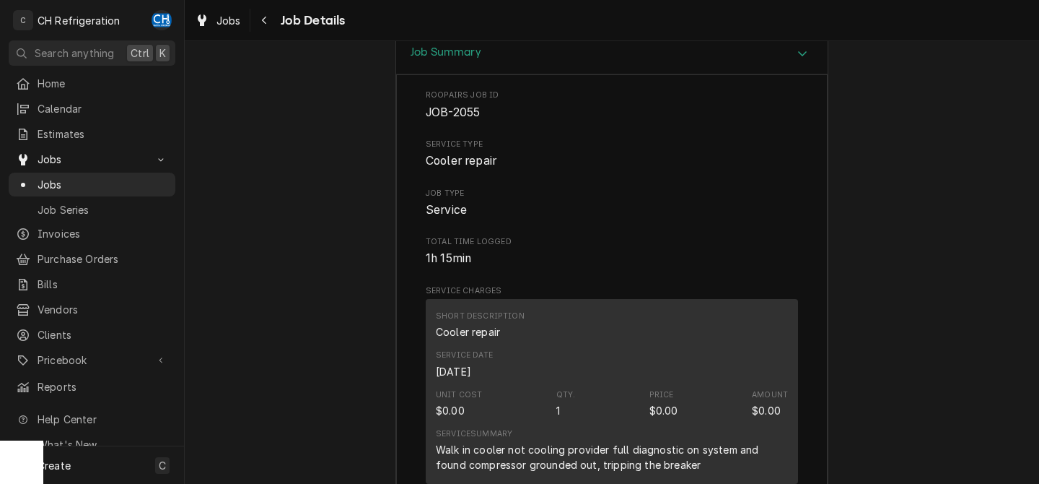
scroll to position [2210, 0]
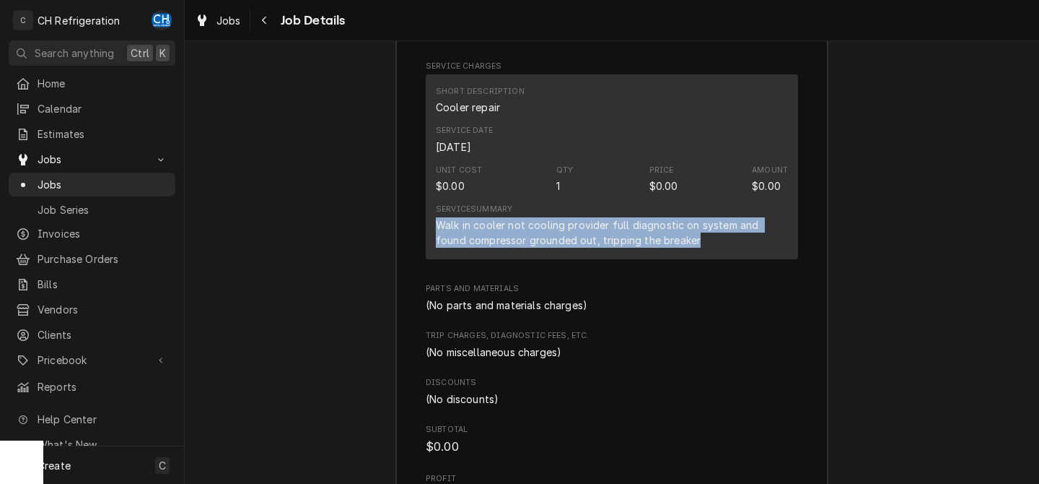
drag, startPoint x: 675, startPoint y: 264, endPoint x: 422, endPoint y: 245, distance: 254.1
click at [426, 245] on div "Short Description Cooler repair Service Date [DATE] Unit Cost $0.00 Qty. 1 Pric…" at bounding box center [612, 166] width 372 height 185
copy div "Walk in cooler not cooling provider full diagnostic on system and found compres…"
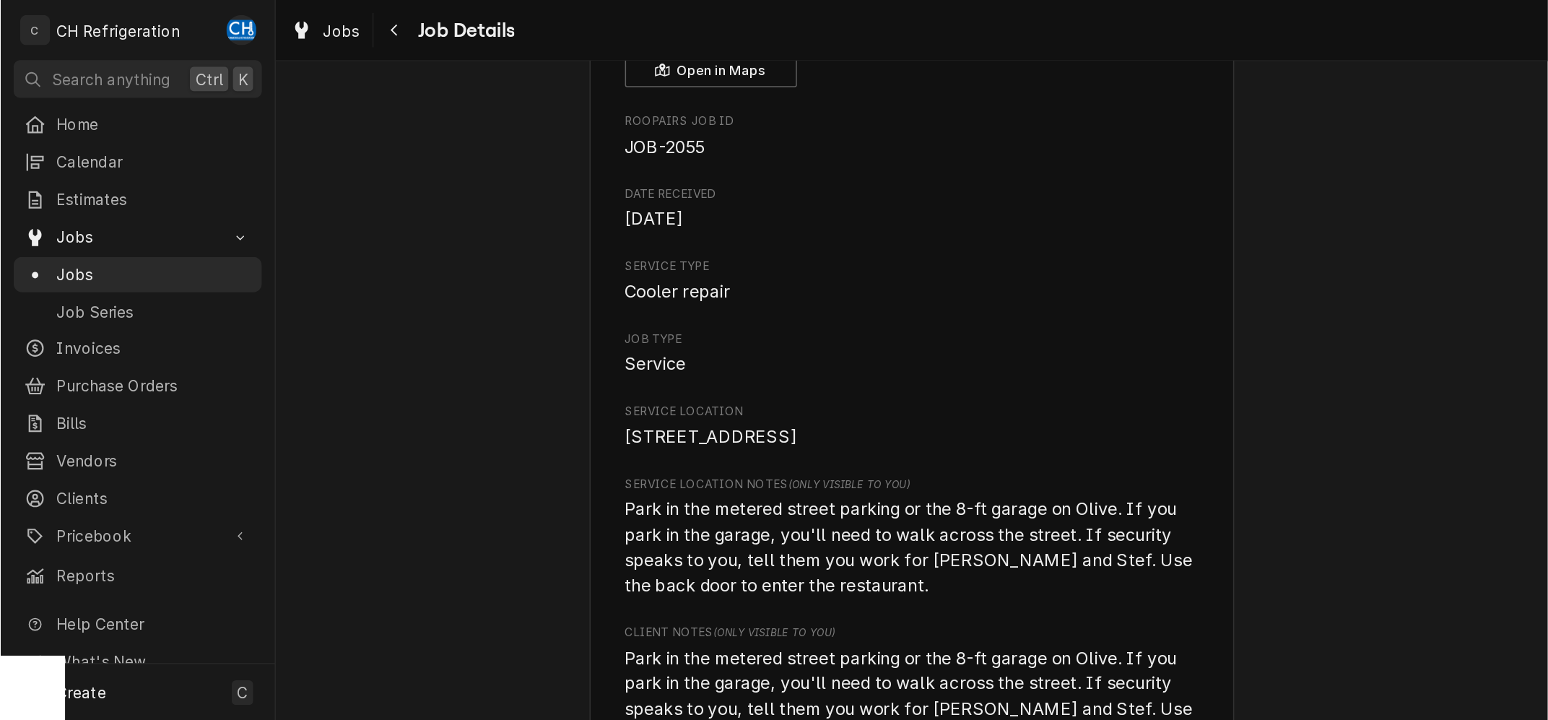
scroll to position [0, 0]
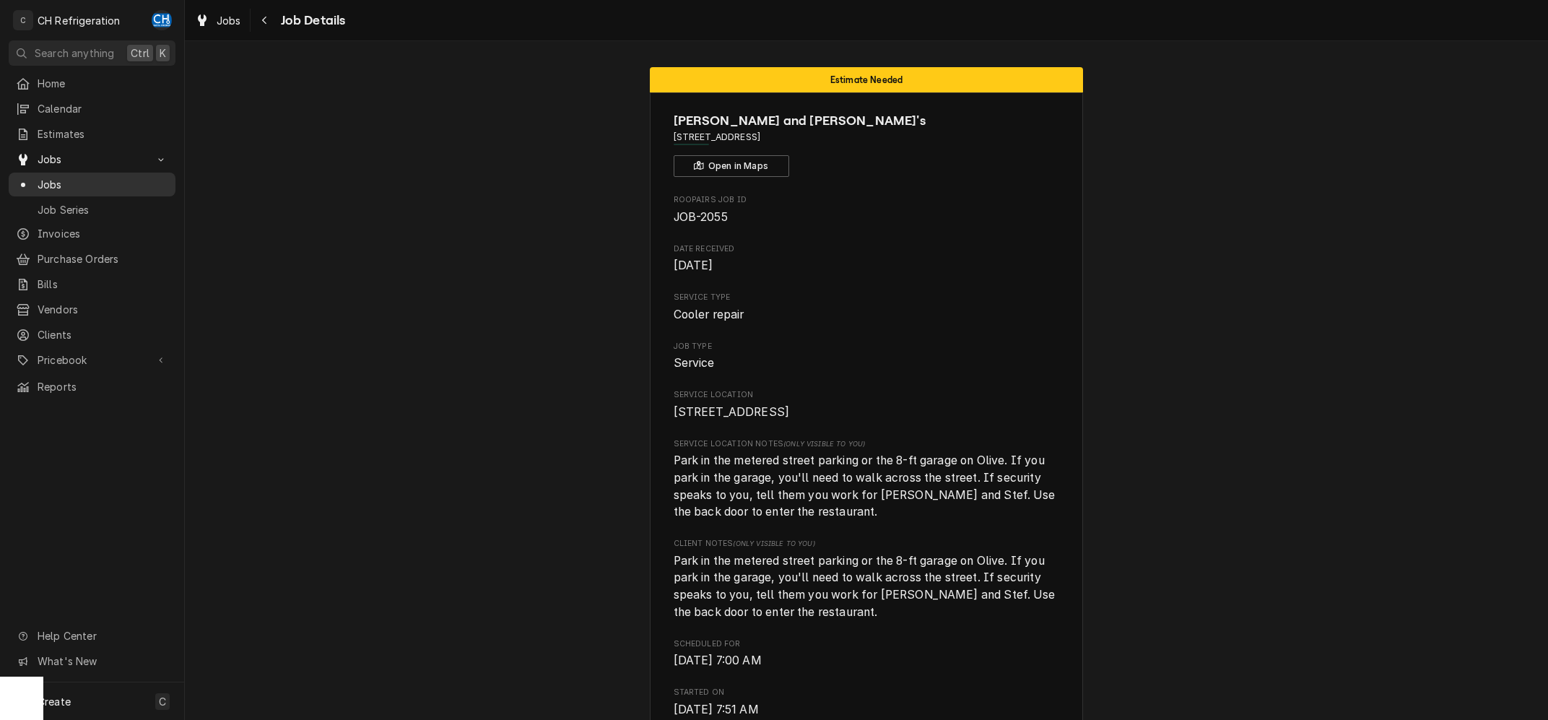
click at [69, 177] on span "Jobs" at bounding box center [103, 184] width 131 height 15
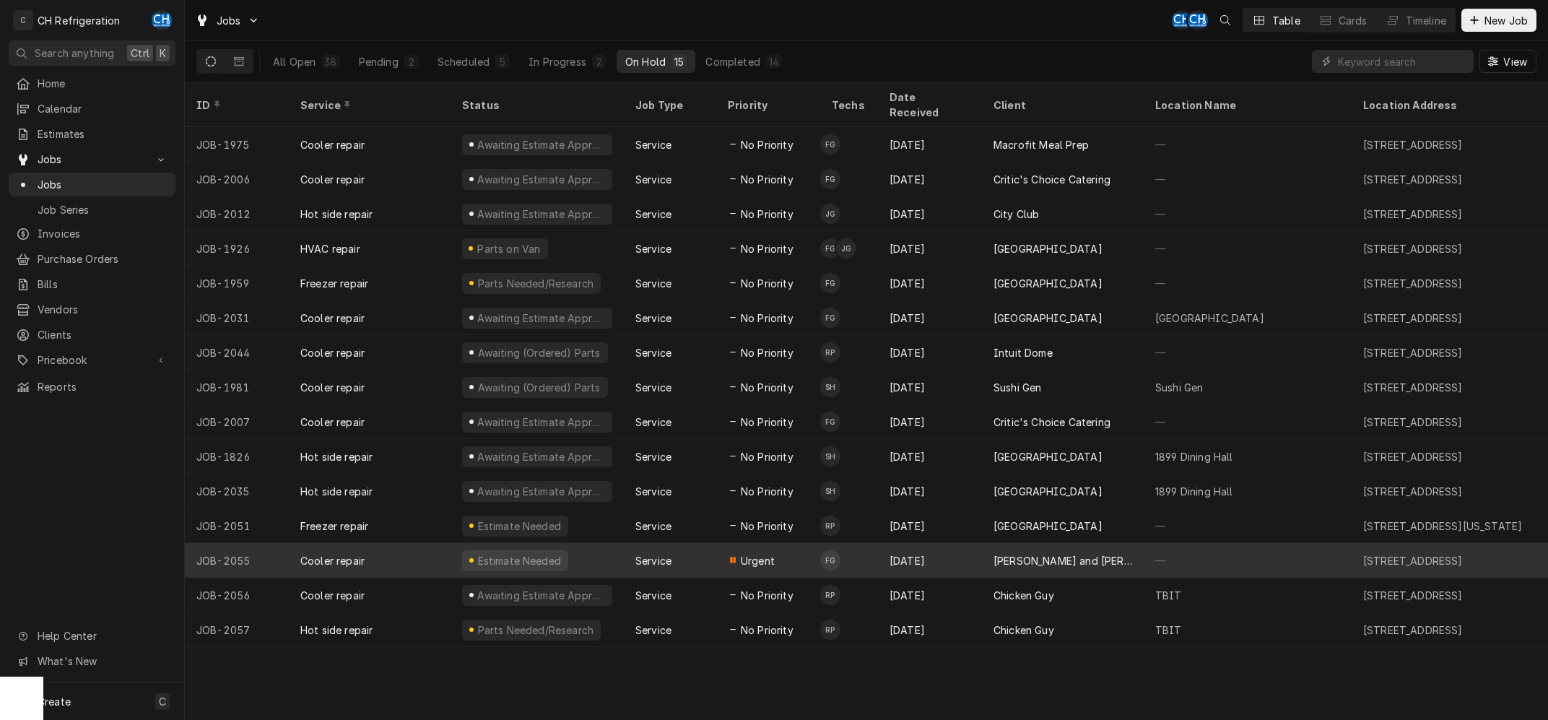
click at [1016, 553] on div "[PERSON_NAME] and [PERSON_NAME]'s" at bounding box center [1062, 560] width 139 height 15
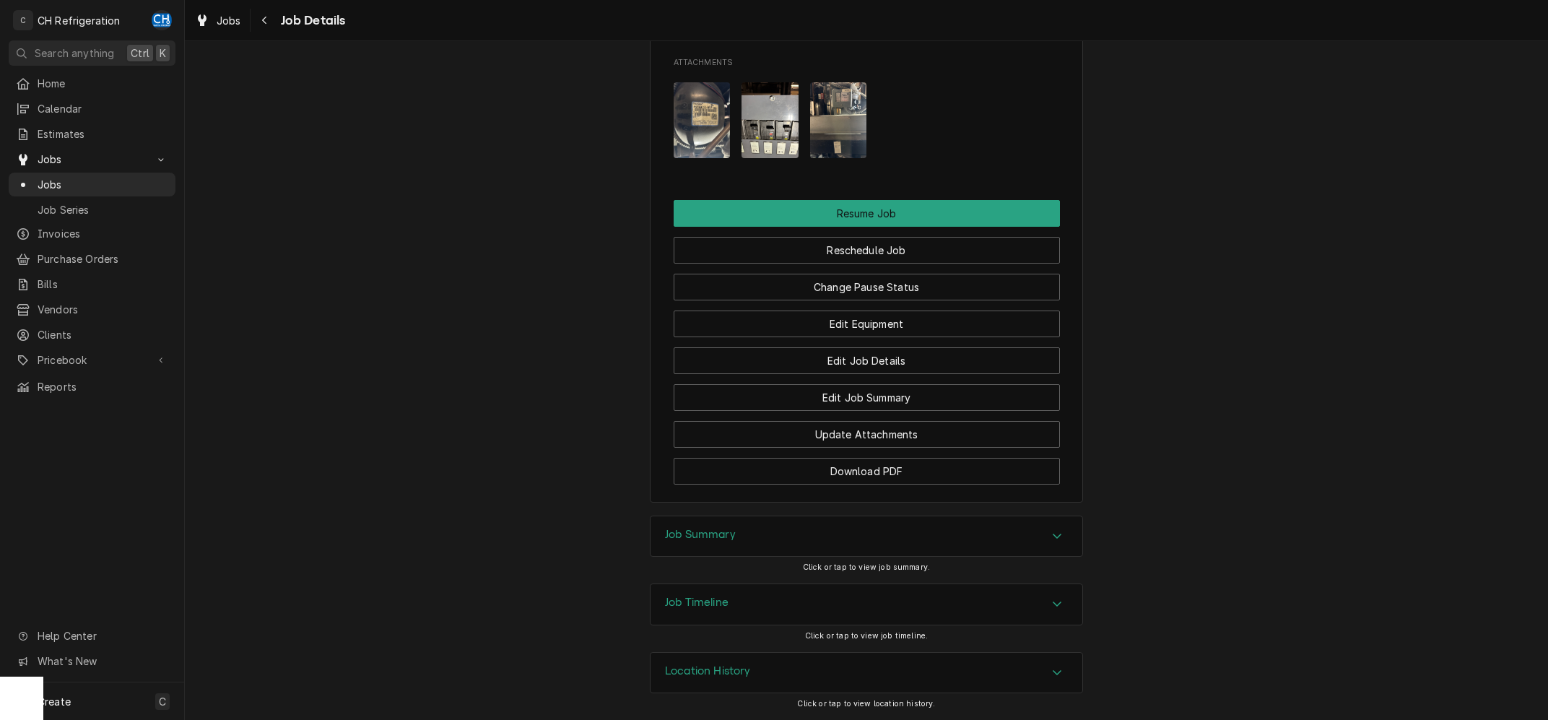
click at [790, 526] on div "Job Summary" at bounding box center [866, 536] width 432 height 40
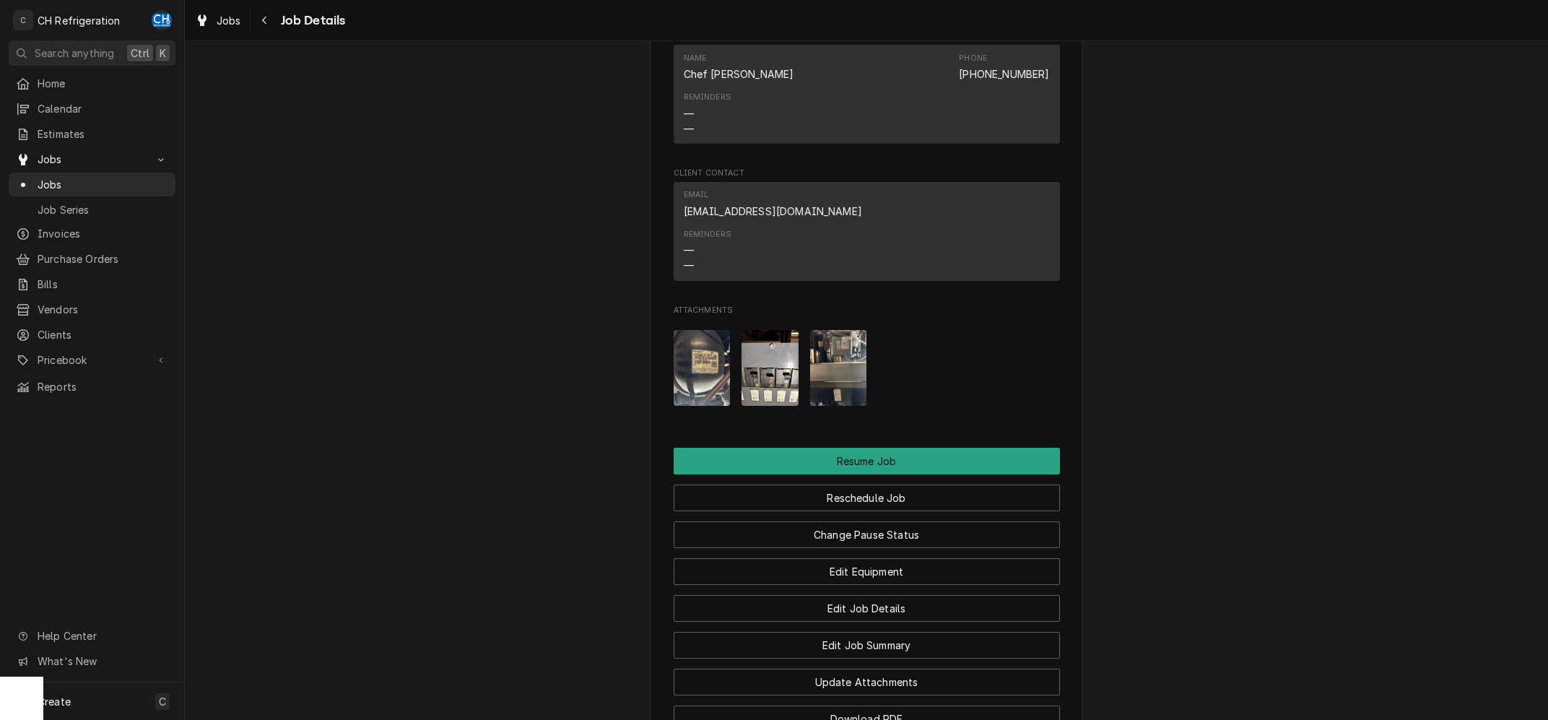
scroll to position [1254, 0]
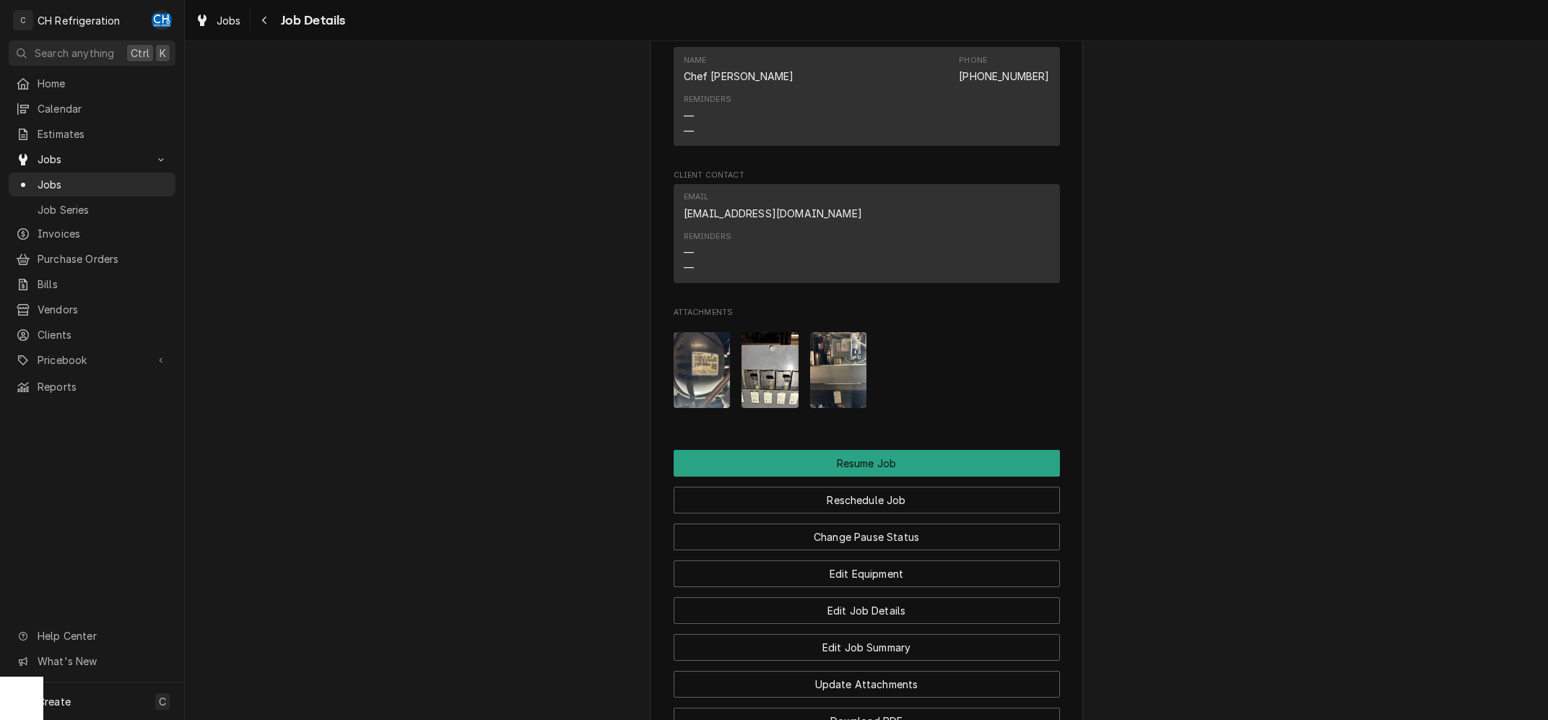
click at [695, 374] on img "Attachments" at bounding box center [701, 370] width 57 height 76
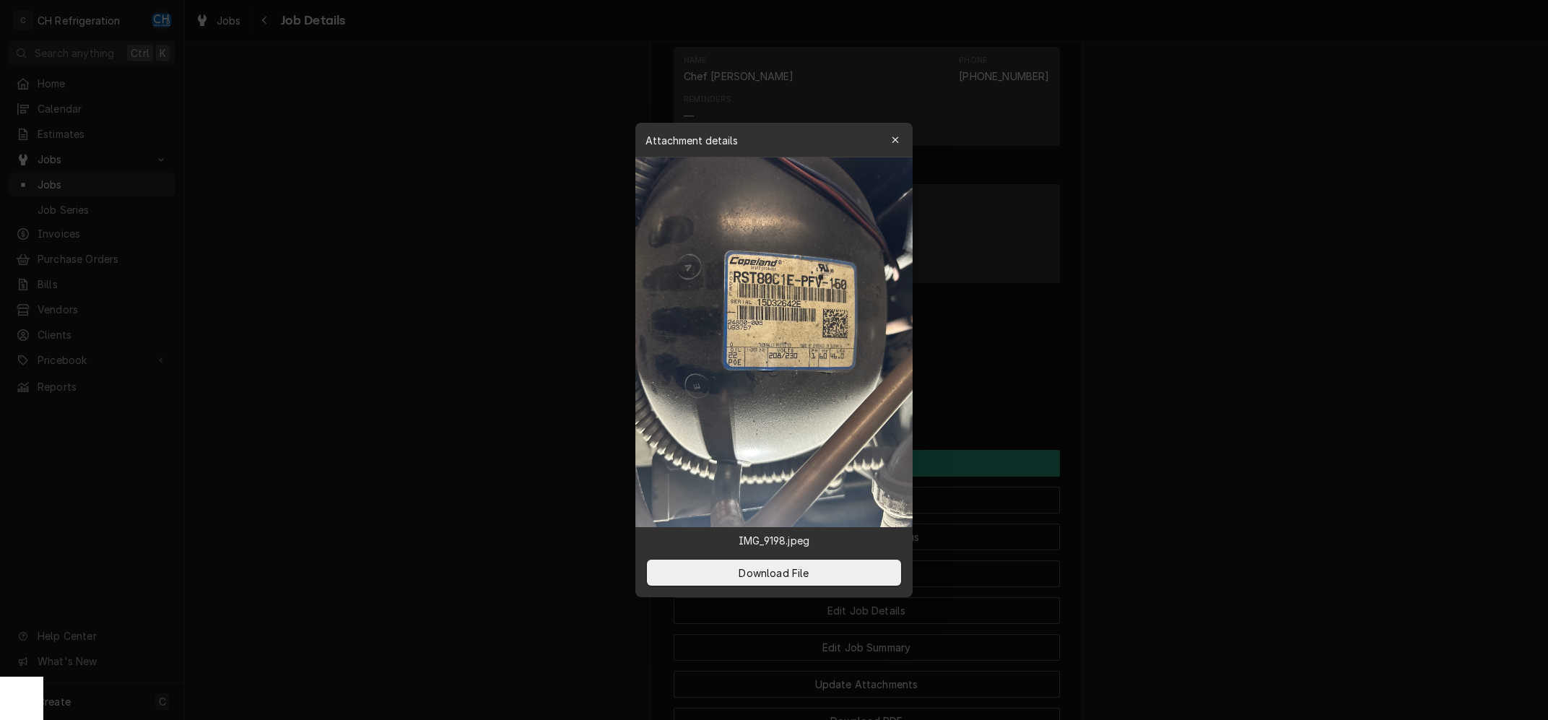
click at [1188, 332] on div at bounding box center [774, 360] width 1548 height 720
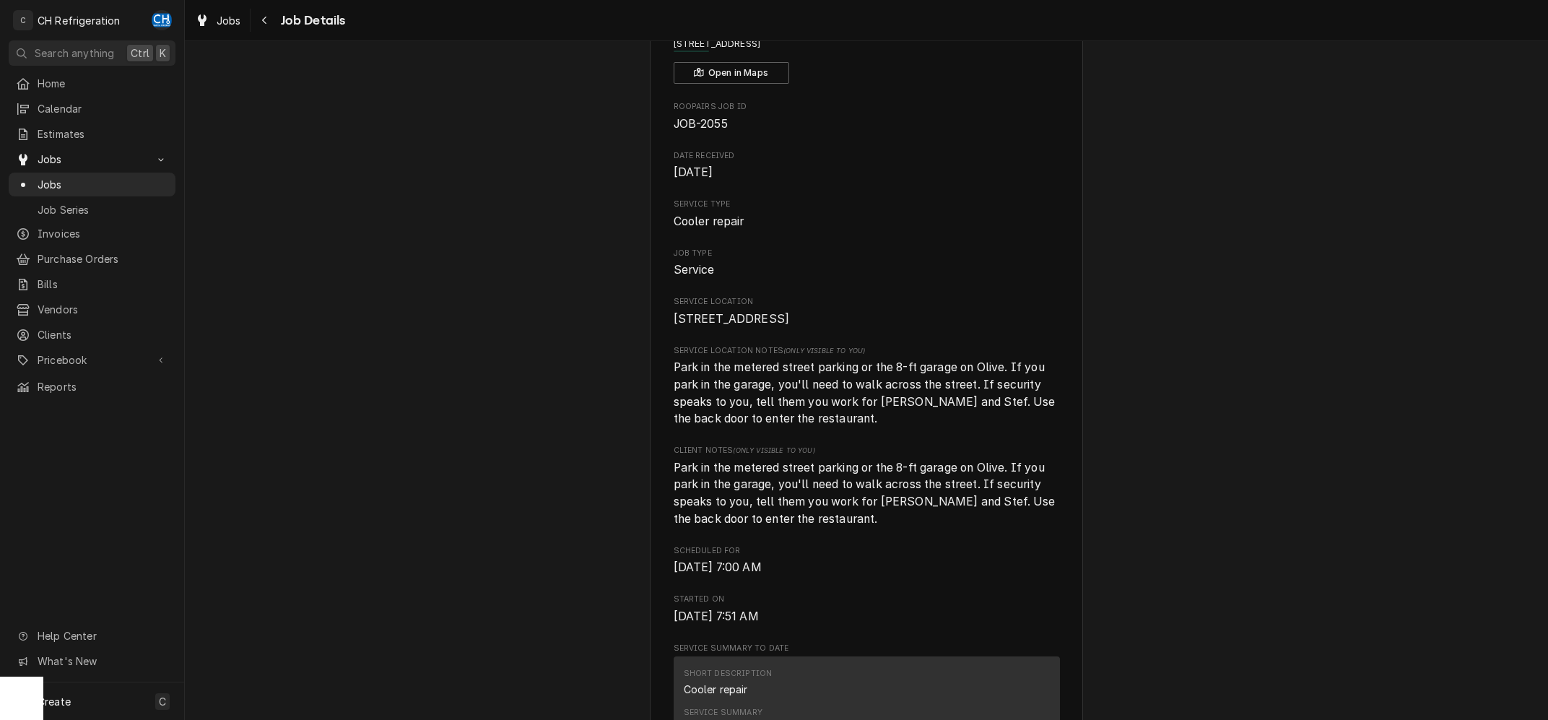
scroll to position [0, 0]
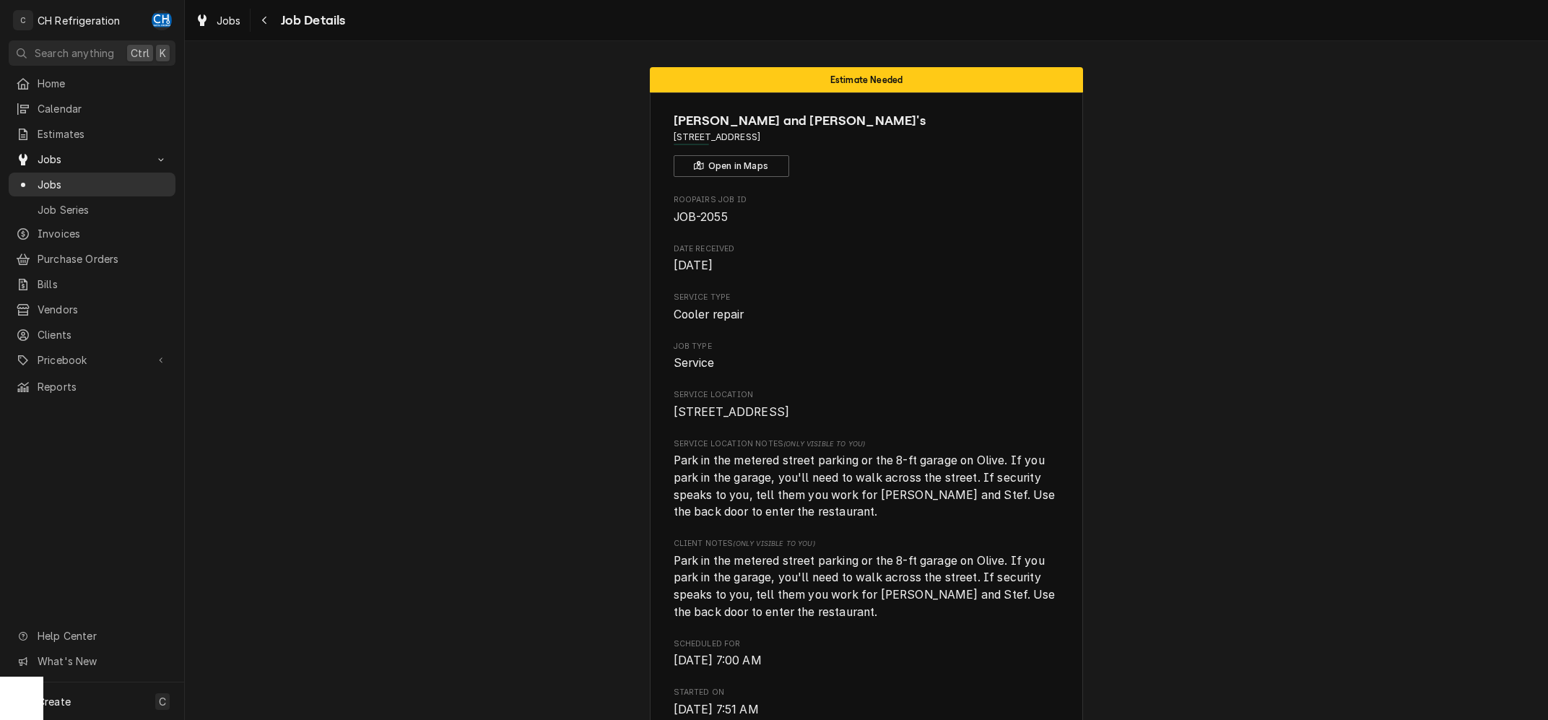
click at [43, 177] on span "Jobs" at bounding box center [103, 184] width 131 height 15
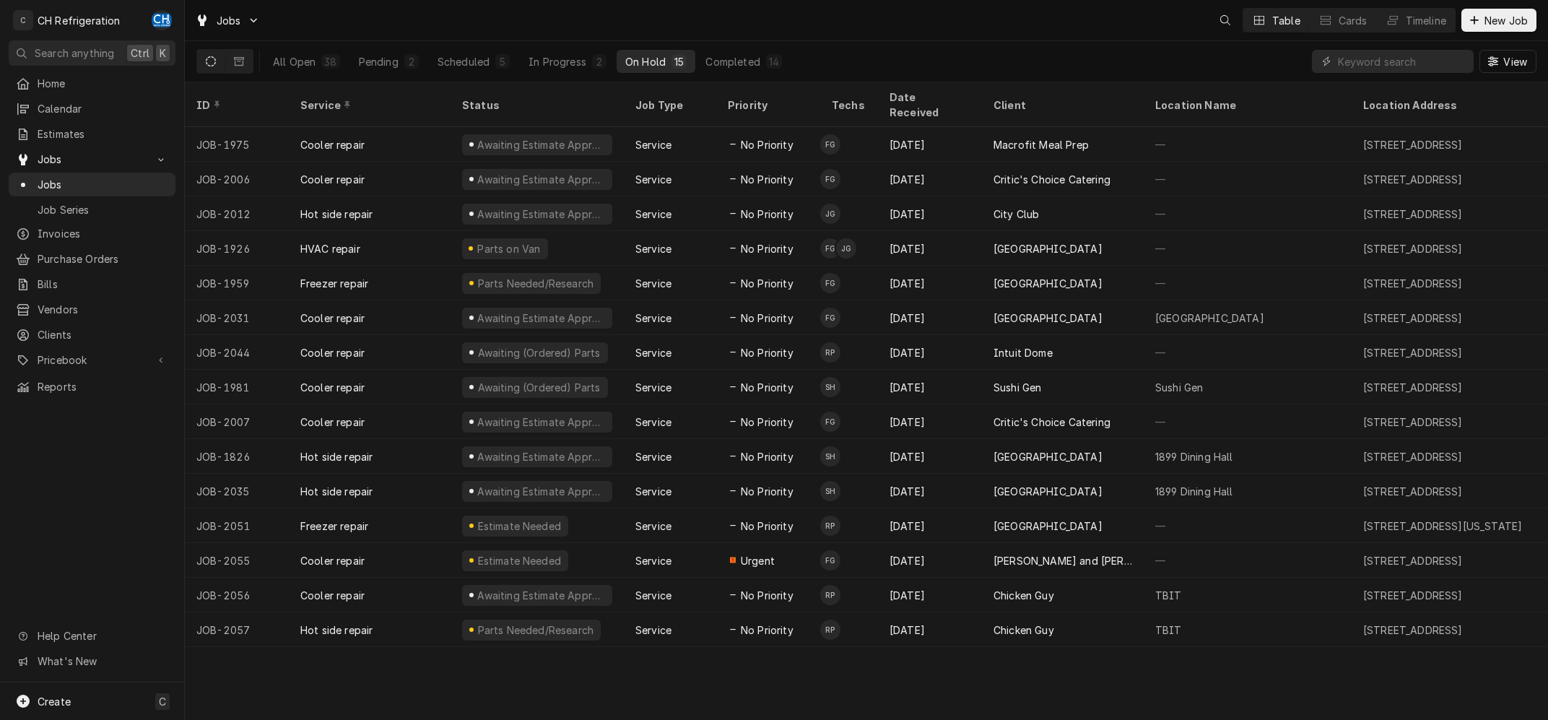
click at [730, 54] on button "Completed 14" at bounding box center [744, 61] width 94 height 23
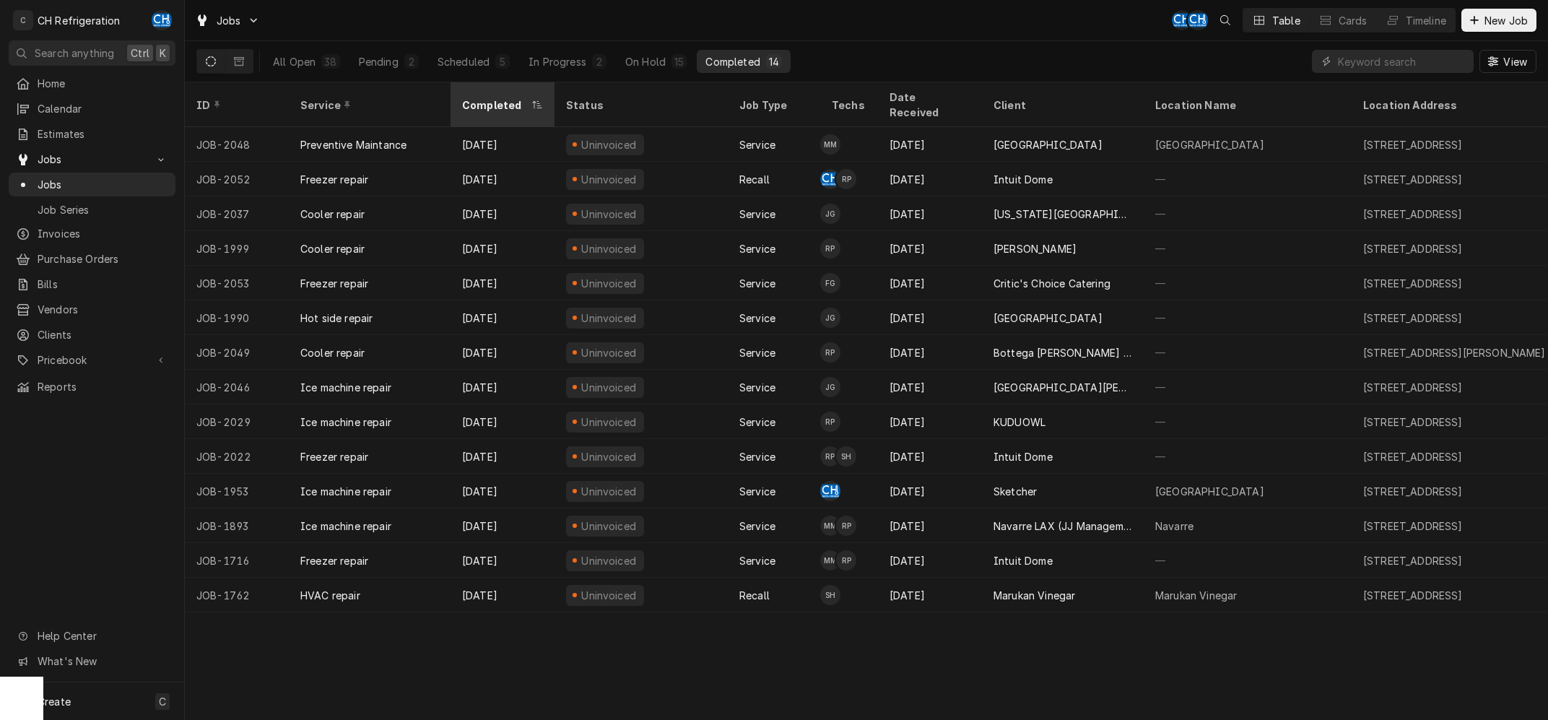
click at [497, 97] on div "Completed" at bounding box center [495, 104] width 66 height 15
click at [375, 97] on div "Service" at bounding box center [368, 104] width 136 height 15
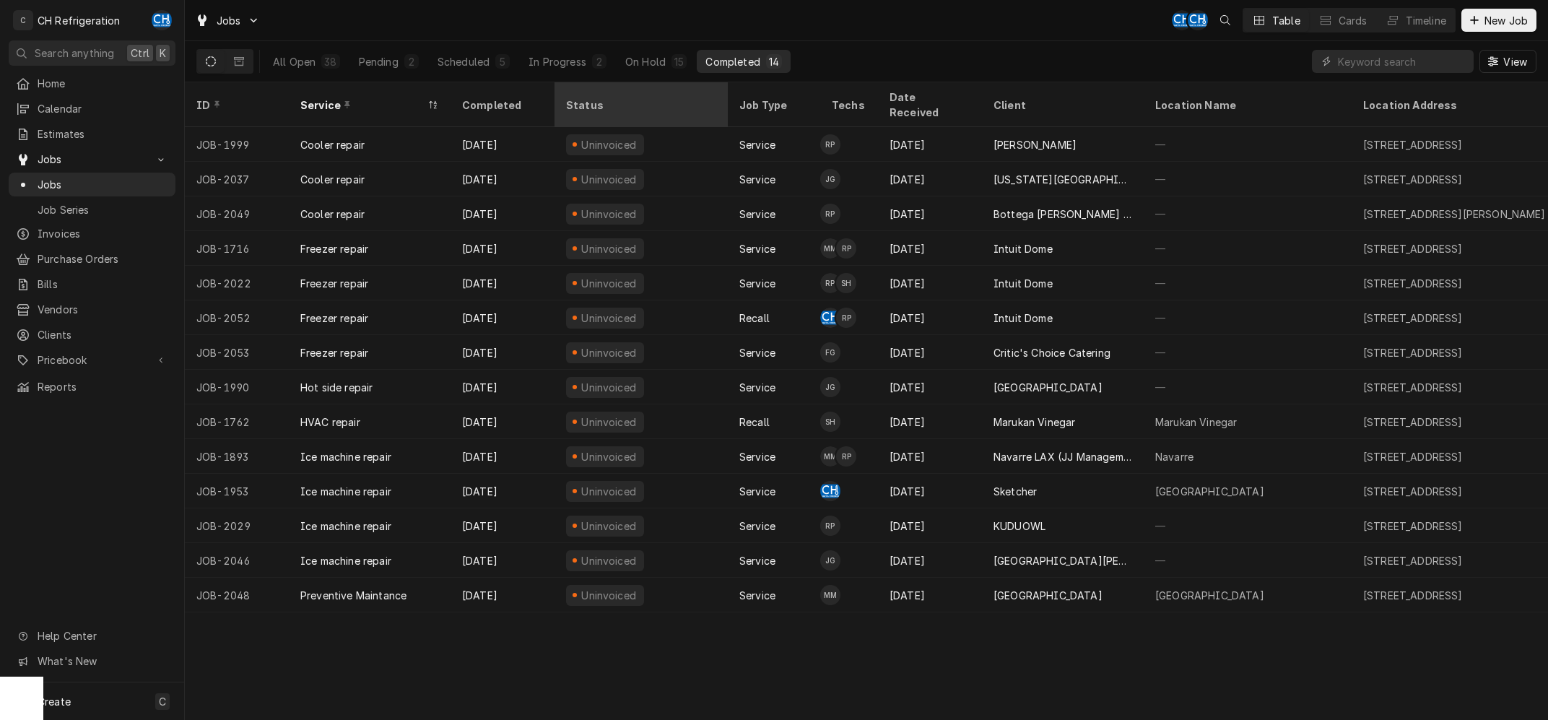
click at [612, 97] on div "Status" at bounding box center [639, 104] width 147 height 15
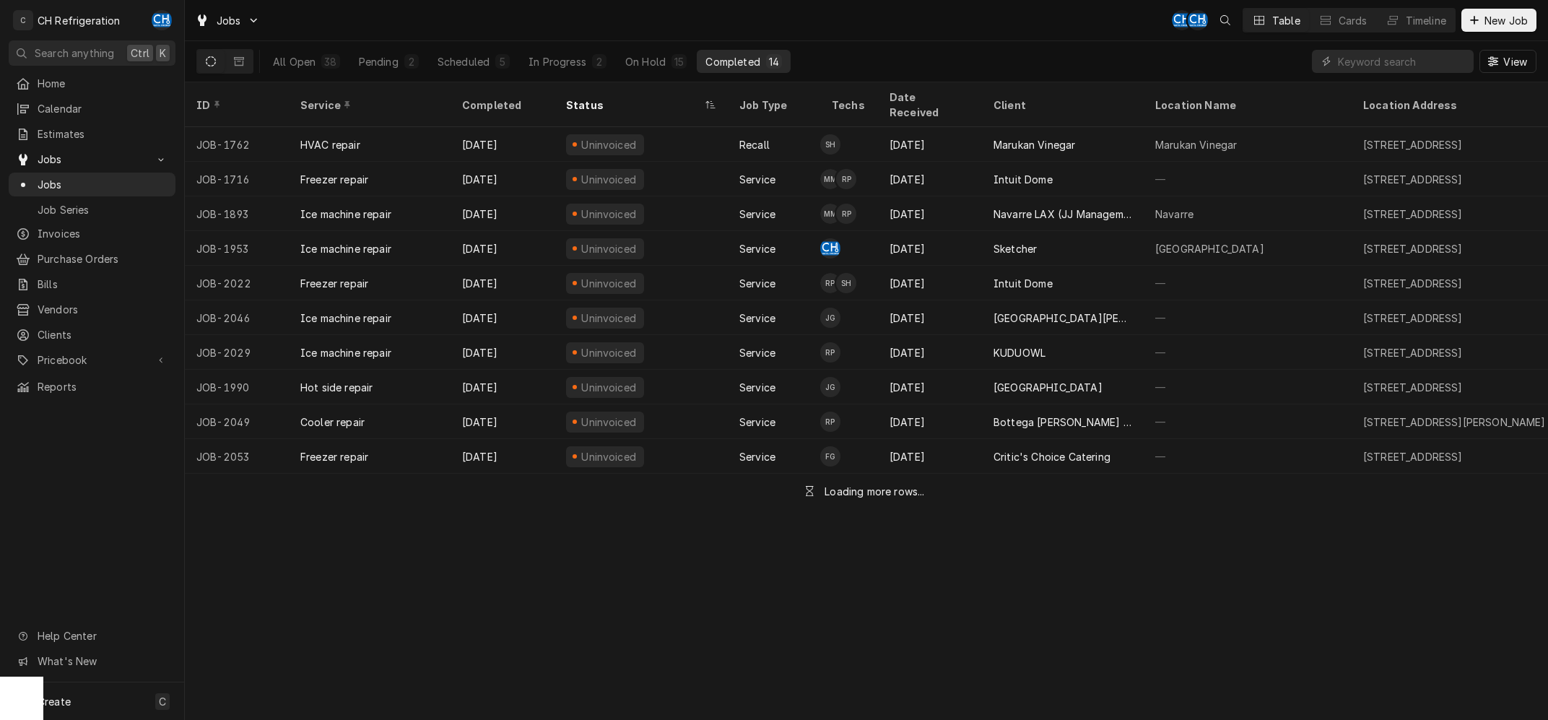
click at [502, 101] on div "Completed" at bounding box center [501, 104] width 78 height 15
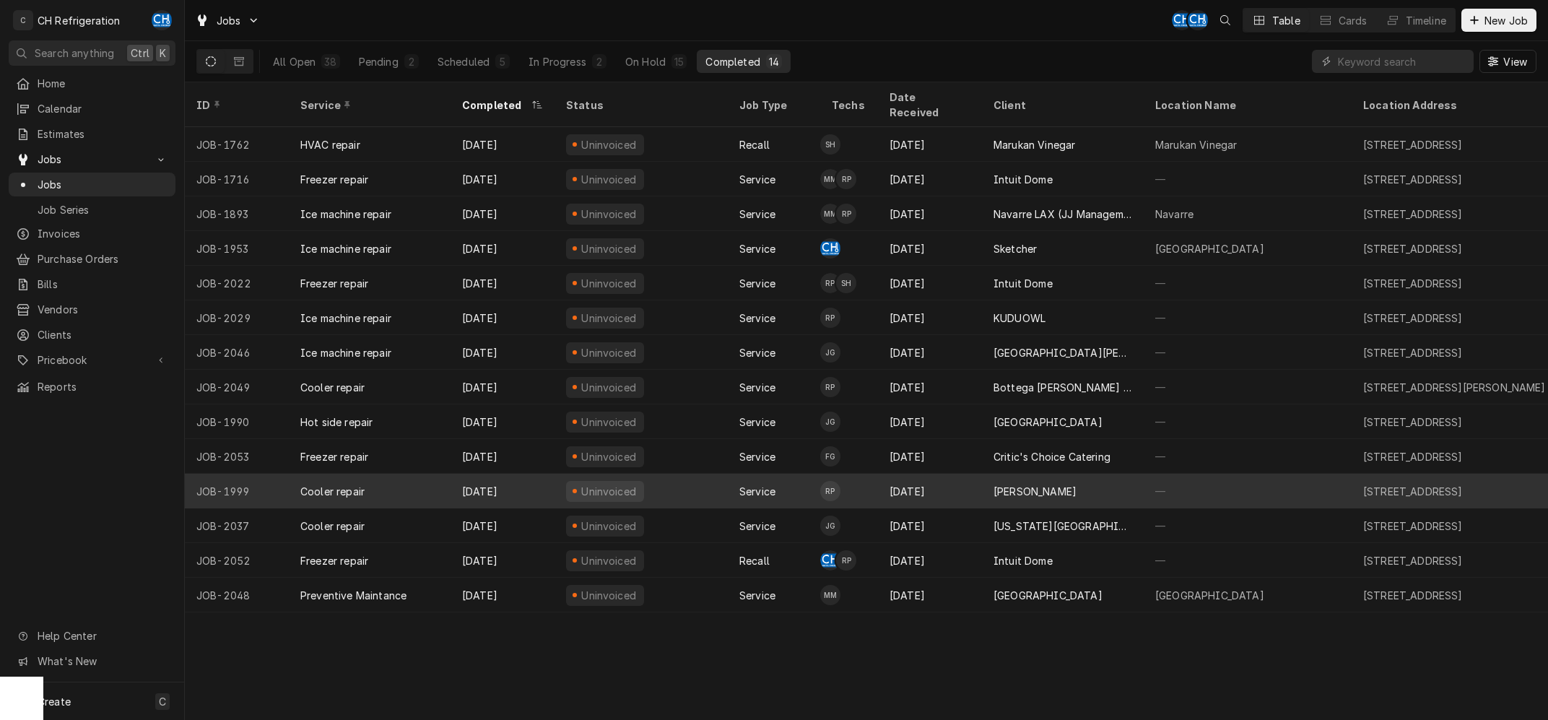
click at [1076, 473] on div "[PERSON_NAME]" at bounding box center [1063, 490] width 162 height 35
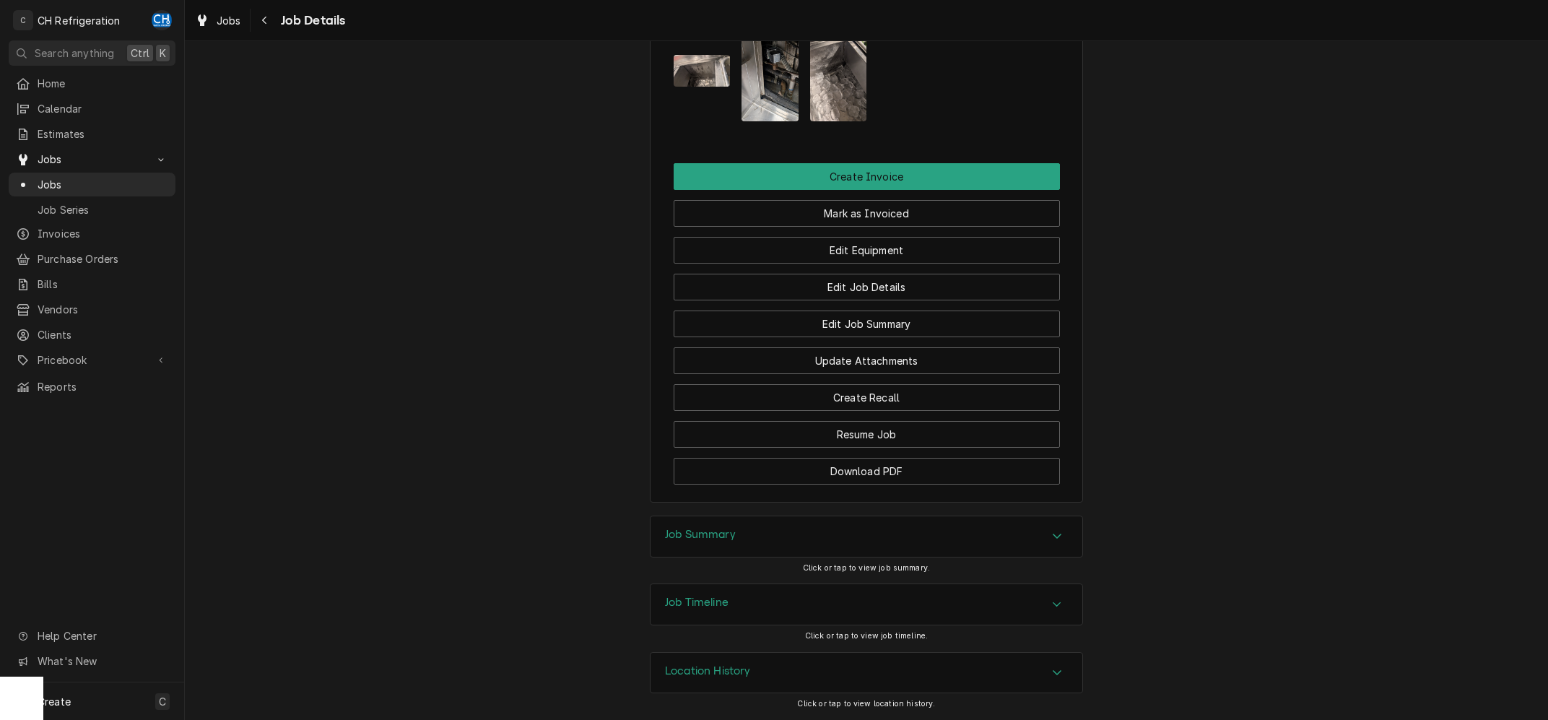
click at [746, 528] on div "Job Summary" at bounding box center [866, 536] width 432 height 40
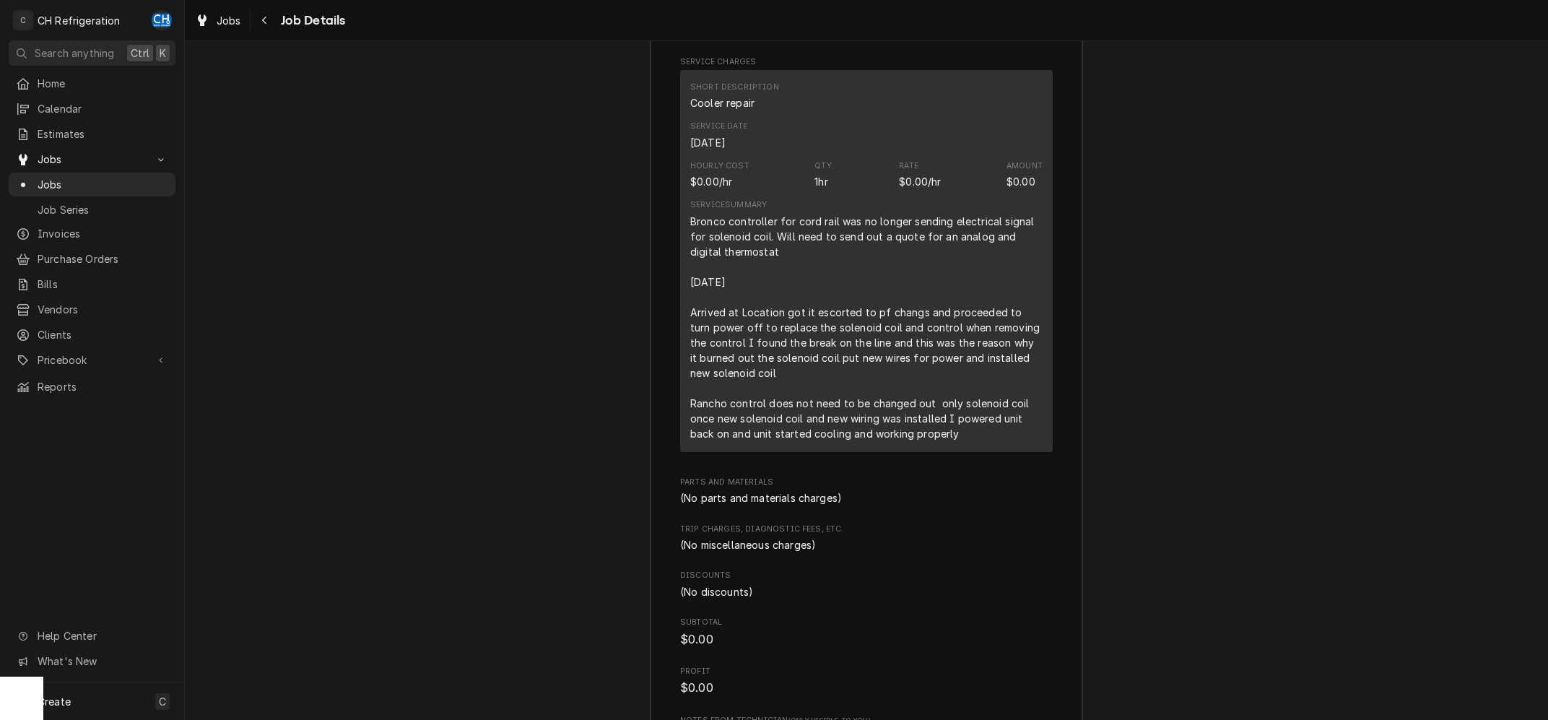
scroll to position [1757, 0]
